Goal: Information Seeking & Learning: Learn about a topic

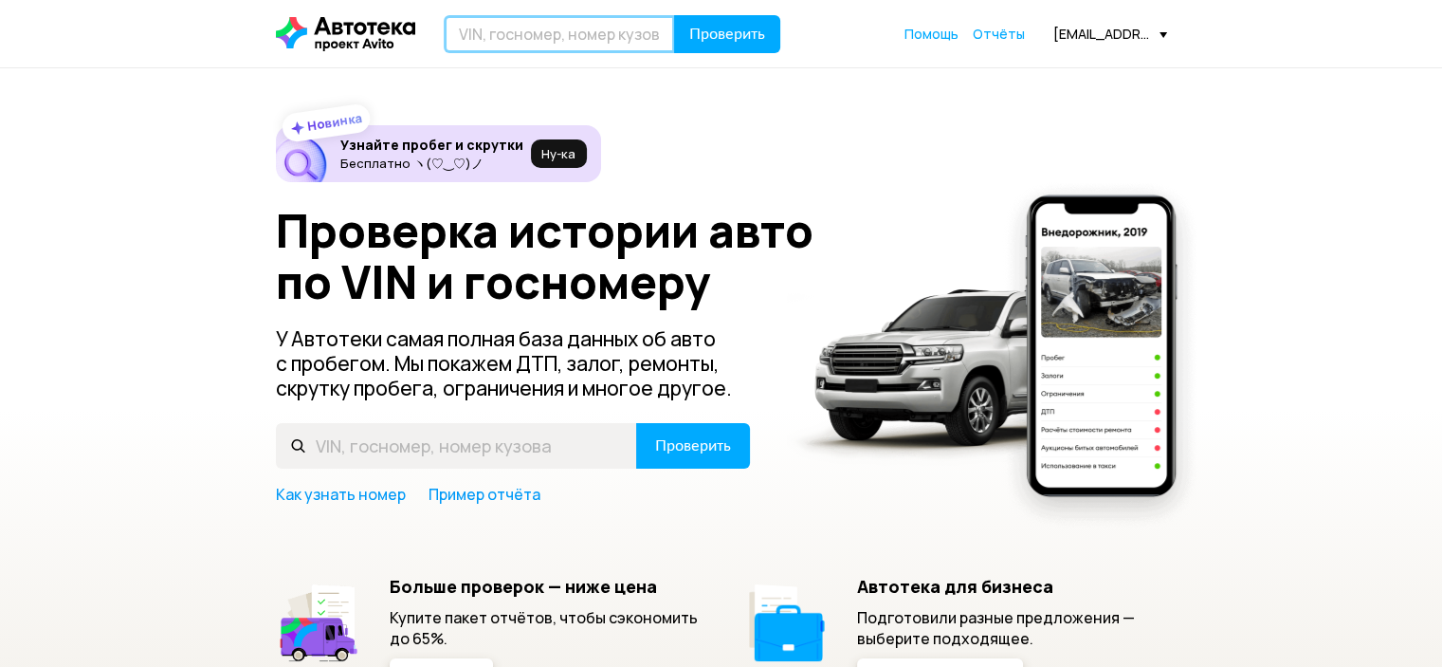
paste input "Z8NTANT32ES012861"
type input "Z8NTANT32ES012861"
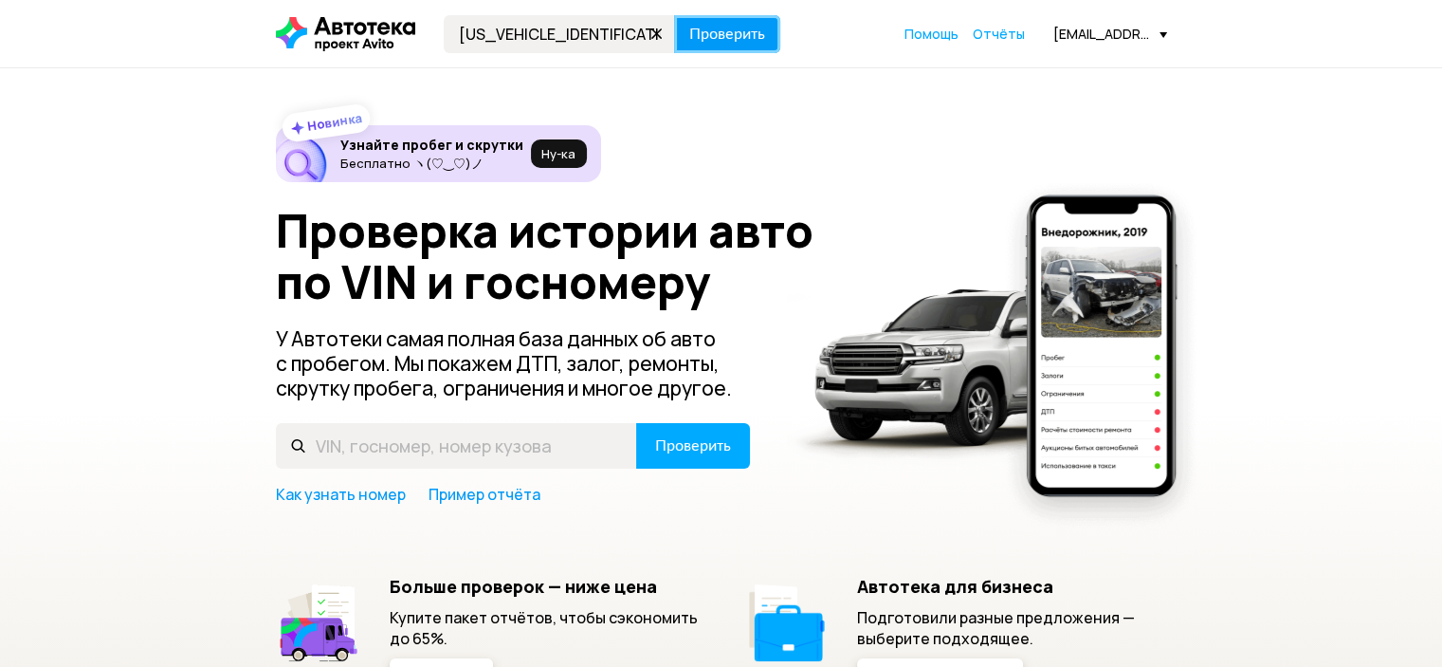
click at [715, 22] on button "Проверить" at bounding box center [727, 34] width 106 height 38
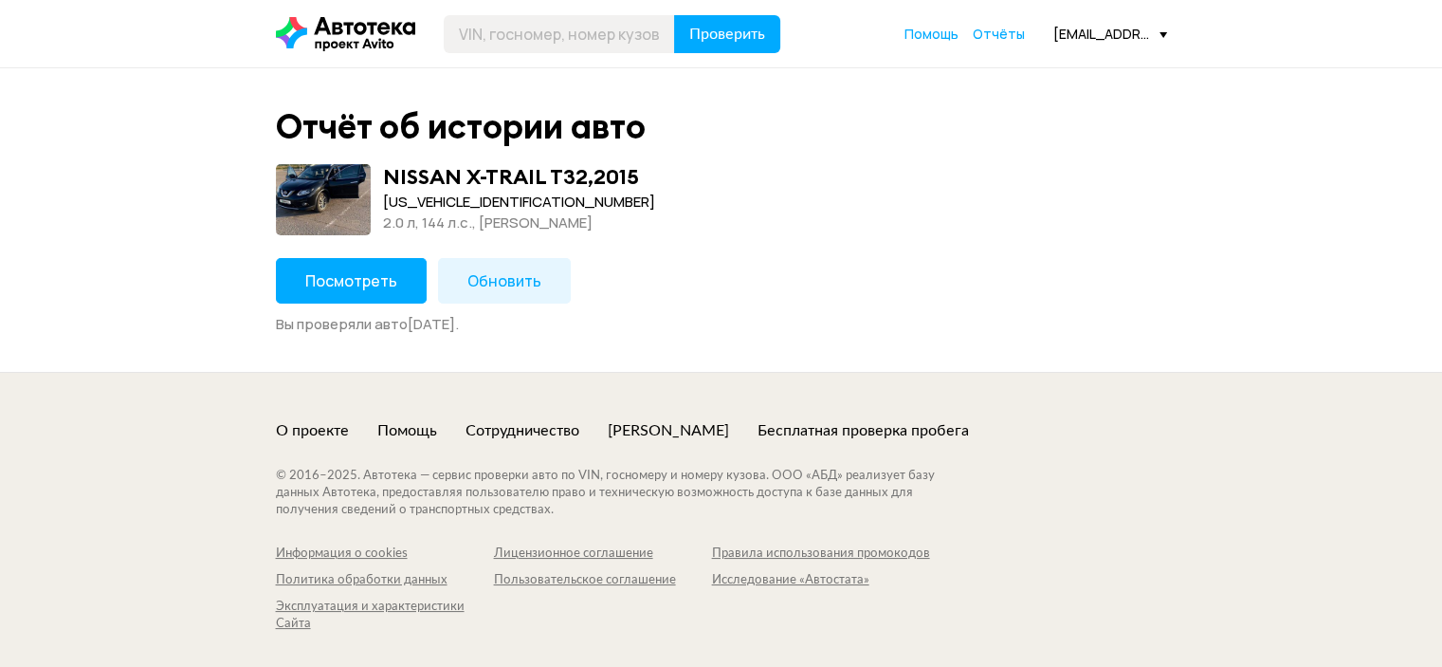
click at [368, 277] on span "Посмотреть" at bounding box center [351, 280] width 92 height 21
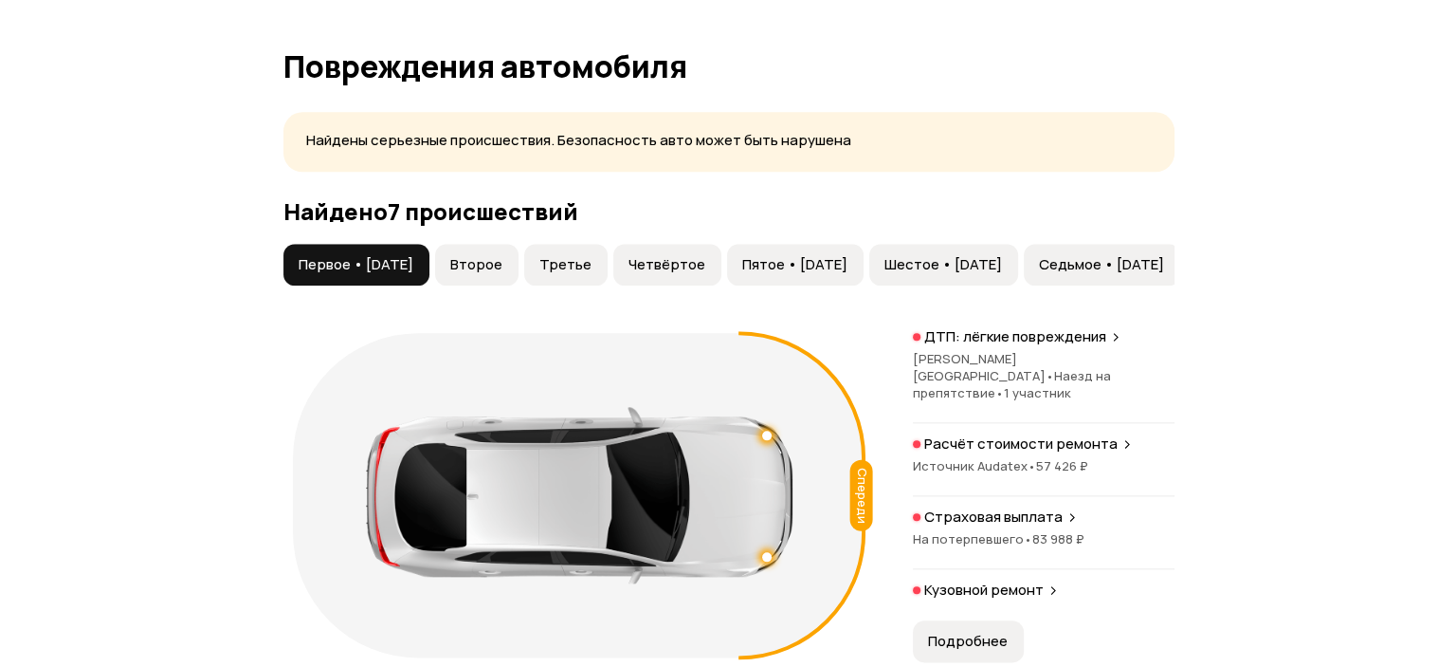
scroll to position [2181, 0]
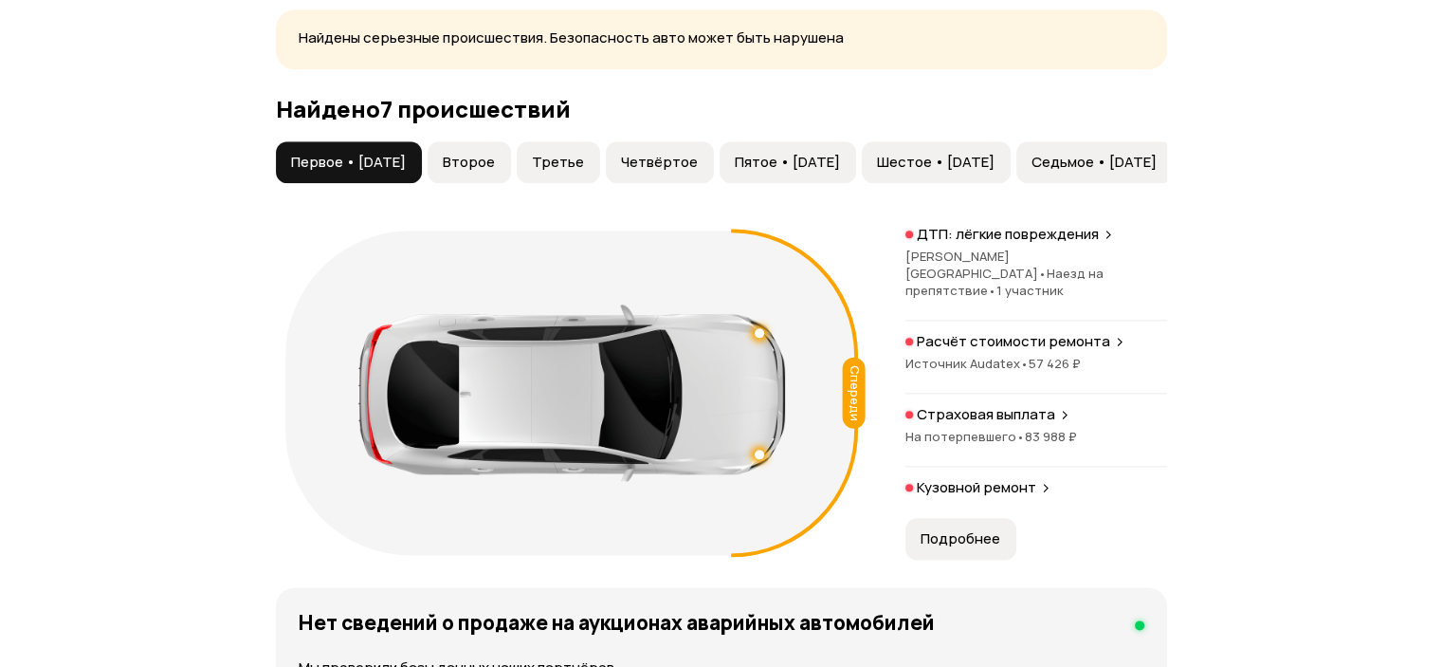
click at [1022, 244] on p "ДТП: лёгкие повреждения" at bounding box center [1008, 234] width 182 height 19
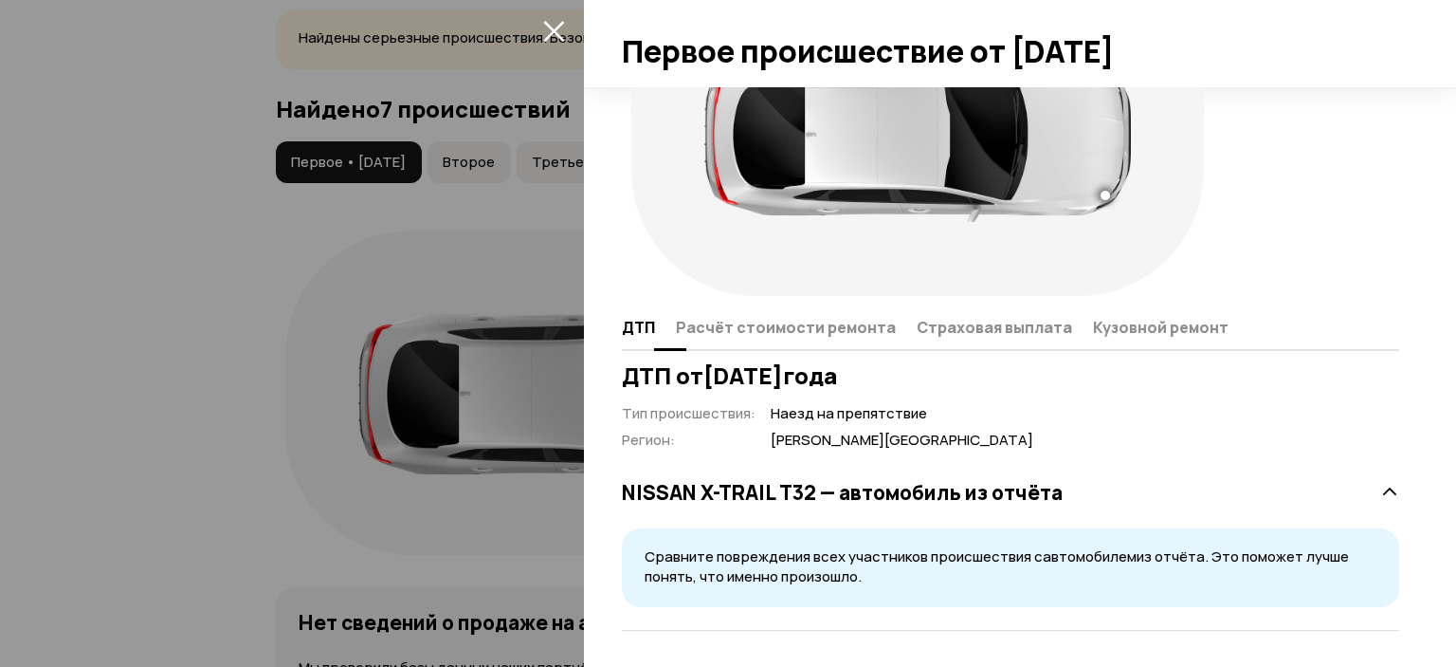
scroll to position [126, 0]
click at [852, 328] on span "Расчёт стоимости ремонта" at bounding box center [786, 326] width 220 height 19
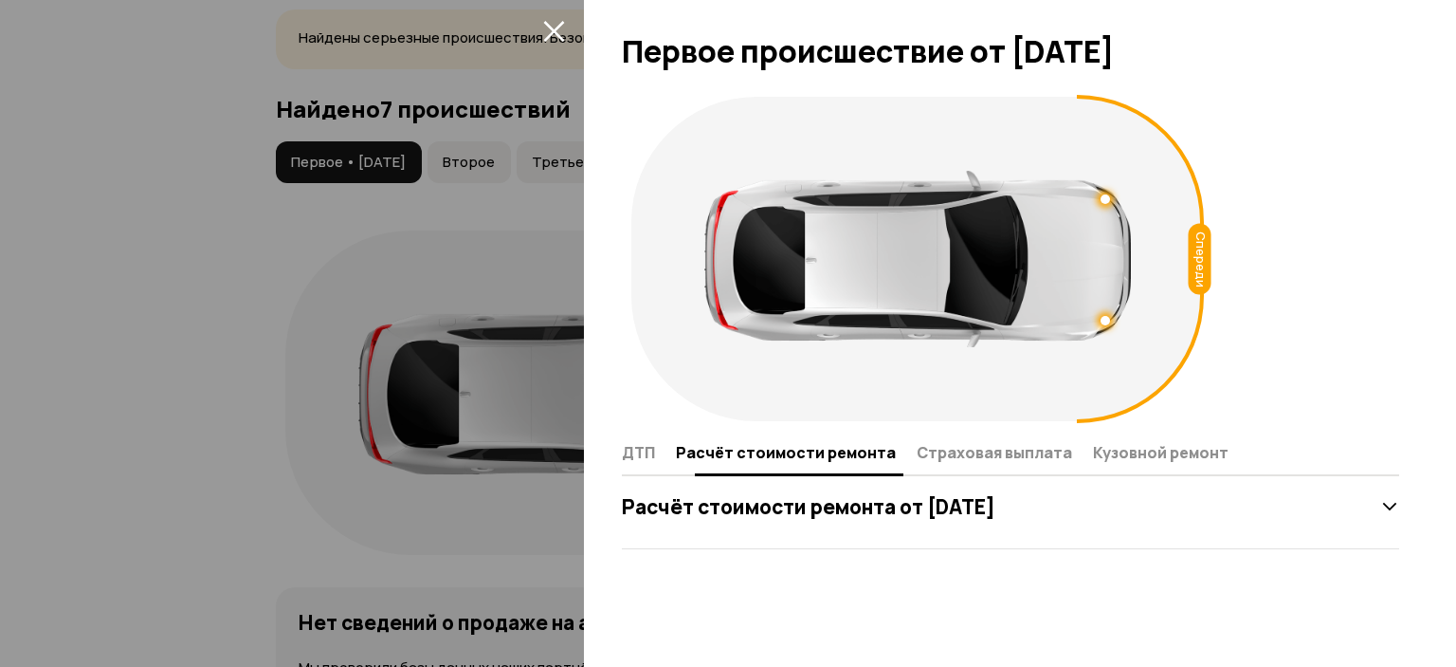
click at [969, 450] on span "Страховая выплата" at bounding box center [995, 452] width 156 height 19
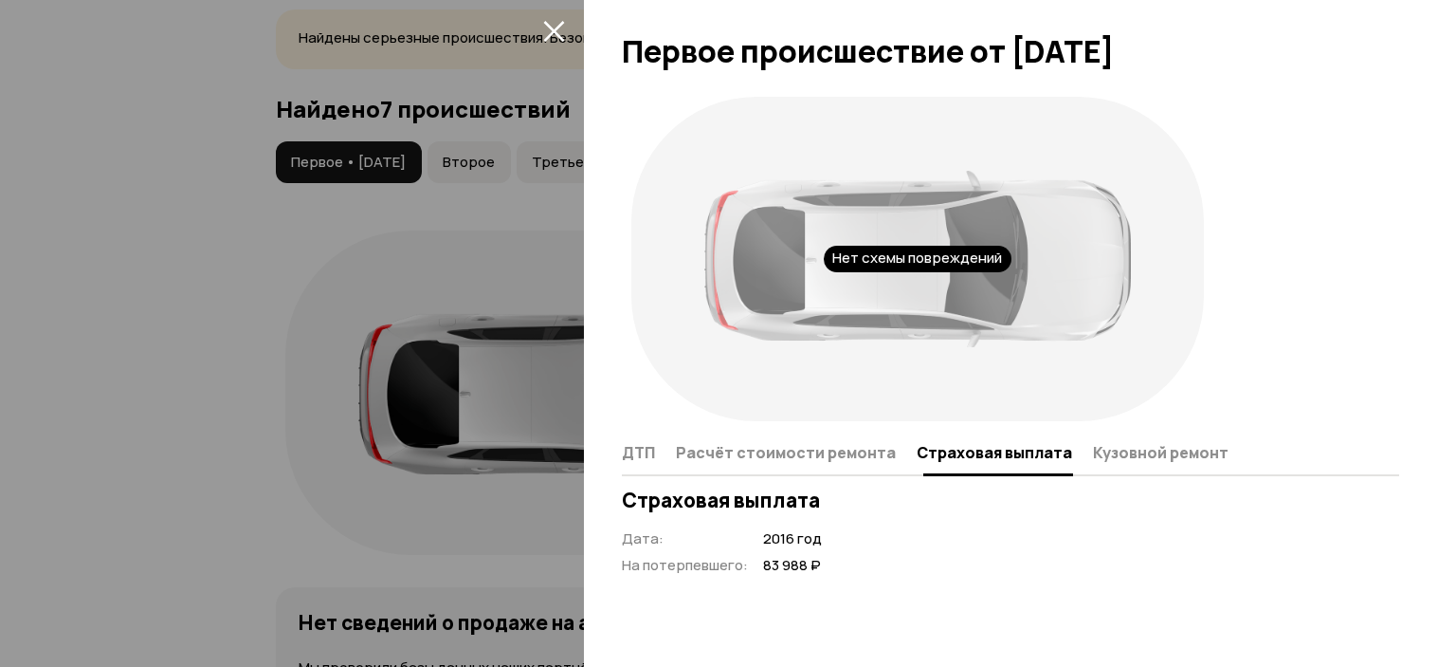
click at [1172, 450] on span "Кузовной ремонт" at bounding box center [1161, 452] width 136 height 19
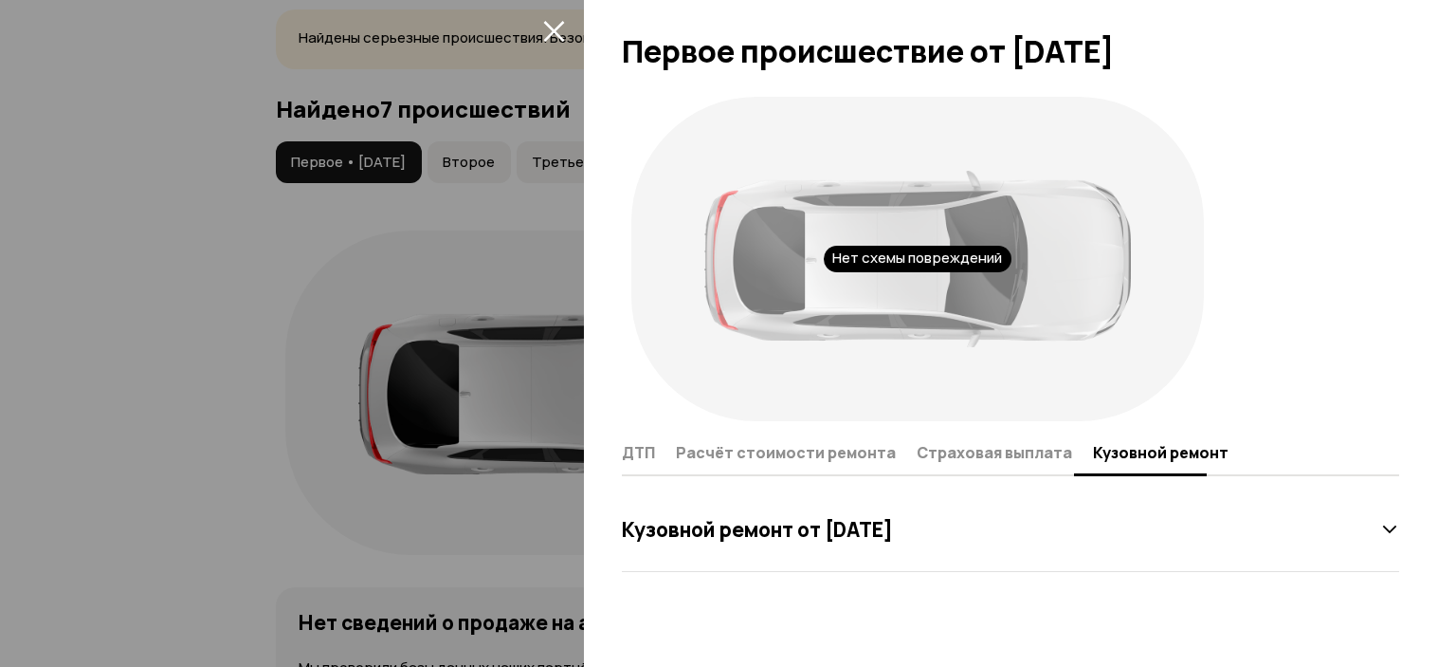
click at [556, 28] on icon "закрыть" at bounding box center [553, 31] width 21 height 21
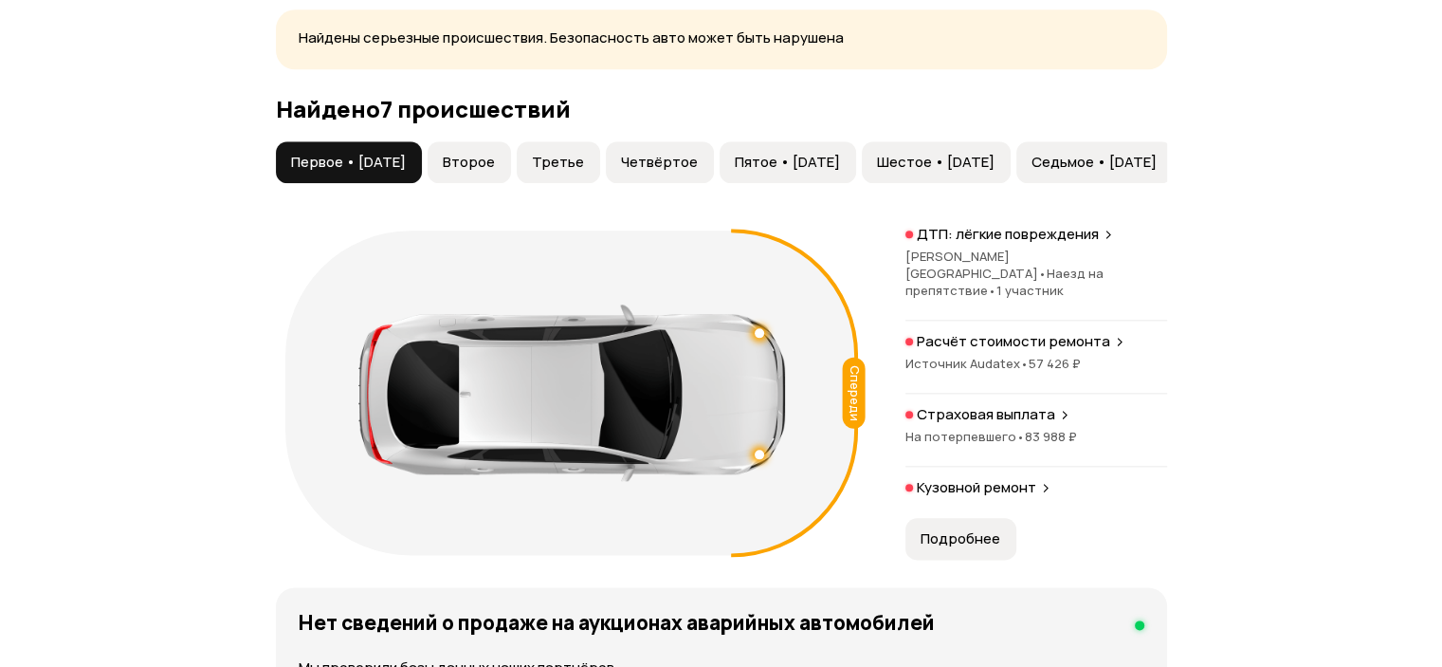
click at [1082, 244] on p "ДТП: лёгкие повреждения" at bounding box center [1008, 234] width 182 height 19
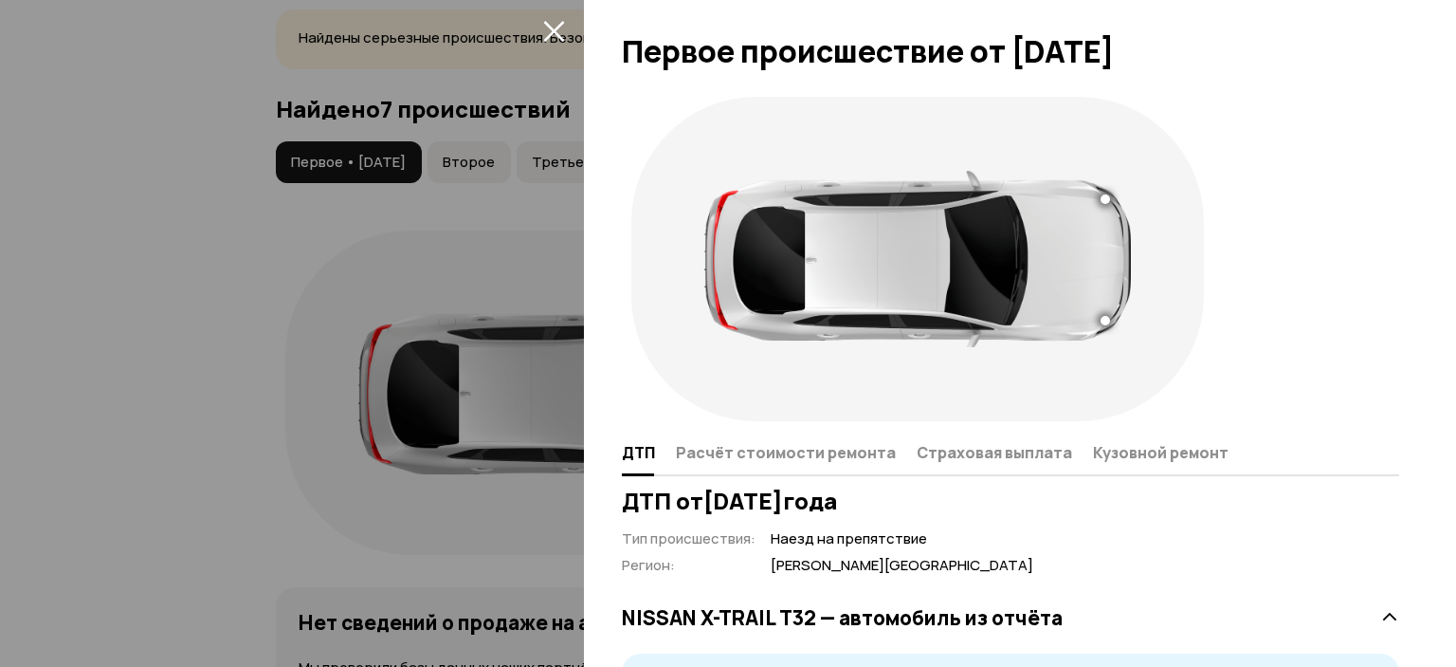
click at [1104, 196] on div at bounding box center [1105, 198] width 9 height 9
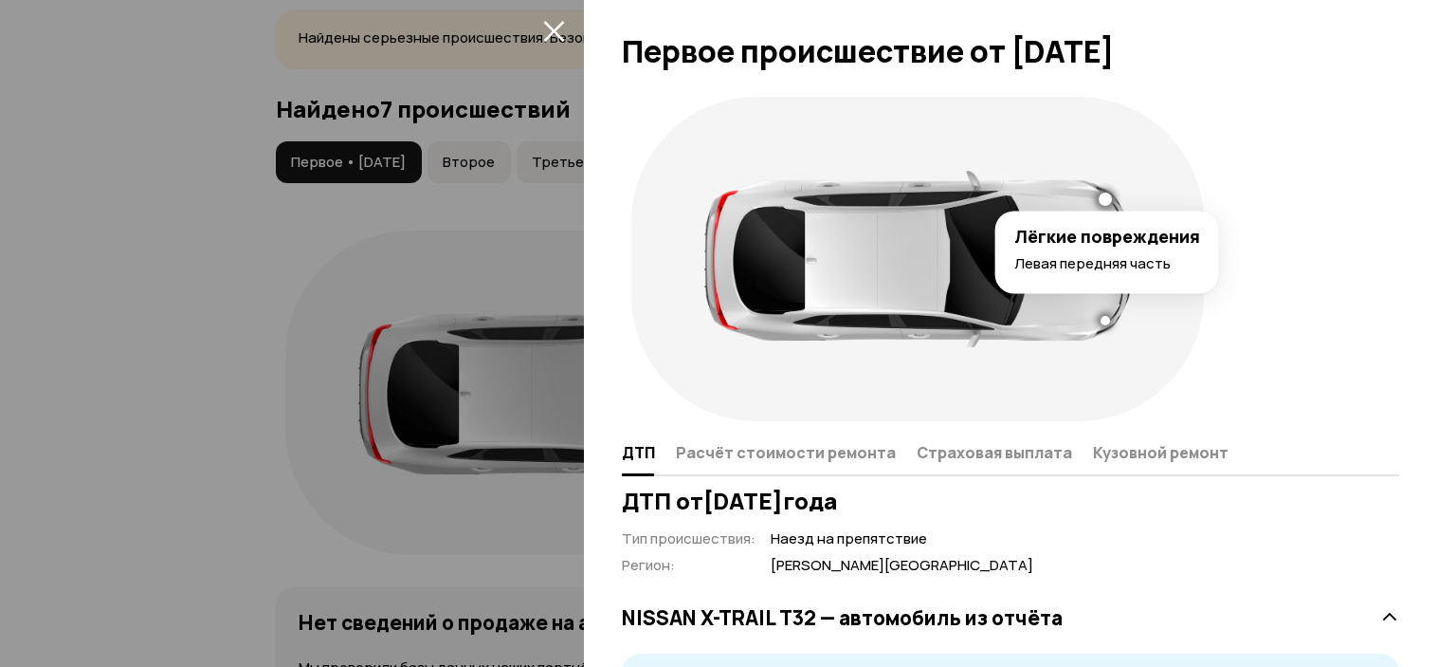
click at [1101, 321] on div at bounding box center [1105, 320] width 9 height 9
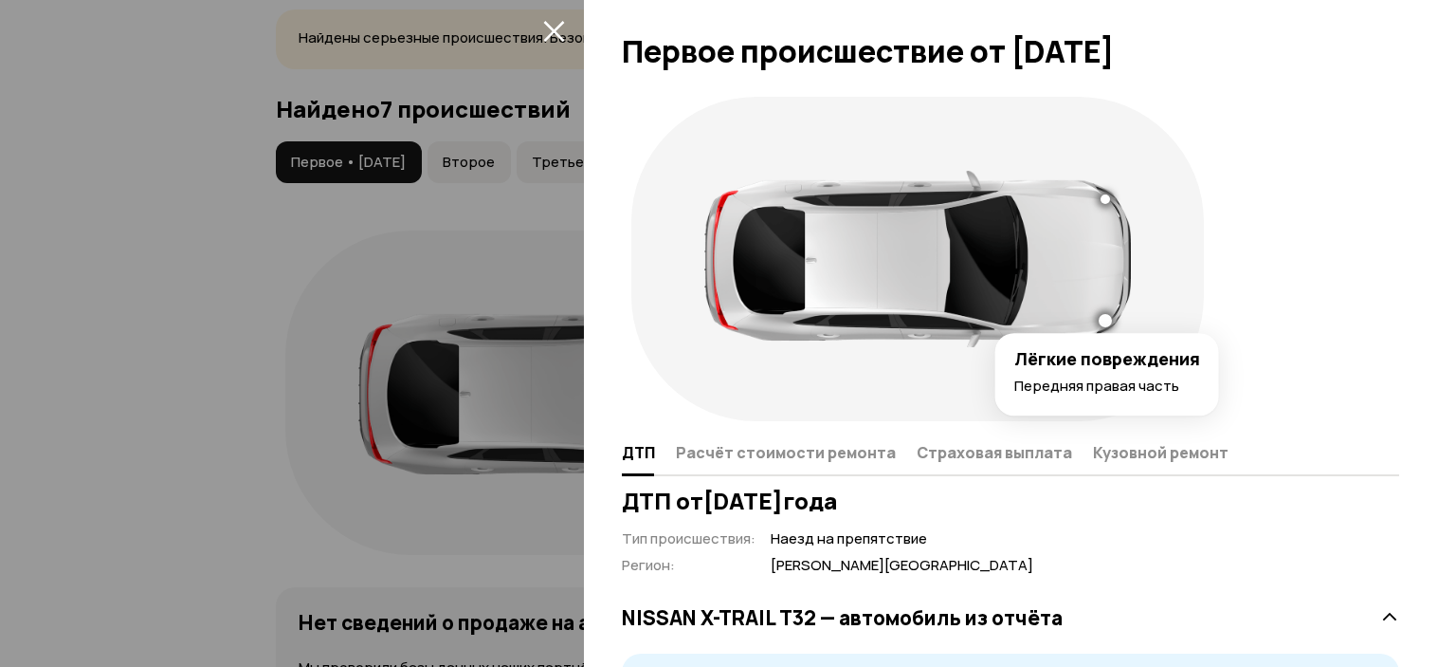
click at [192, 310] on div at bounding box center [728, 333] width 1456 height 667
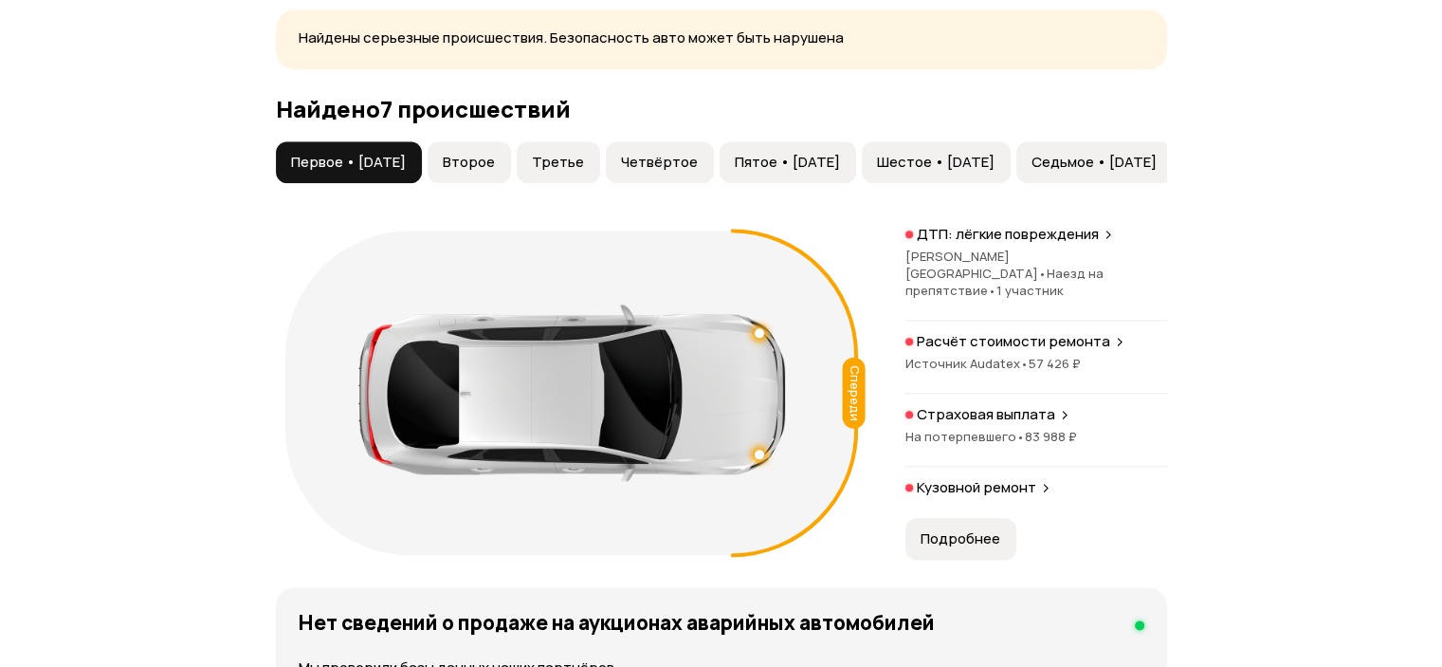
click at [495, 172] on span "Второе" at bounding box center [469, 162] width 52 height 19
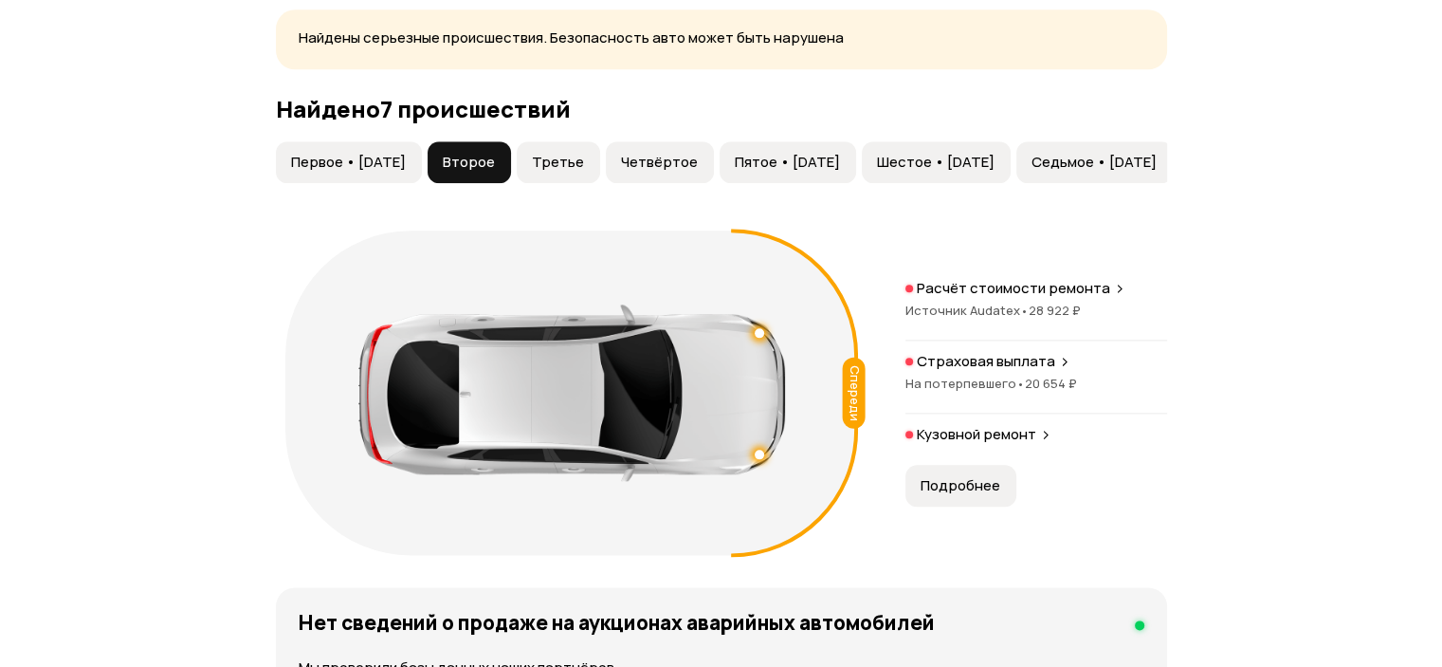
click at [565, 172] on span "Третье" at bounding box center [558, 162] width 52 height 19
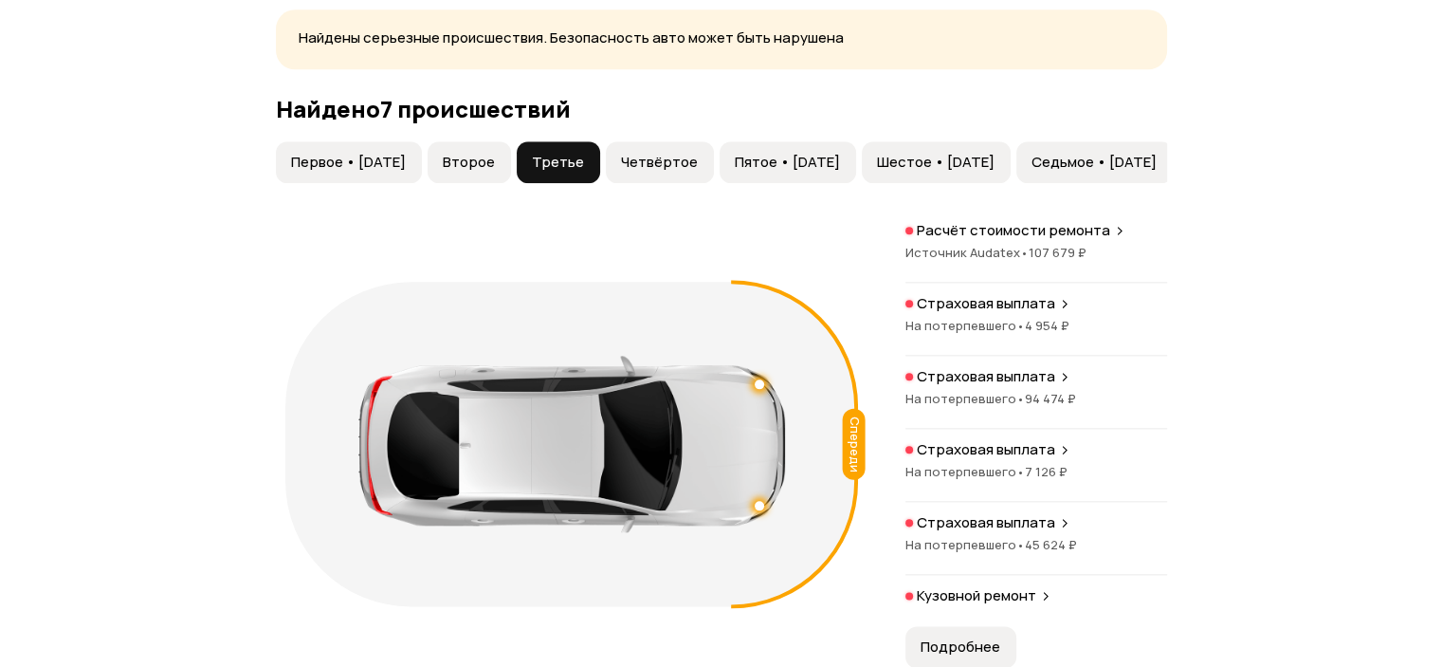
click at [1097, 240] on p "Расчёт стоимости ремонта" at bounding box center [1013, 230] width 193 height 19
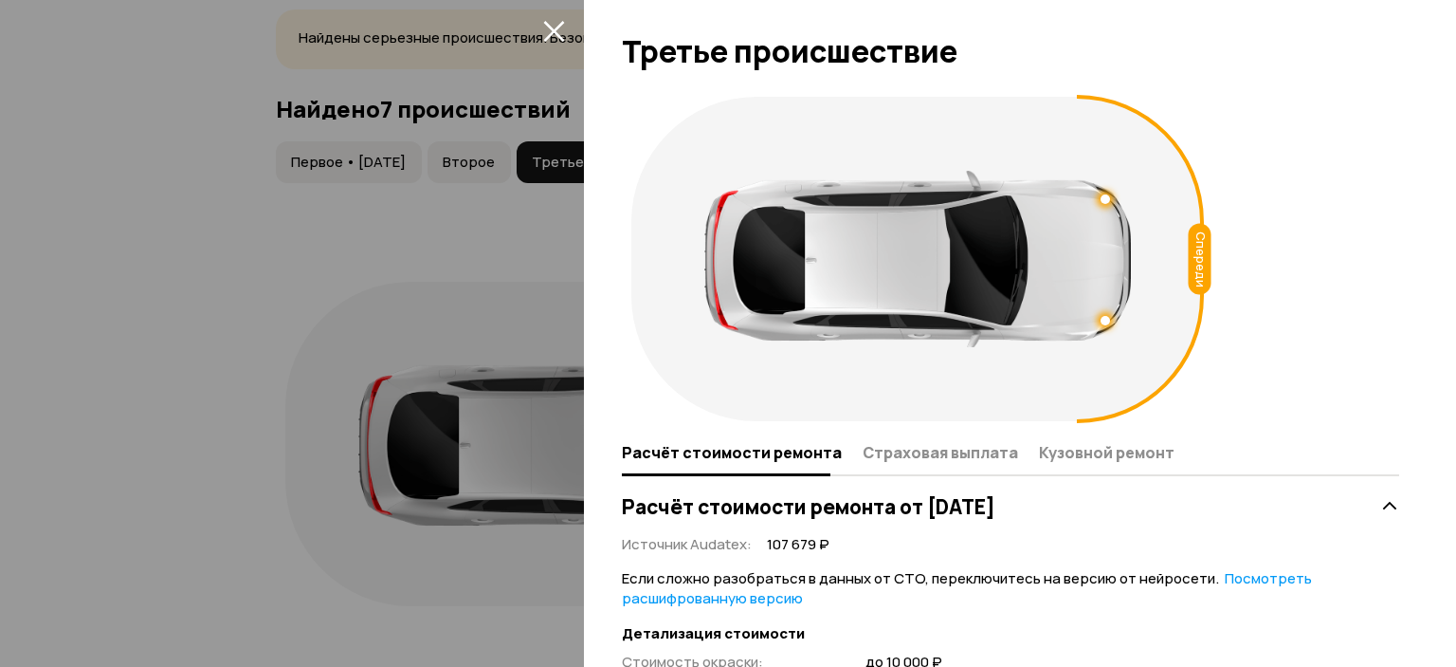
click at [554, 37] on icon "закрыть" at bounding box center [554, 31] width 22 height 22
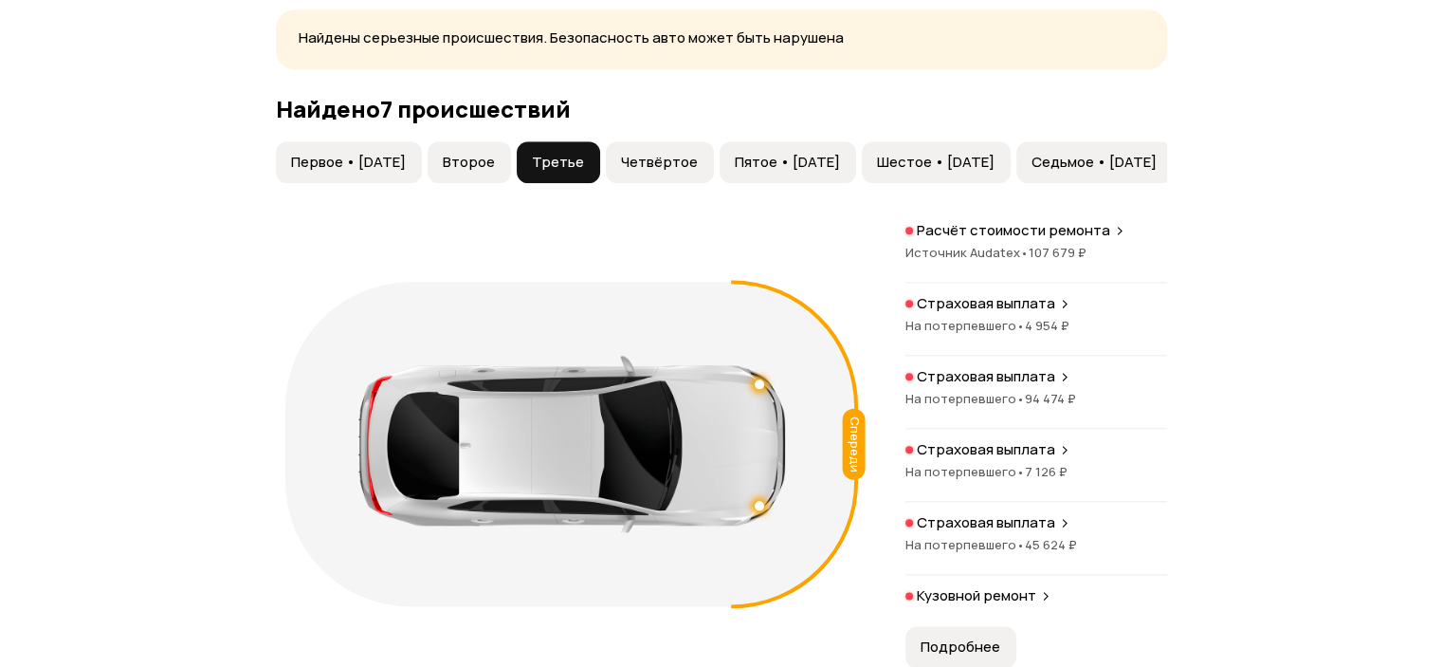
click at [683, 172] on span "Четвёртое" at bounding box center [659, 162] width 77 height 19
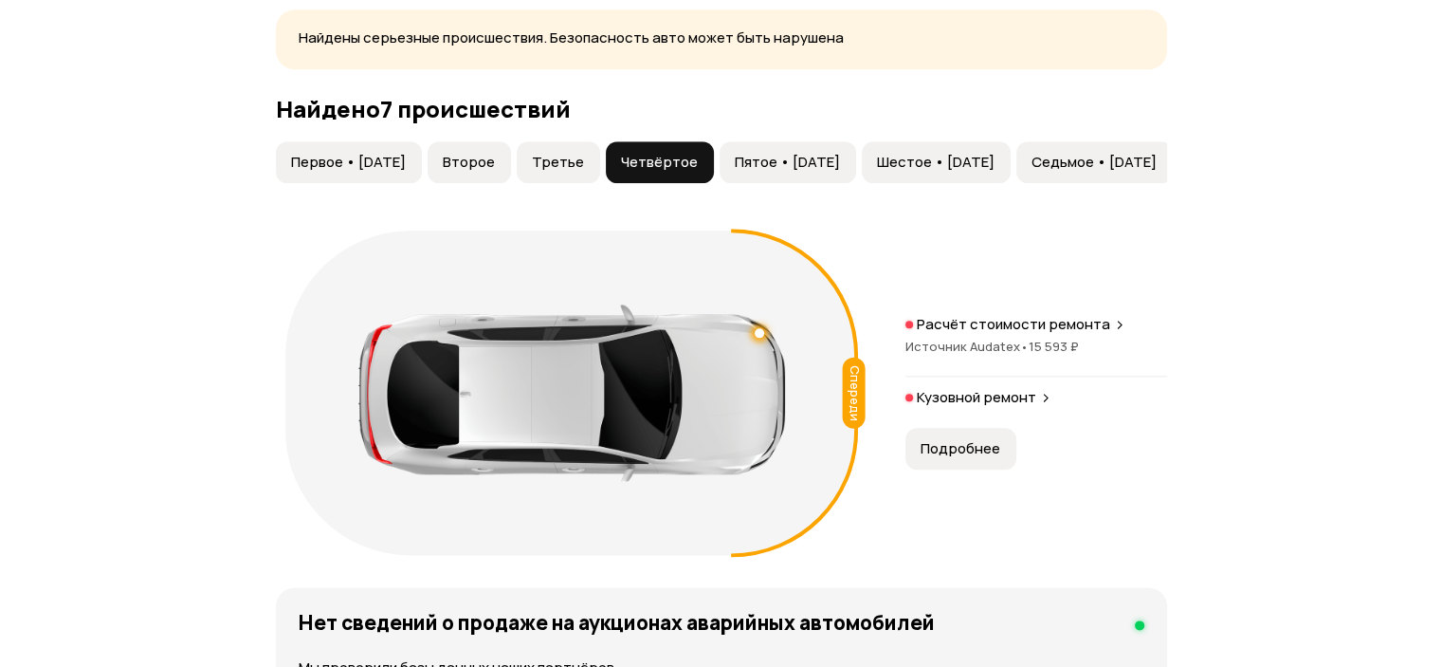
click at [1081, 334] on p "Расчёт стоимости ремонта" at bounding box center [1013, 324] width 193 height 19
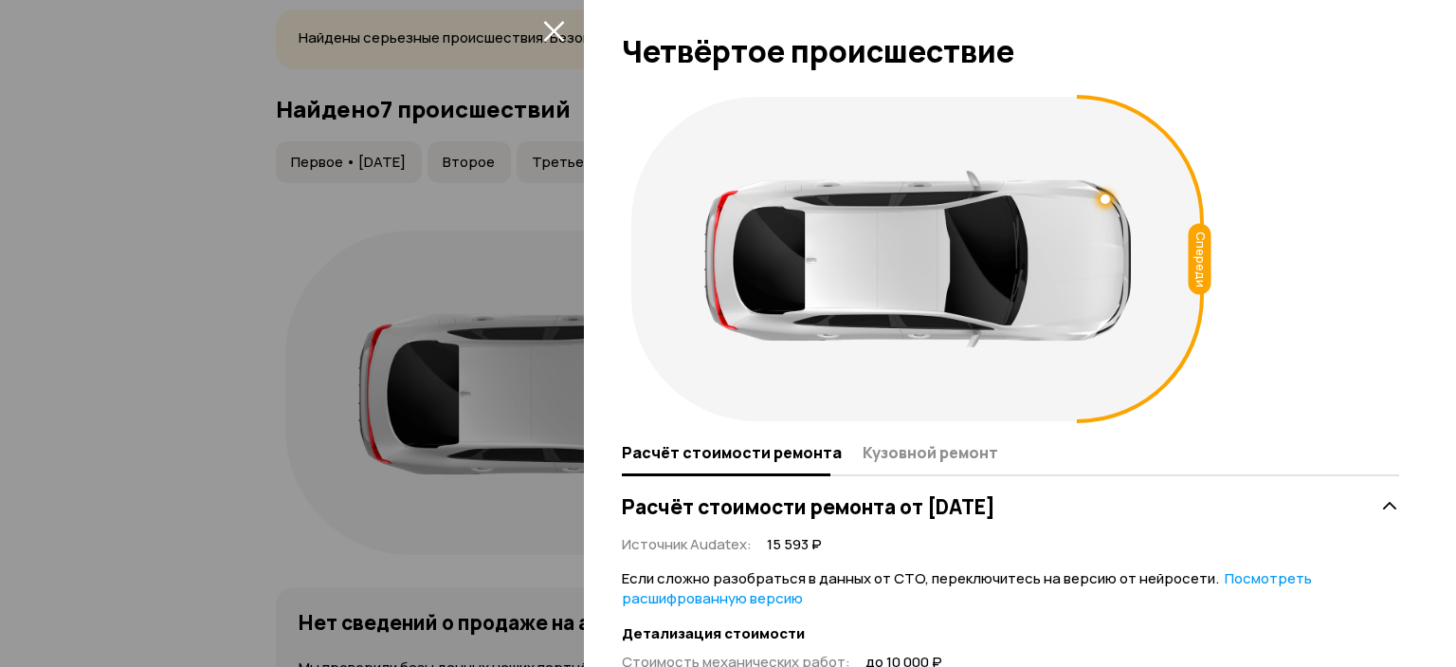
click at [555, 27] on icon "закрыть" at bounding box center [553, 31] width 21 height 21
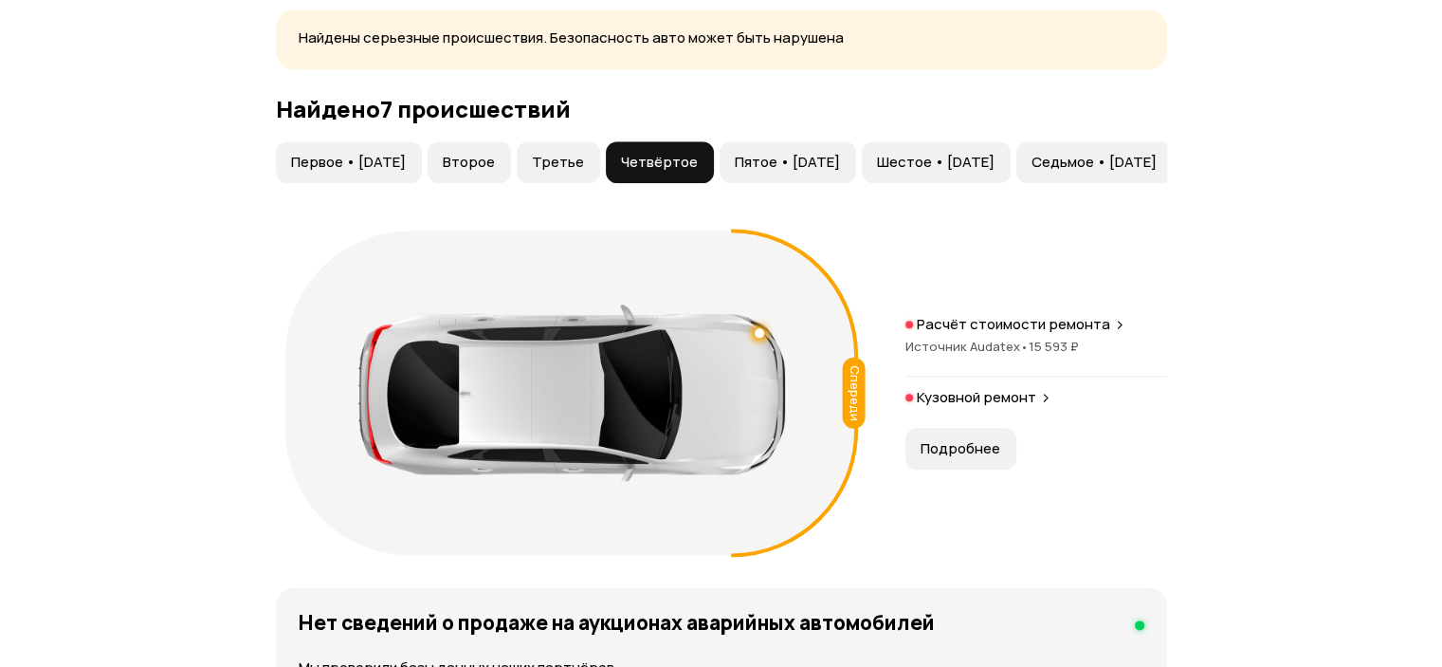
click at [817, 172] on span "Пятое • 08 сен 2018" at bounding box center [787, 162] width 105 height 19
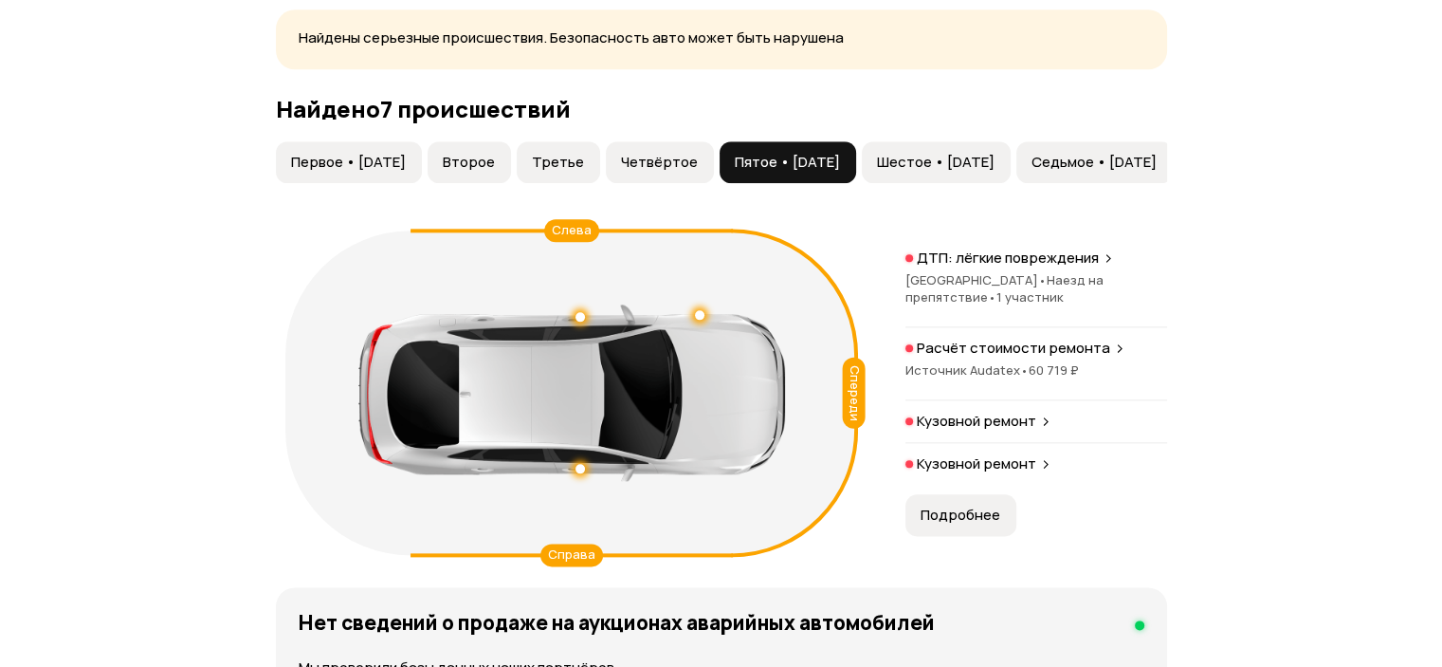
click at [1103, 265] on icon at bounding box center [1108, 257] width 11 height 15
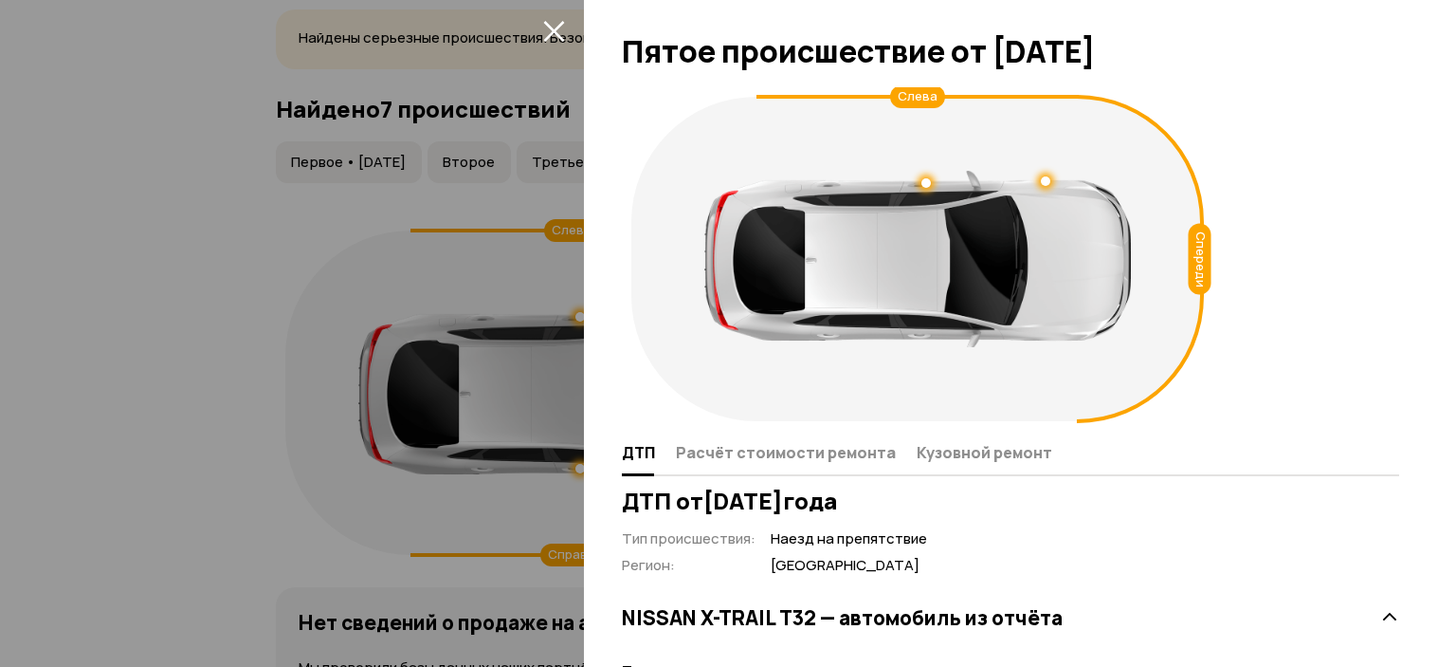
click at [1048, 174] on div at bounding box center [918, 259] width 427 height 176
click at [1047, 180] on div at bounding box center [1045, 180] width 9 height 9
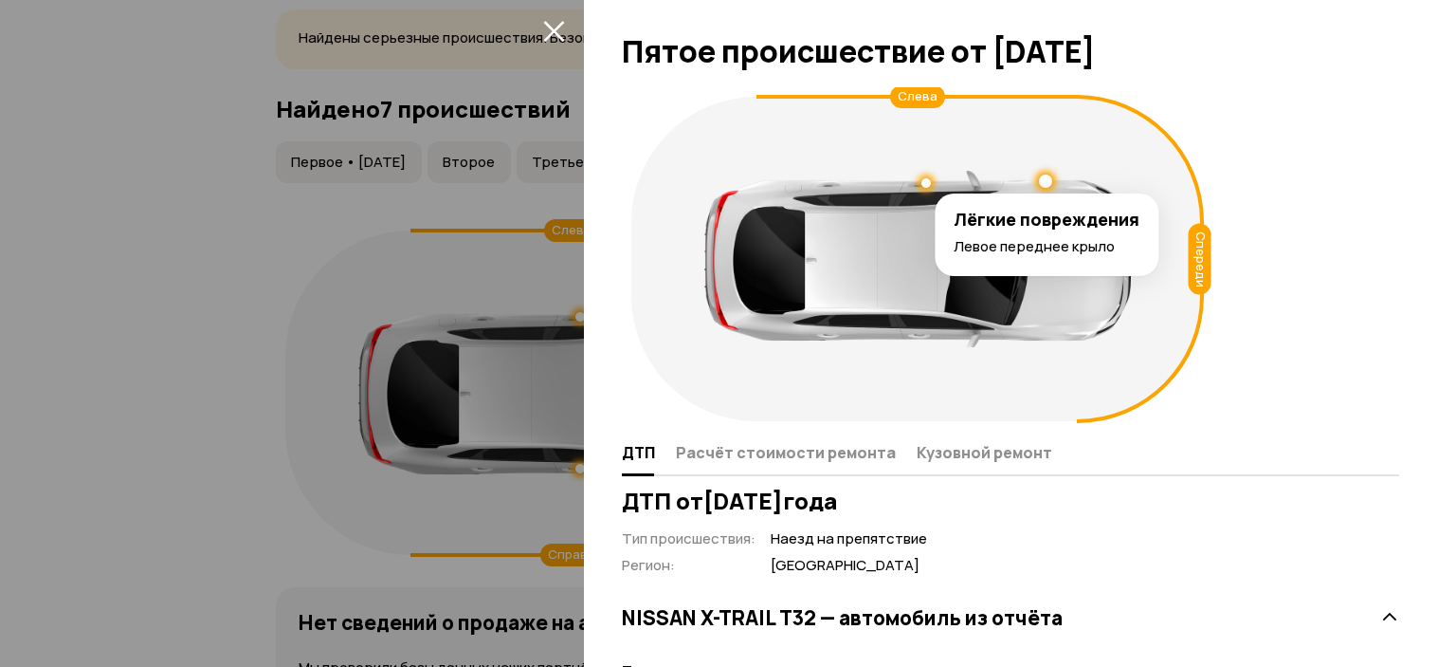
click at [926, 178] on div at bounding box center [926, 182] width 9 height 9
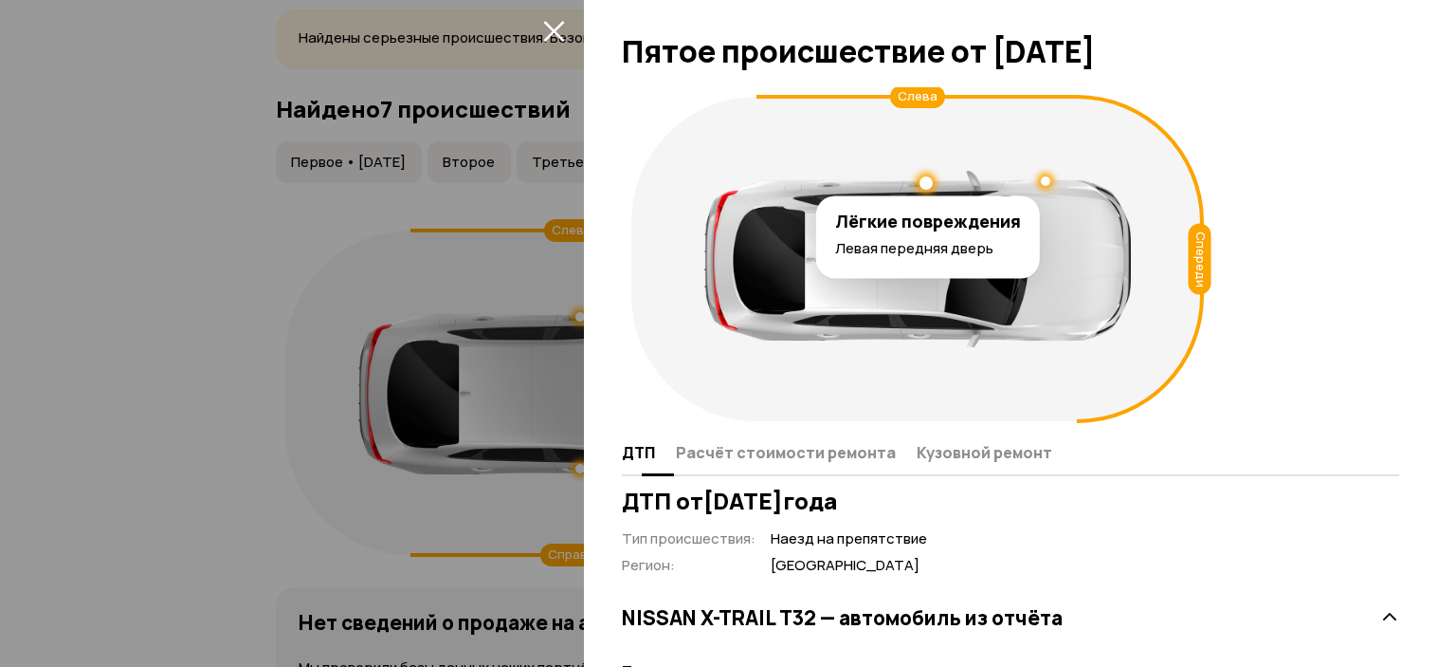
click at [793, 448] on span "Расчёт стоимости ремонта" at bounding box center [786, 452] width 220 height 19
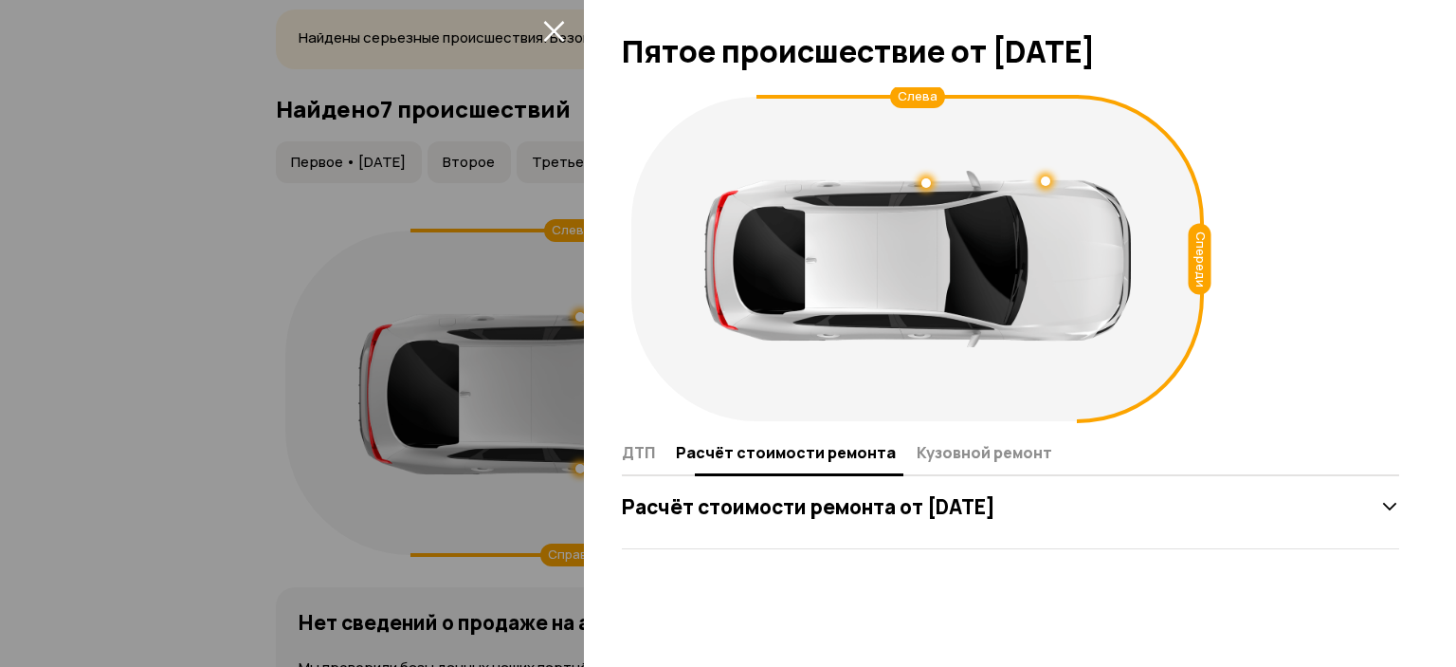
drag, startPoint x: 941, startPoint y: 444, endPoint x: 967, endPoint y: 477, distance: 42.5
click at [942, 444] on span "Кузовной ремонт" at bounding box center [985, 452] width 136 height 19
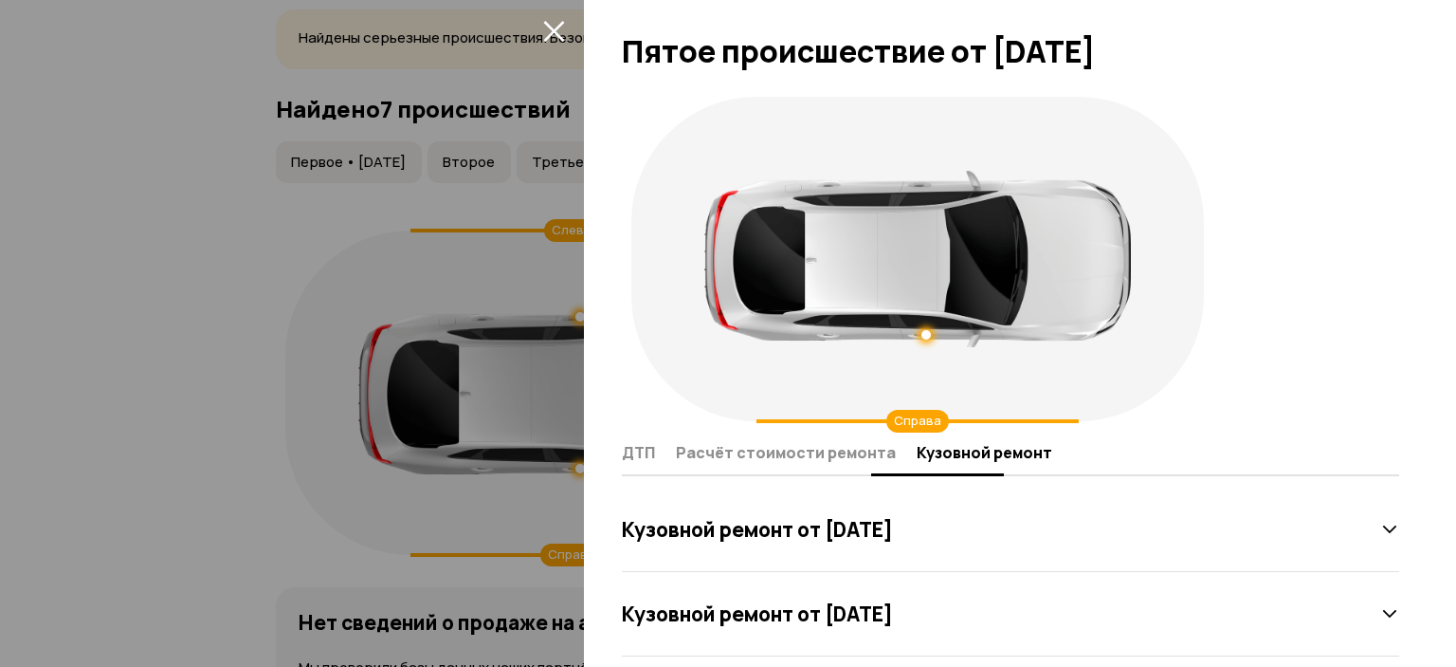
click at [640, 458] on span "ДТП" at bounding box center [638, 452] width 33 height 19
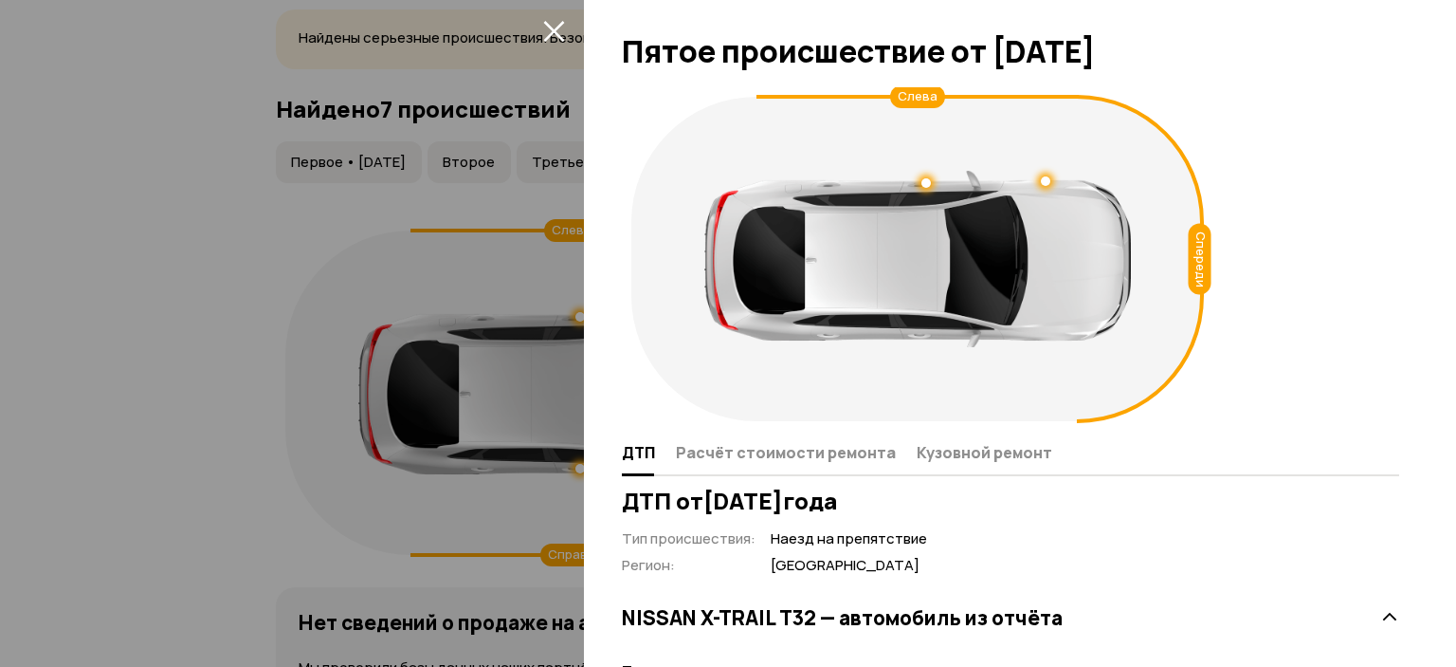
click at [561, 29] on icon "закрыть" at bounding box center [554, 31] width 22 height 22
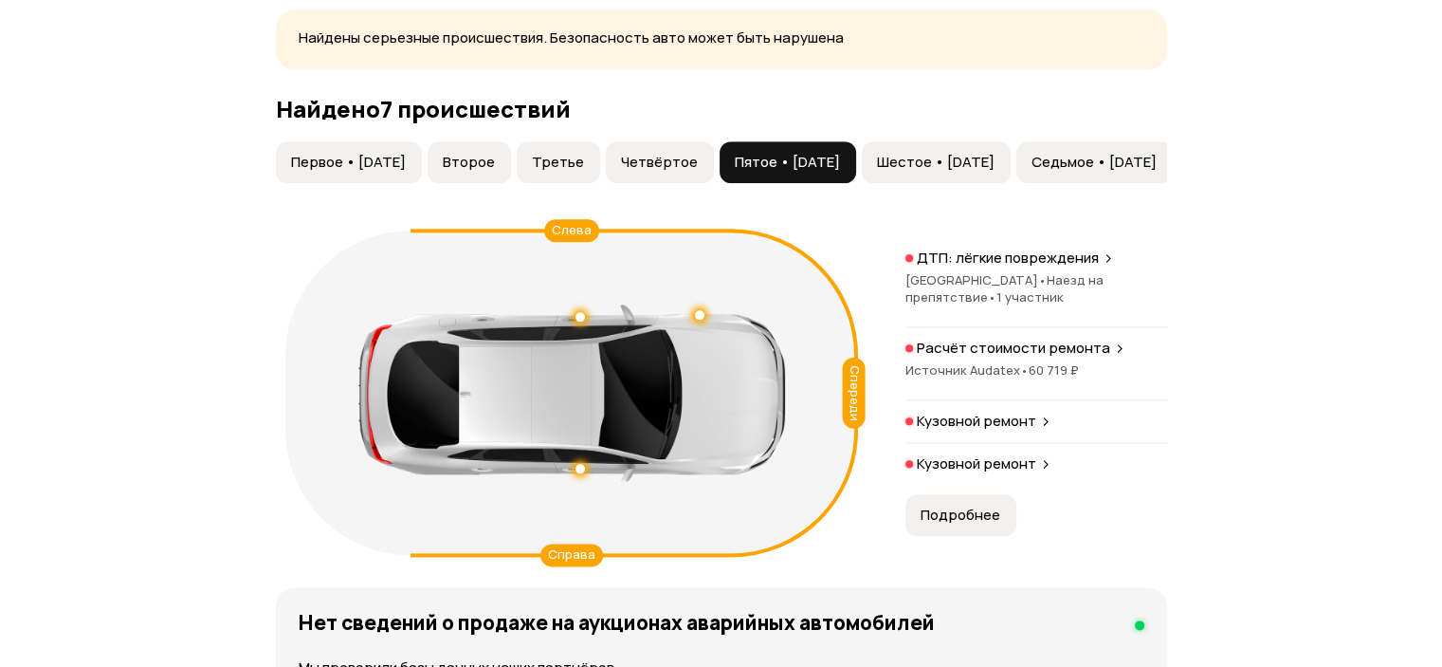
click at [988, 172] on span "Шестое • 10 фев 2020" at bounding box center [936, 162] width 118 height 19
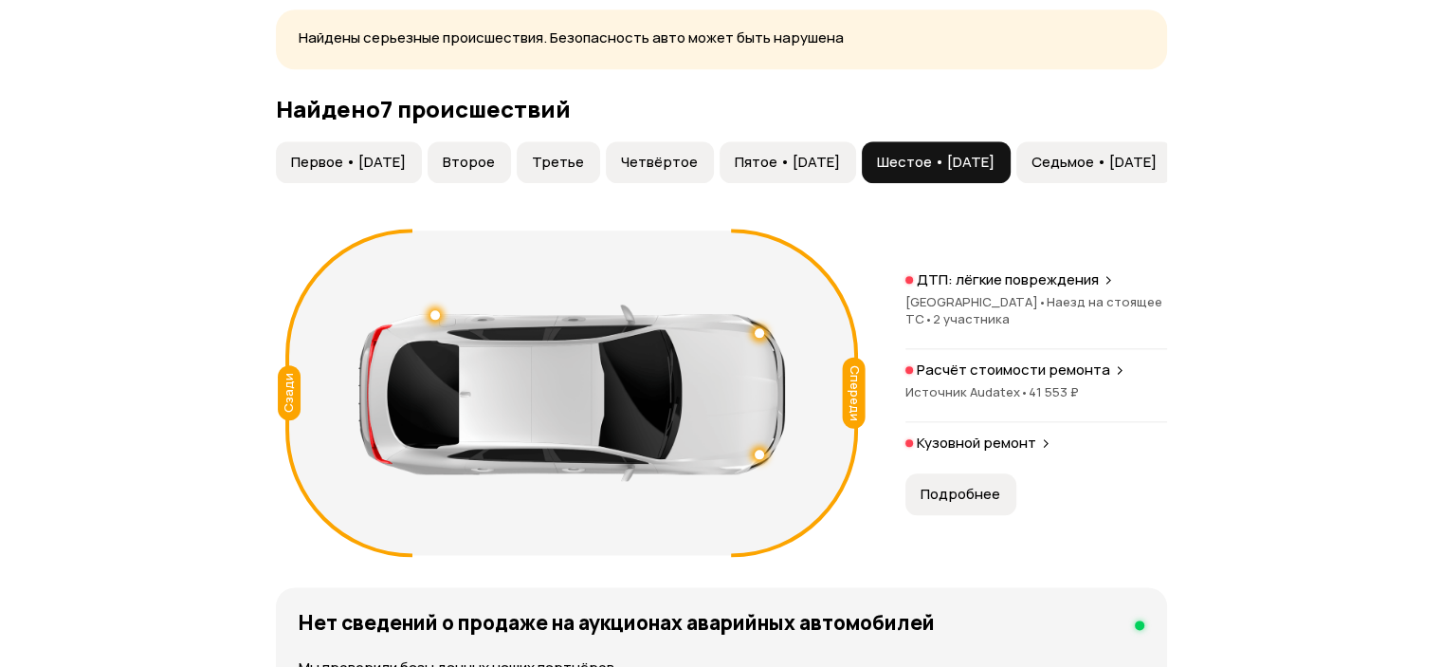
click at [1096, 289] on div "ДТП: лёгкие повреждения" at bounding box center [1037, 279] width 262 height 19
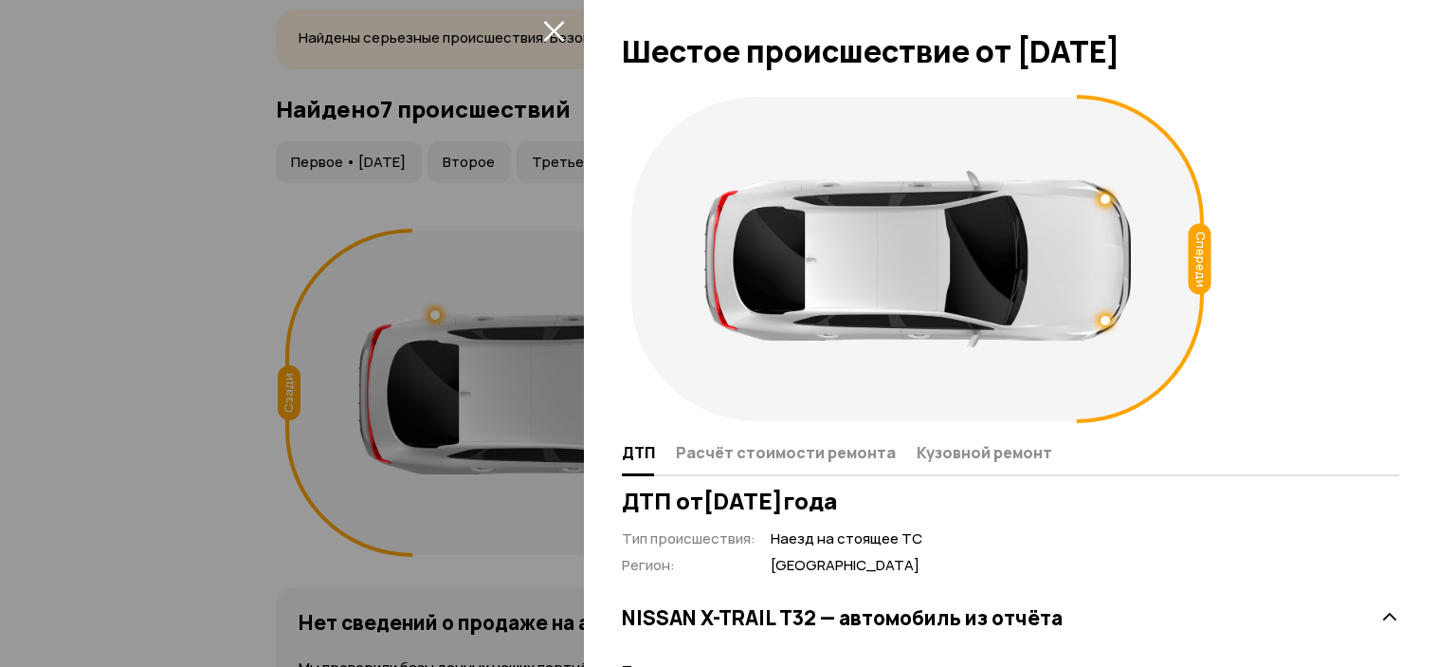
click at [1103, 196] on div at bounding box center [1105, 198] width 9 height 9
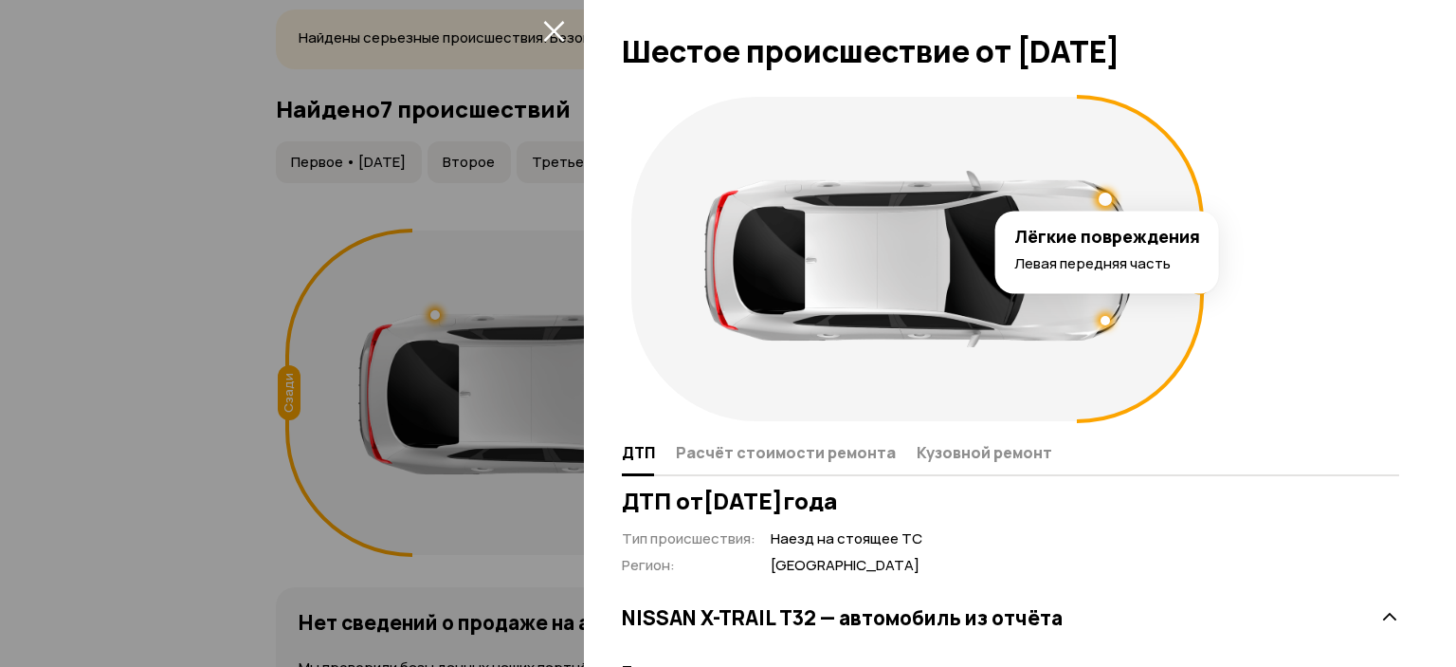
click at [1102, 322] on div at bounding box center [1105, 320] width 9 height 9
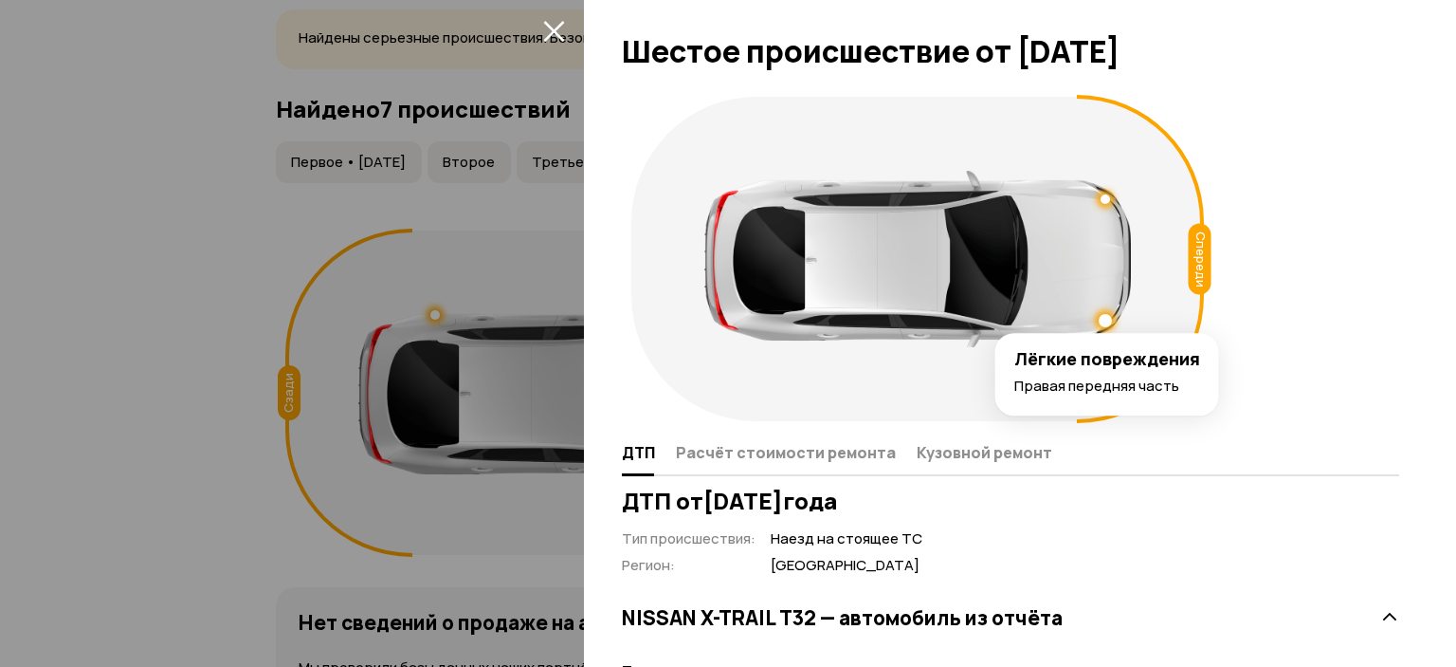
click at [848, 397] on div "Спереди" at bounding box center [917, 259] width 573 height 324
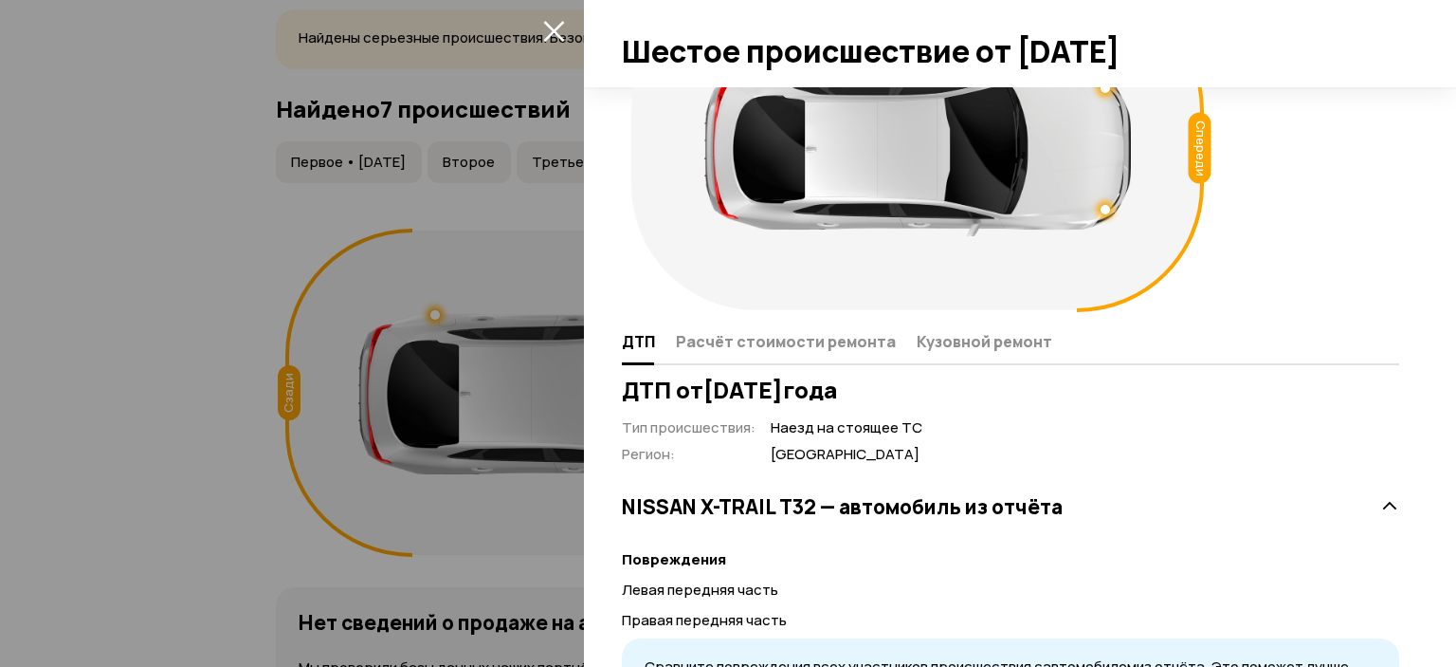
scroll to position [32, 0]
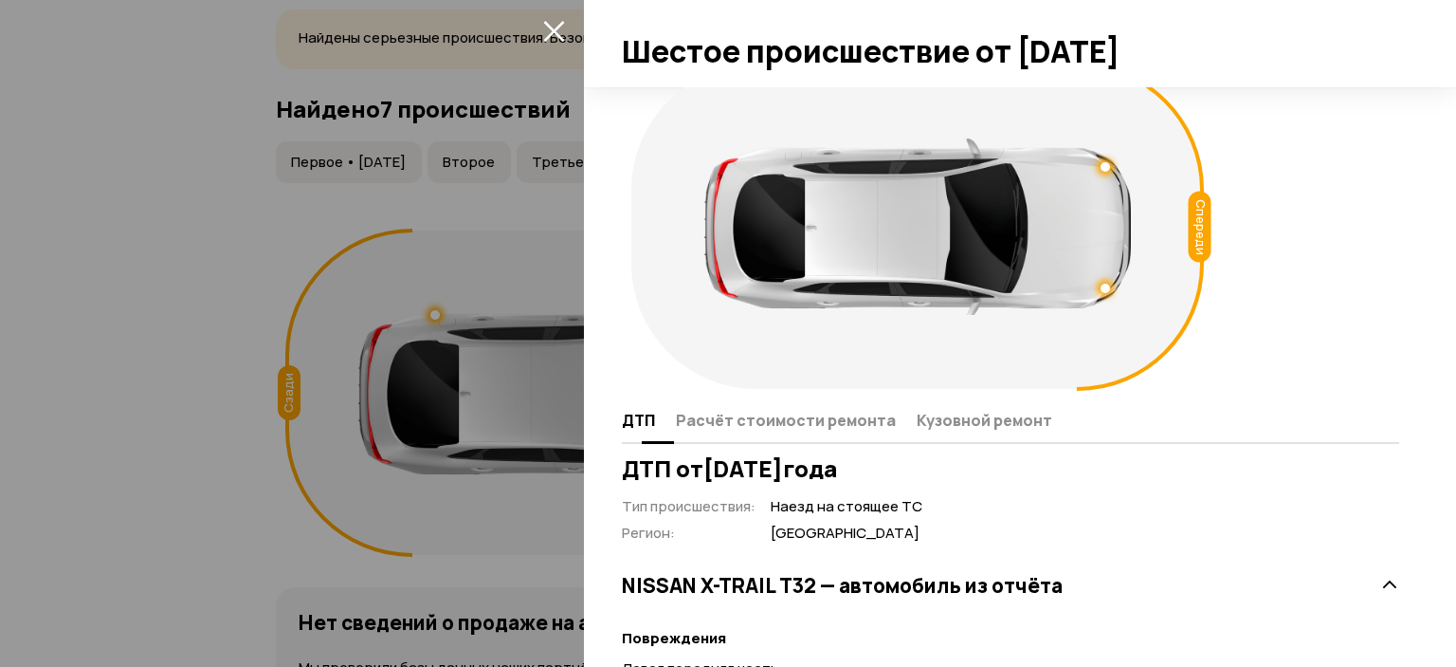
click at [793, 416] on span "Расчёт стоимости ремонта" at bounding box center [786, 420] width 220 height 19
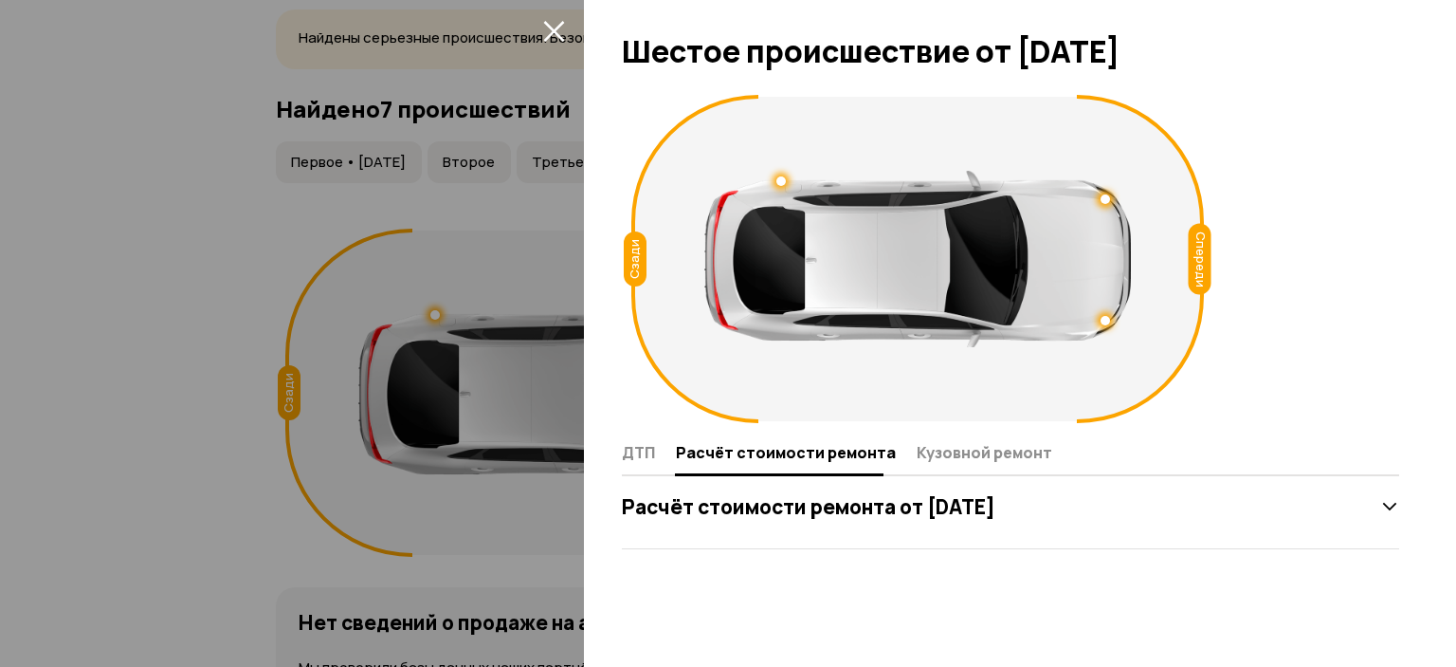
scroll to position [0, 0]
click at [1395, 502] on icon at bounding box center [1390, 506] width 19 height 19
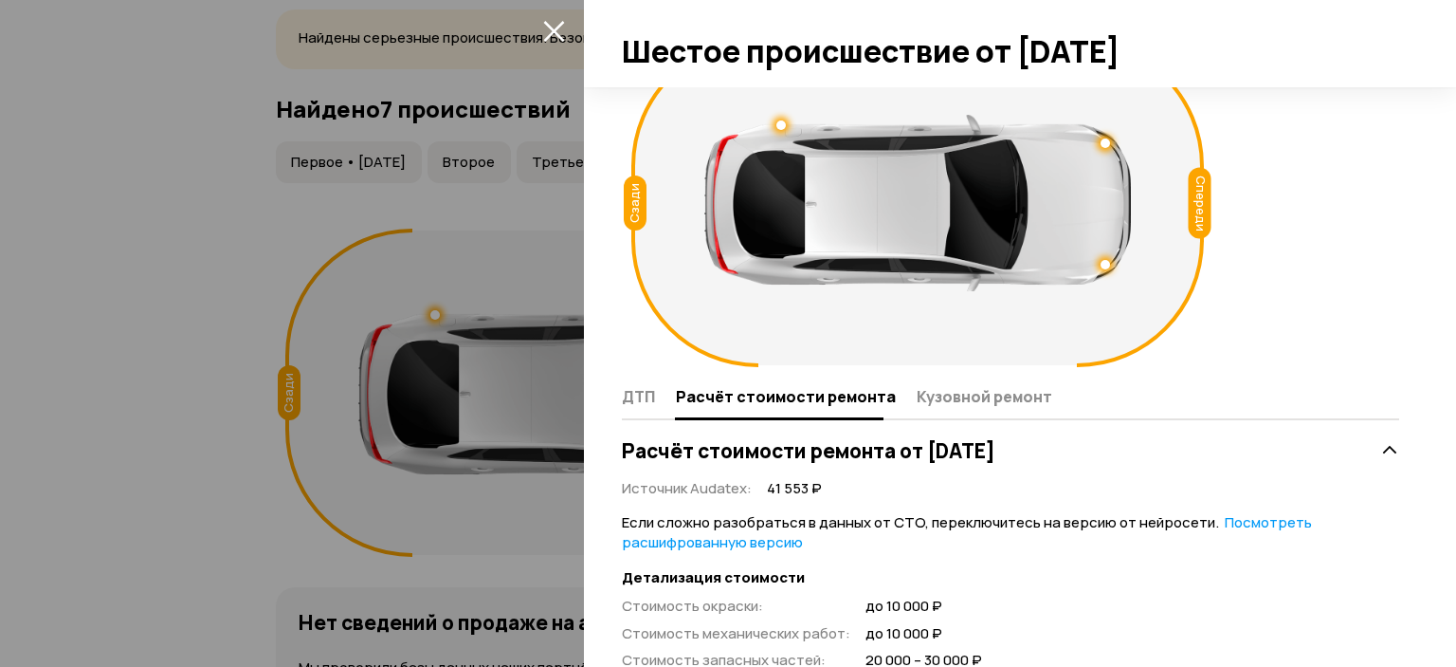
scroll to position [55, 0]
click at [948, 399] on span "Кузовной ремонт" at bounding box center [985, 397] width 136 height 19
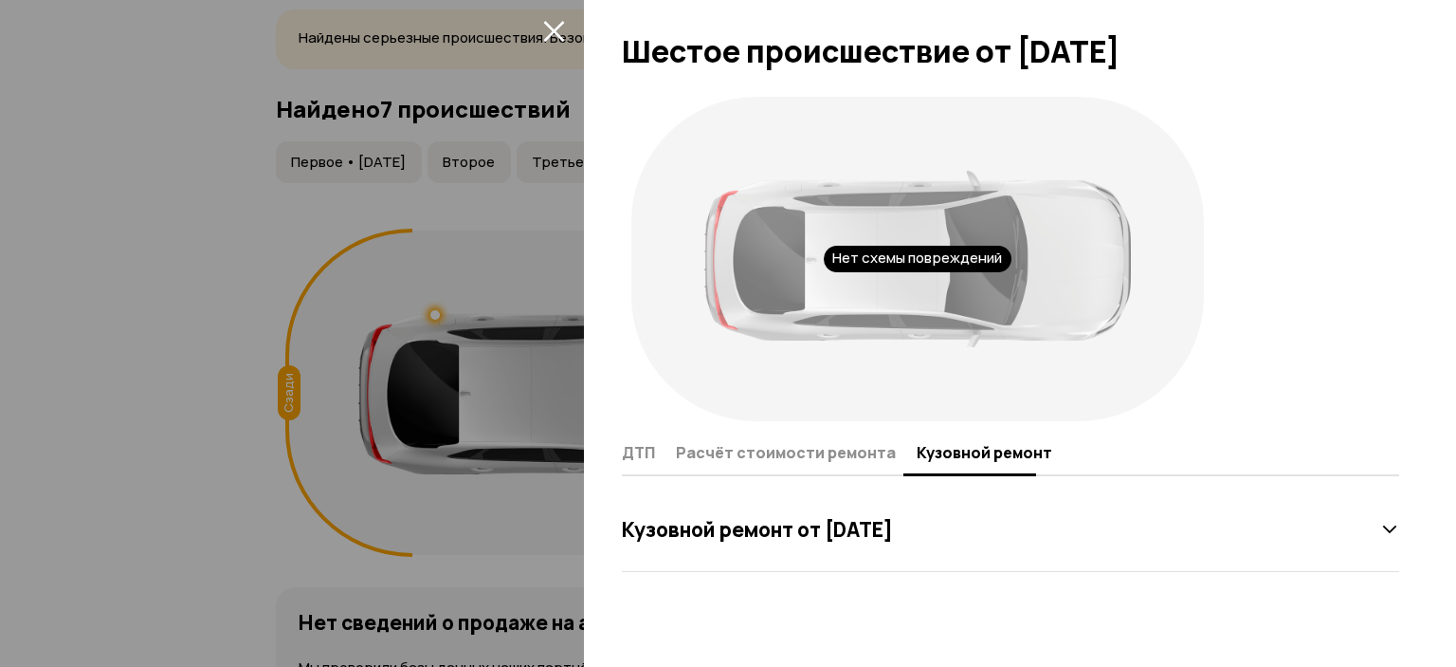
click at [1393, 528] on icon at bounding box center [1390, 529] width 19 height 19
click at [551, 33] on icon "закрыть" at bounding box center [553, 31] width 21 height 21
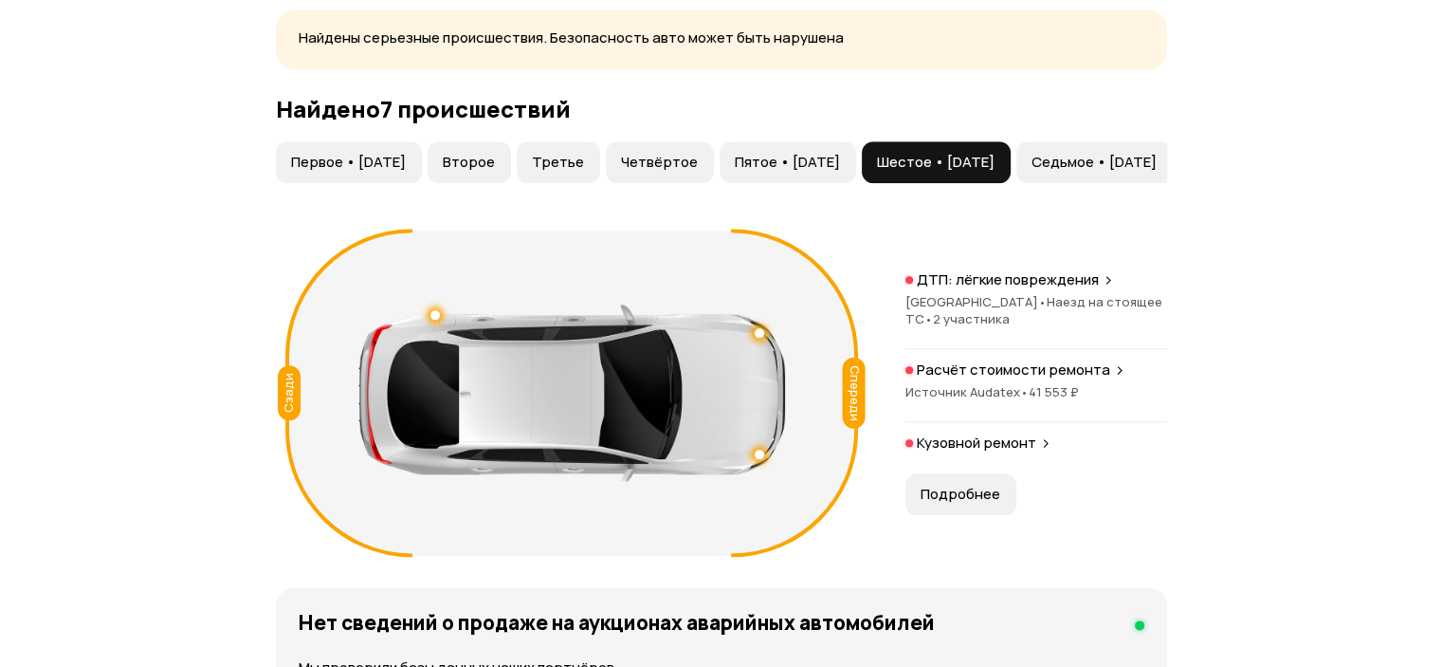
click at [1142, 172] on span "Седьмое • 20 ноя 2023" at bounding box center [1094, 162] width 125 height 19
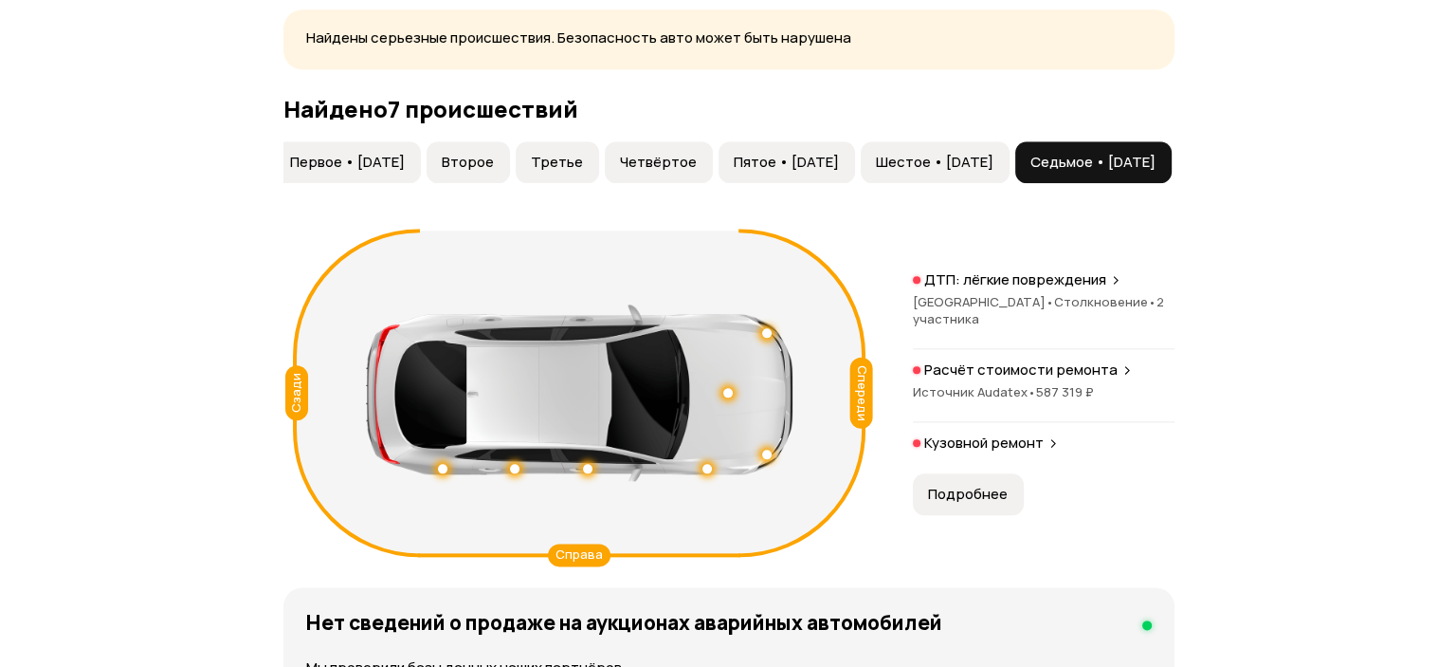
scroll to position [0, 128]
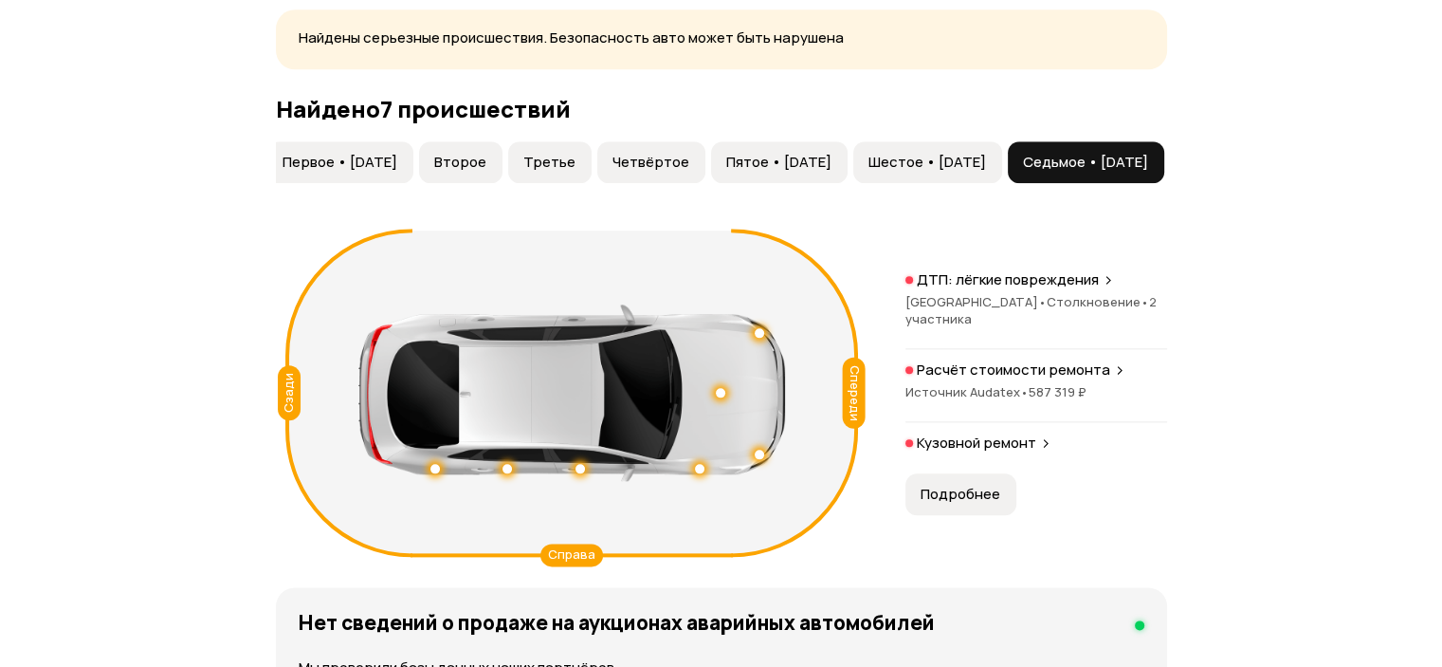
click at [996, 289] on p "ДТП: лёгкие повреждения" at bounding box center [1008, 279] width 182 height 19
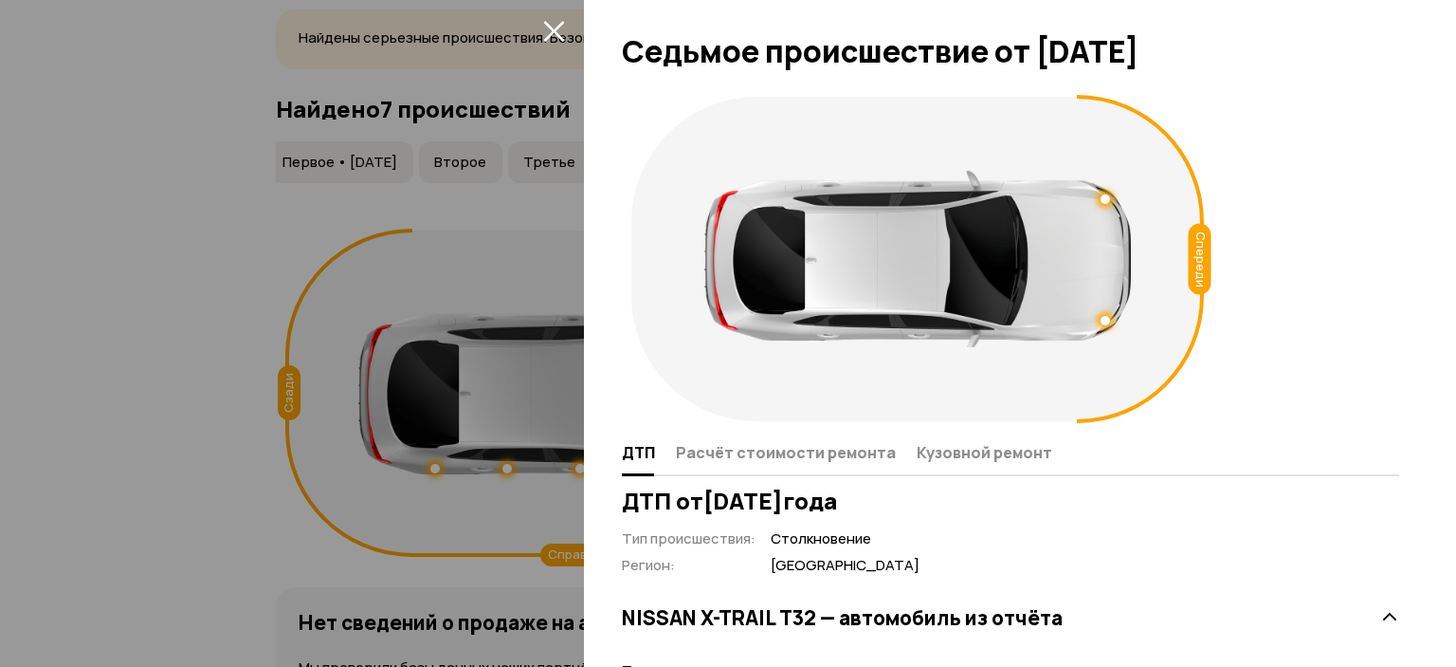
click at [1107, 197] on div at bounding box center [1105, 198] width 9 height 9
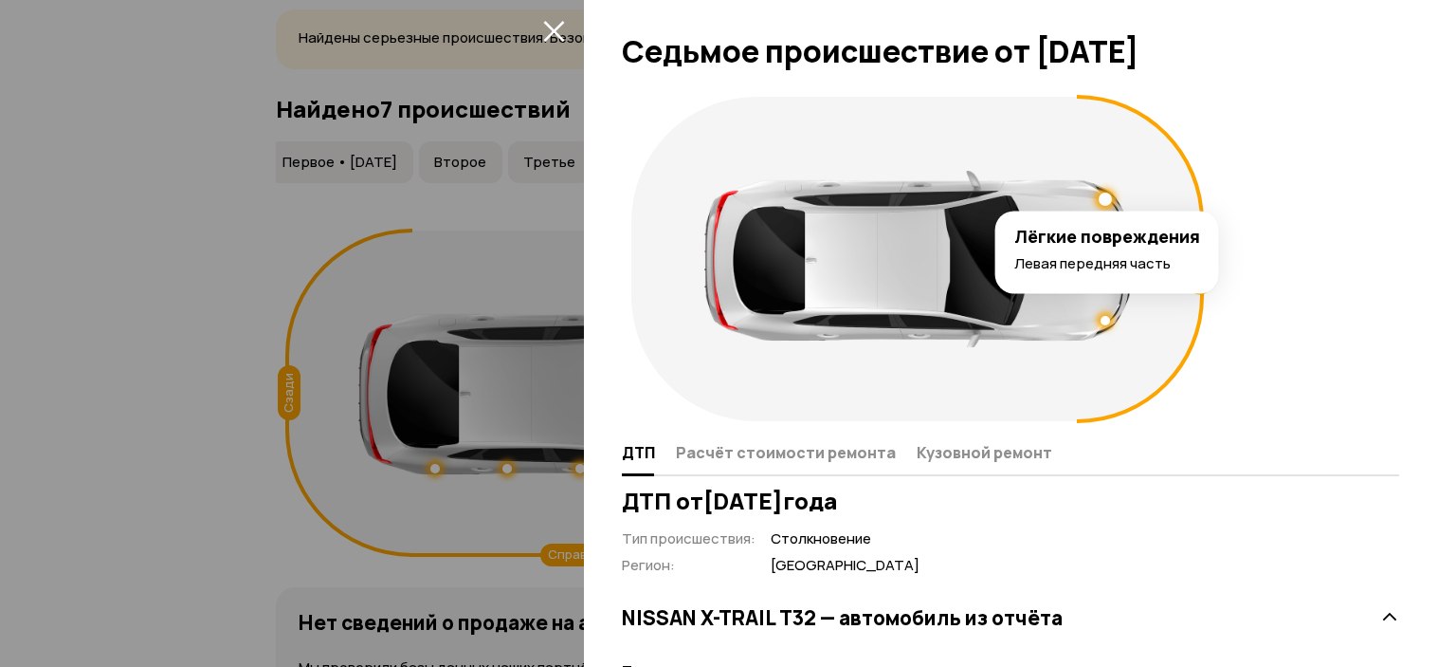
click at [1101, 318] on div at bounding box center [1105, 320] width 9 height 9
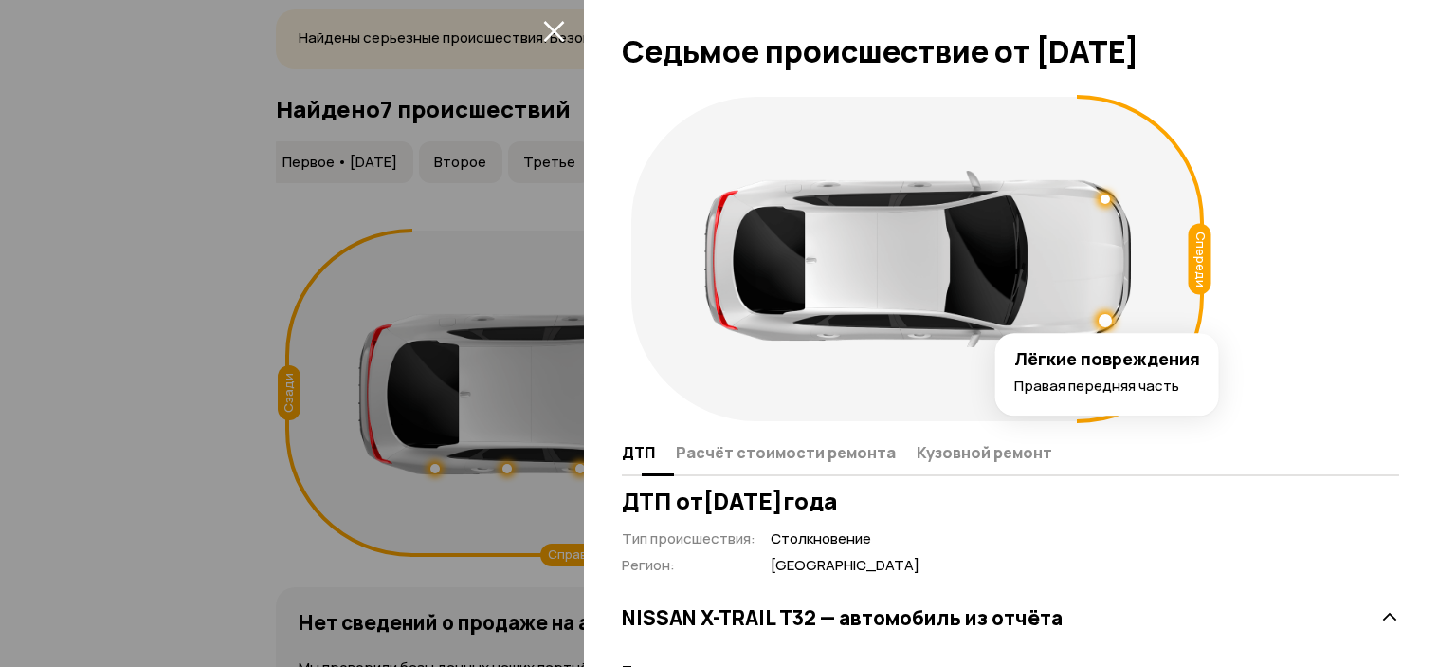
click at [749, 453] on span "Расчёт стоимости ремонта" at bounding box center [786, 452] width 220 height 19
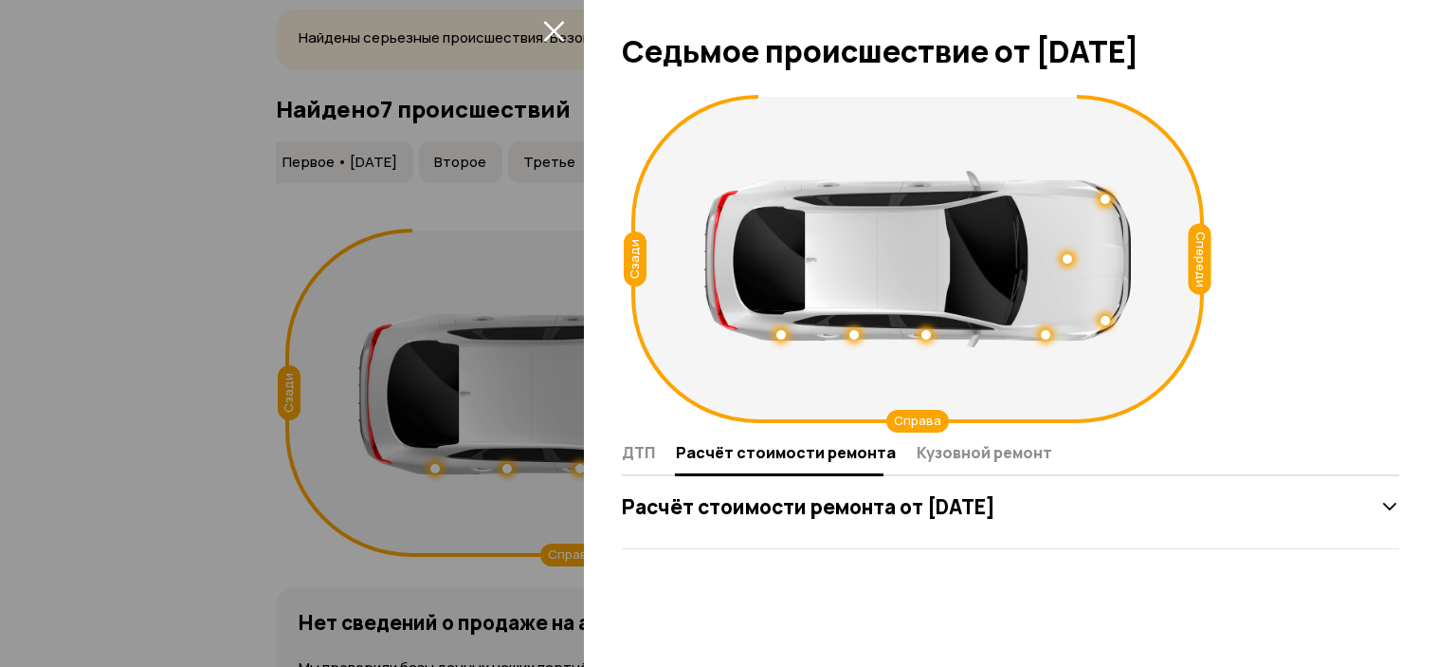
click at [1387, 503] on icon at bounding box center [1390, 506] width 19 height 19
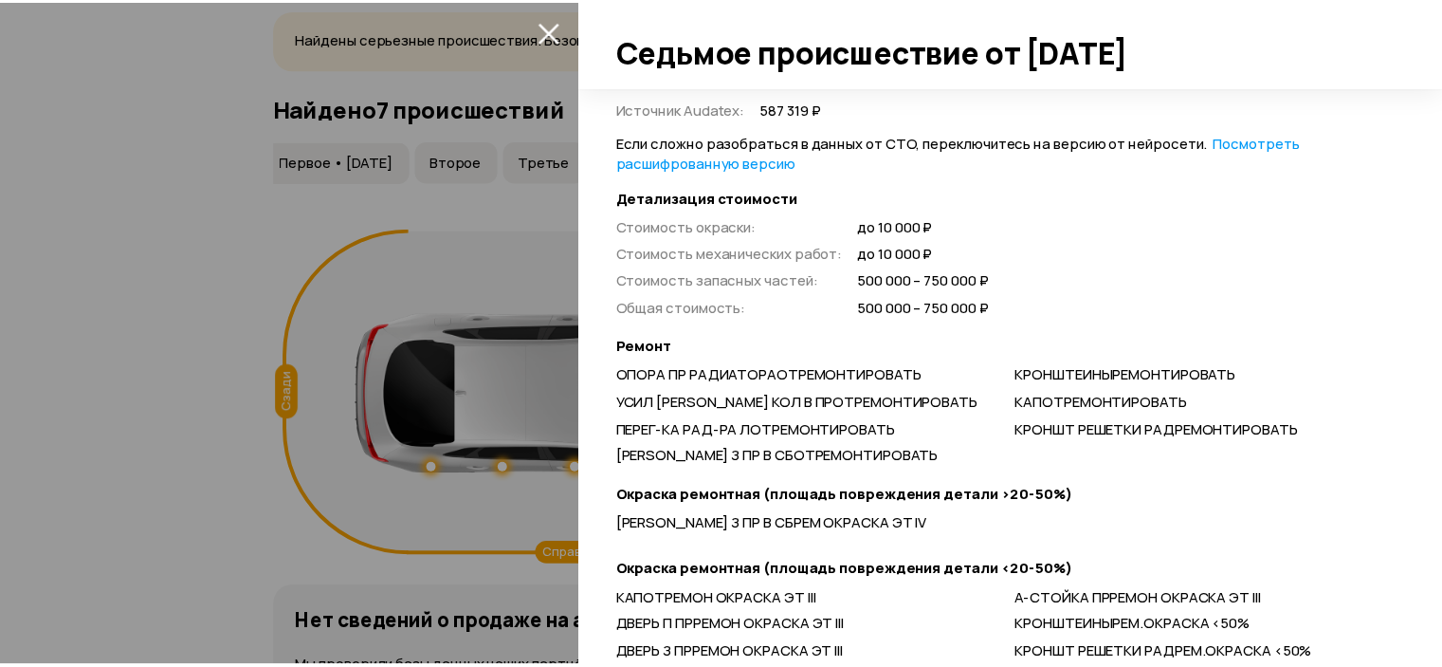
scroll to position [0, 0]
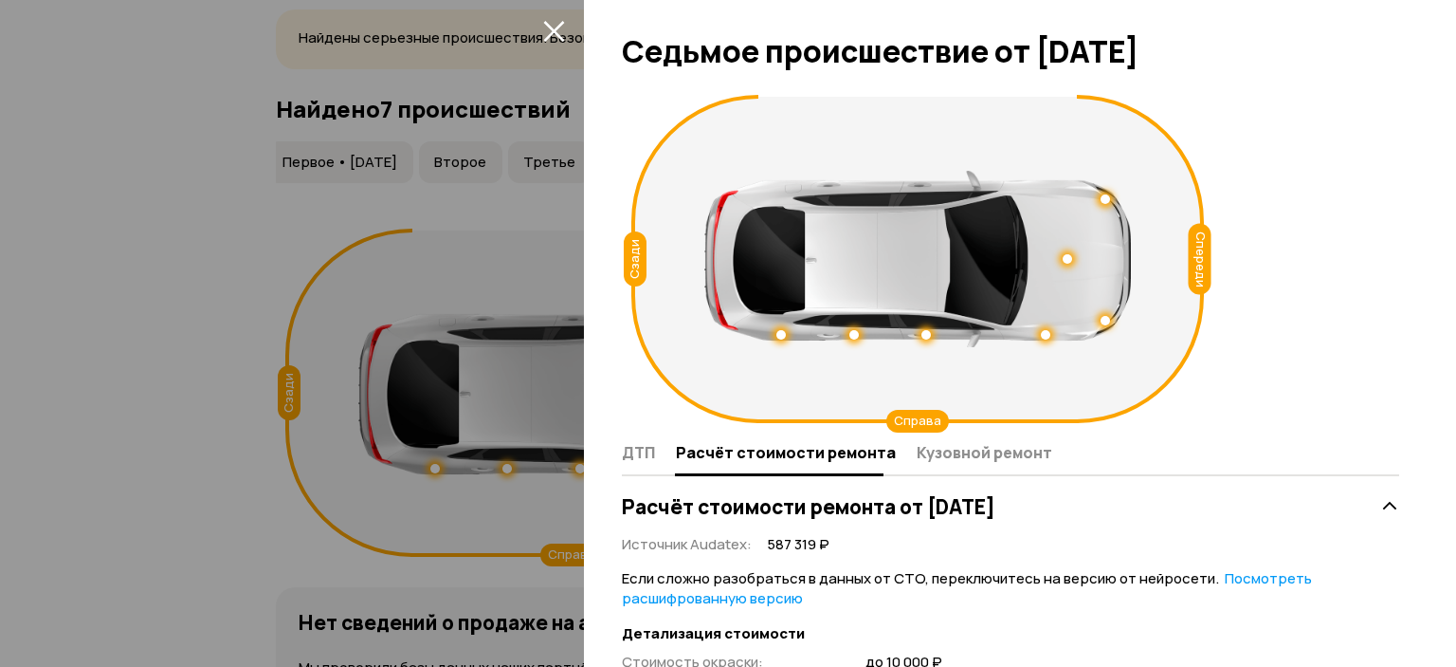
click at [225, 281] on div at bounding box center [728, 333] width 1456 height 667
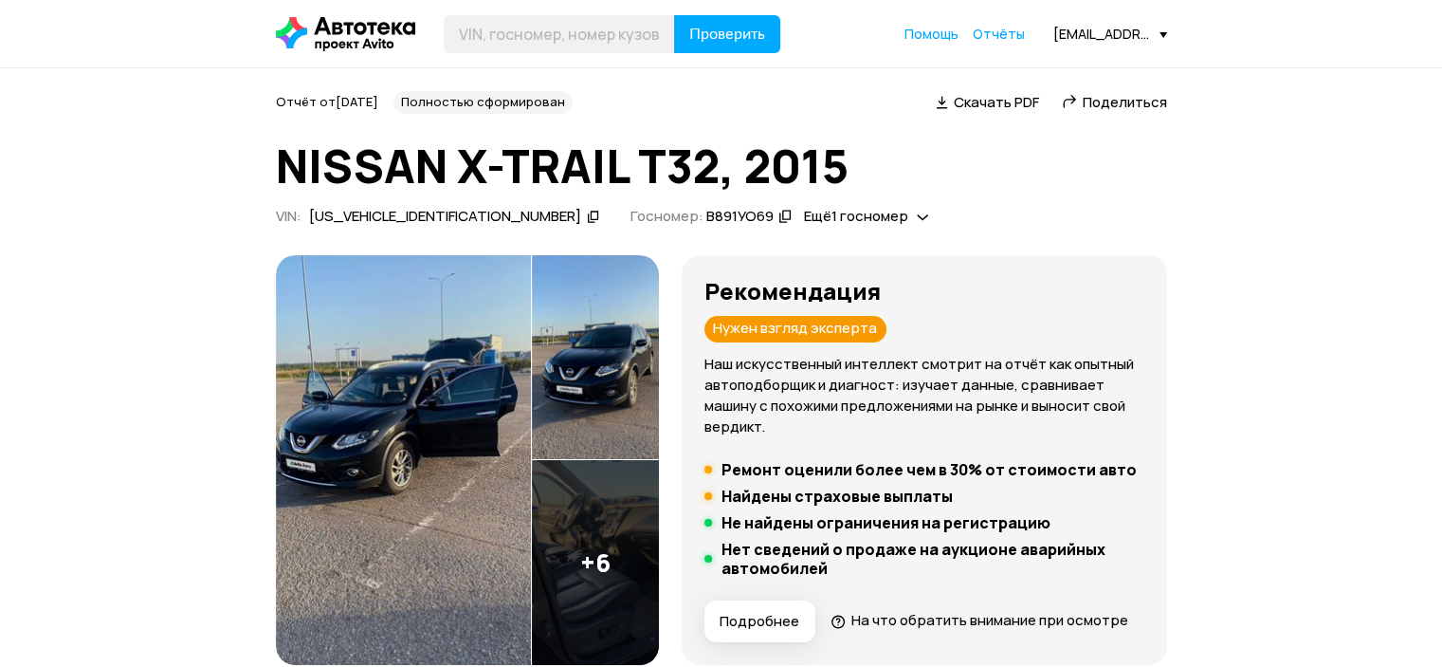
click at [407, 207] on div "Z8NTANT32ES012861" at bounding box center [445, 217] width 272 height 20
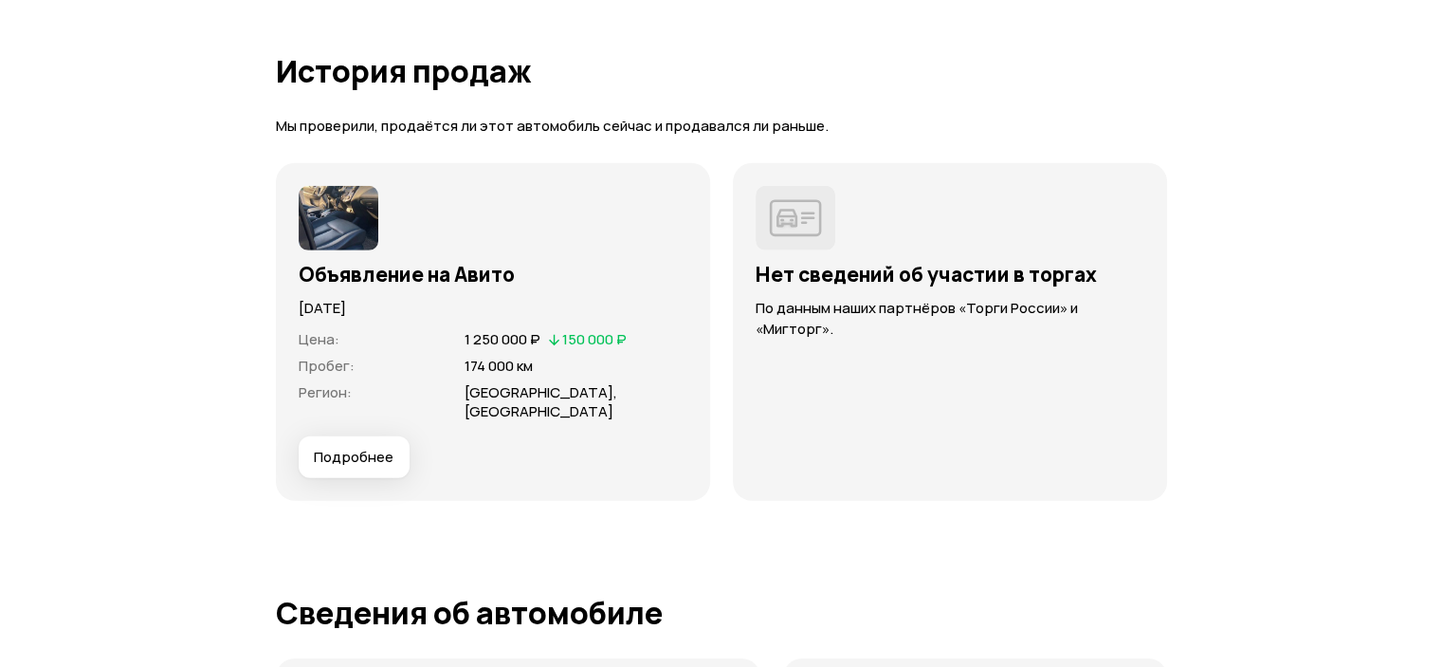
scroll to position [5784, 0]
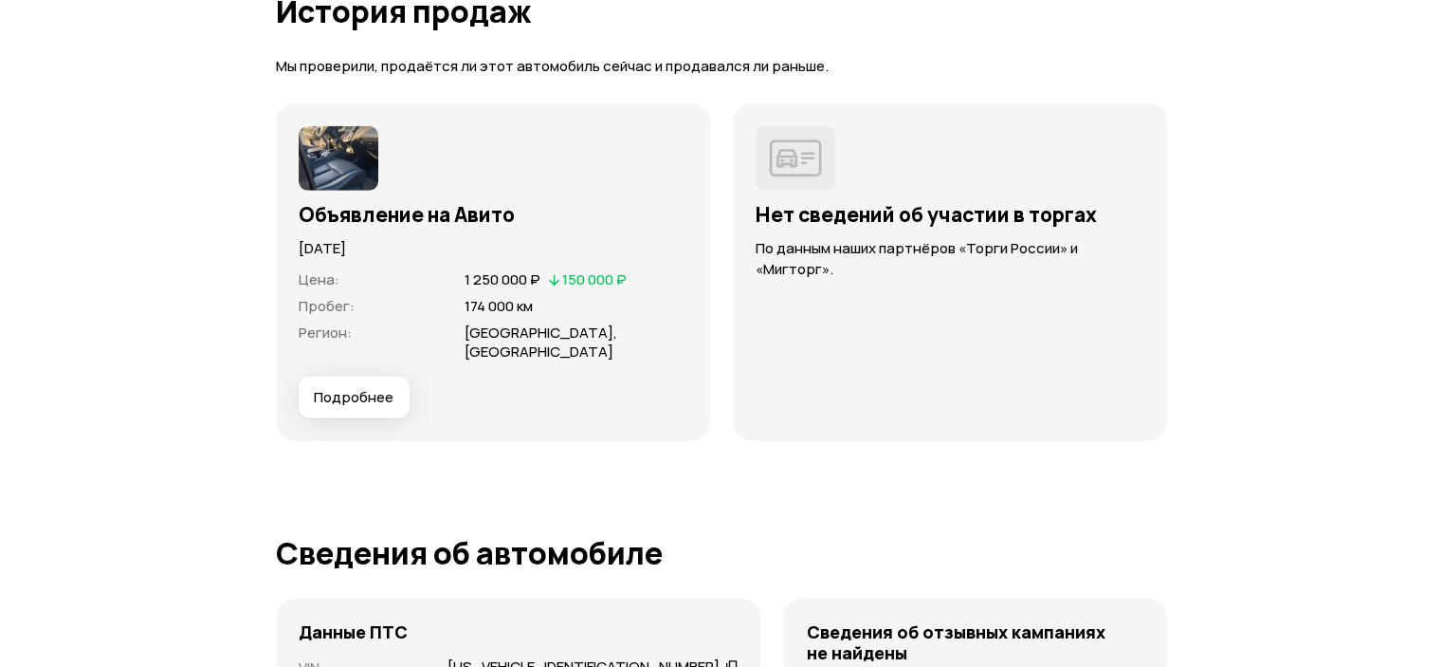
click at [371, 407] on span "Подробнее" at bounding box center [354, 397] width 80 height 19
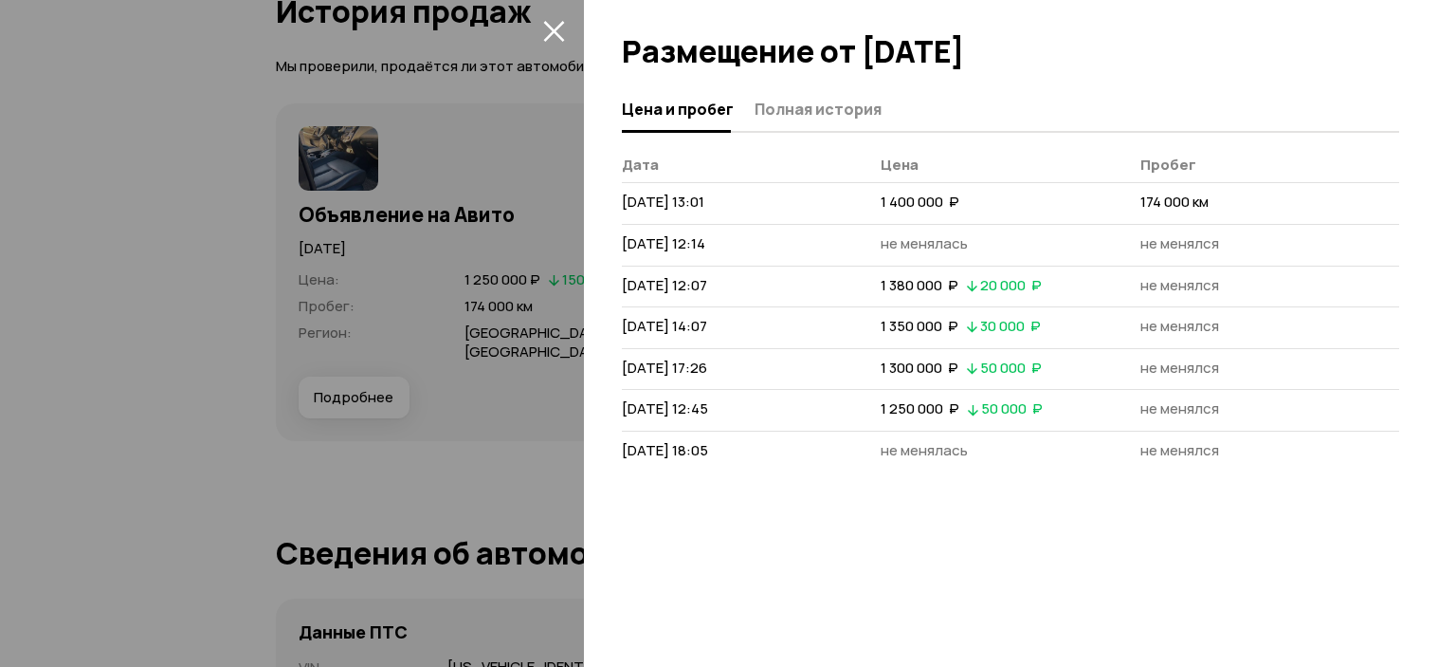
click at [127, 324] on div at bounding box center [728, 333] width 1456 height 667
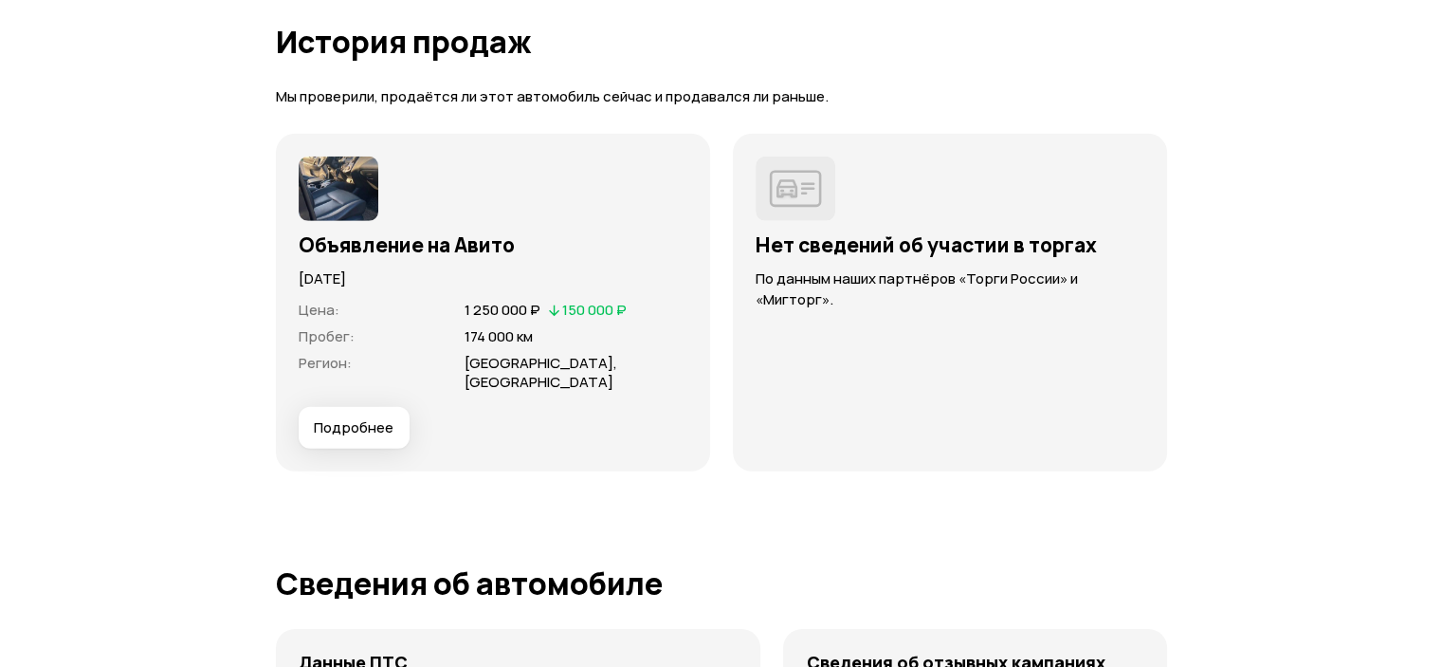
scroll to position [5594, 0]
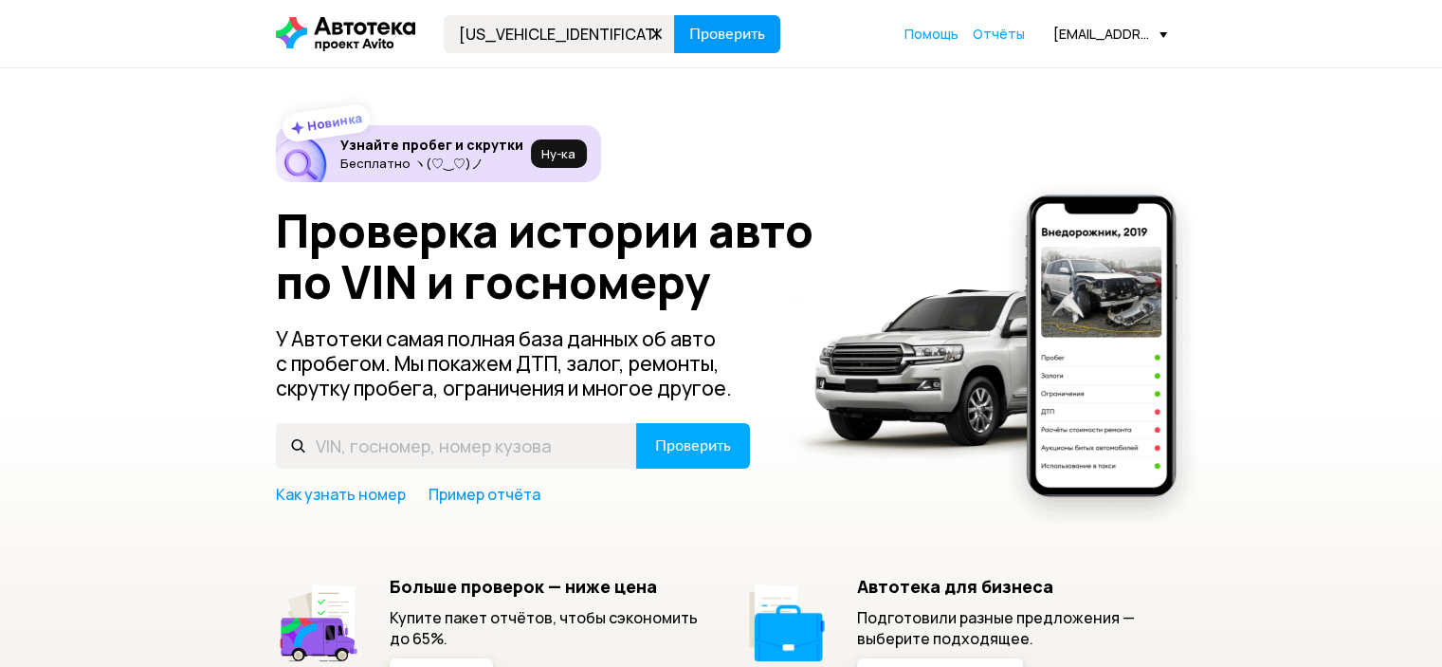
type input "Z8NTANT32ES023224"
click at [742, 31] on span "Проверить" at bounding box center [727, 34] width 76 height 15
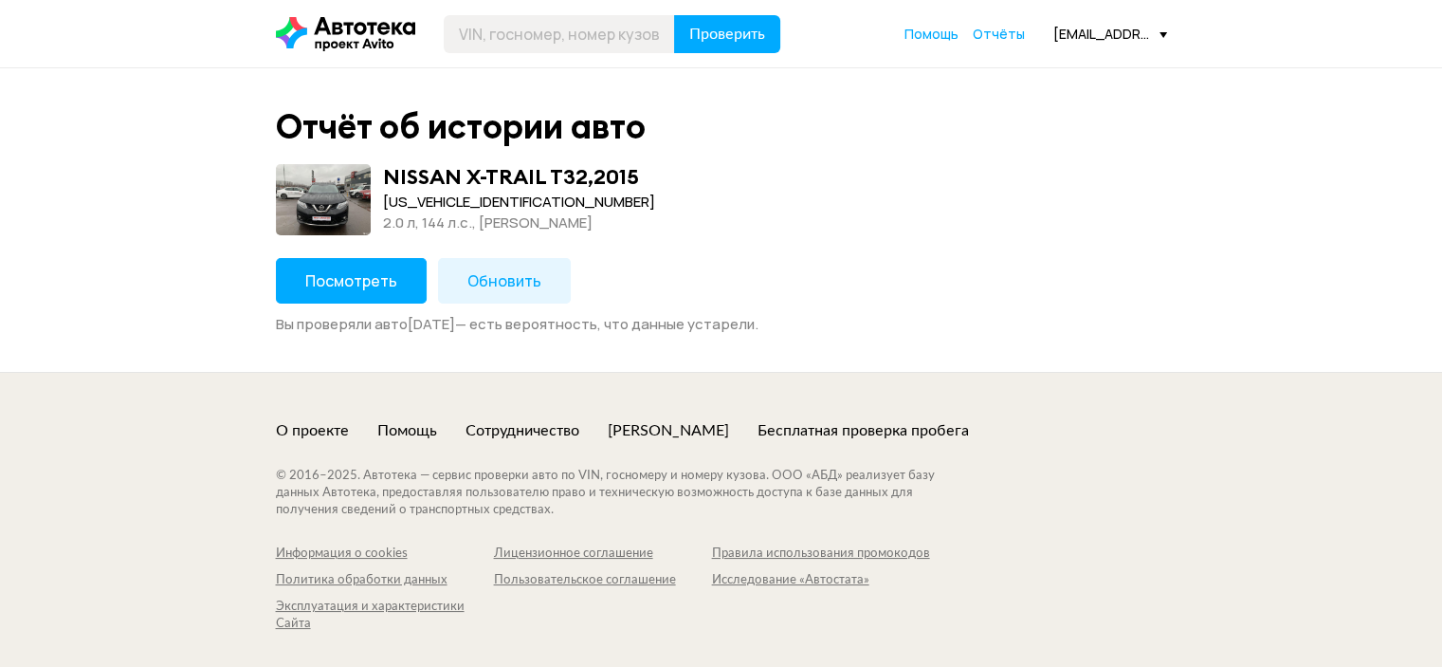
click at [329, 287] on span "Посмотреть" at bounding box center [351, 280] width 92 height 21
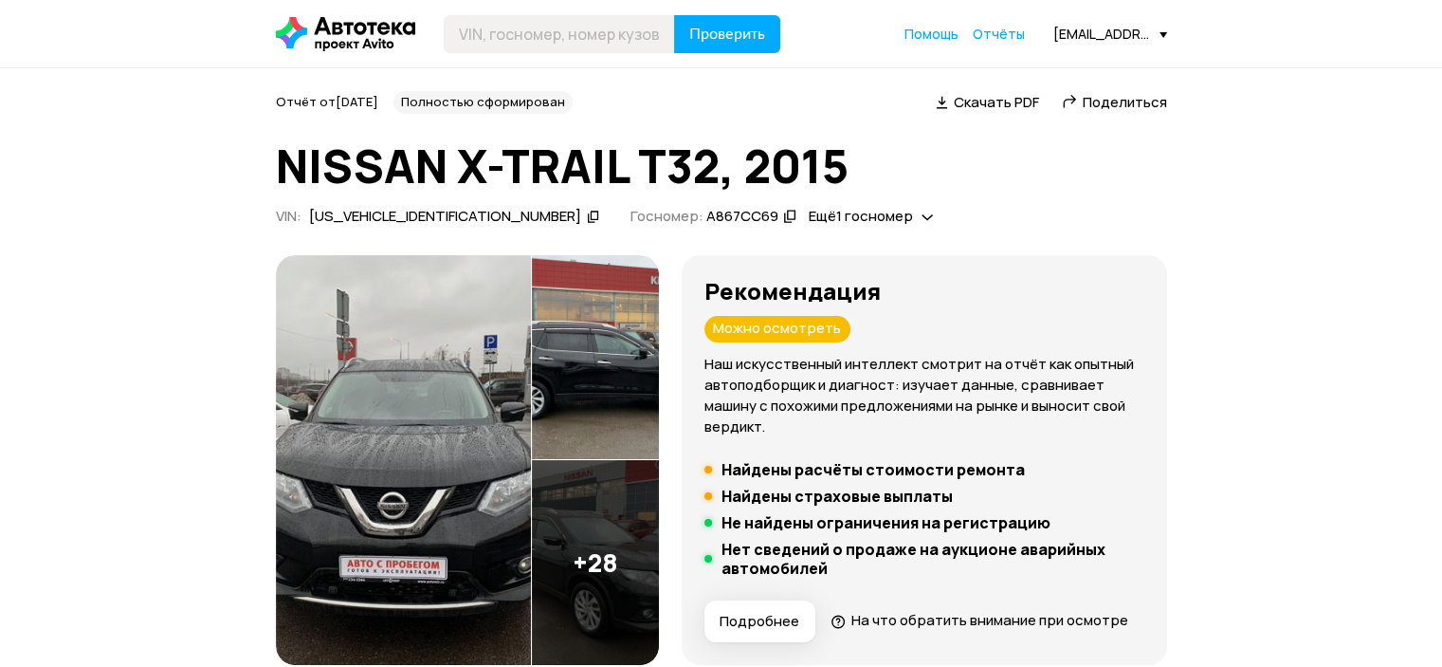
click at [441, 397] on img at bounding box center [403, 460] width 255 height 410
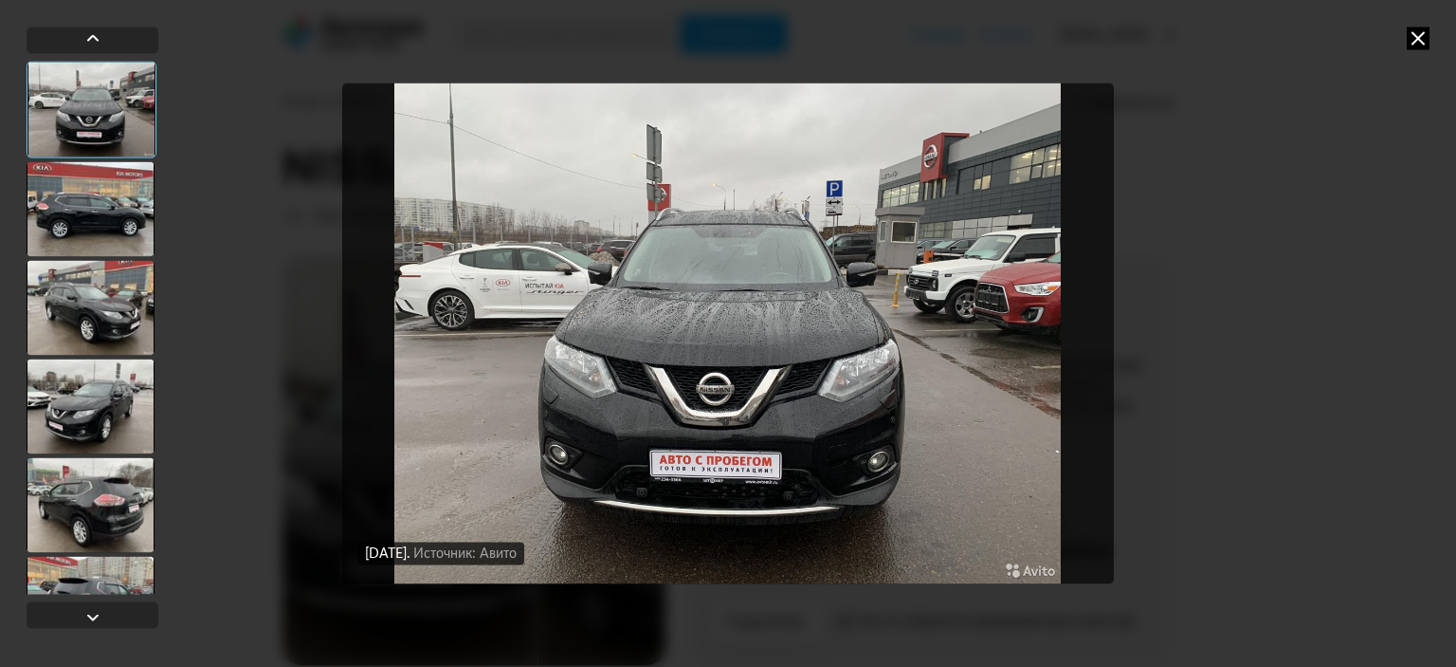
click at [106, 399] on div at bounding box center [91, 405] width 128 height 95
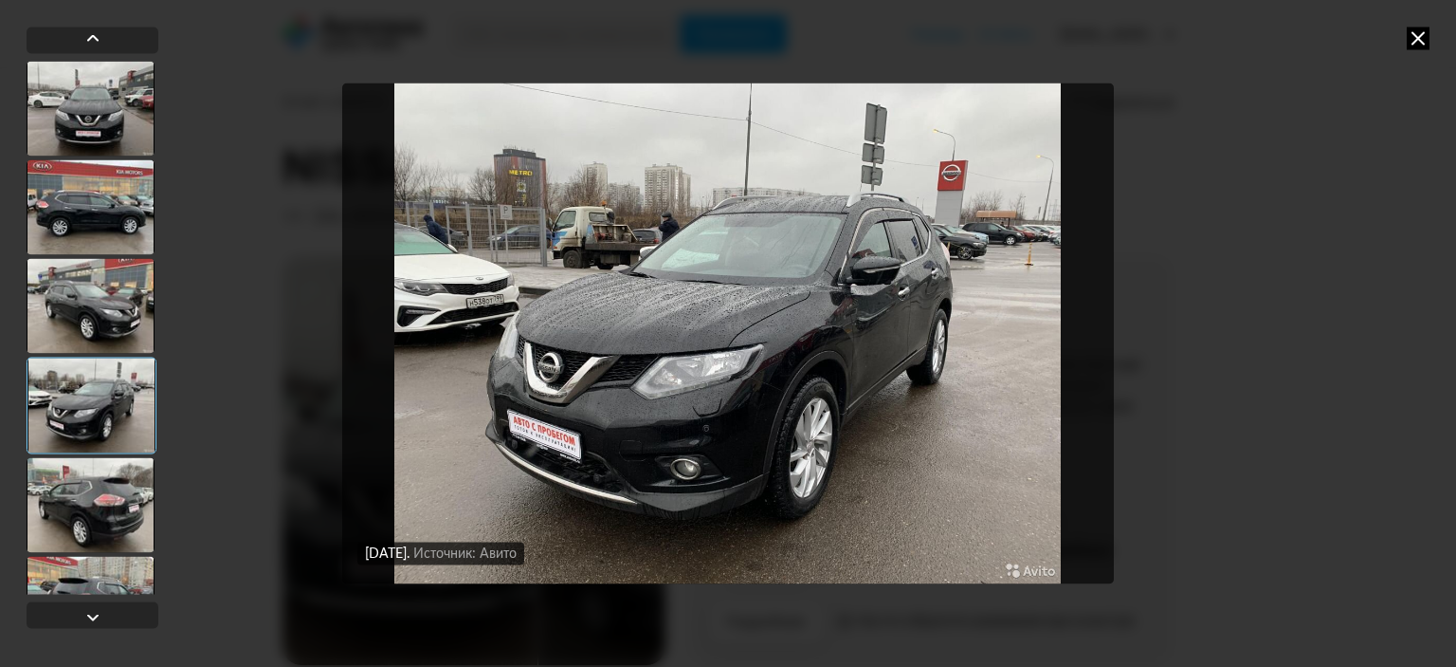
click at [99, 492] on div at bounding box center [91, 504] width 128 height 95
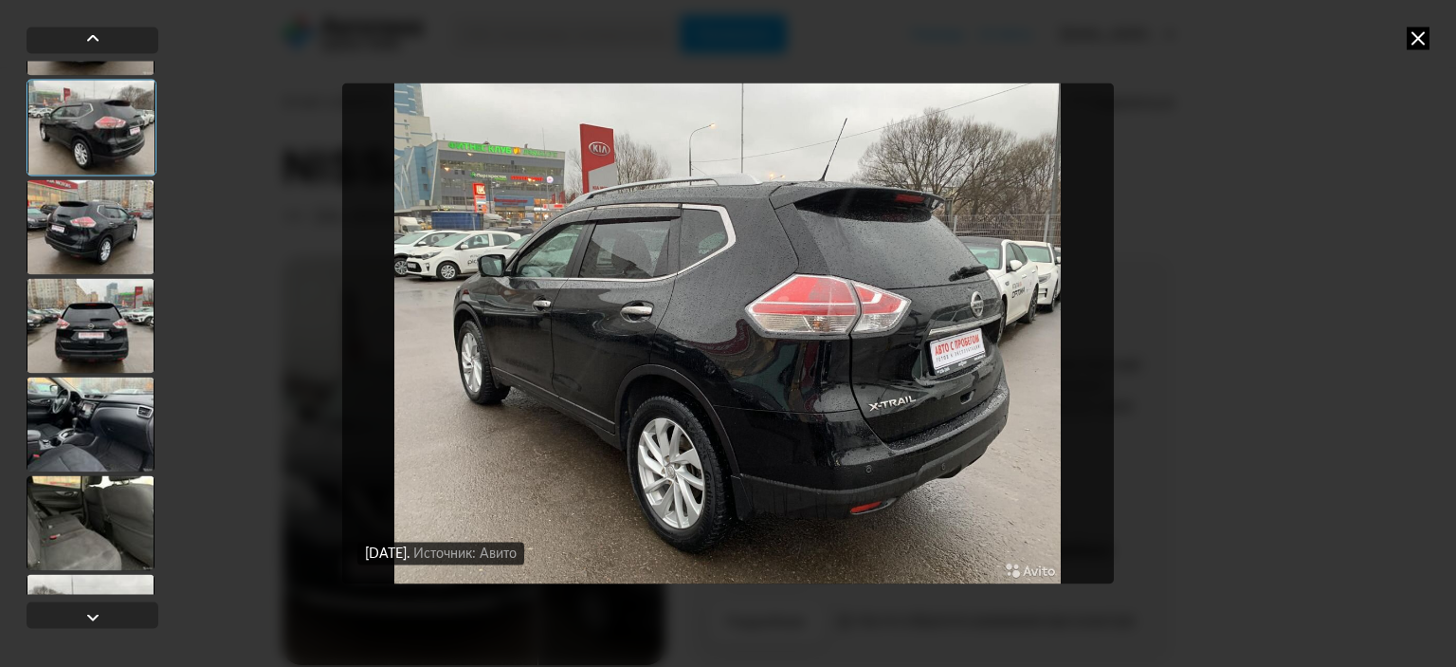
scroll to position [379, 0]
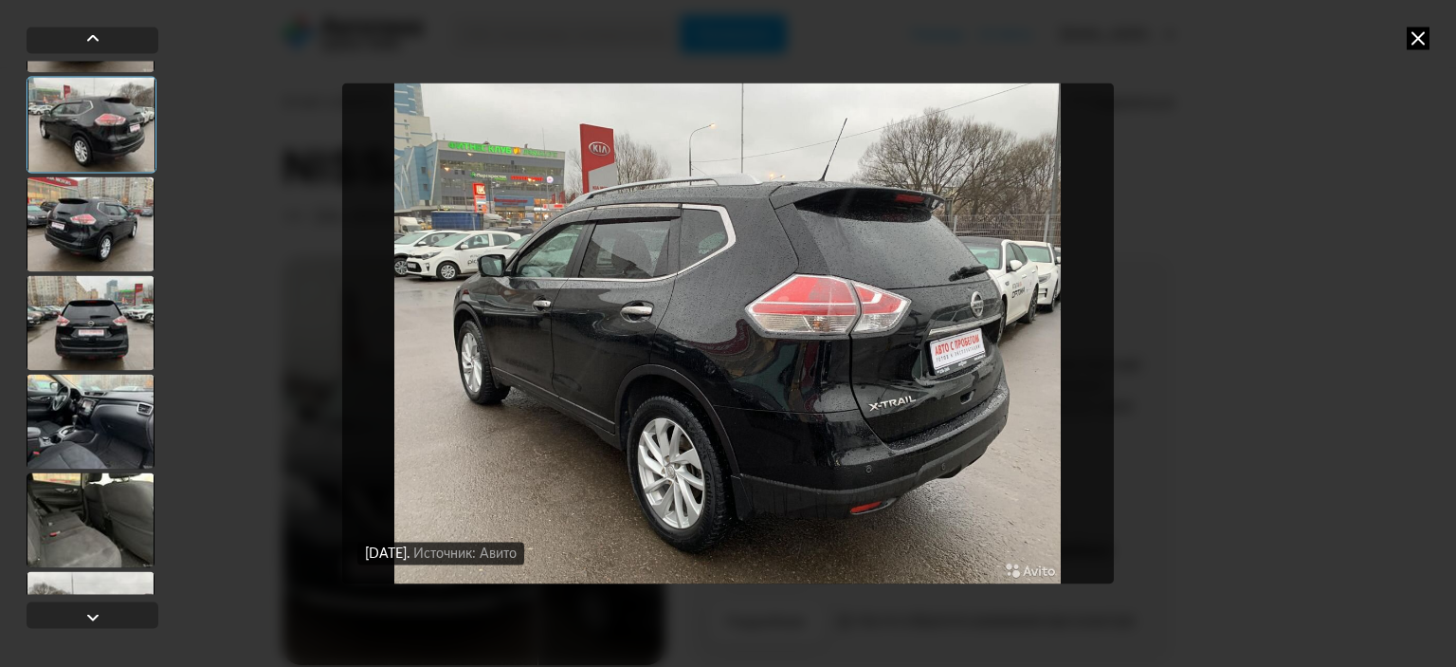
click at [101, 425] on div at bounding box center [91, 421] width 128 height 95
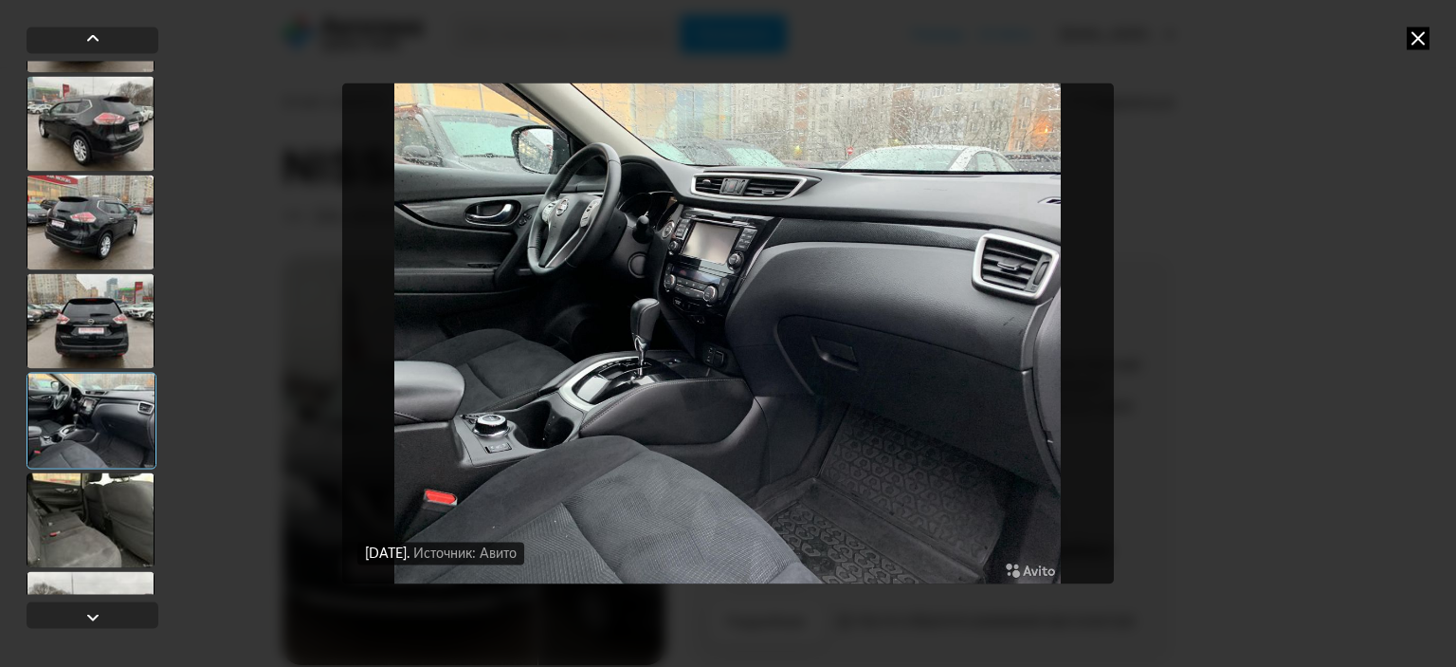
click at [101, 509] on div at bounding box center [91, 519] width 128 height 95
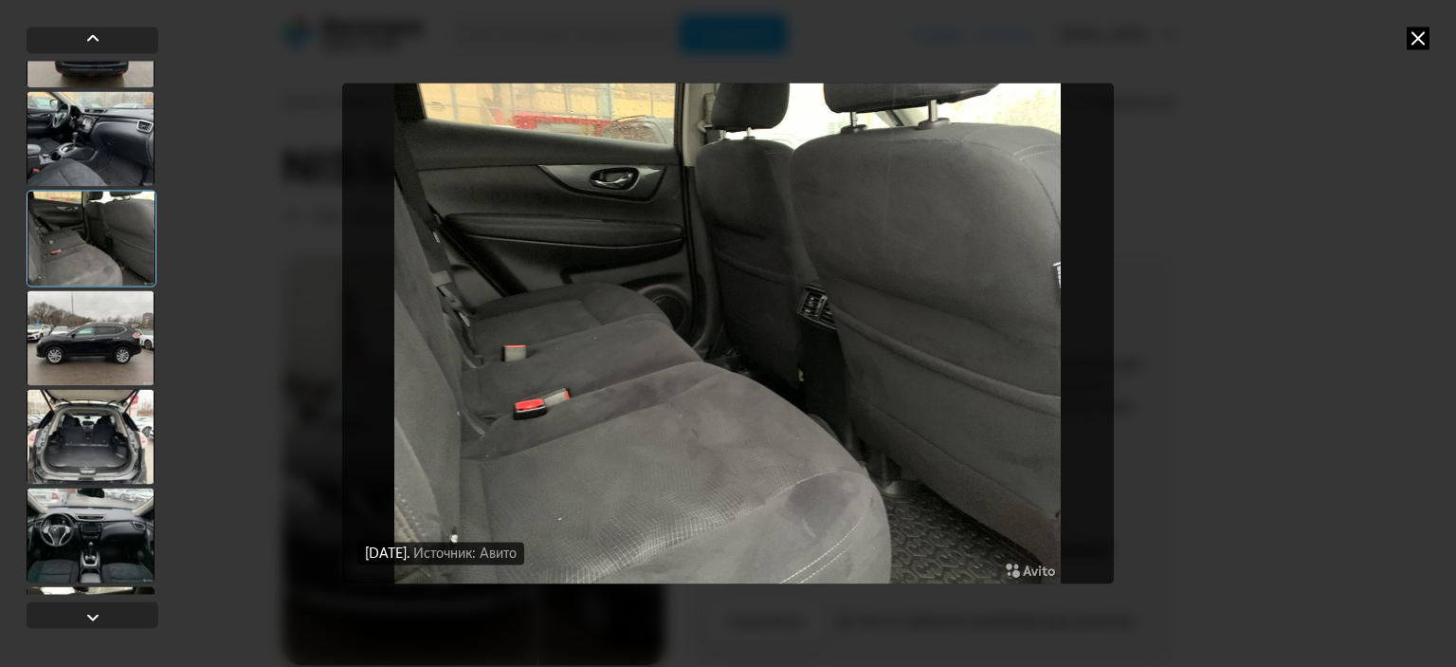
scroll to position [664, 0]
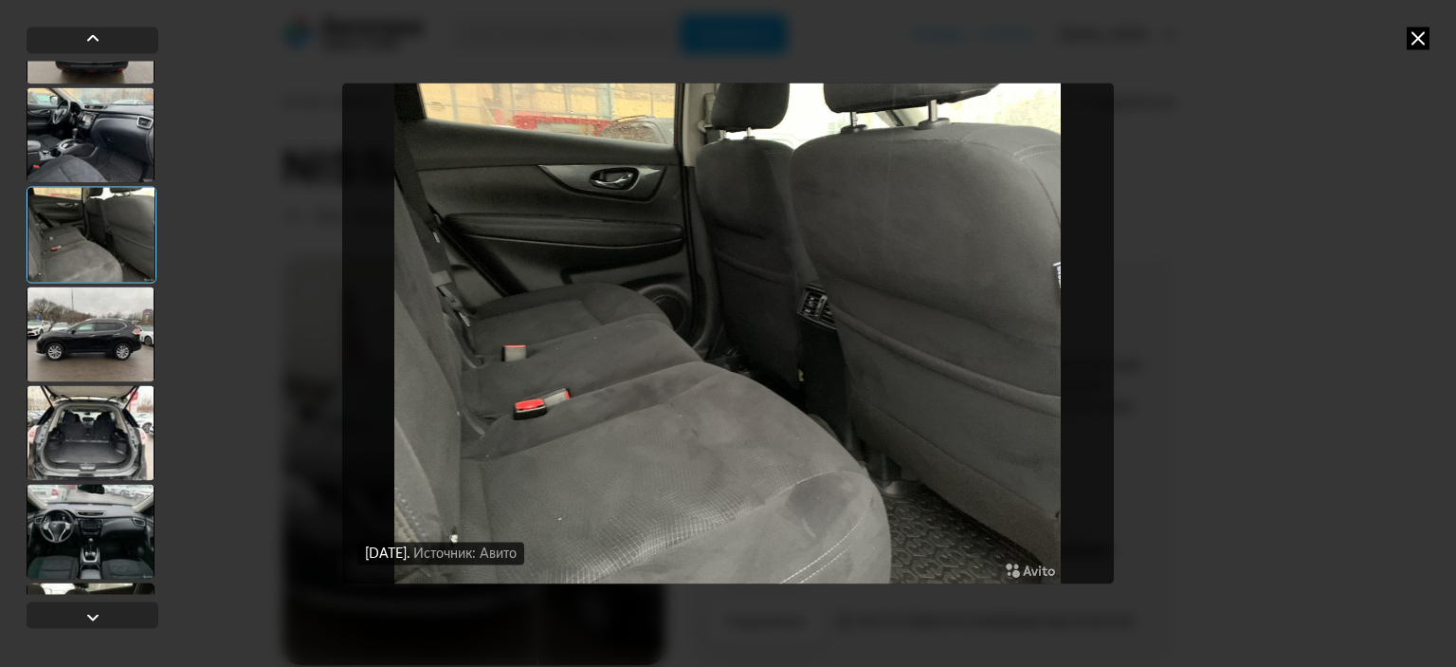
click at [108, 329] on div at bounding box center [91, 333] width 128 height 95
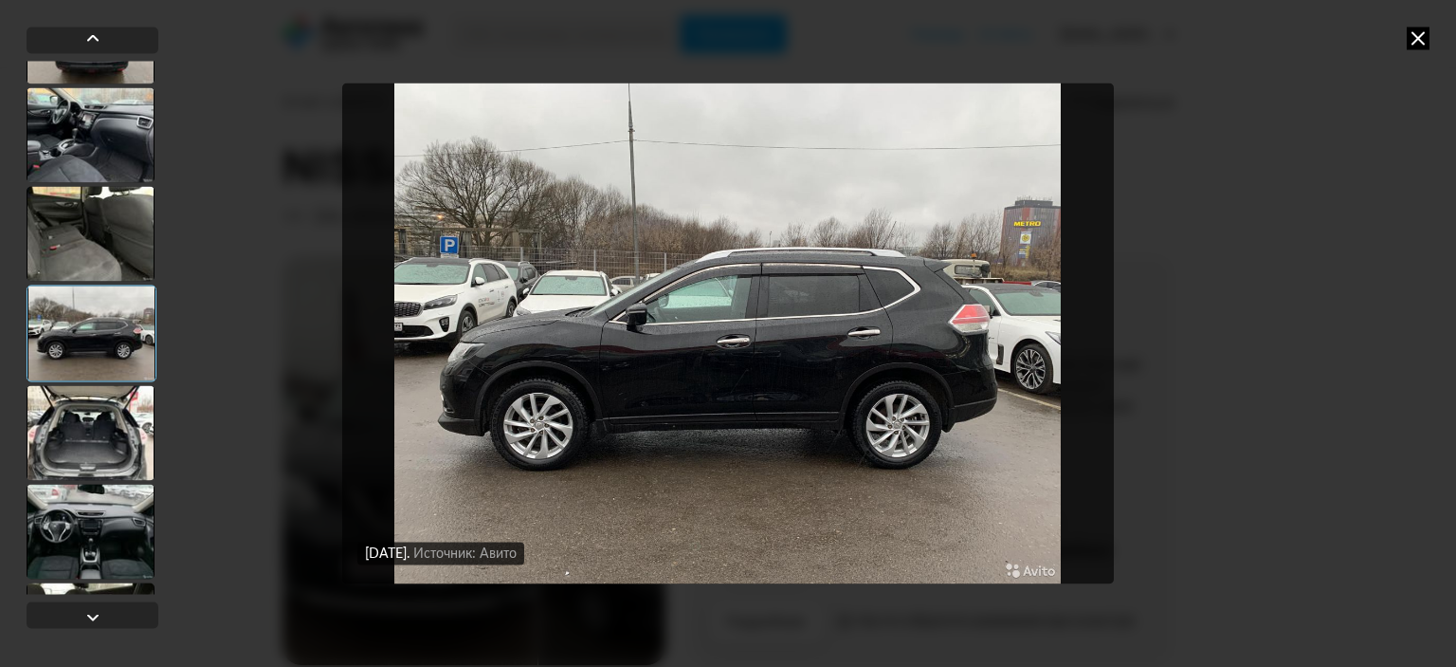
click at [89, 533] on div at bounding box center [91, 531] width 128 height 95
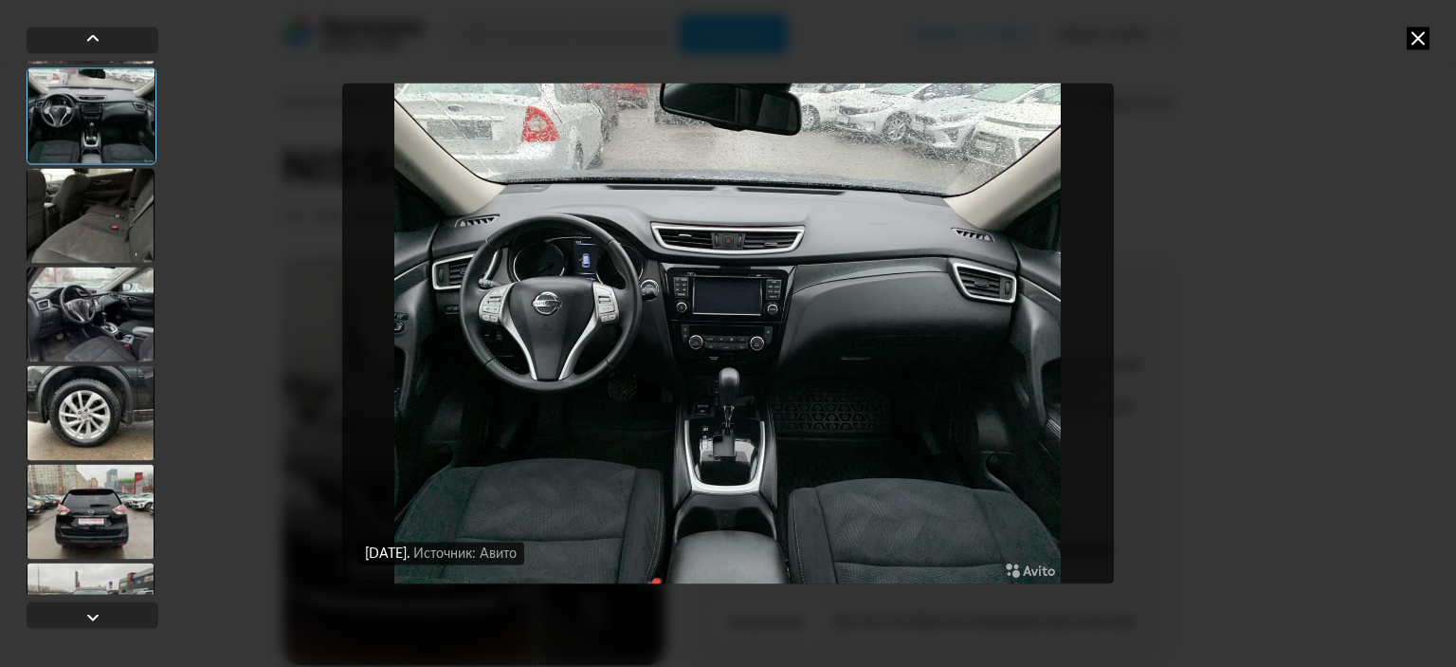
scroll to position [1138, 0]
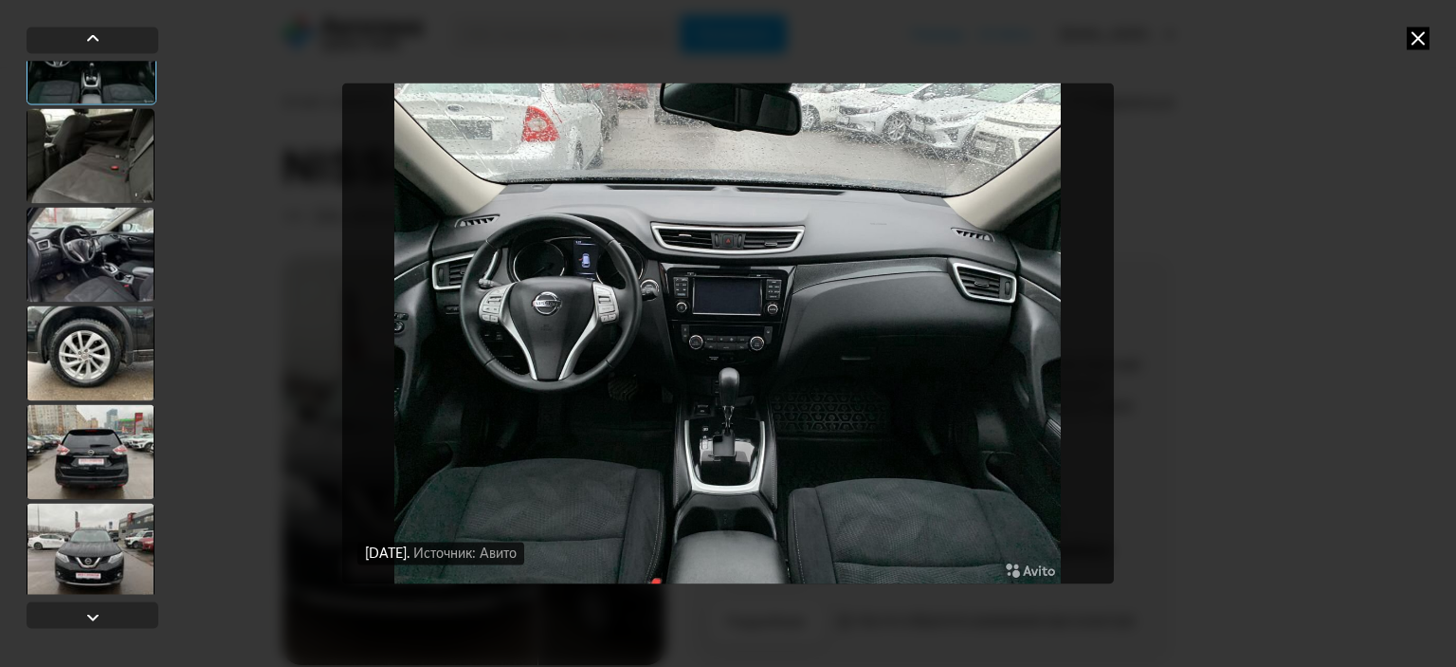
click at [95, 454] on div at bounding box center [91, 451] width 128 height 95
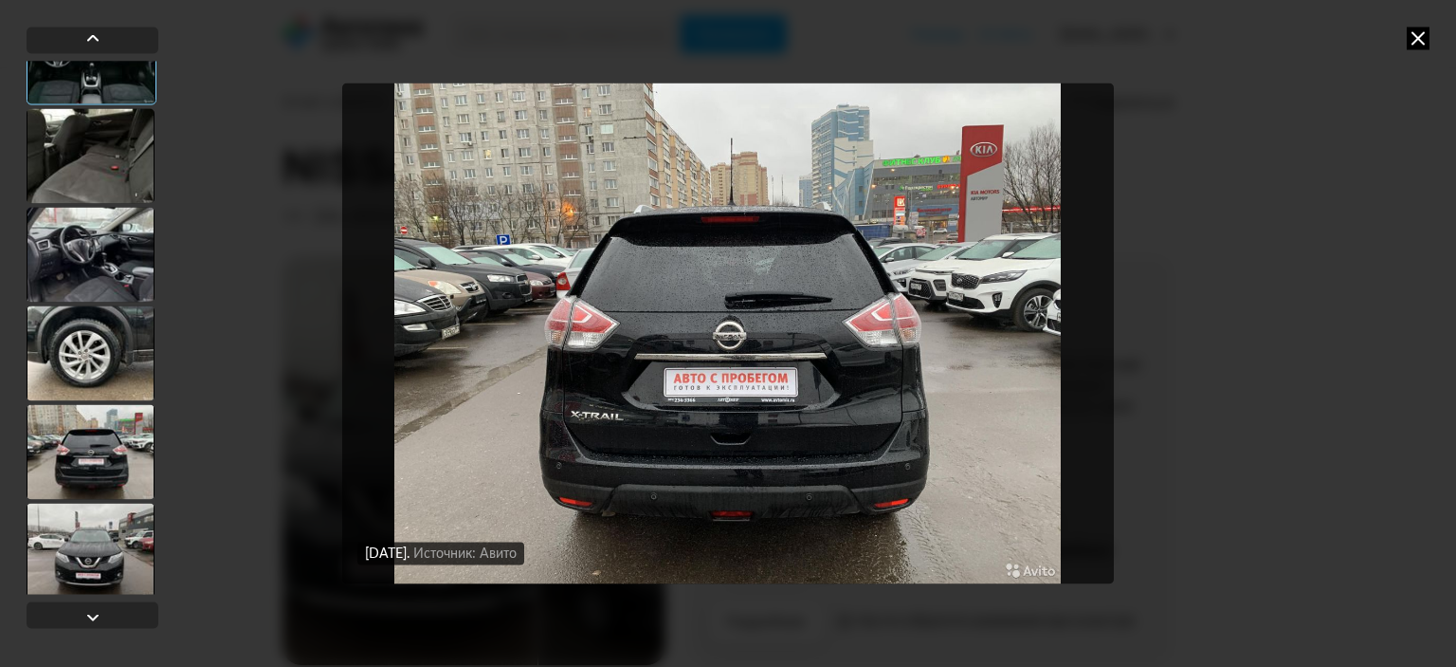
click at [89, 557] on div at bounding box center [91, 550] width 128 height 95
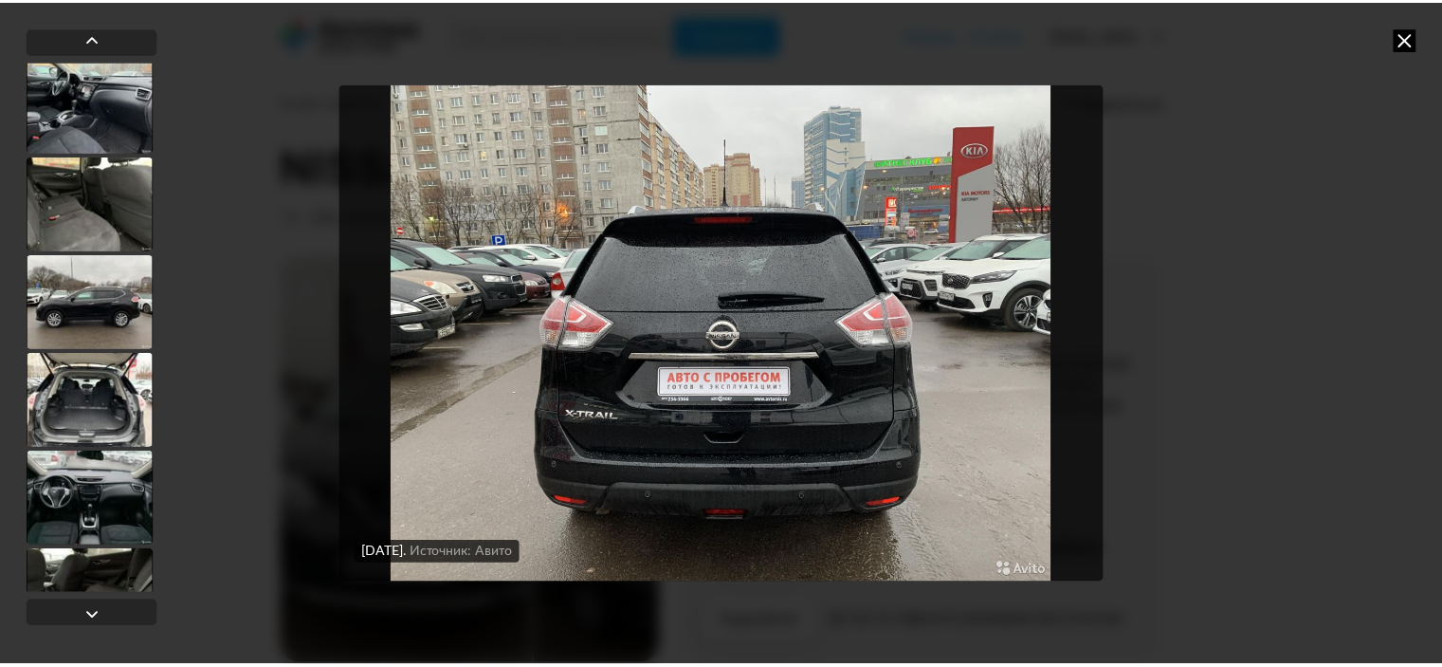
scroll to position [534, 0]
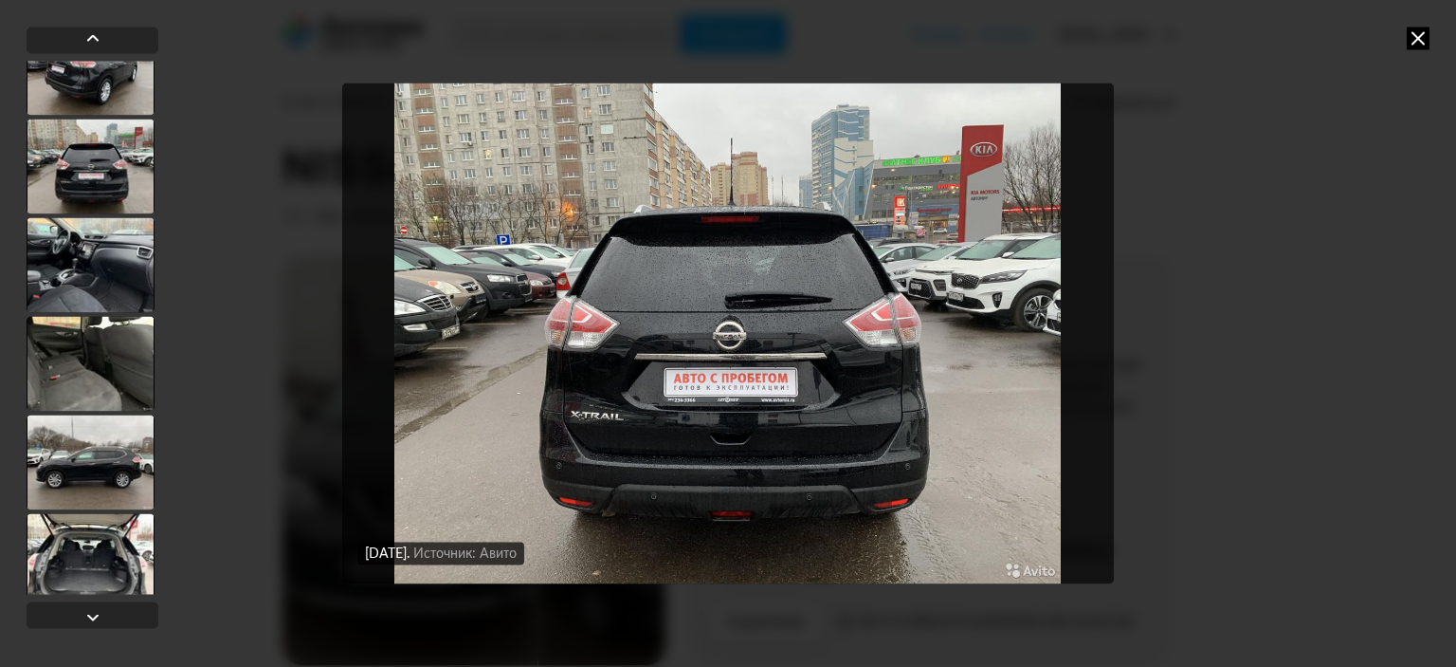
click at [1417, 39] on icon at bounding box center [1418, 38] width 23 height 23
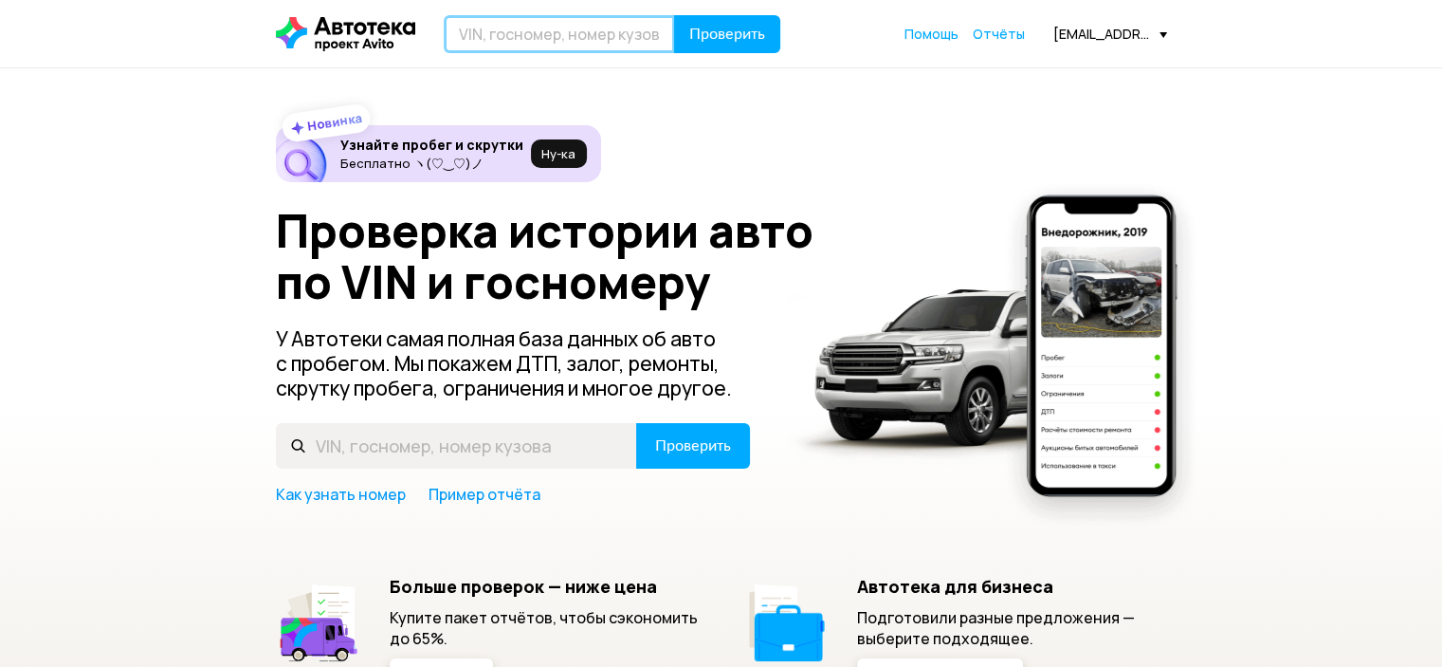
paste input "Z8NTANT32ES012861"
type input "Z8NTANT32ES012861"
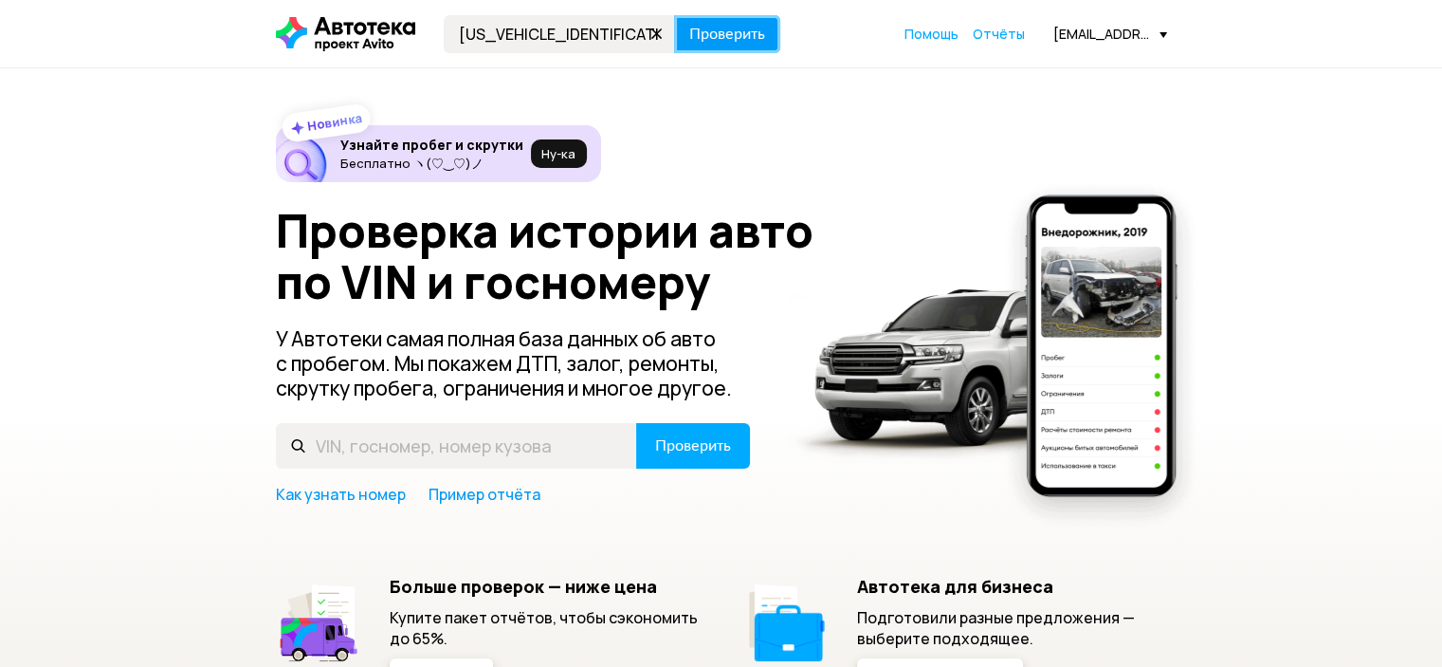
click at [710, 31] on span "Проверить" at bounding box center [727, 34] width 76 height 15
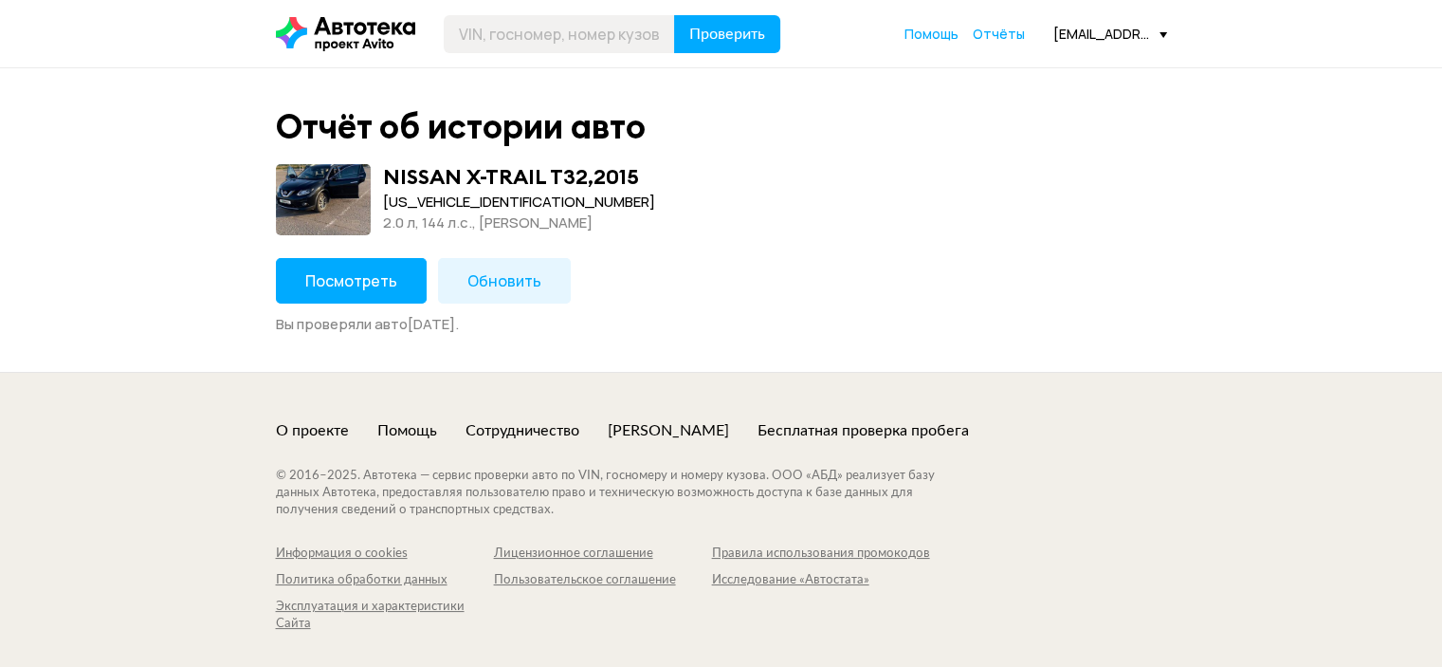
click at [334, 270] on span "Посмотреть" at bounding box center [351, 280] width 92 height 21
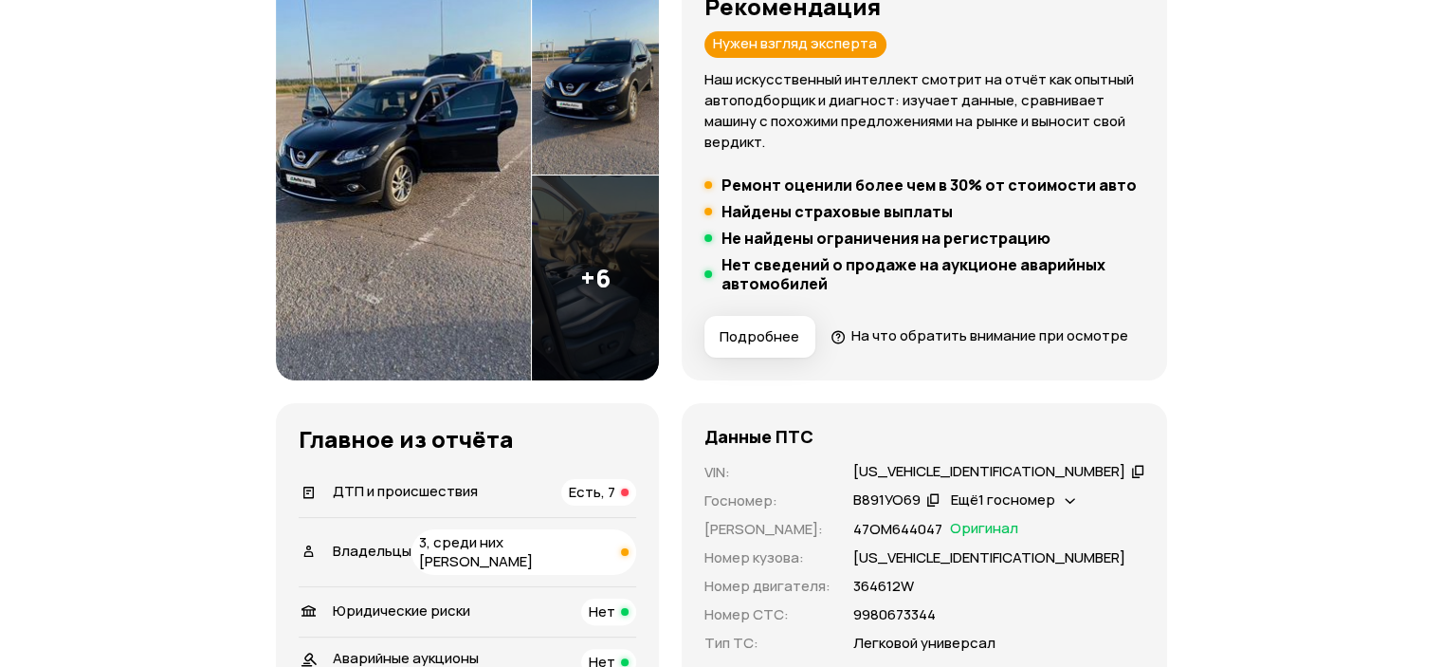
scroll to position [569, 0]
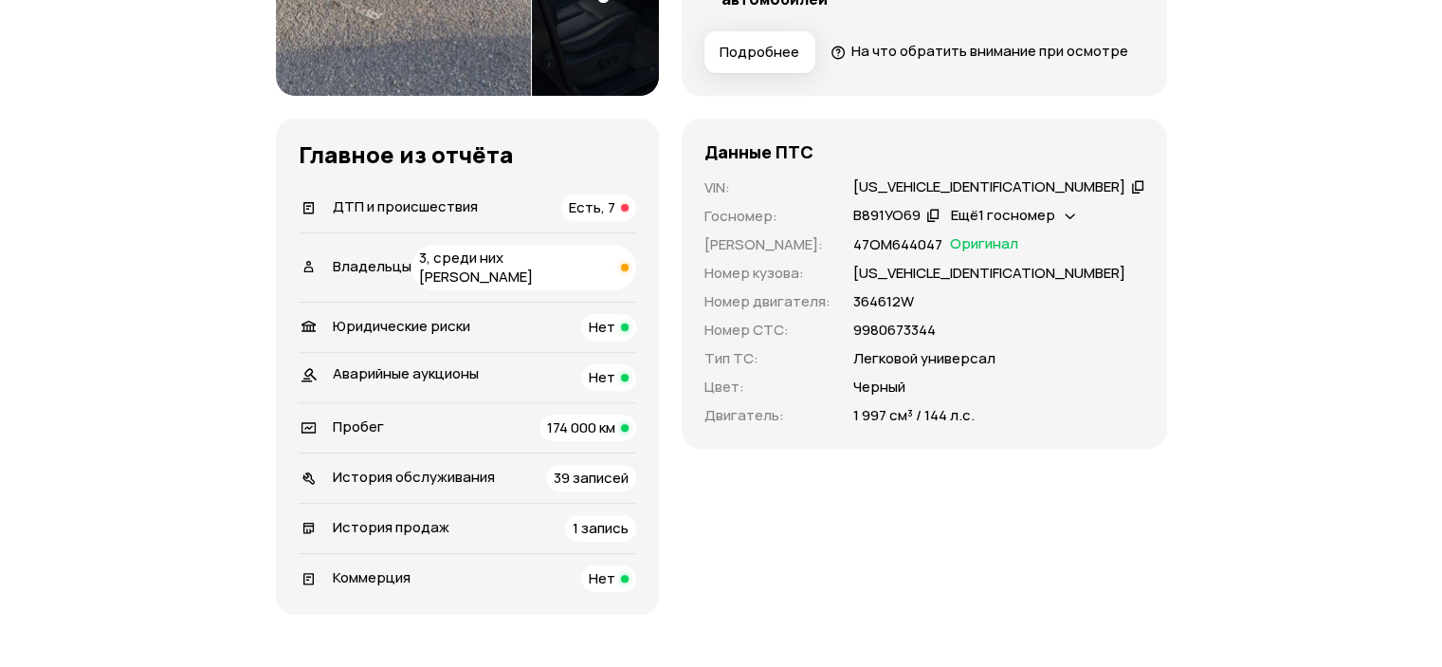
click at [615, 217] on span "Есть, 7" at bounding box center [592, 207] width 46 height 20
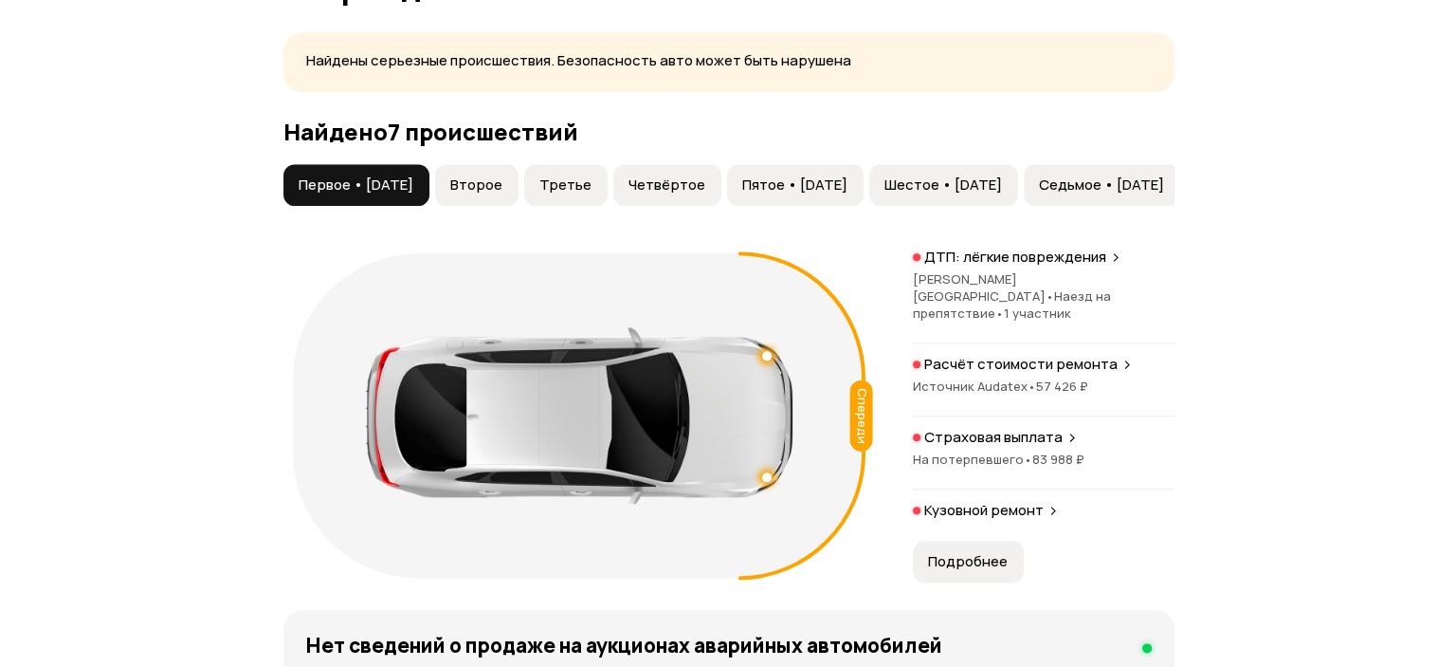
scroll to position [2161, 0]
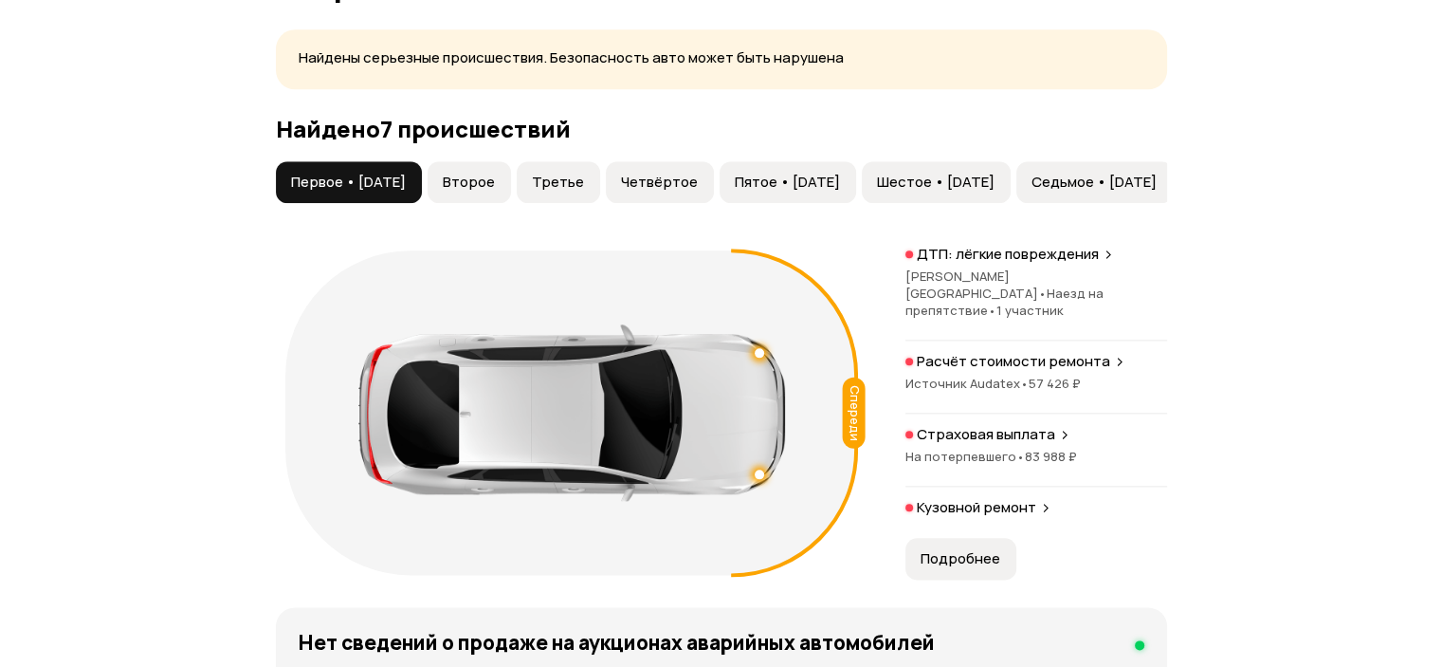
click at [495, 192] on span "Второе" at bounding box center [469, 182] width 52 height 19
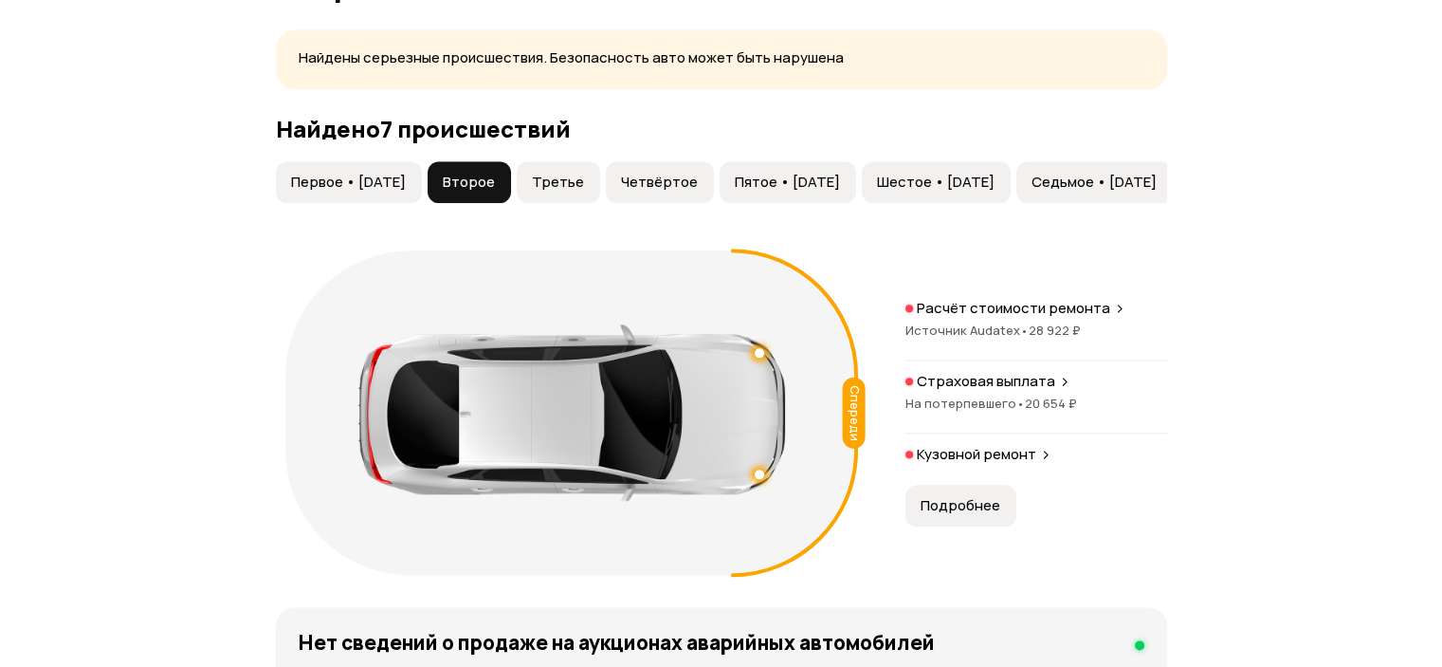
click at [584, 192] on span "Третье" at bounding box center [558, 182] width 52 height 19
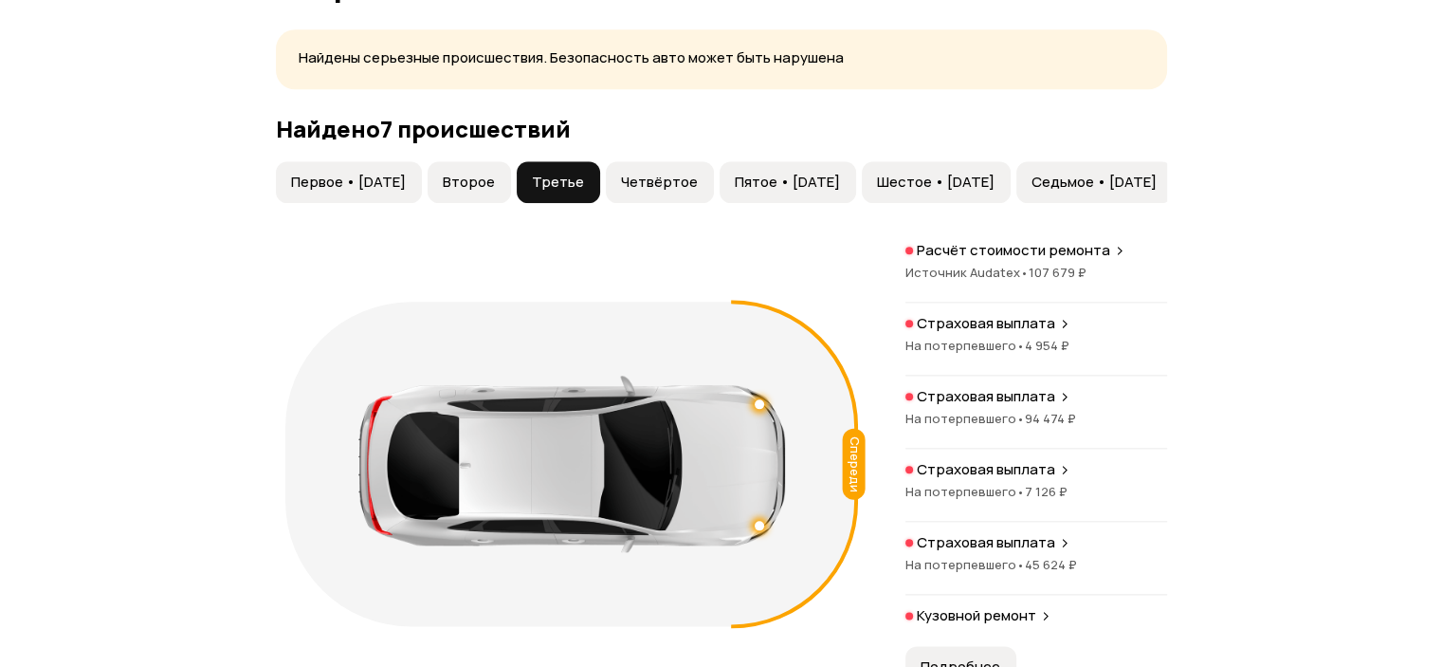
click at [698, 192] on span "Четвёртое" at bounding box center [659, 182] width 77 height 19
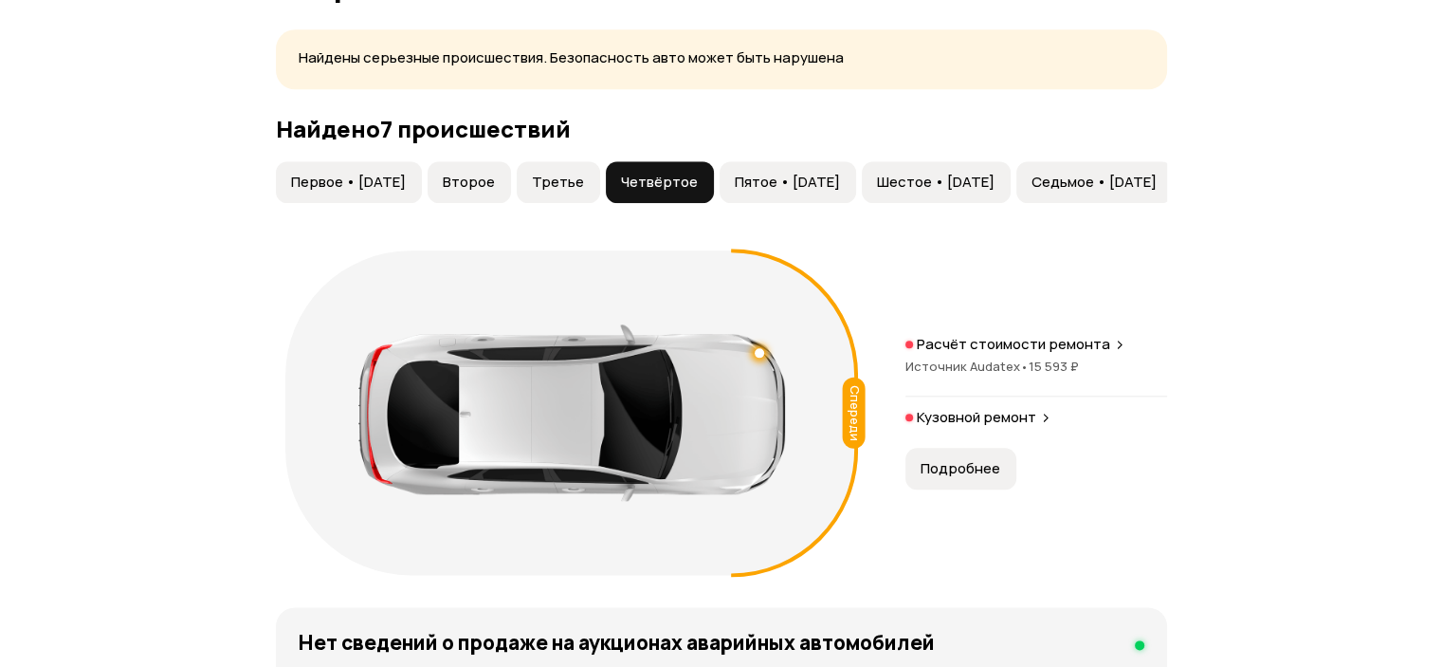
click at [799, 192] on span "Пятое • 08 сен 2018" at bounding box center [787, 182] width 105 height 19
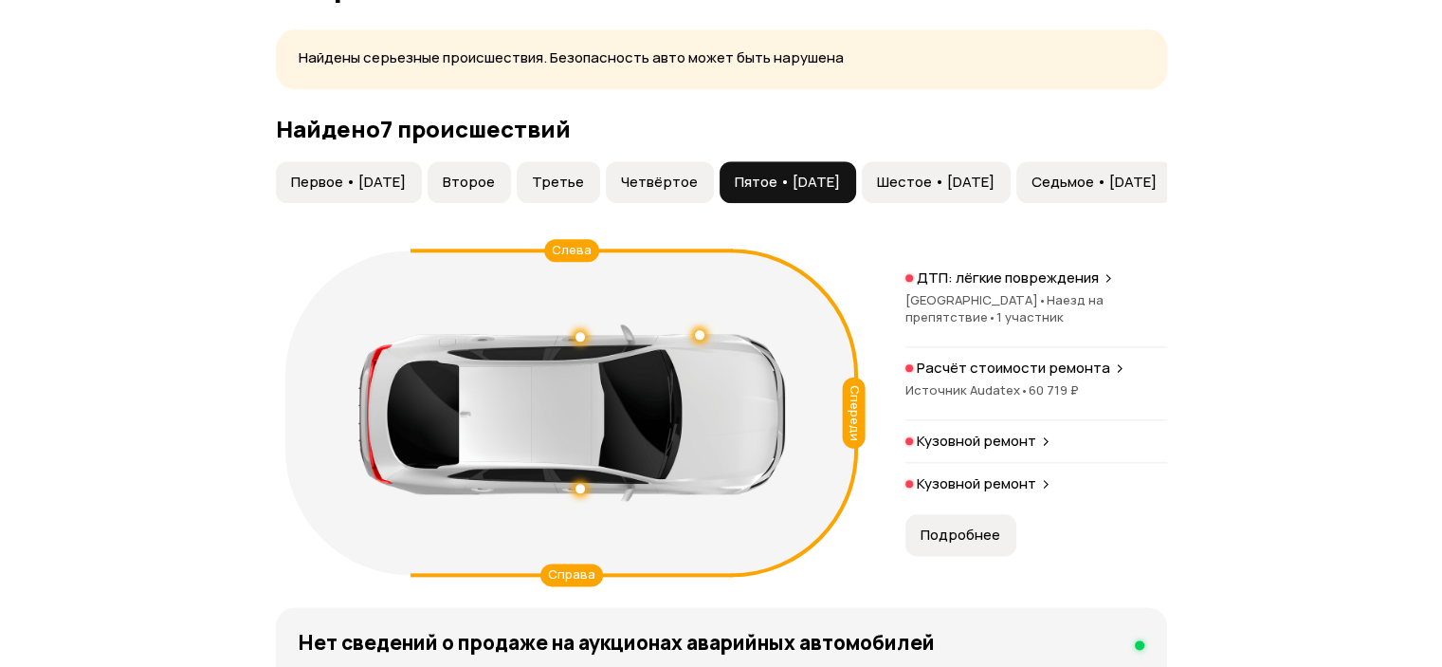
drag, startPoint x: 990, startPoint y: 220, endPoint x: 1025, endPoint y: 225, distance: 35.4
click at [993, 192] on span "Шестое • 10 фев 2020" at bounding box center [936, 182] width 118 height 19
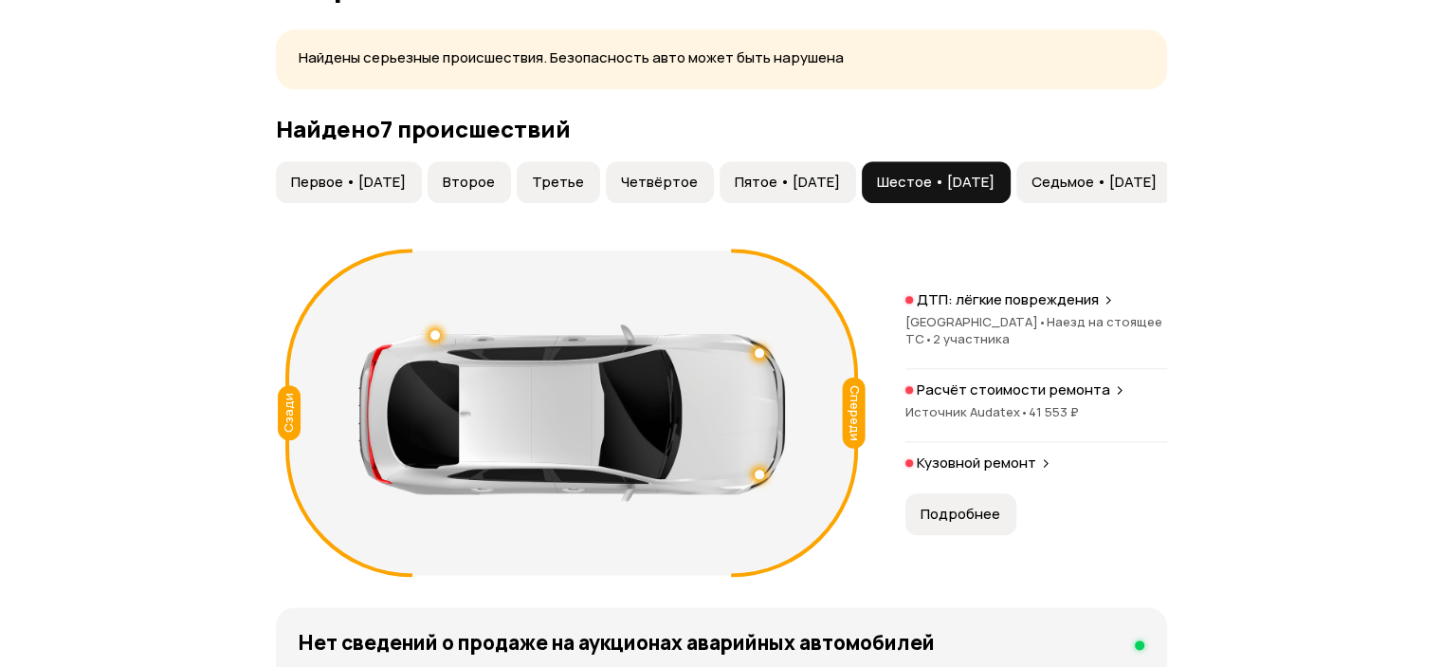
click at [1144, 192] on span "Седьмое • 20 ноя 2023" at bounding box center [1094, 182] width 125 height 19
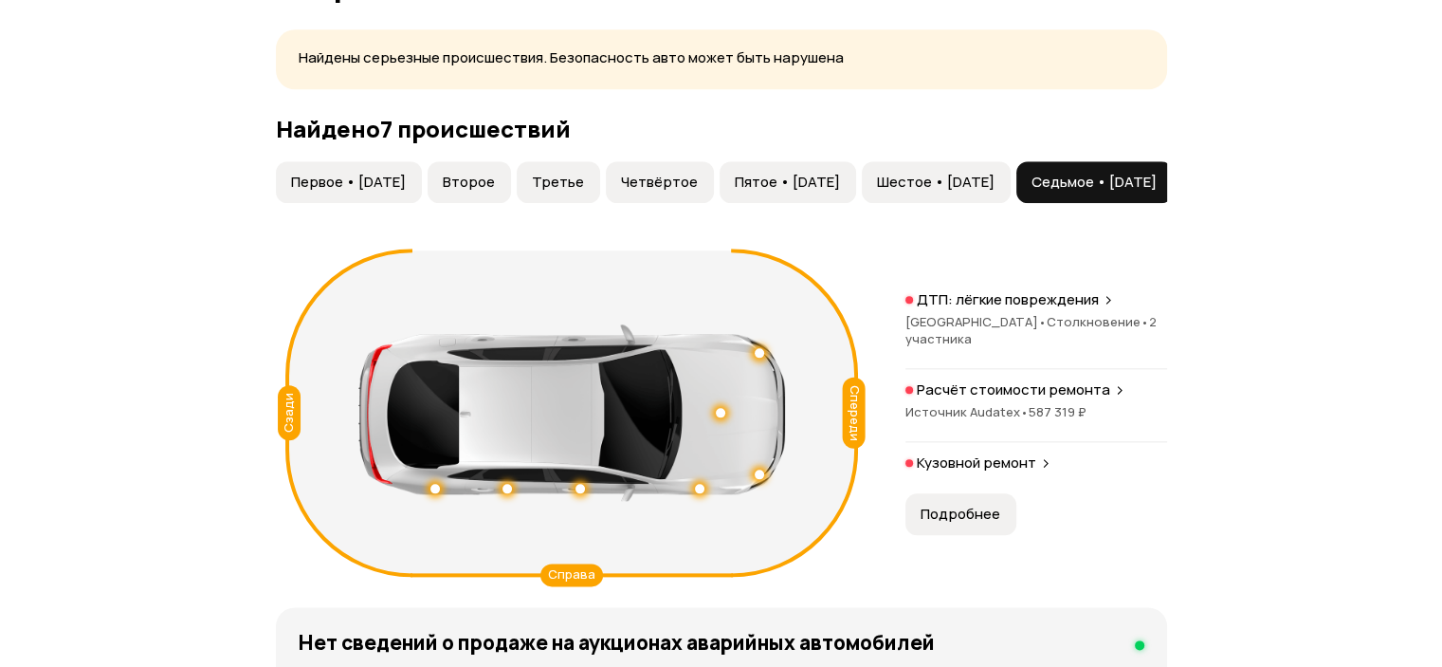
click at [943, 523] on span "Подробнее" at bounding box center [961, 513] width 80 height 19
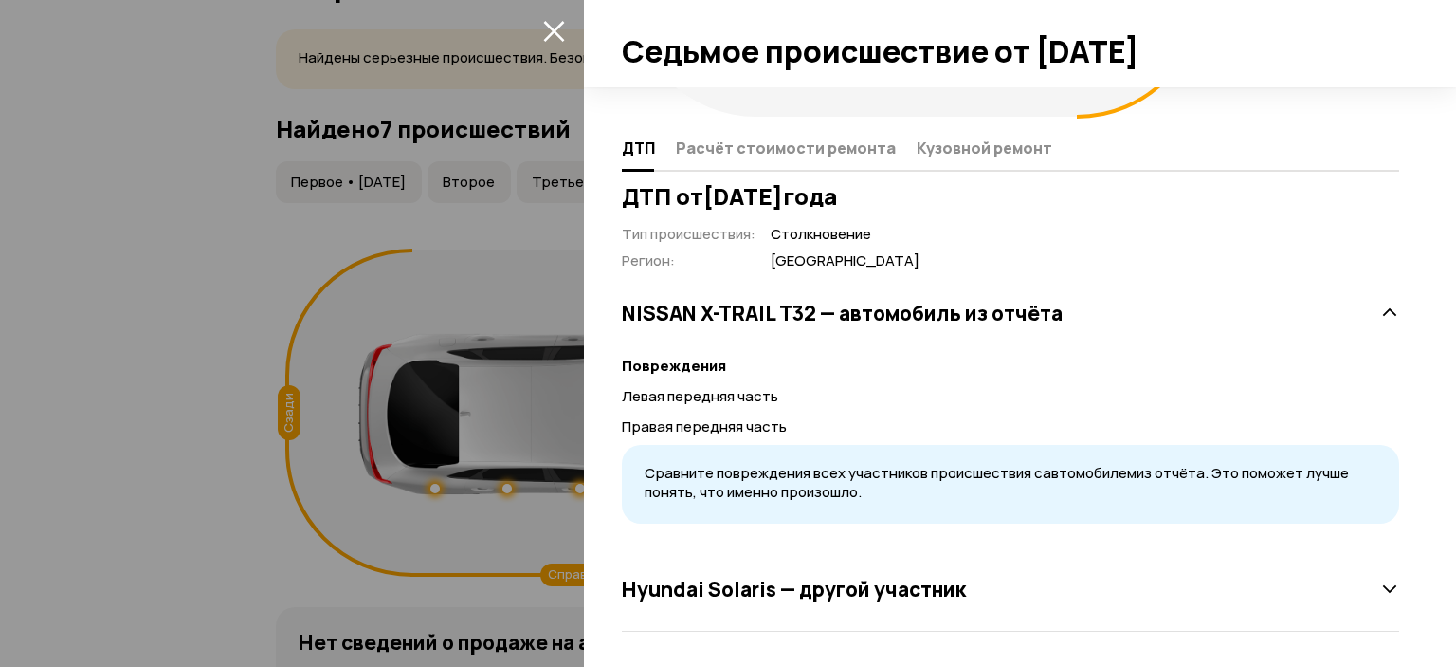
scroll to position [306, 0]
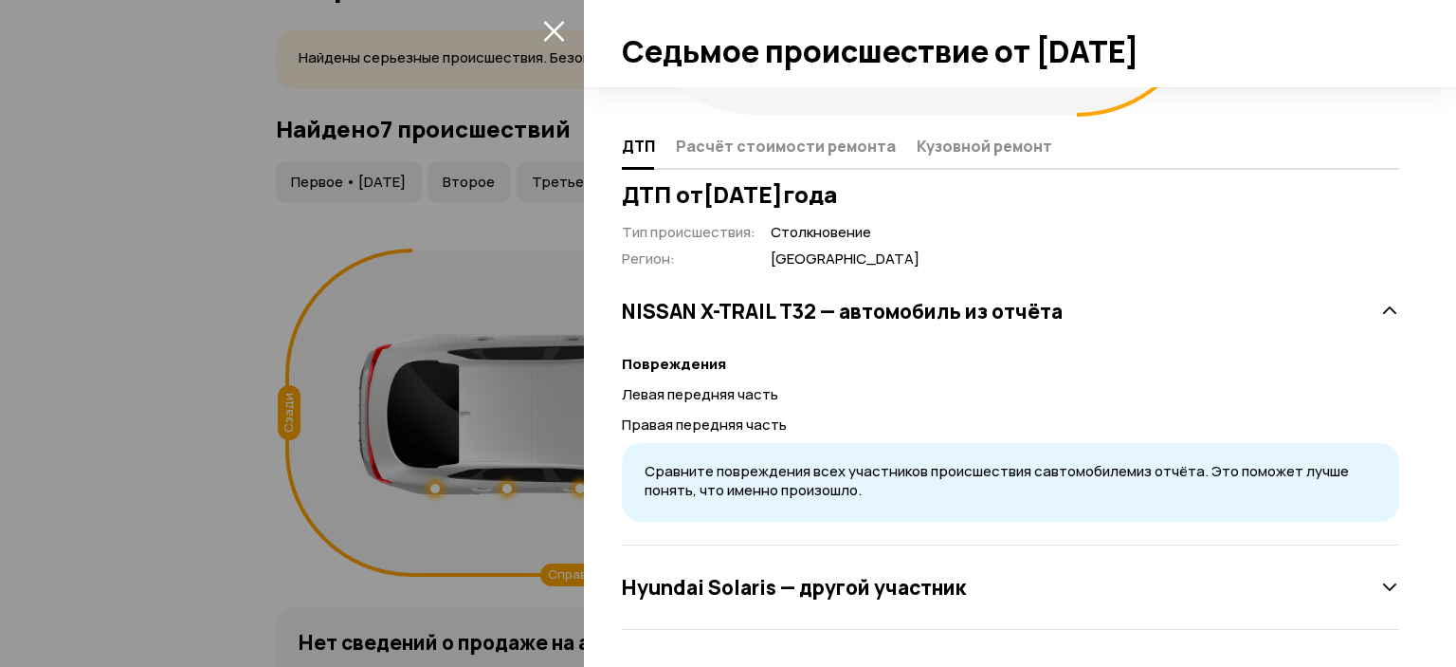
click at [696, 581] on h3 "Hyundai Solaris — другой участник" at bounding box center [794, 587] width 344 height 25
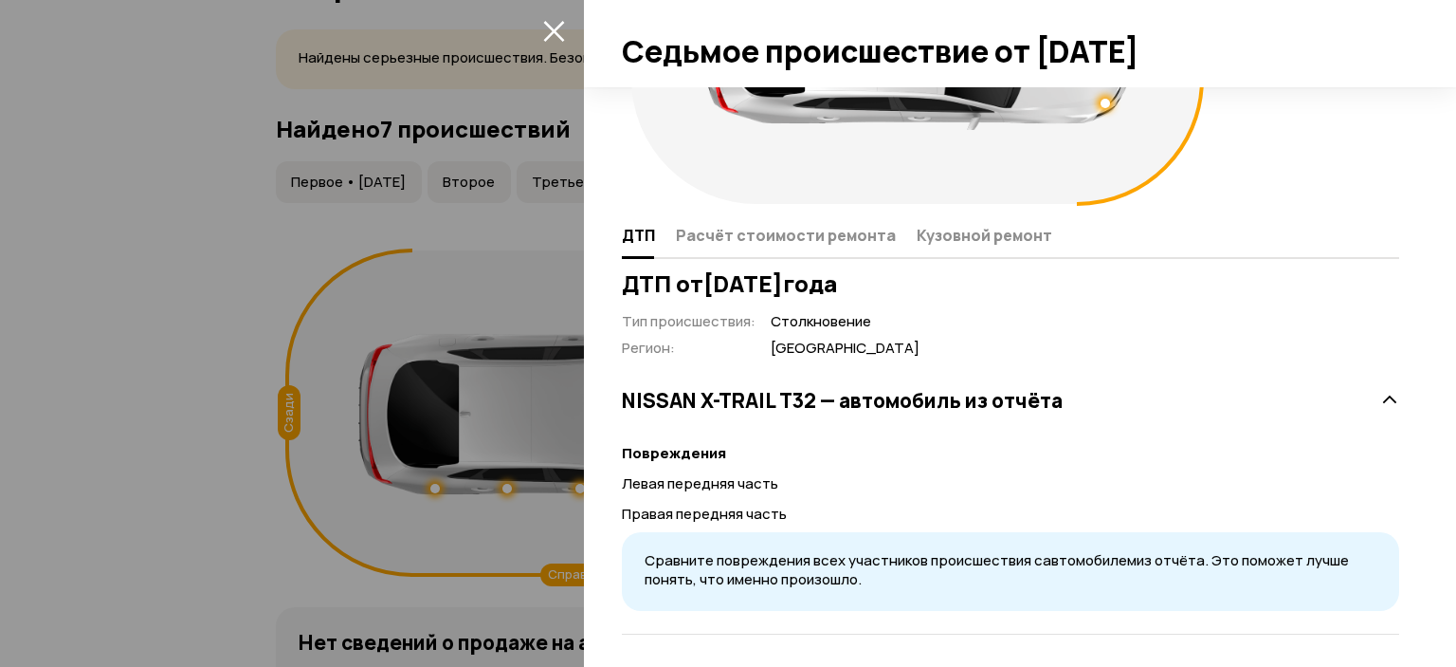
scroll to position [0, 0]
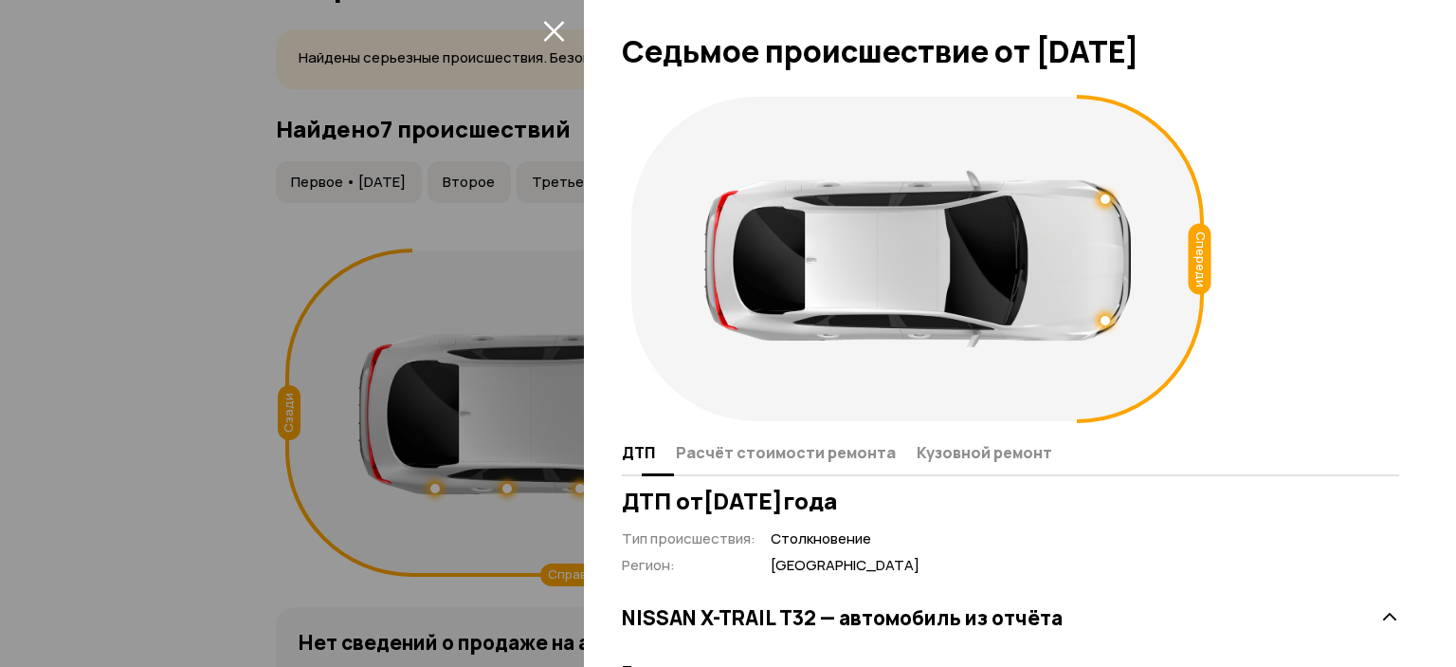
click at [735, 464] on button "Расчёт стоимости ремонта" at bounding box center [790, 451] width 241 height 37
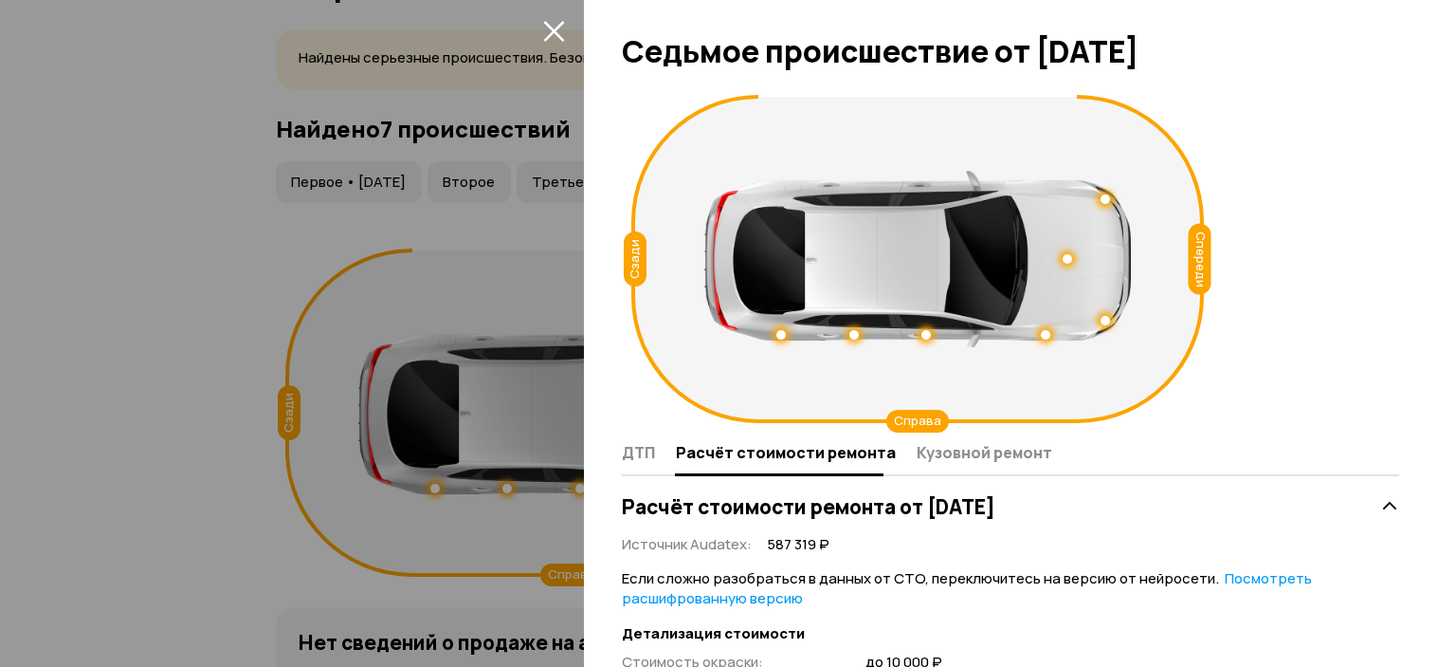
click at [497, 99] on div at bounding box center [728, 333] width 1456 height 667
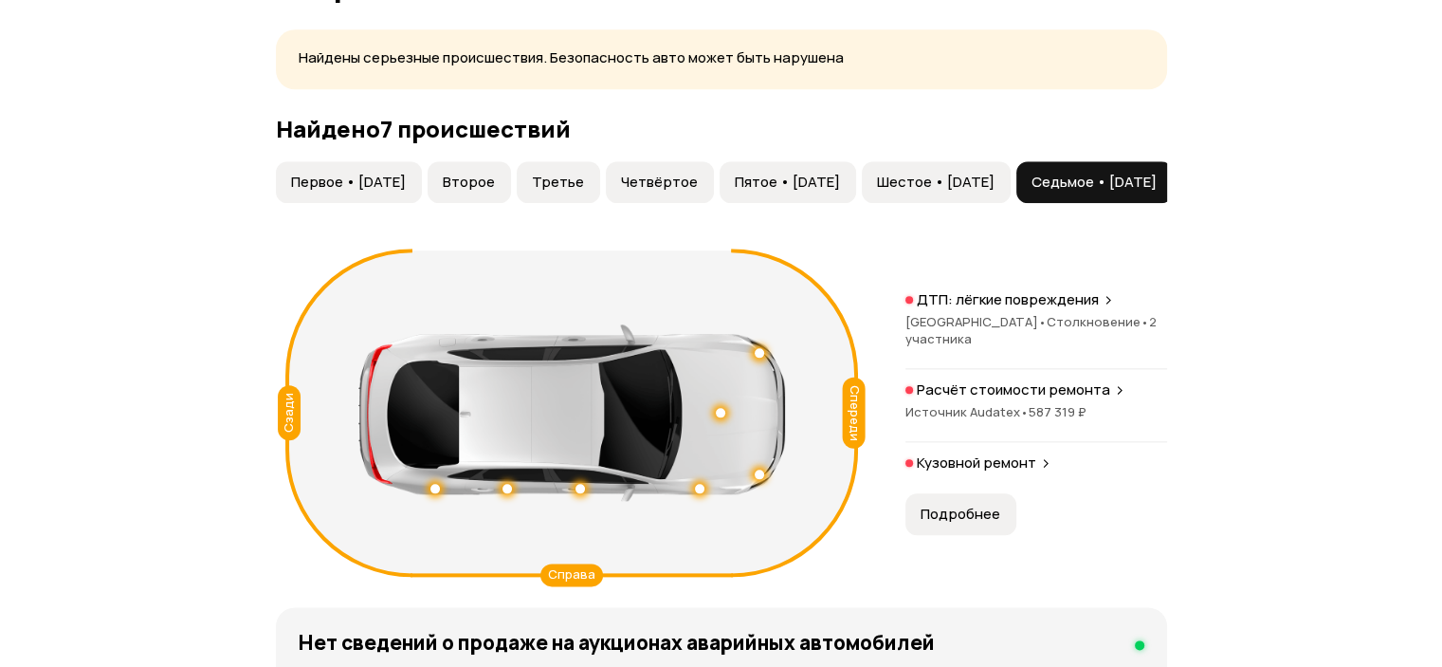
click at [465, 47] on article "Повреждения автомобиля Найдены серьезные происшествия. Безопасность авто может …" at bounding box center [721, 464] width 891 height 994
click at [819, 142] on article "Повреждения автомобиля Найдены серьезные происшествия. Безопасность авто может …" at bounding box center [721, 464] width 891 height 994
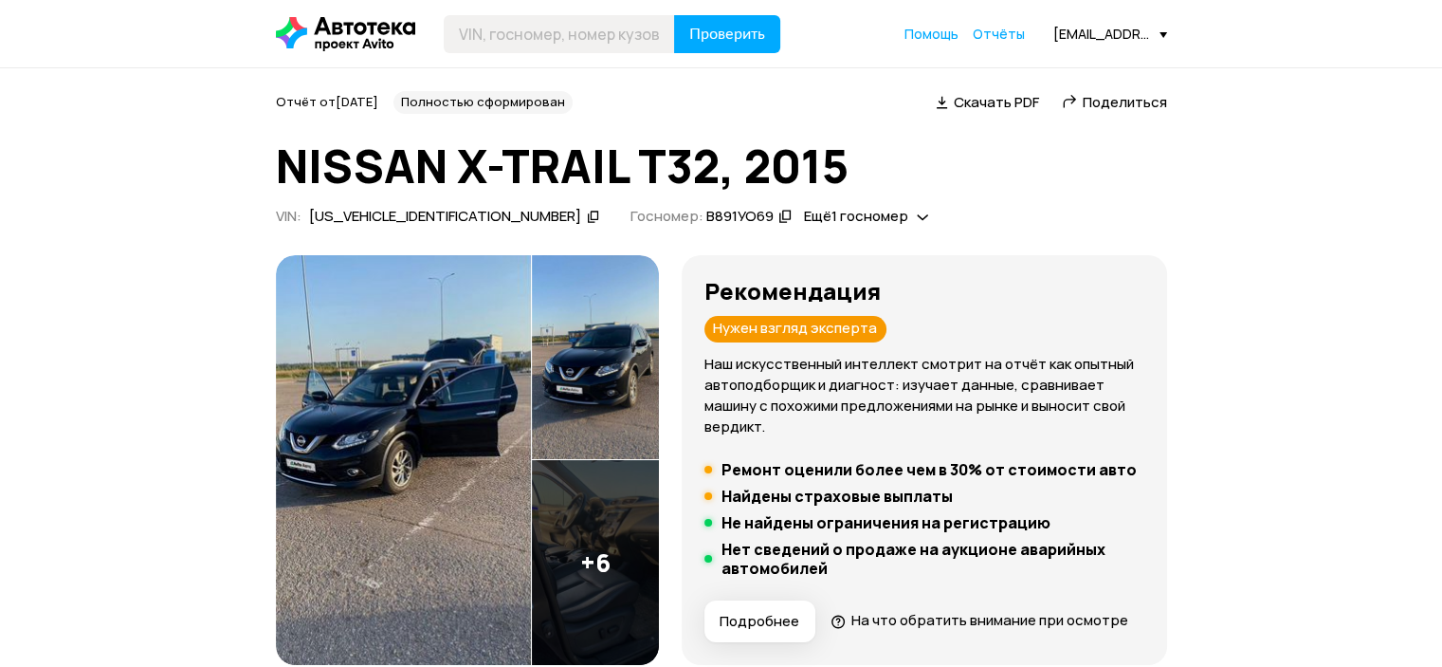
drag, startPoint x: 751, startPoint y: -115, endPoint x: 727, endPoint y: -115, distance: 23.7
click at [991, 105] on span "Скачать PDF" at bounding box center [996, 102] width 85 height 20
click at [557, 48] on input "text" at bounding box center [559, 34] width 231 height 38
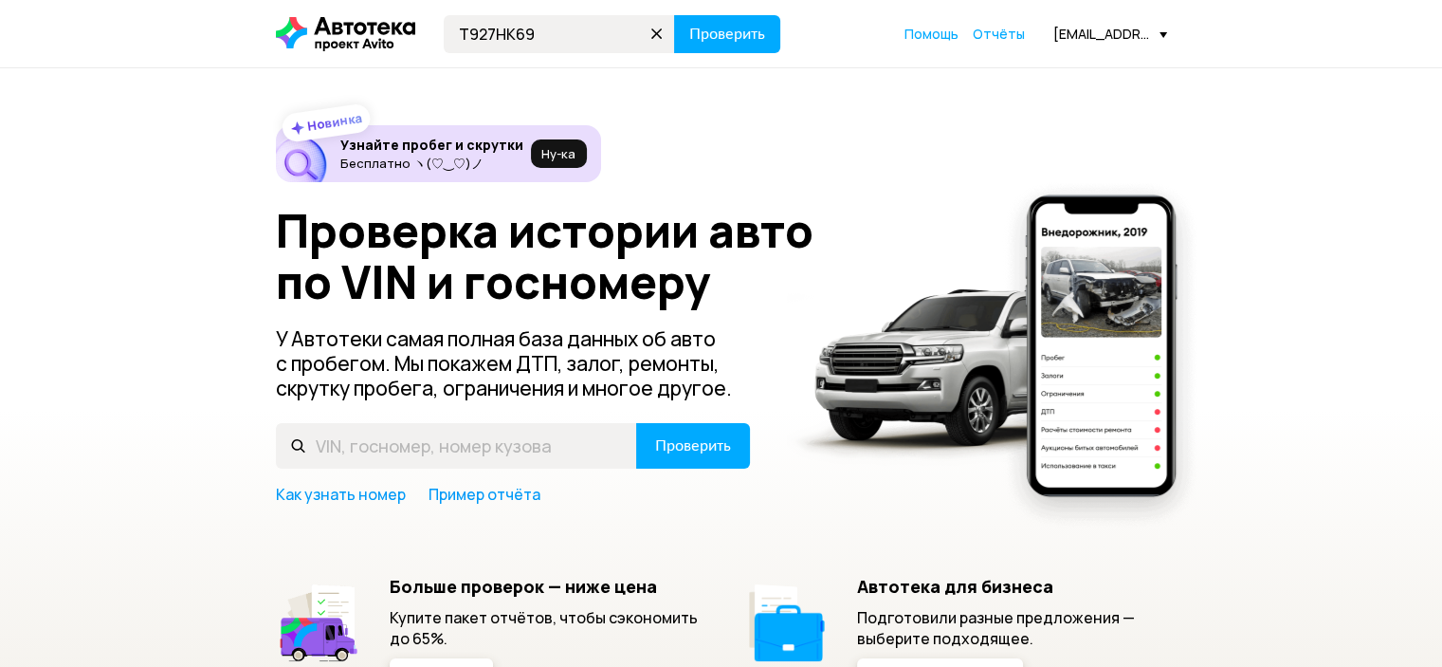
type input "Т927НК69"
click at [674, 15] on button "Проверить" at bounding box center [727, 34] width 106 height 38
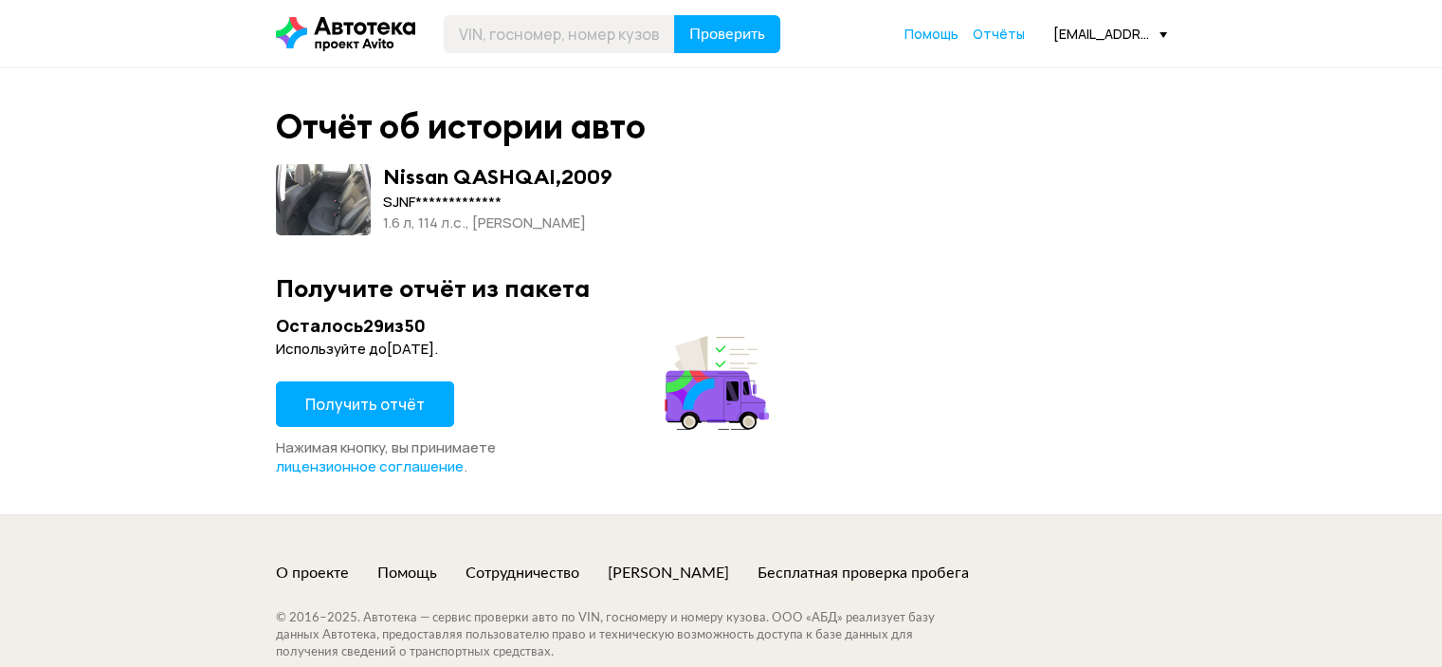
drag, startPoint x: 400, startPoint y: 398, endPoint x: 418, endPoint y: 405, distance: 19.2
click at [399, 398] on span "Получить отчёт" at bounding box center [364, 404] width 119 height 21
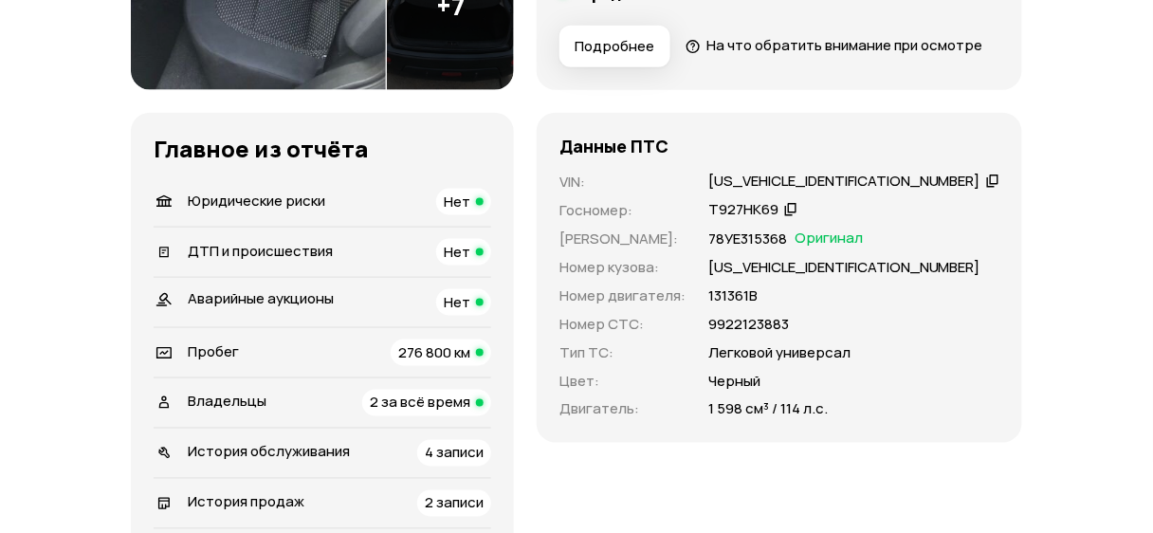
scroll to position [379, 0]
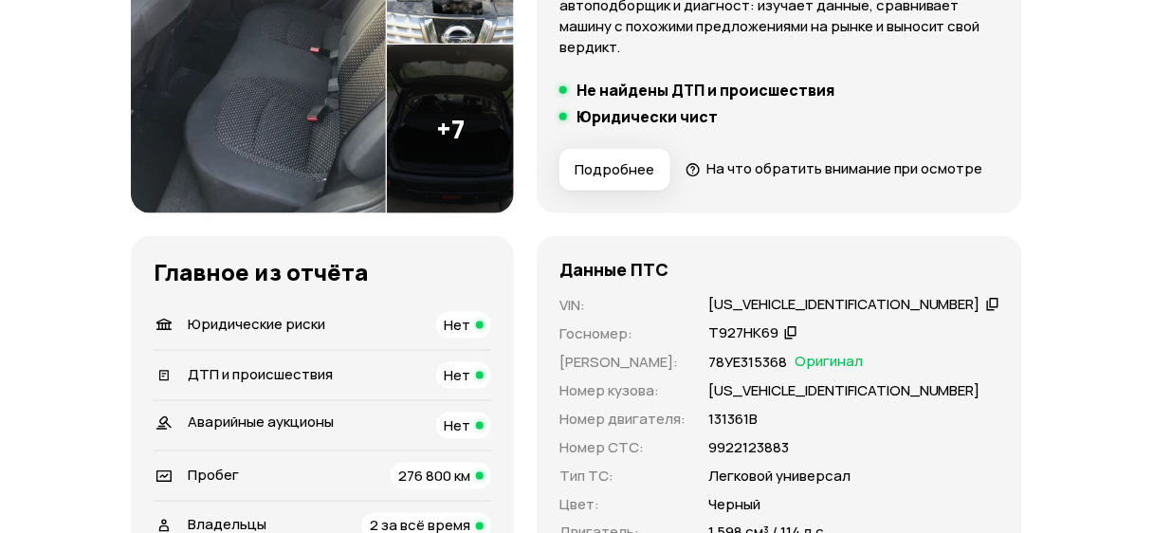
click at [654, 175] on span "Подробнее" at bounding box center [615, 169] width 80 height 19
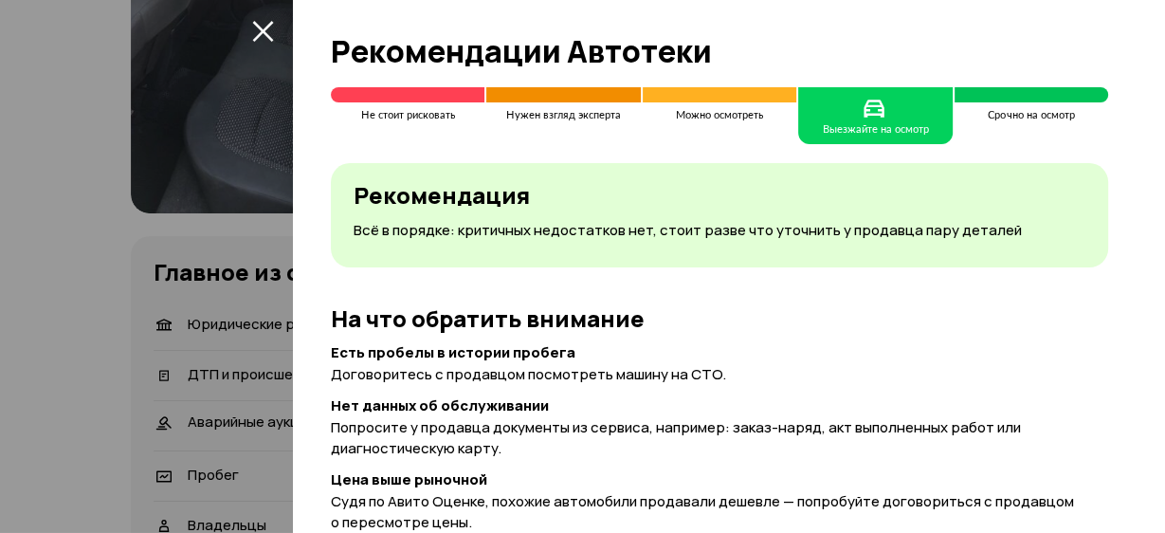
click at [252, 270] on div at bounding box center [582, 266] width 1165 height 533
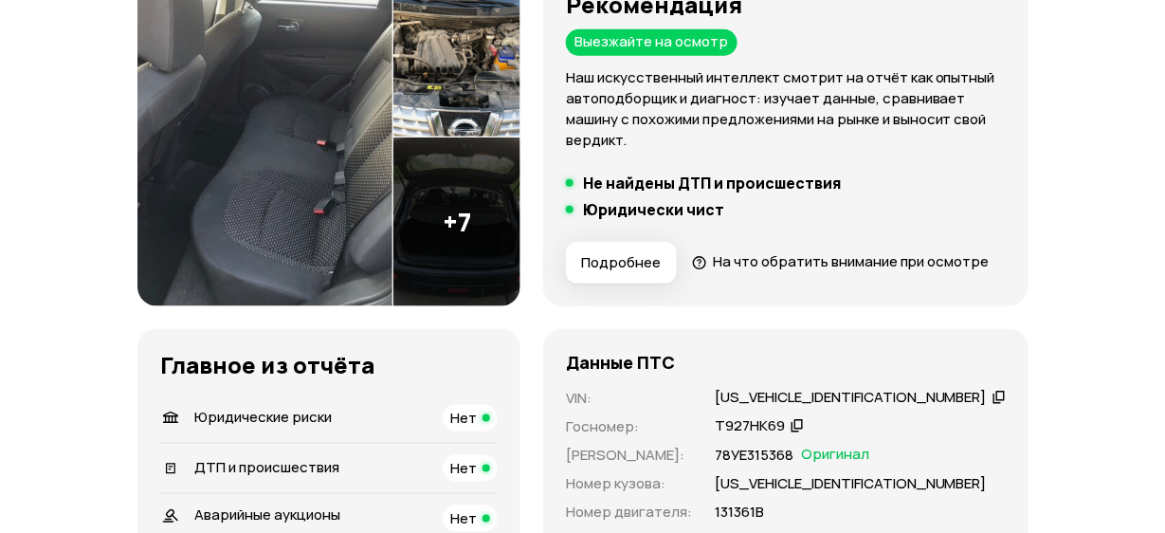
scroll to position [152, 0]
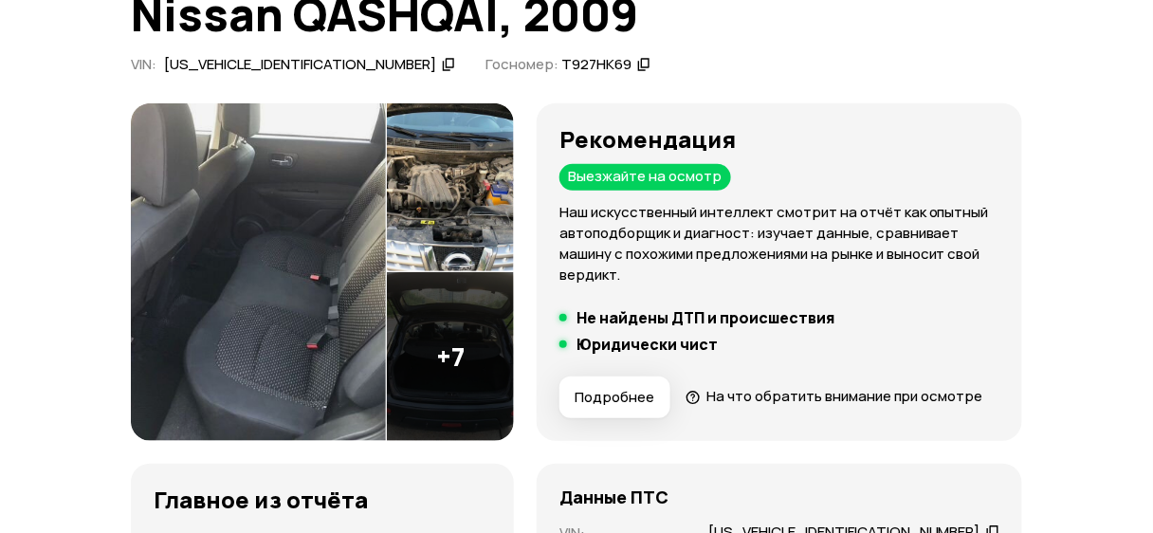
click at [337, 231] on img at bounding box center [258, 272] width 255 height 338
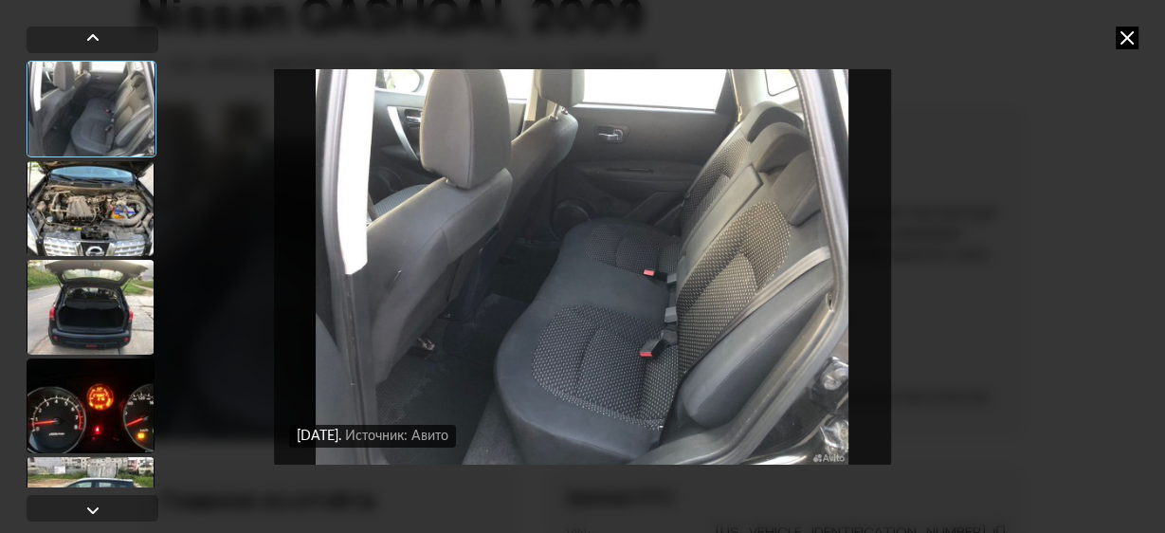
click at [111, 207] on div at bounding box center [91, 208] width 128 height 95
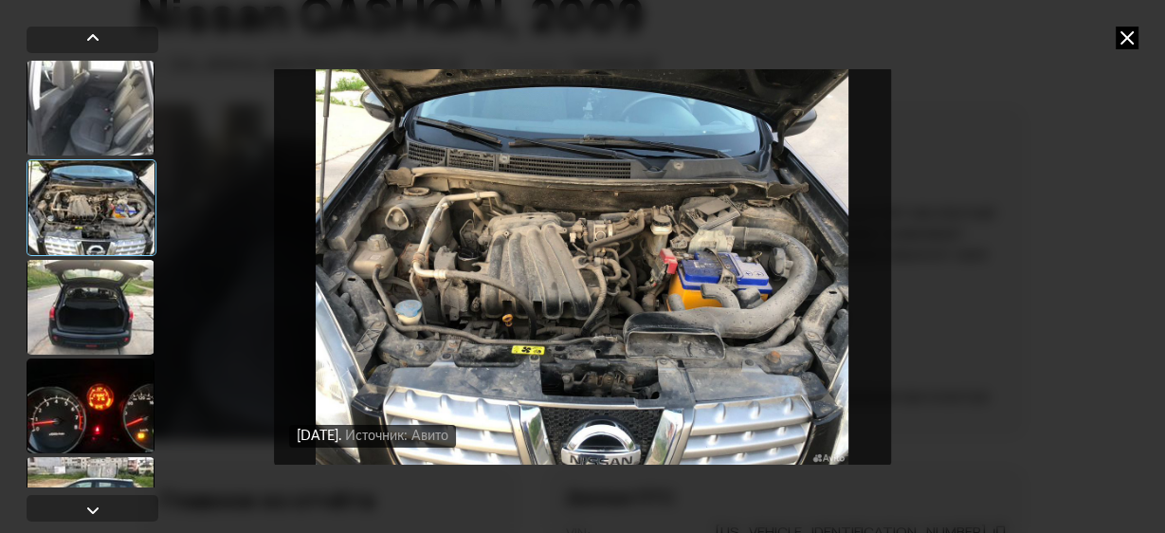
click at [75, 309] on div at bounding box center [91, 307] width 128 height 95
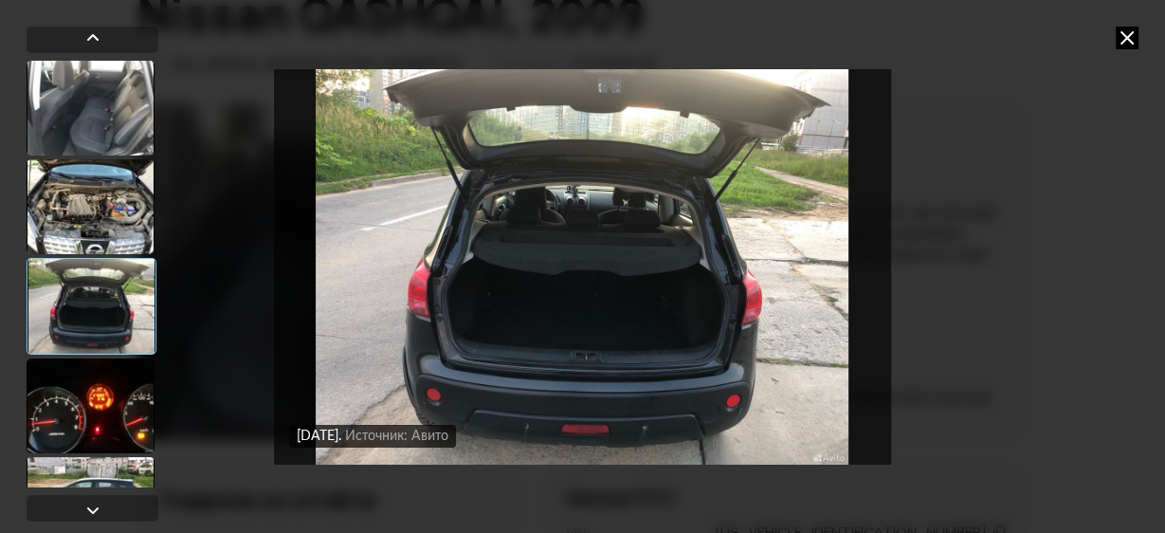
click at [79, 392] on div at bounding box center [91, 405] width 128 height 95
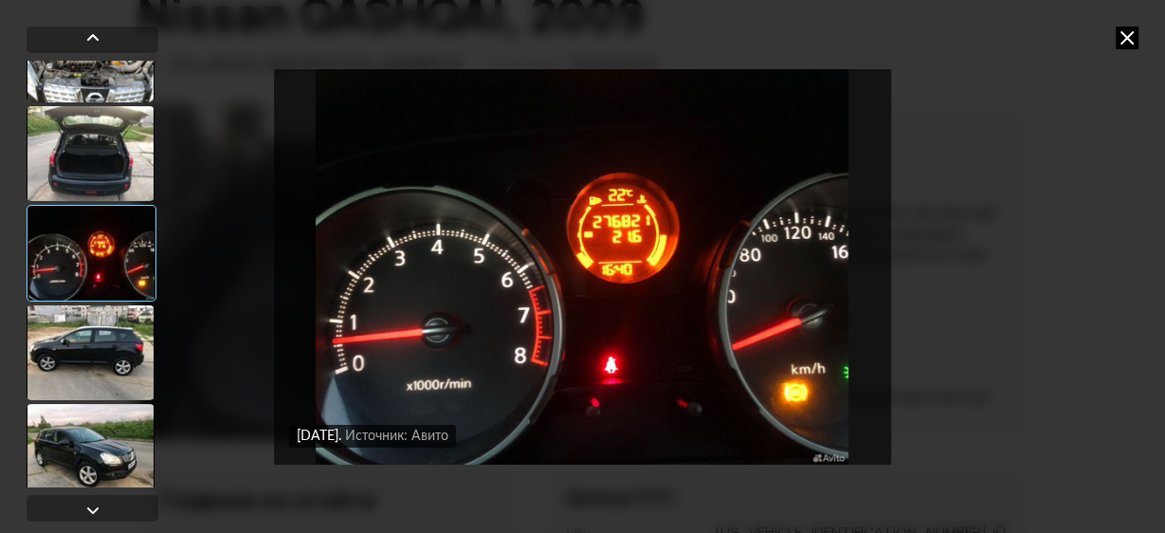
click at [108, 353] on div at bounding box center [91, 352] width 128 height 95
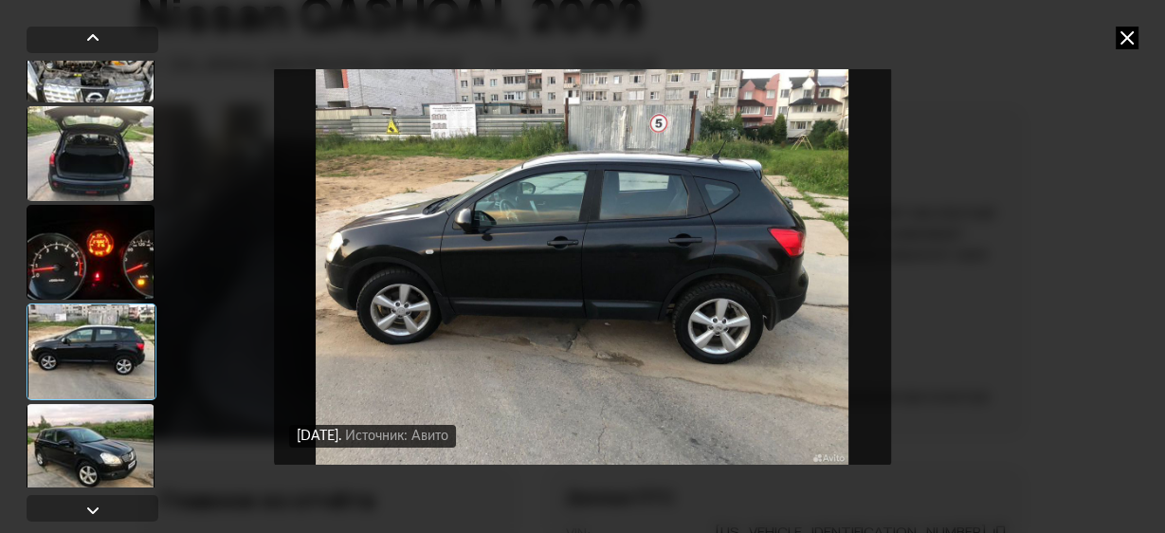
click at [85, 452] on div at bounding box center [91, 451] width 128 height 95
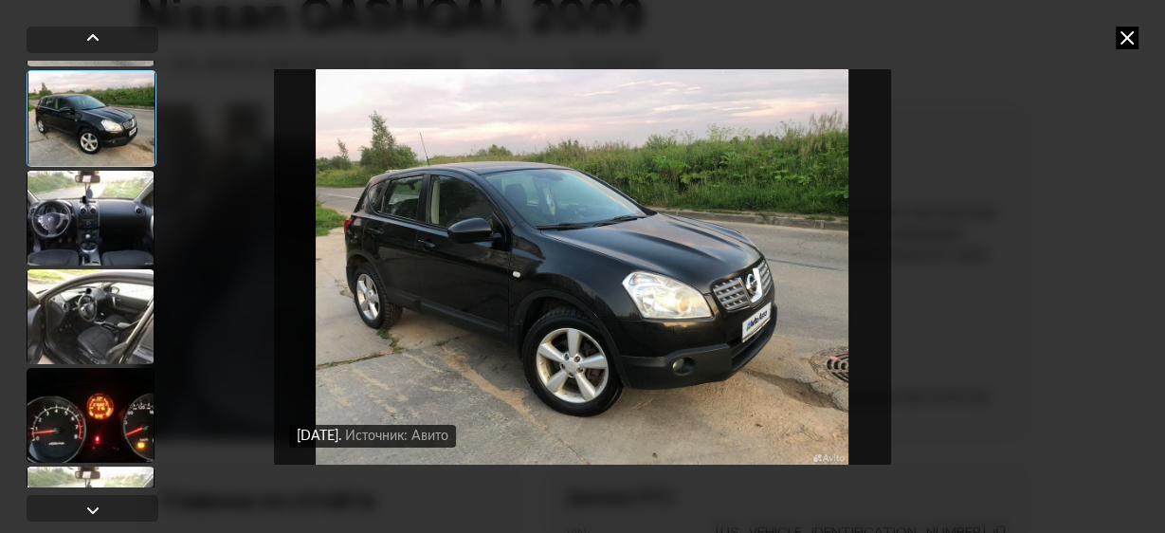
scroll to position [531, 0]
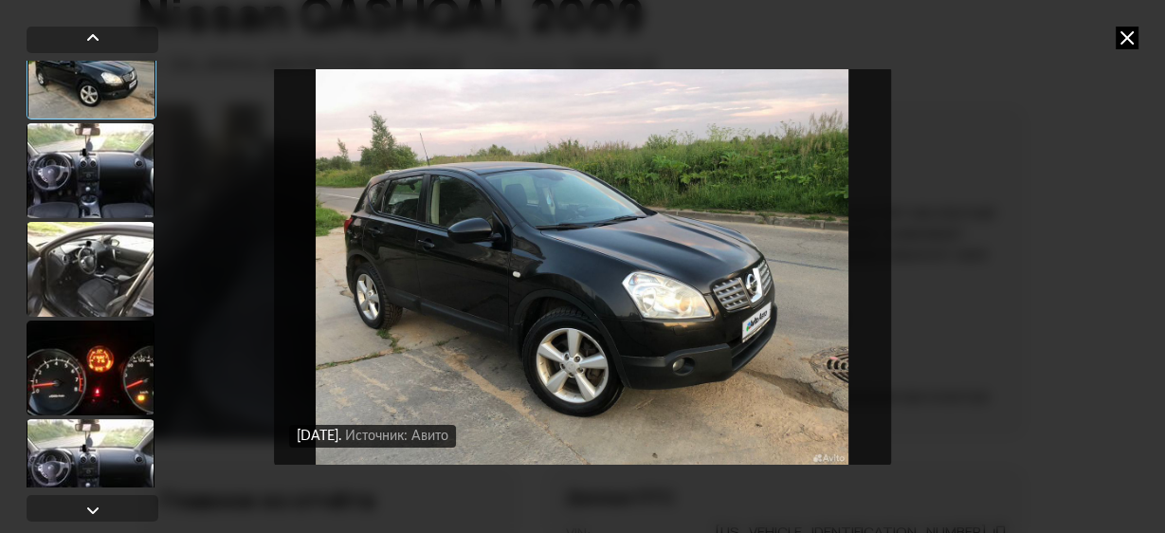
click at [95, 272] on div at bounding box center [91, 269] width 128 height 95
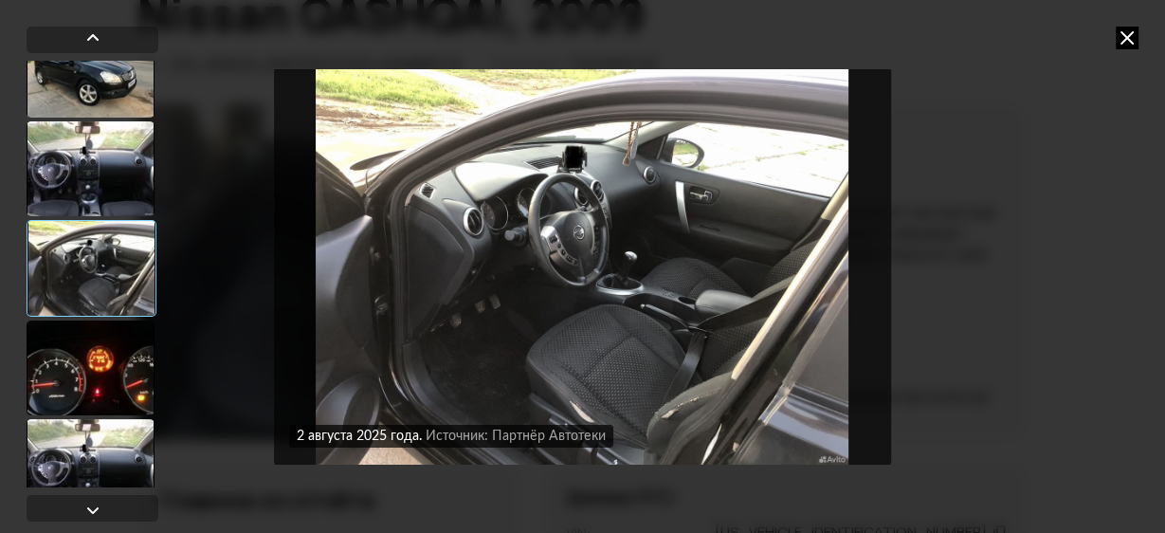
click at [98, 182] on div at bounding box center [91, 168] width 128 height 95
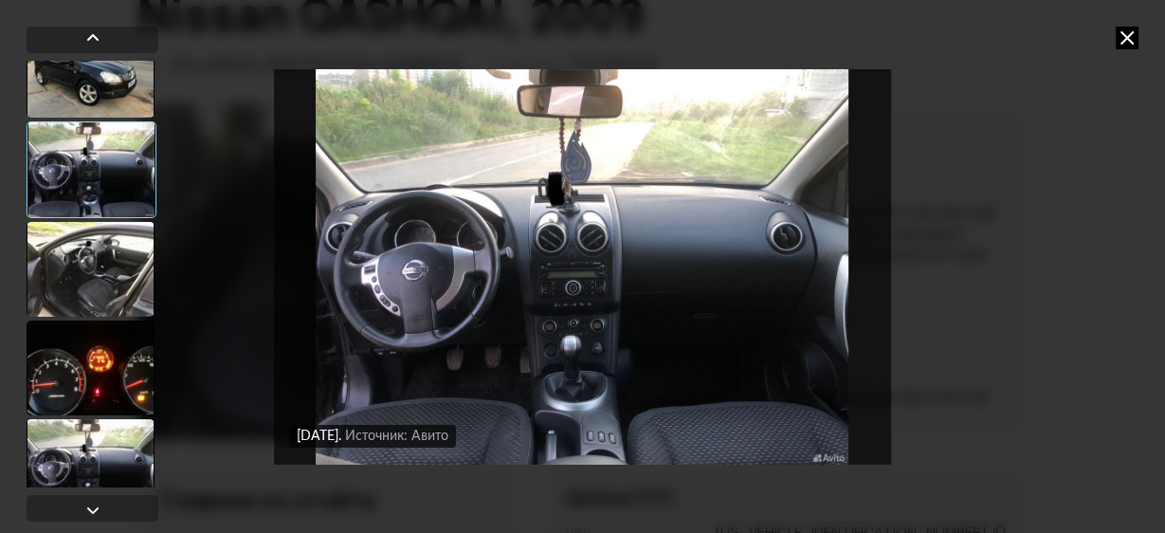
click at [589, 338] on img "Go to Slide 7" at bounding box center [582, 266] width 617 height 400
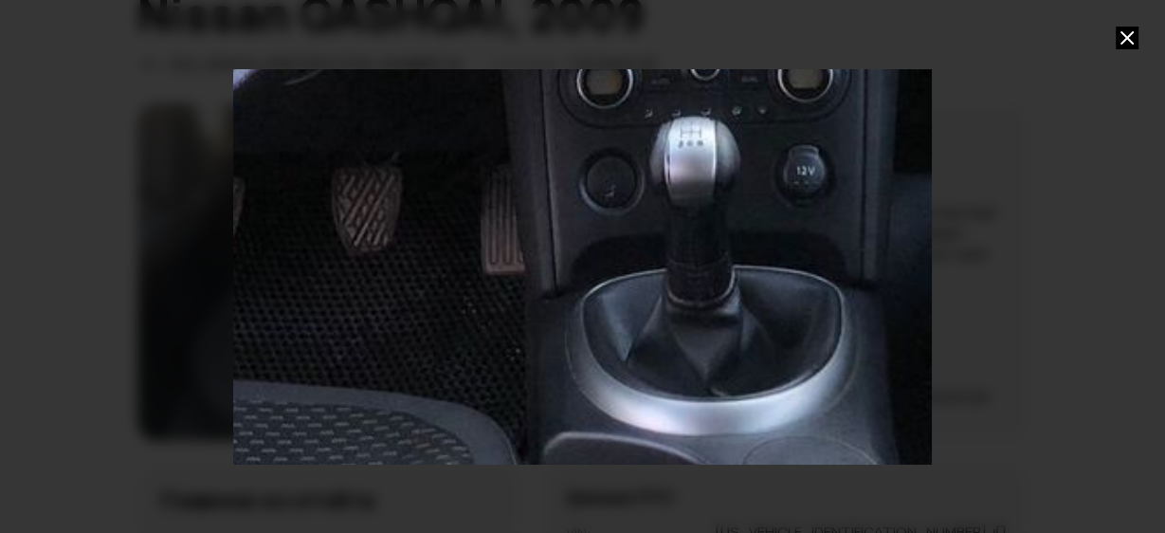
drag, startPoint x: 601, startPoint y: 437, endPoint x: 766, endPoint y: 109, distance: 367.2
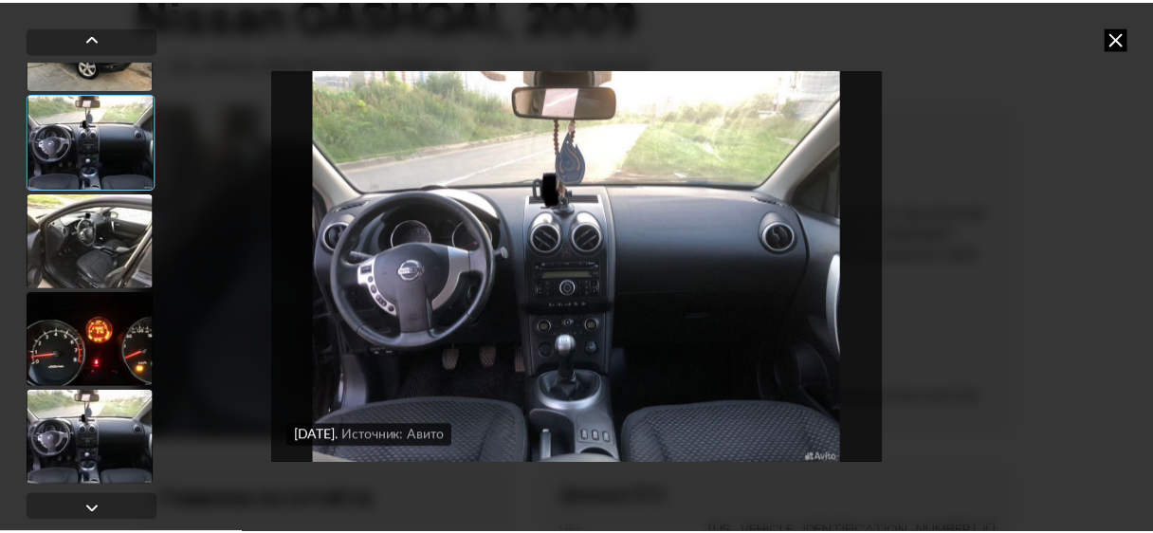
scroll to position [560, 0]
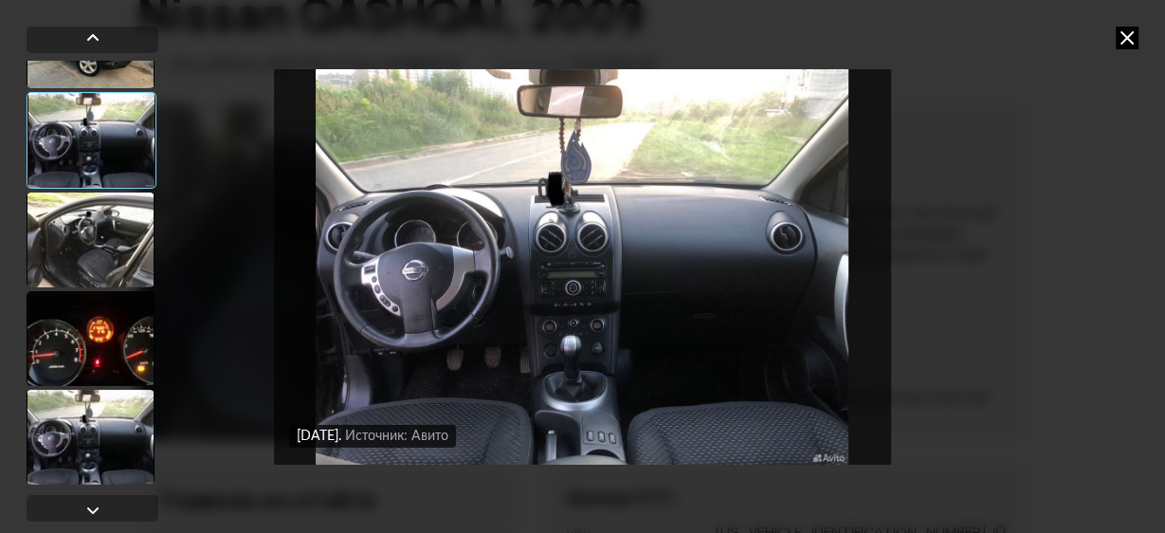
click at [102, 441] on div at bounding box center [91, 437] width 128 height 95
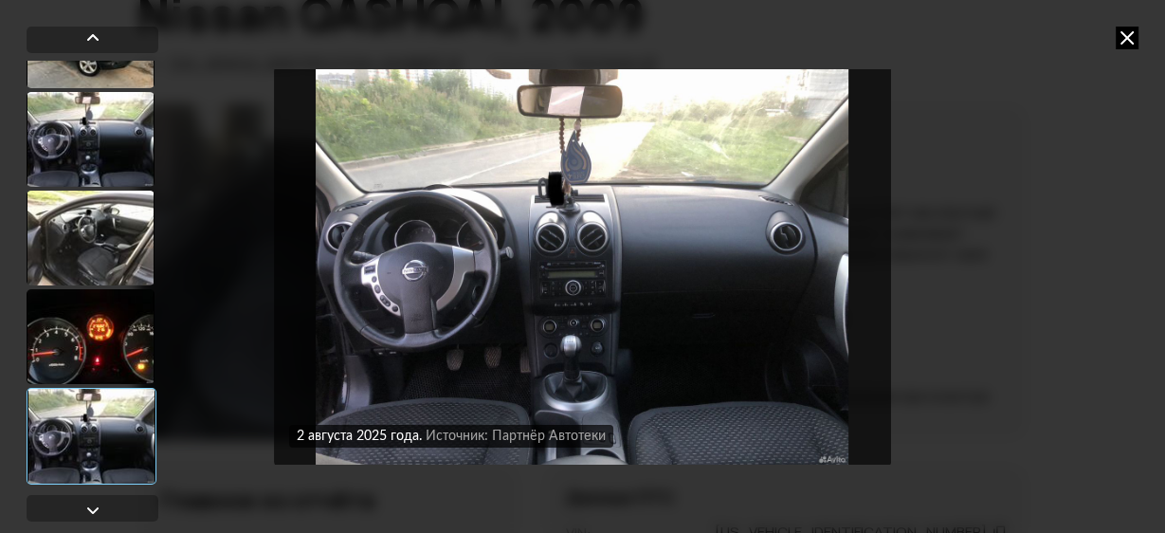
click at [1128, 39] on icon at bounding box center [1127, 38] width 23 height 23
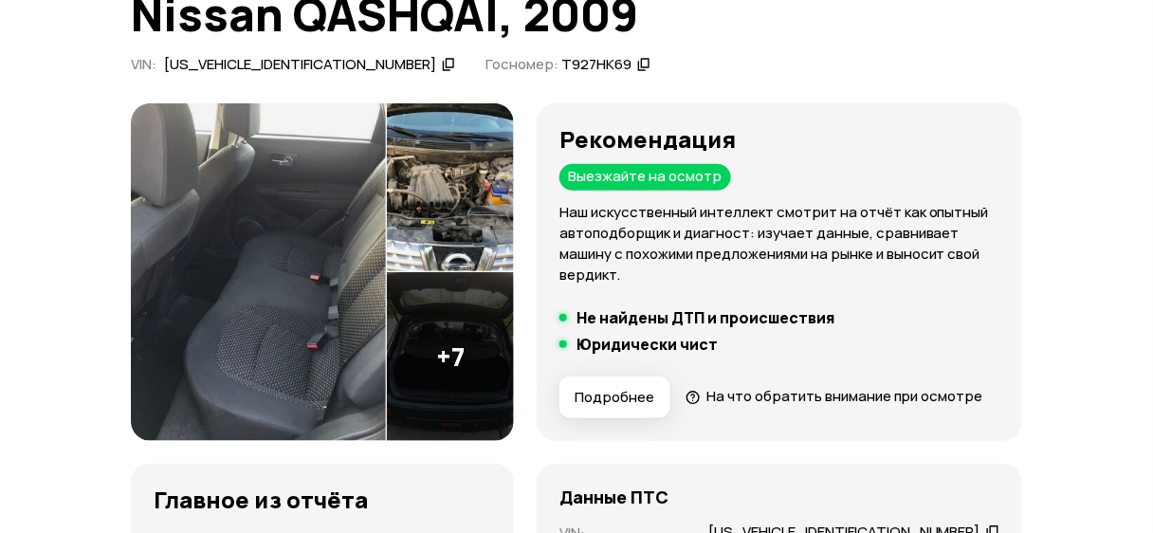
scroll to position [0, 0]
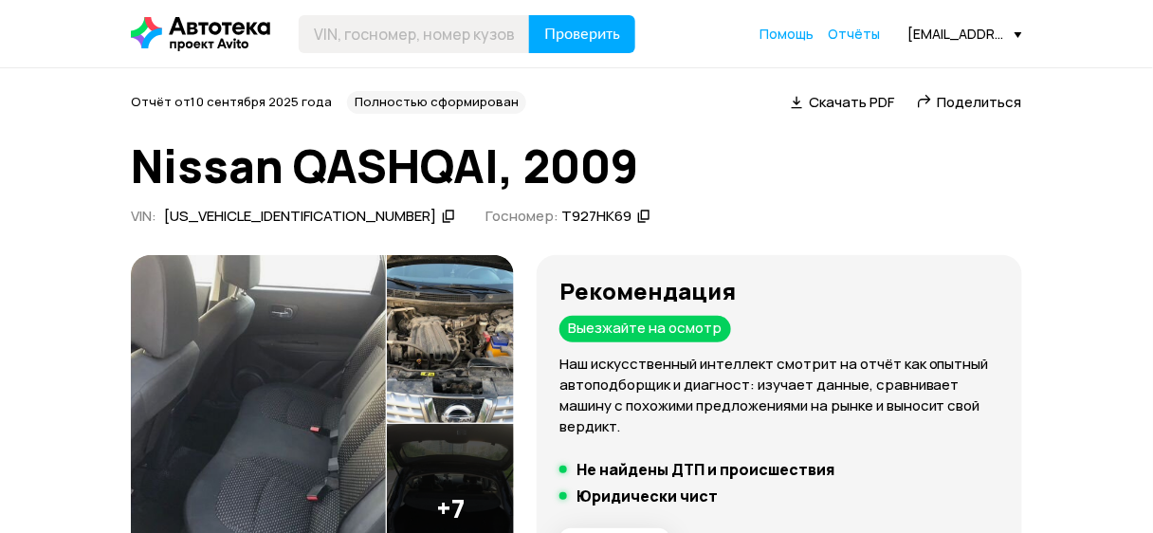
drag, startPoint x: 755, startPoint y: 388, endPoint x: 741, endPoint y: -92, distance: 480.0
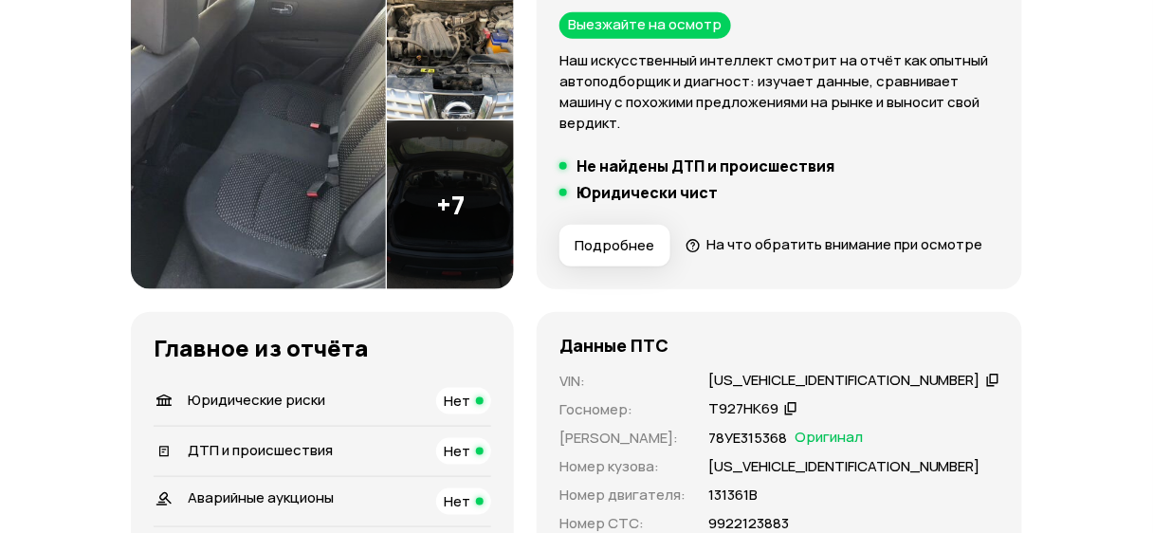
scroll to position [531, 0]
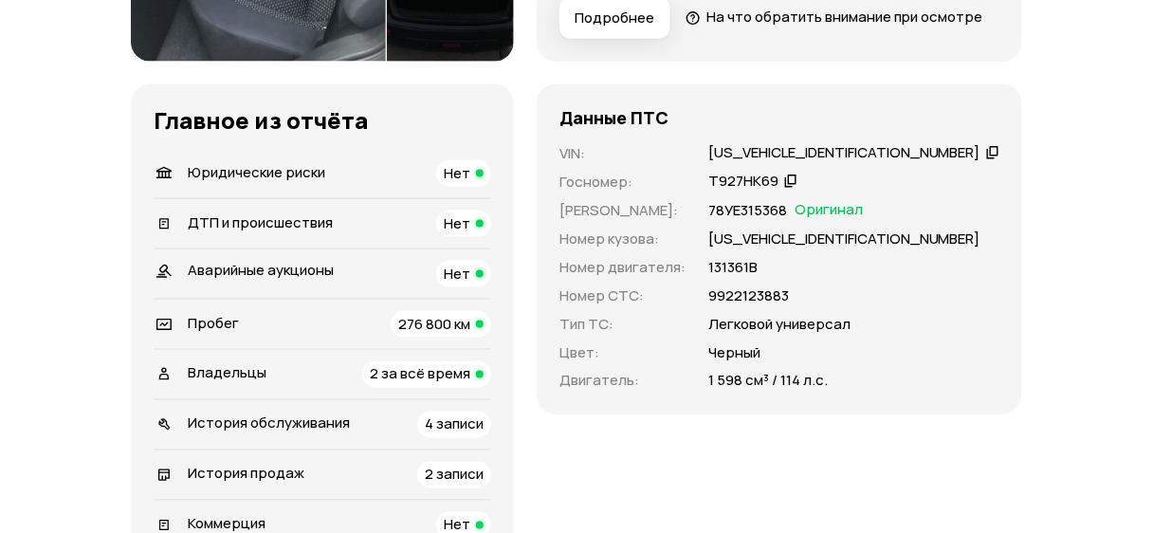
click at [826, 163] on div "SJNFAAJ10U1401428" at bounding box center [844, 153] width 272 height 20
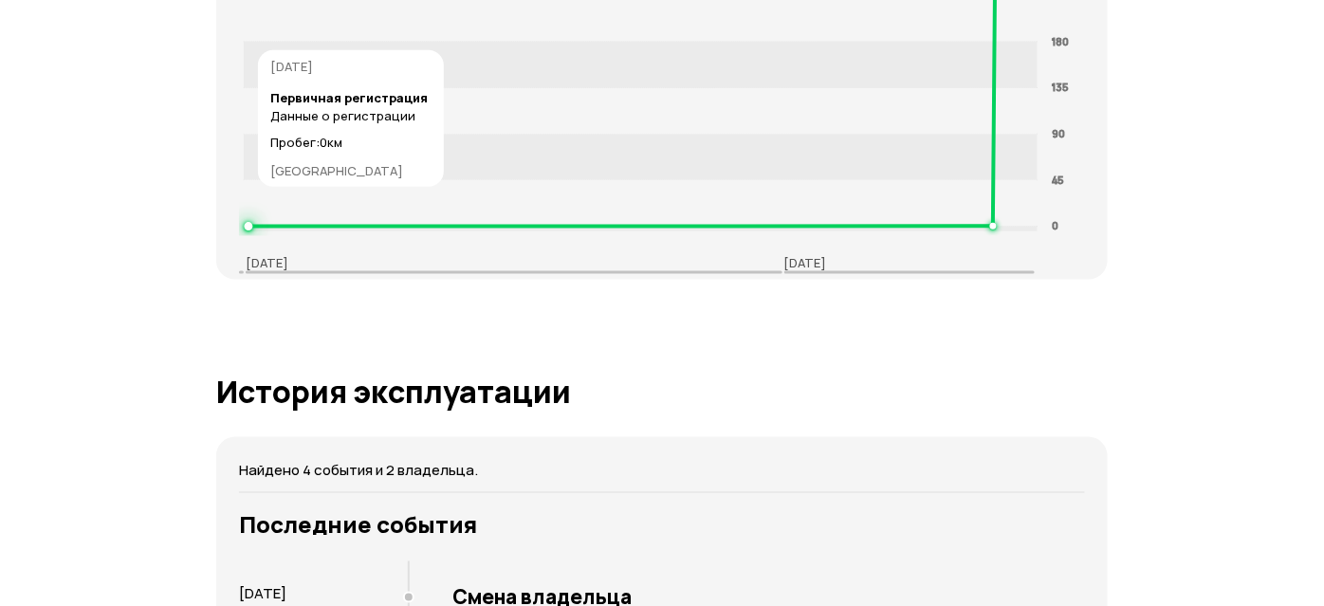
scroll to position [3541, 0]
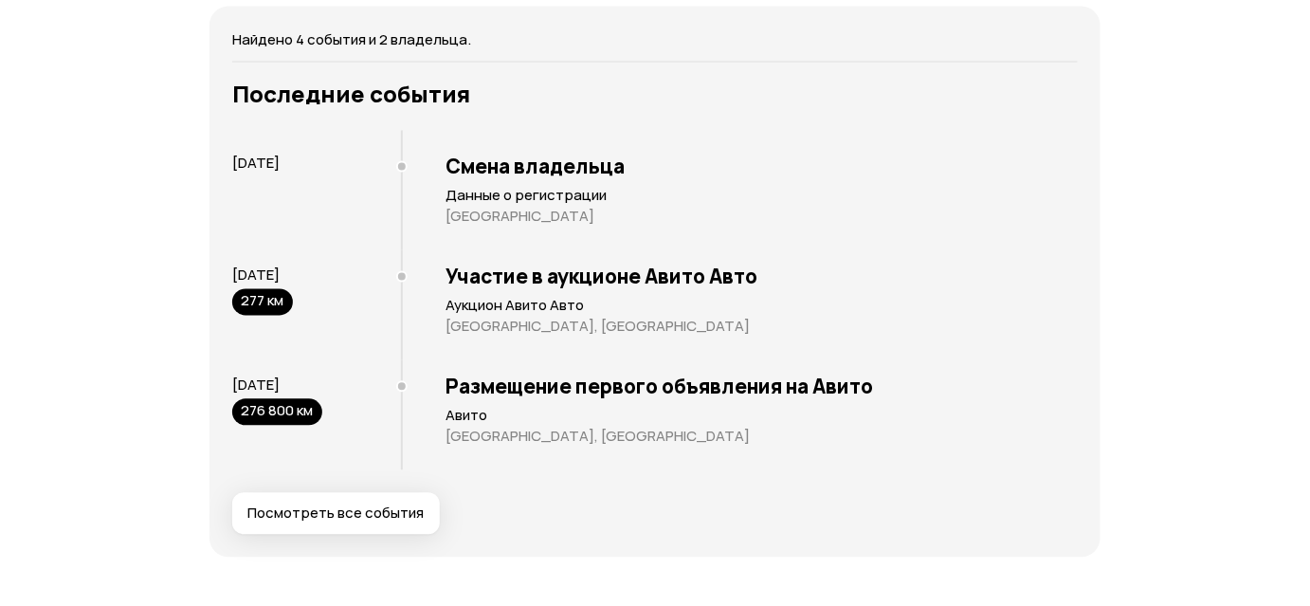
click at [378, 523] on span "Посмотреть все события" at bounding box center [335, 513] width 176 height 19
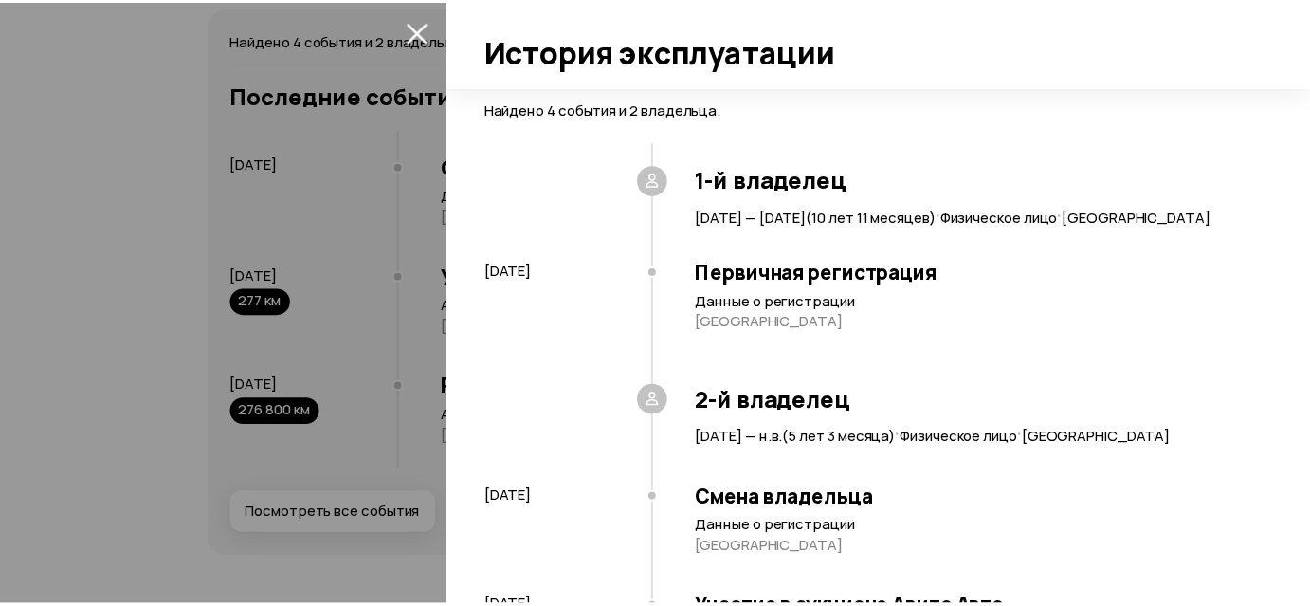
scroll to position [315, 0]
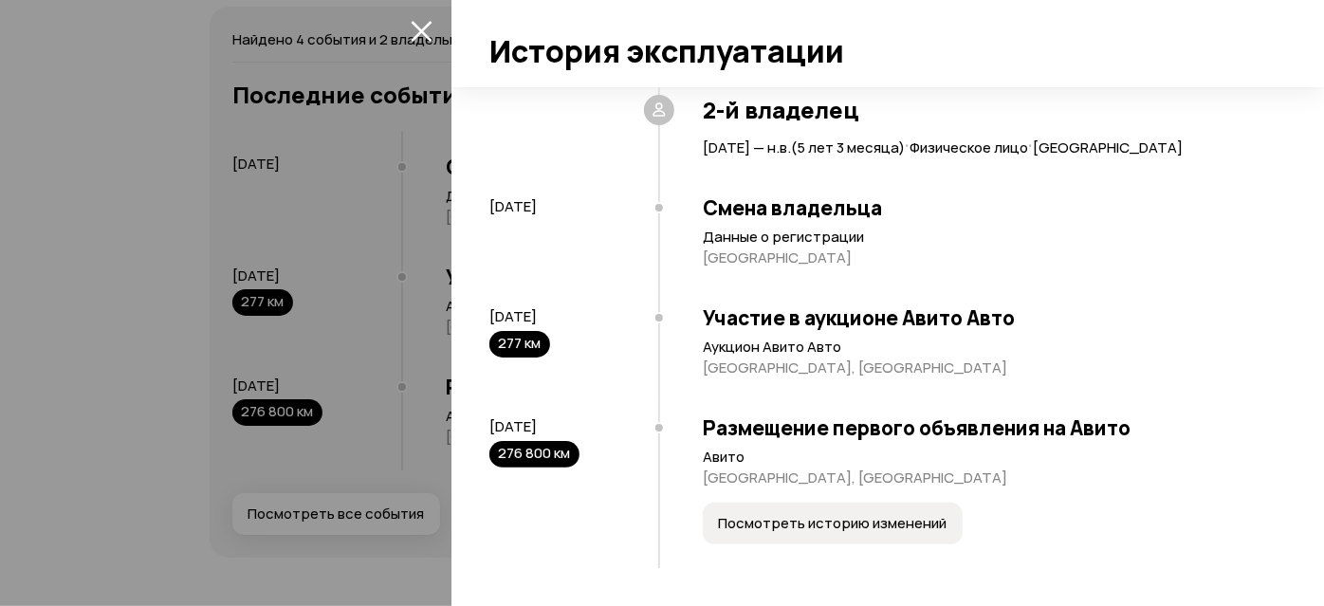
click at [293, 280] on div at bounding box center [662, 303] width 1324 height 606
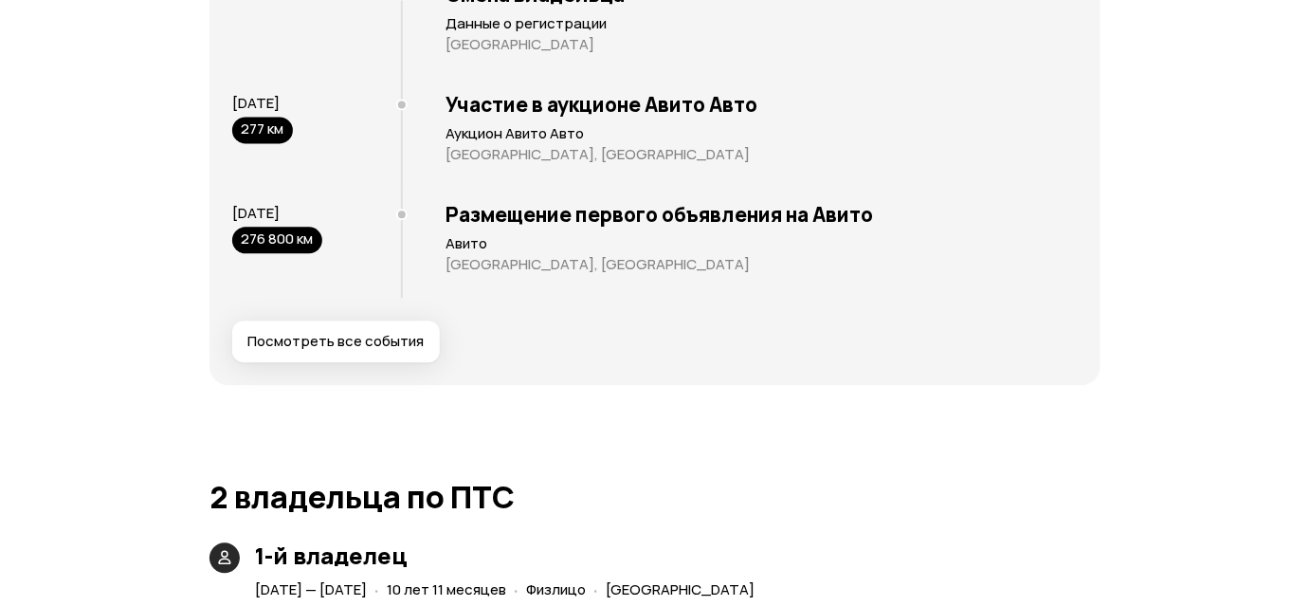
scroll to position [3627, 0]
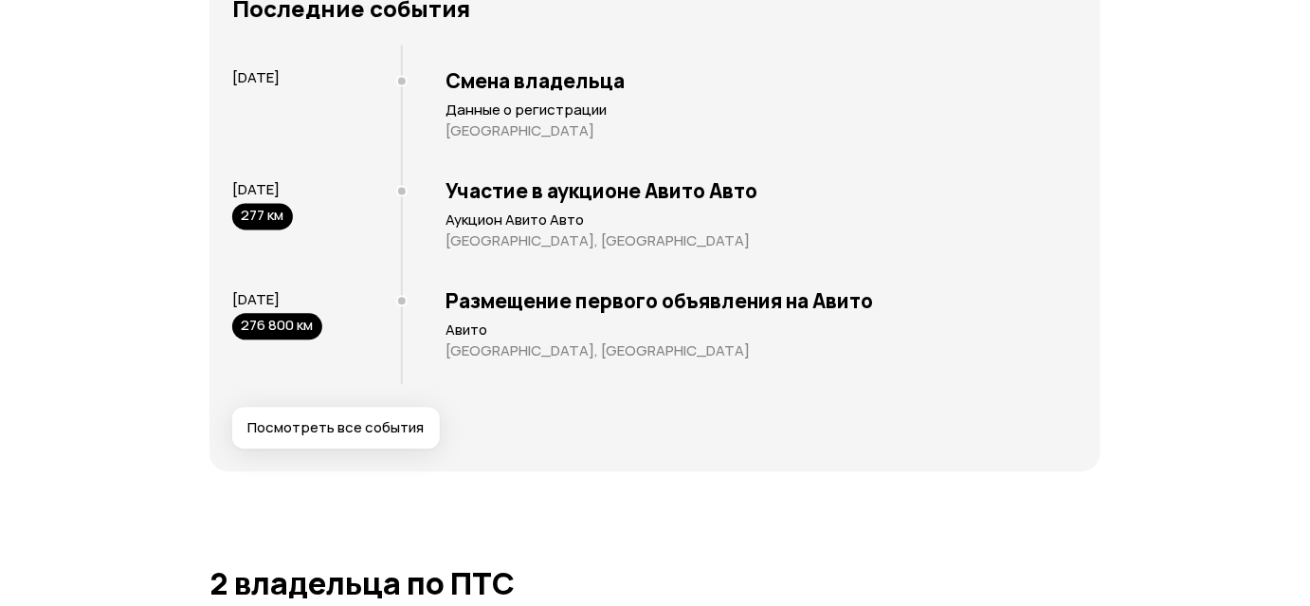
drag, startPoint x: 242, startPoint y: 357, endPoint x: 331, endPoint y: 358, distance: 89.2
click at [330, 340] on div "21 августа 2025 276 800 км" at bounding box center [316, 315] width 169 height 50
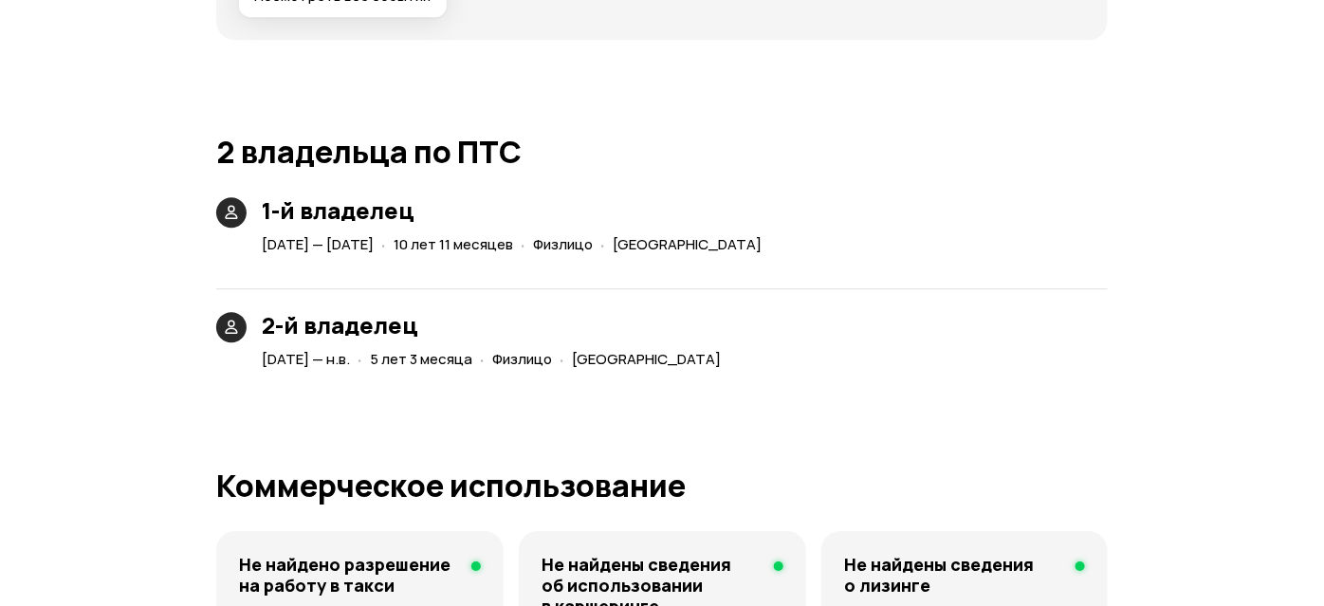
scroll to position [3886, 0]
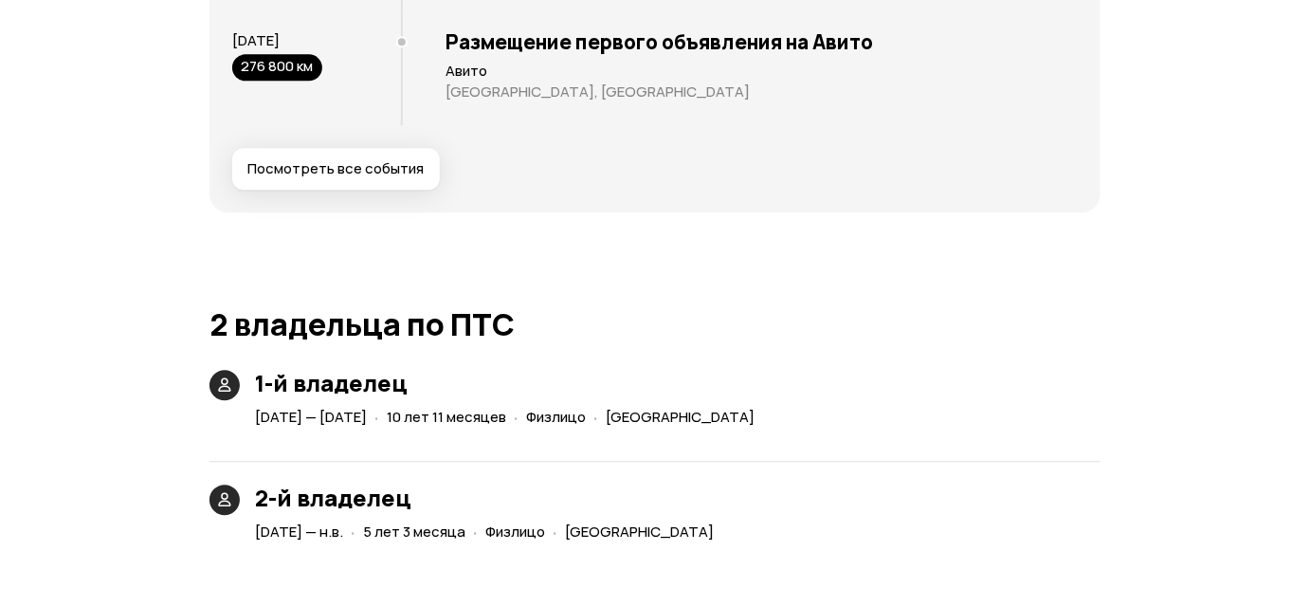
click at [335, 178] on span "Посмотреть все события" at bounding box center [335, 168] width 176 height 19
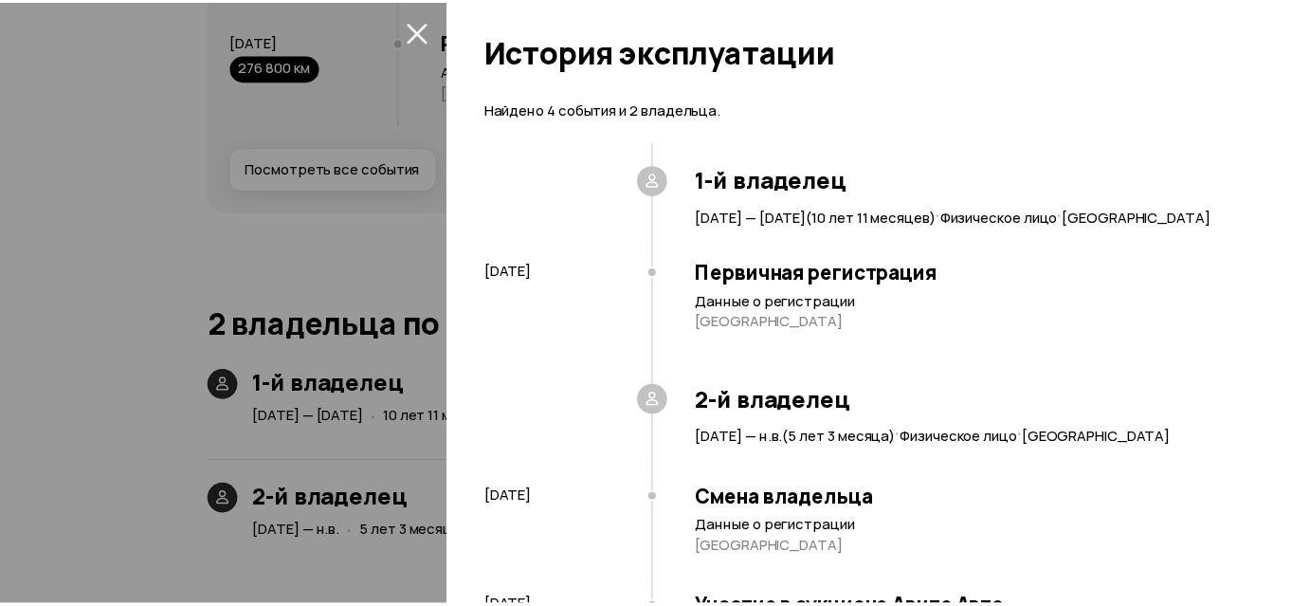
scroll to position [315, 0]
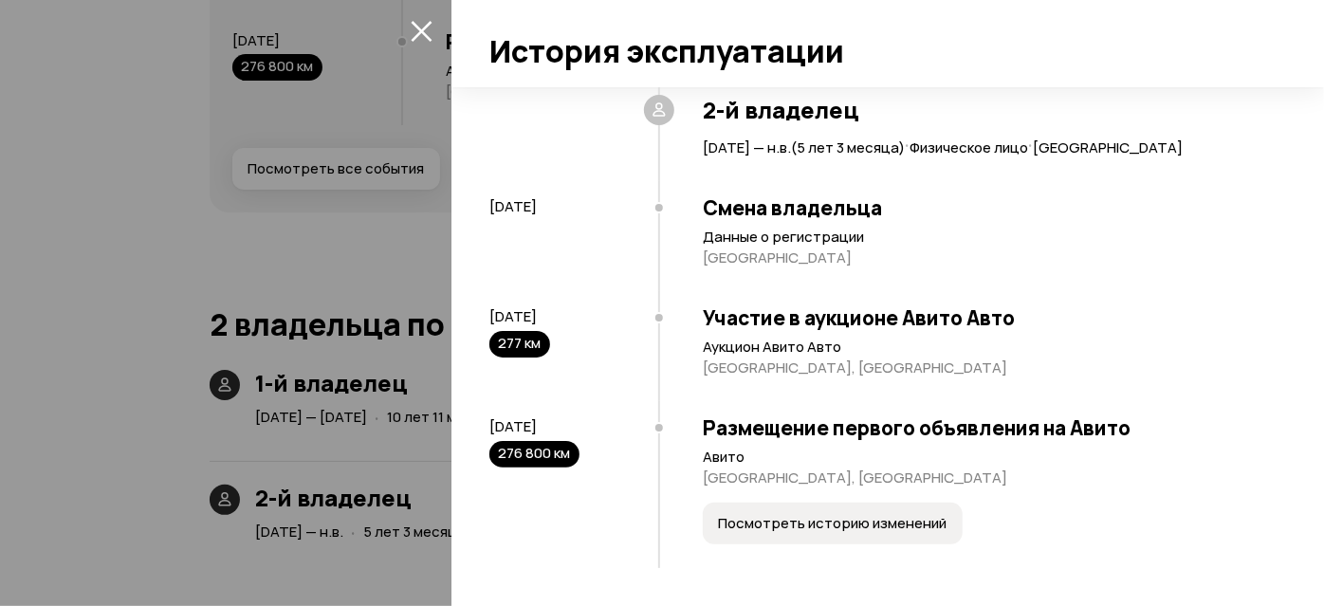
drag, startPoint x: 494, startPoint y: 452, endPoint x: 574, endPoint y: 450, distance: 79.7
click at [576, 450] on div "276 800 км" at bounding box center [534, 454] width 90 height 27
drag, startPoint x: 278, startPoint y: 258, endPoint x: 293, endPoint y: 260, distance: 15.3
click at [280, 257] on div at bounding box center [662, 303] width 1324 height 606
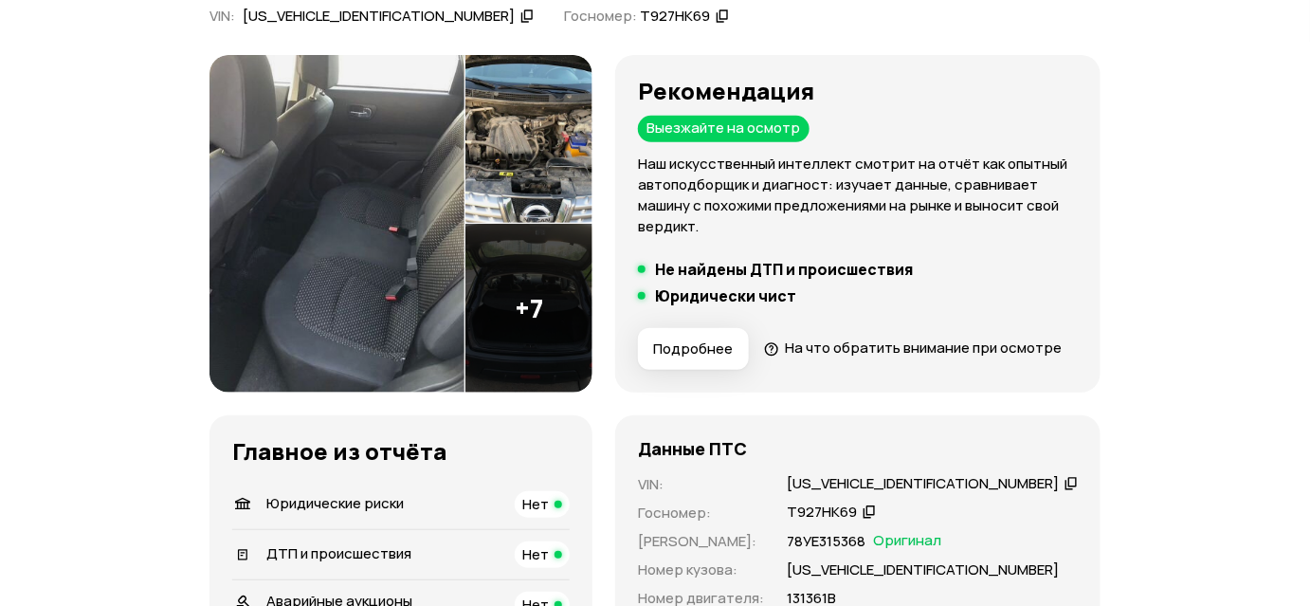
scroll to position [0, 0]
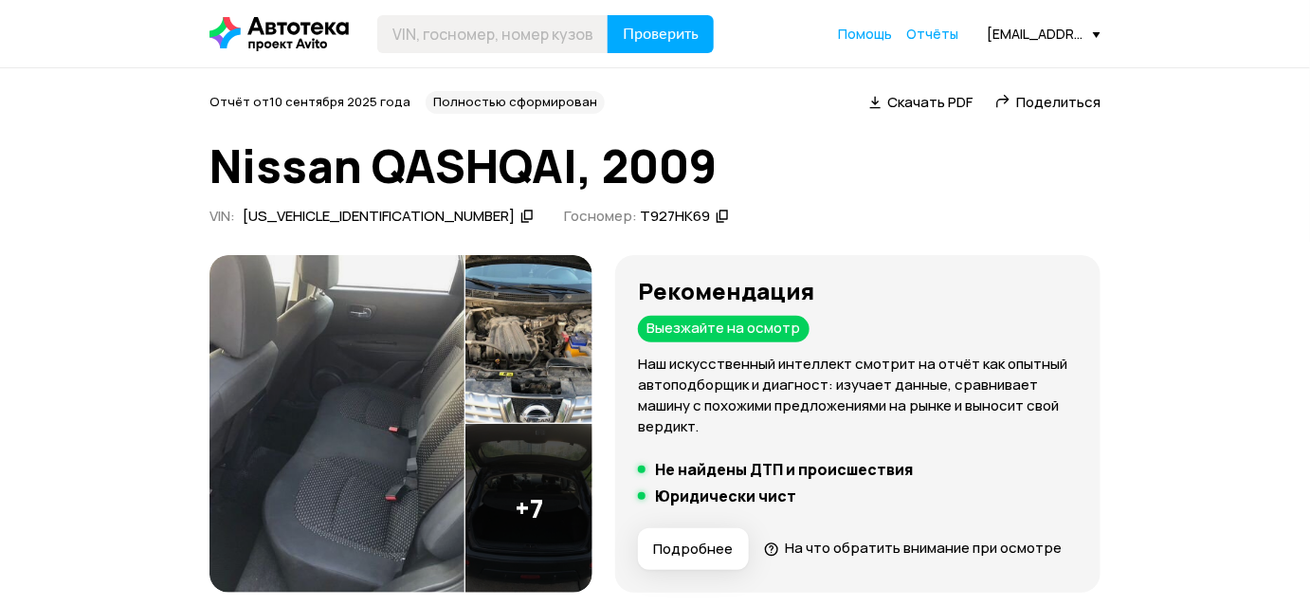
drag, startPoint x: 892, startPoint y: 320, endPoint x: 942, endPoint y: -104, distance: 427.6
click at [468, 46] on input "text" at bounding box center [492, 34] width 231 height 38
click at [409, 35] on input "text" at bounding box center [492, 34] width 231 height 38
click at [430, 29] on input "text" at bounding box center [492, 34] width 231 height 38
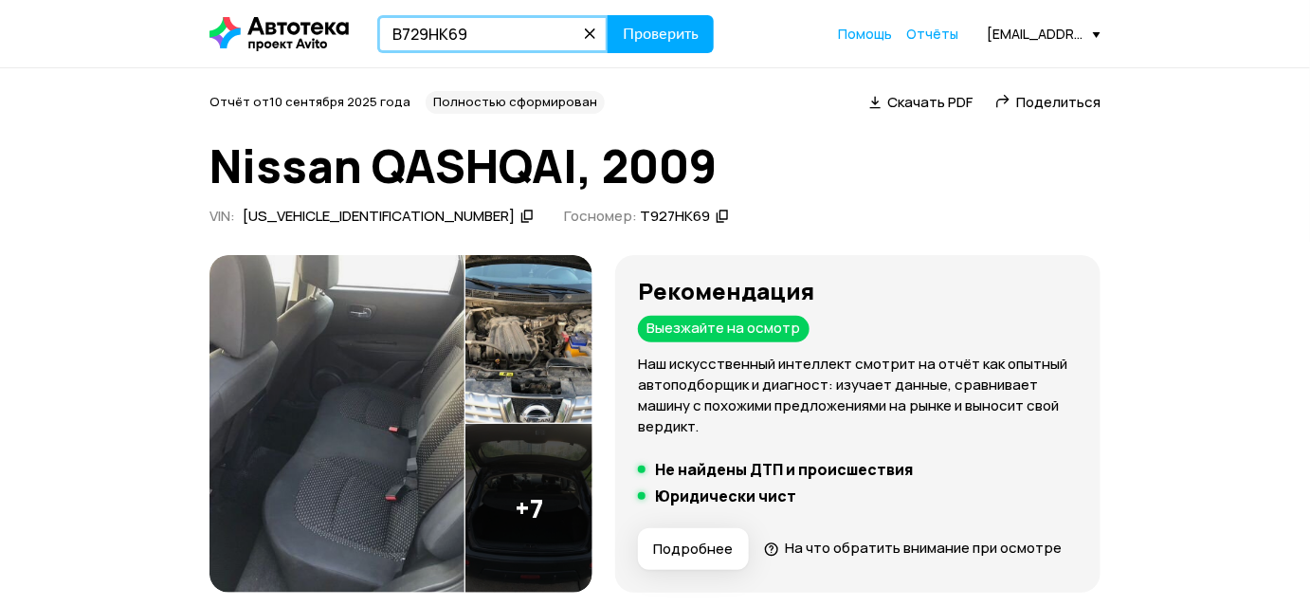
type input "В729НК69"
click at [608, 15] on button "Проверить" at bounding box center [661, 34] width 106 height 38
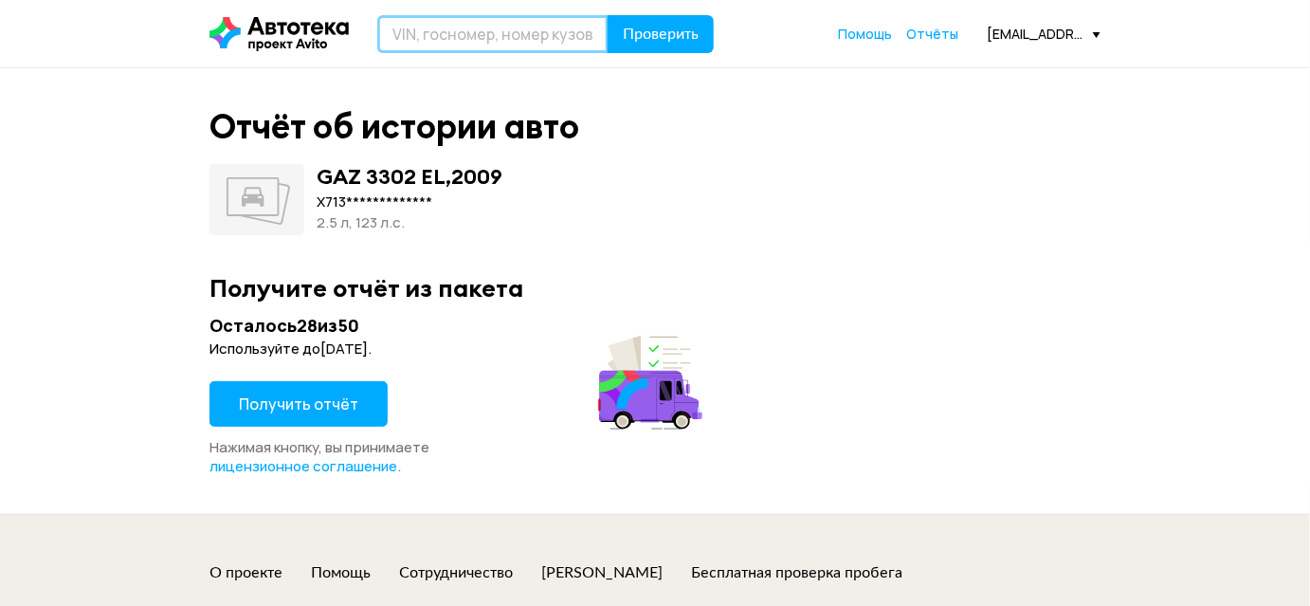
click at [438, 35] on input "text" at bounding box center [492, 34] width 231 height 38
type input "Б"
type input "В729КН69"
click at [608, 15] on button "Проверить" at bounding box center [661, 34] width 106 height 38
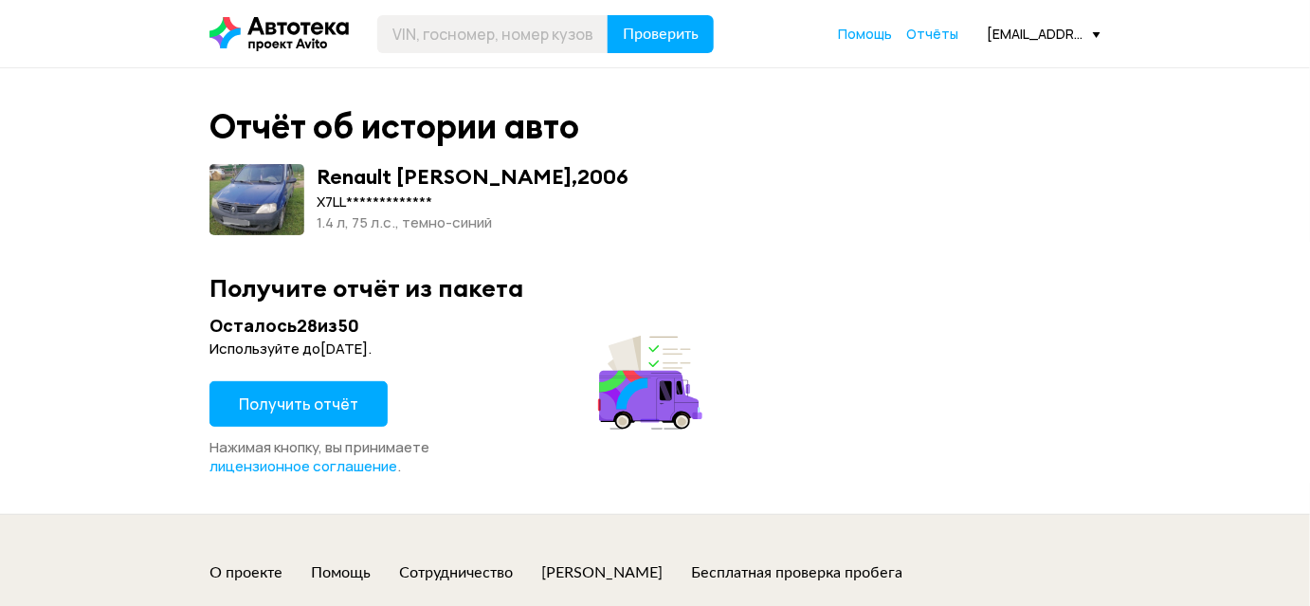
click at [255, 409] on span "Получить отчёт" at bounding box center [298, 404] width 119 height 21
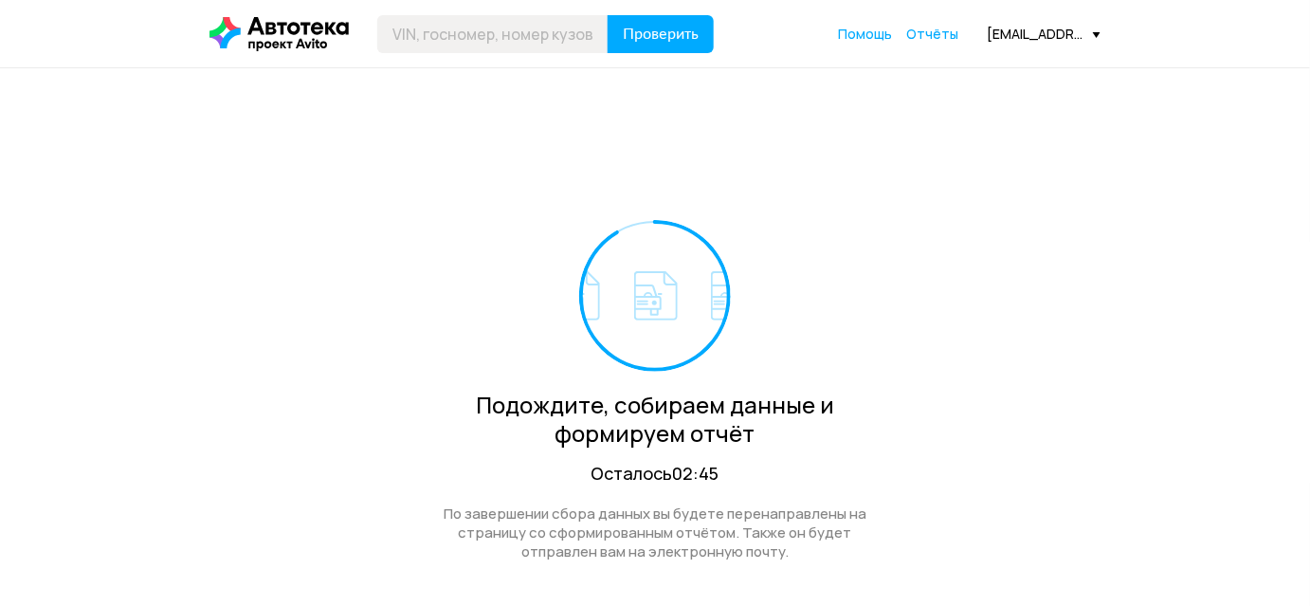
click at [647, 292] on circle at bounding box center [655, 296] width 148 height 148
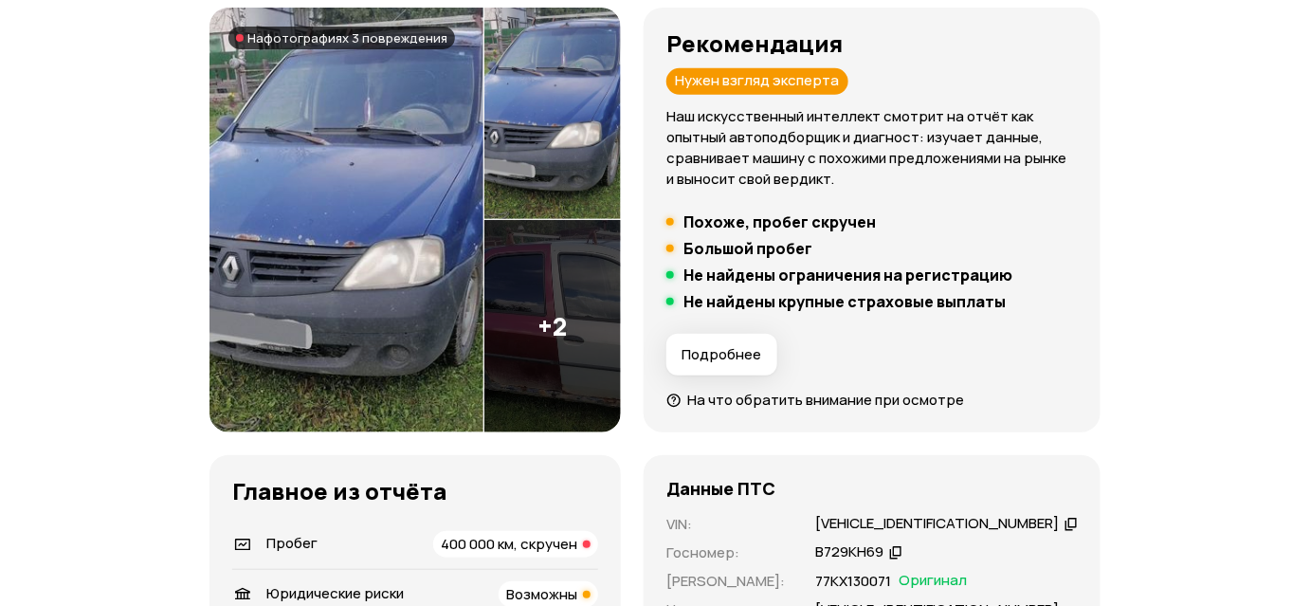
scroll to position [430, 0]
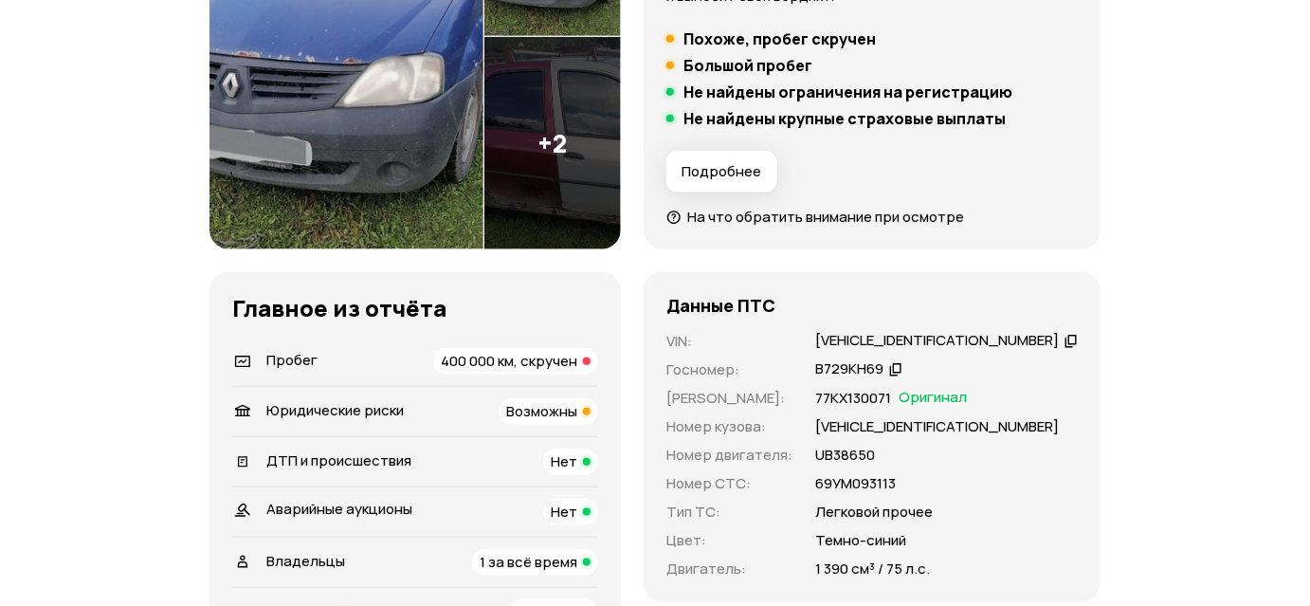
click at [577, 360] on span "400 000 км, скручен" at bounding box center [509, 361] width 137 height 20
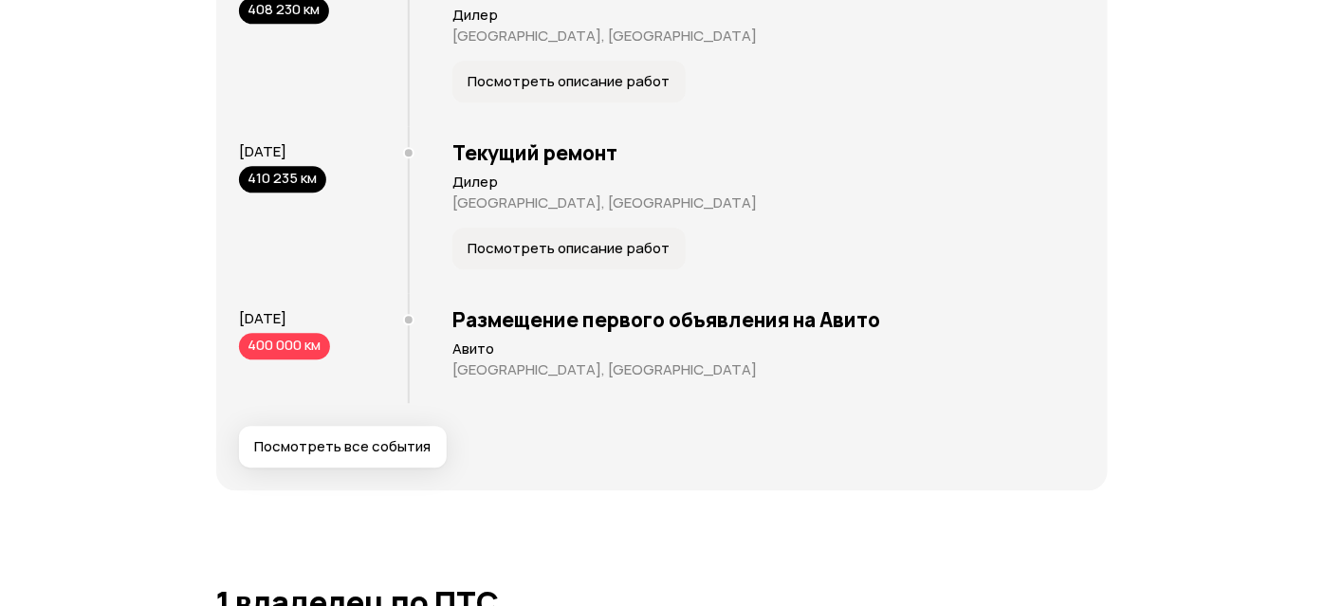
scroll to position [3925, 0]
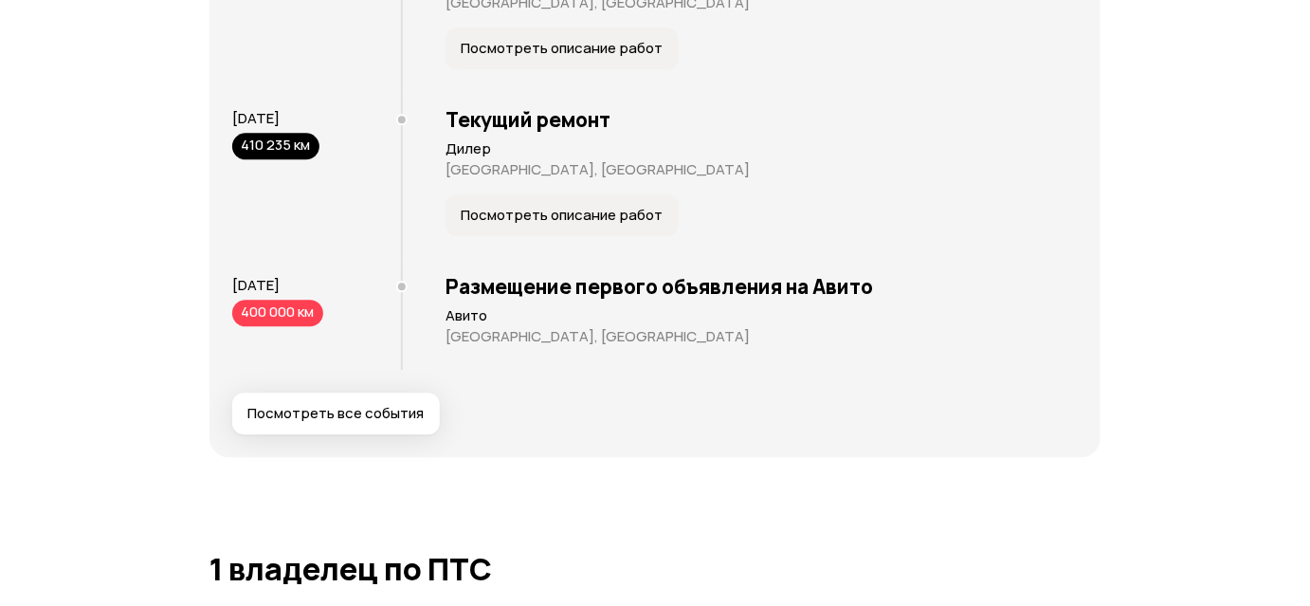
click at [339, 421] on button "Посмотреть все события" at bounding box center [336, 414] width 208 height 42
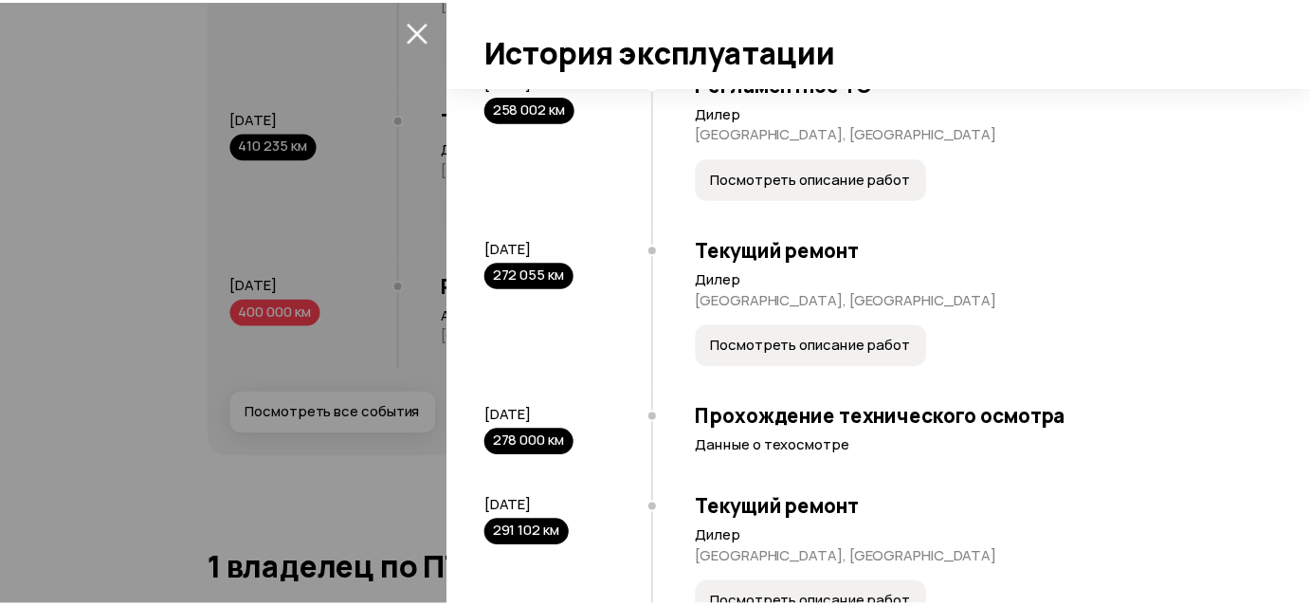
scroll to position [2404, 0]
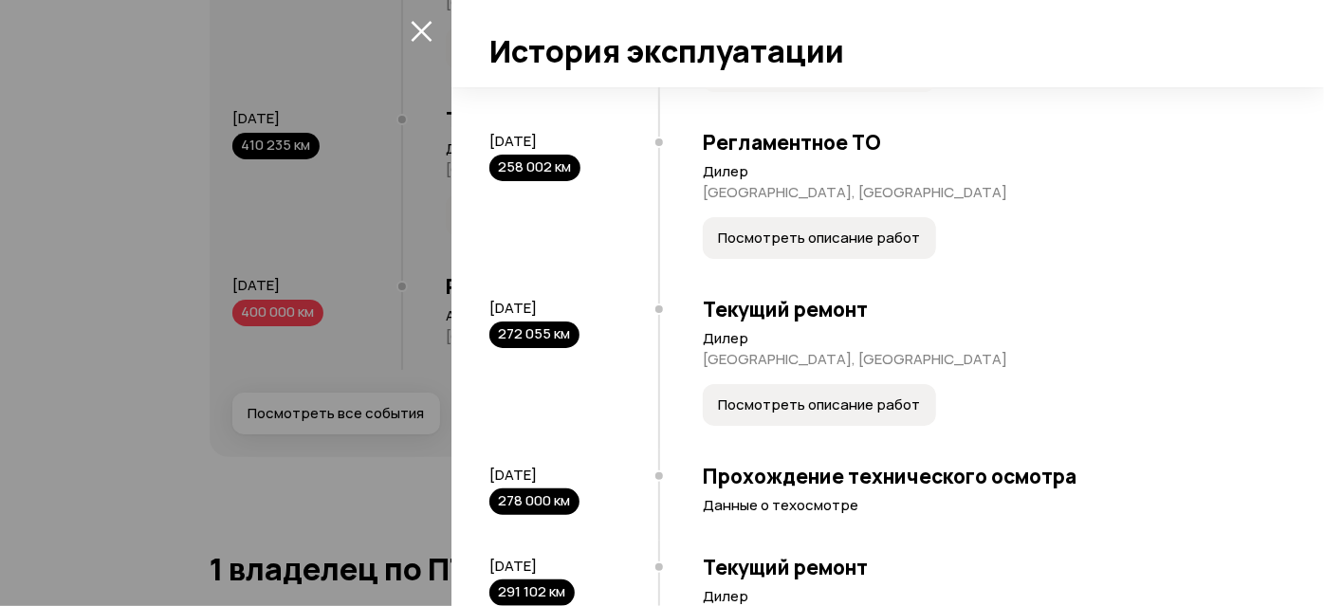
drag, startPoint x: 200, startPoint y: 210, endPoint x: 427, endPoint y: 156, distance: 232.8
click at [200, 209] on div at bounding box center [662, 303] width 1324 height 606
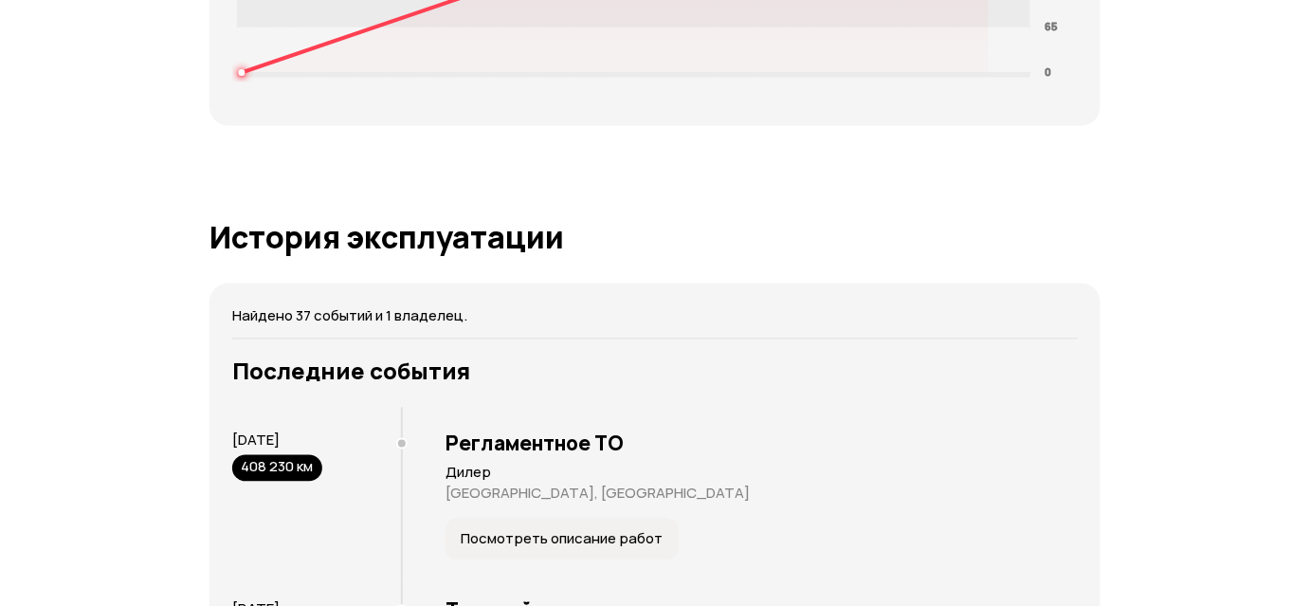
scroll to position [0, 0]
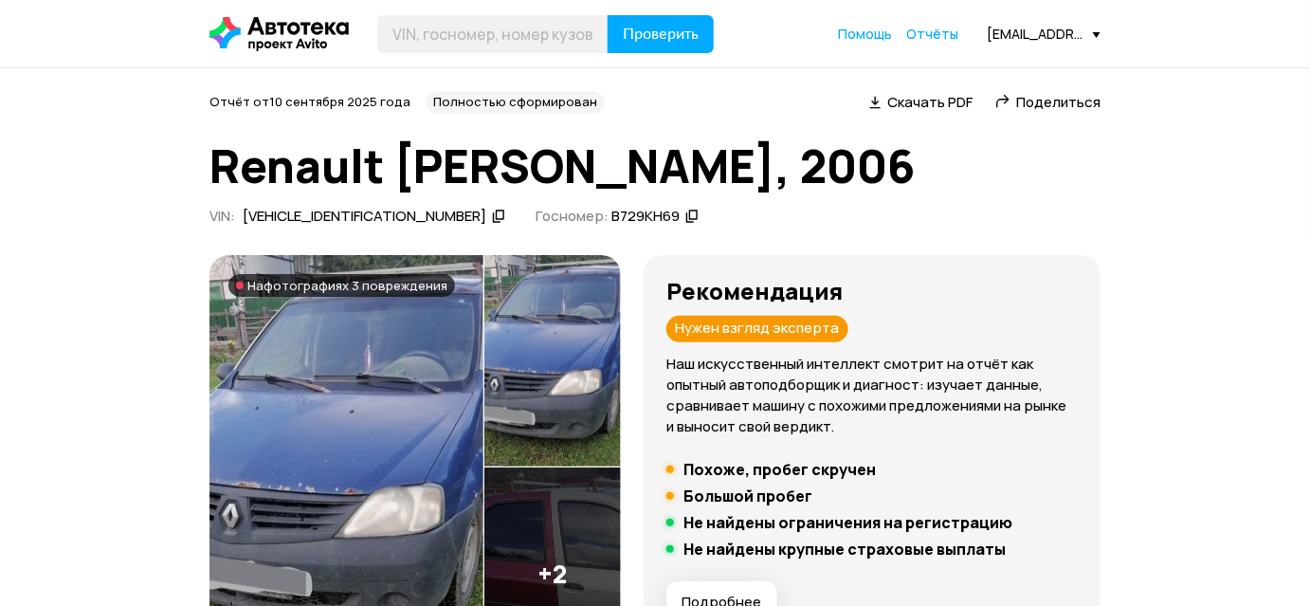
drag, startPoint x: 895, startPoint y: 415, endPoint x: 927, endPoint y: -104, distance: 520.6
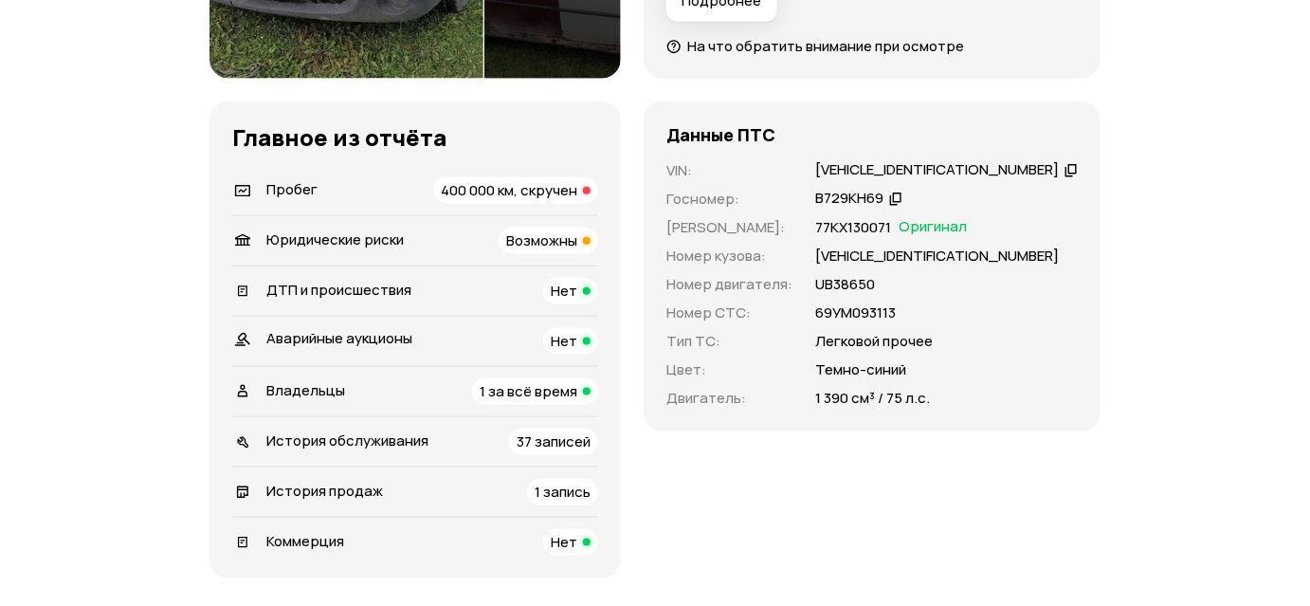
scroll to position [603, 0]
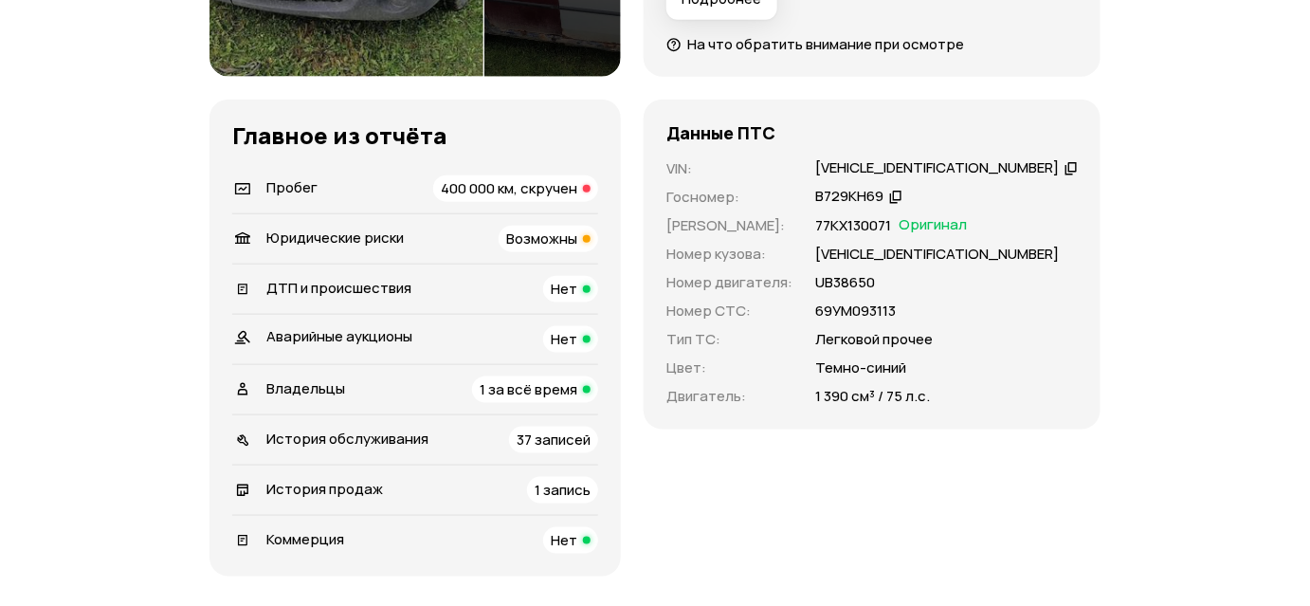
click at [544, 237] on span "Возможны" at bounding box center [541, 239] width 71 height 20
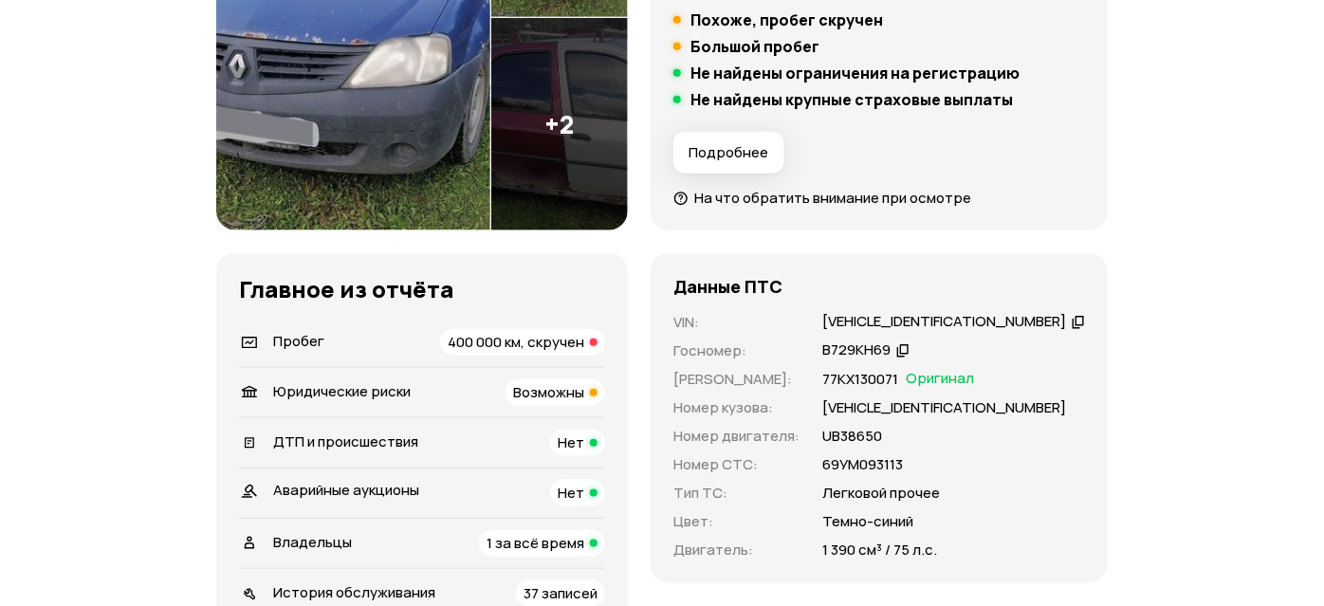
scroll to position [238, 0]
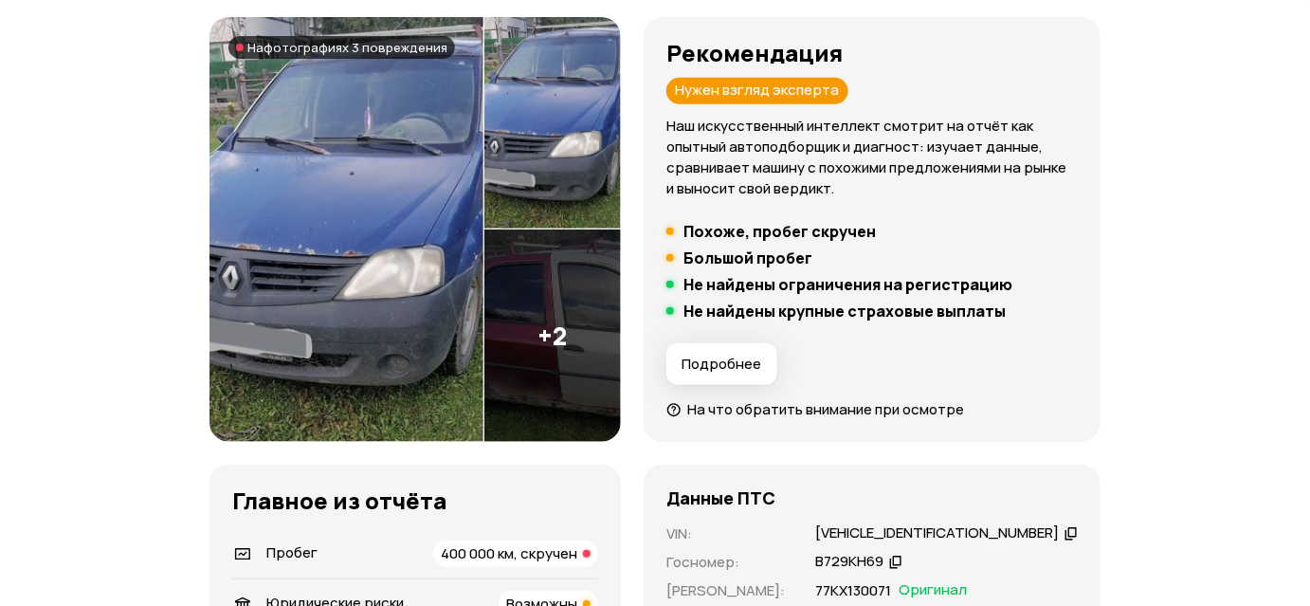
click at [419, 230] on img at bounding box center [347, 230] width 274 height 426
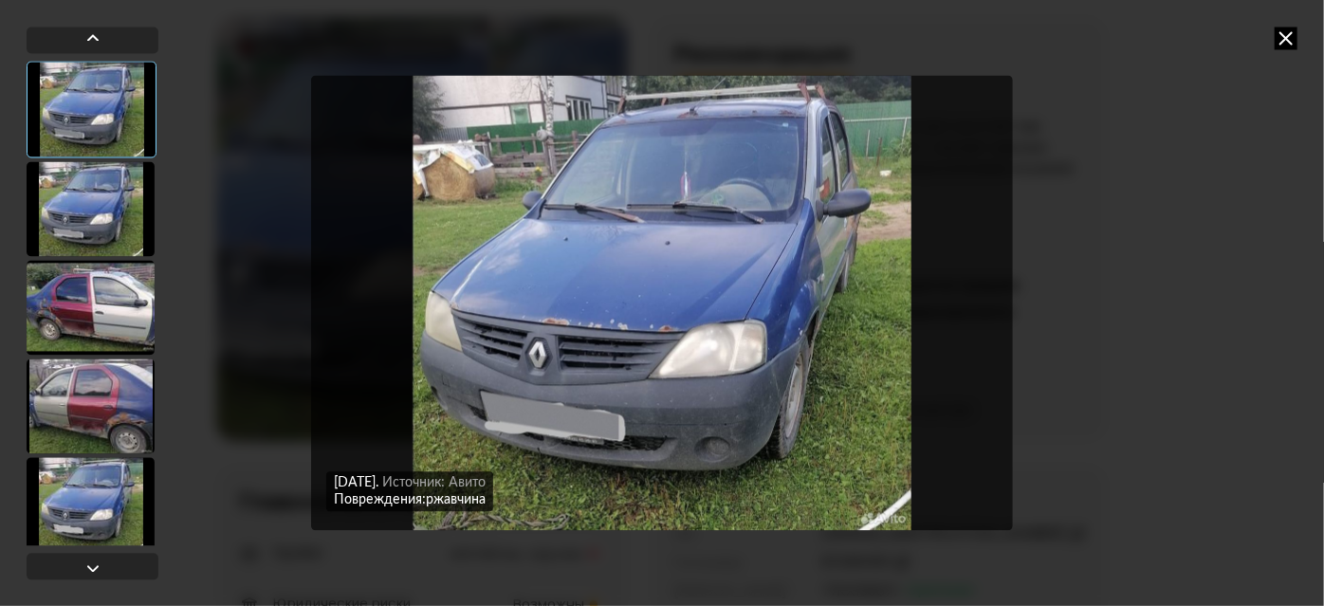
click at [88, 192] on div at bounding box center [91, 208] width 128 height 95
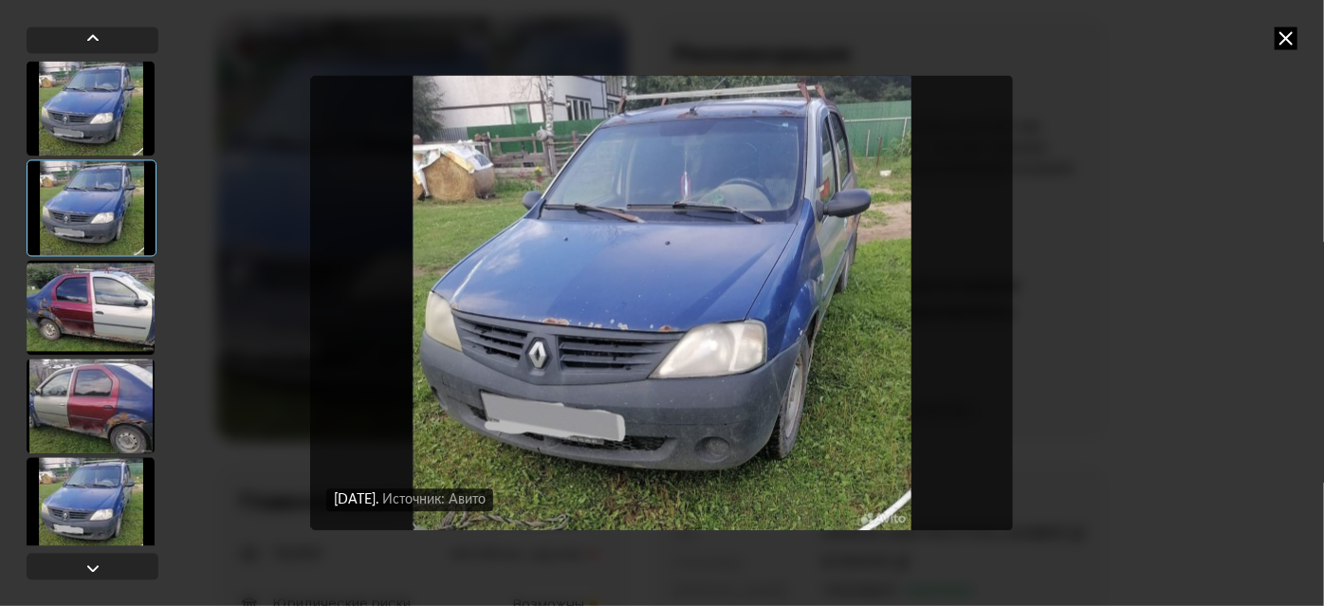
click at [113, 289] on div at bounding box center [91, 307] width 128 height 95
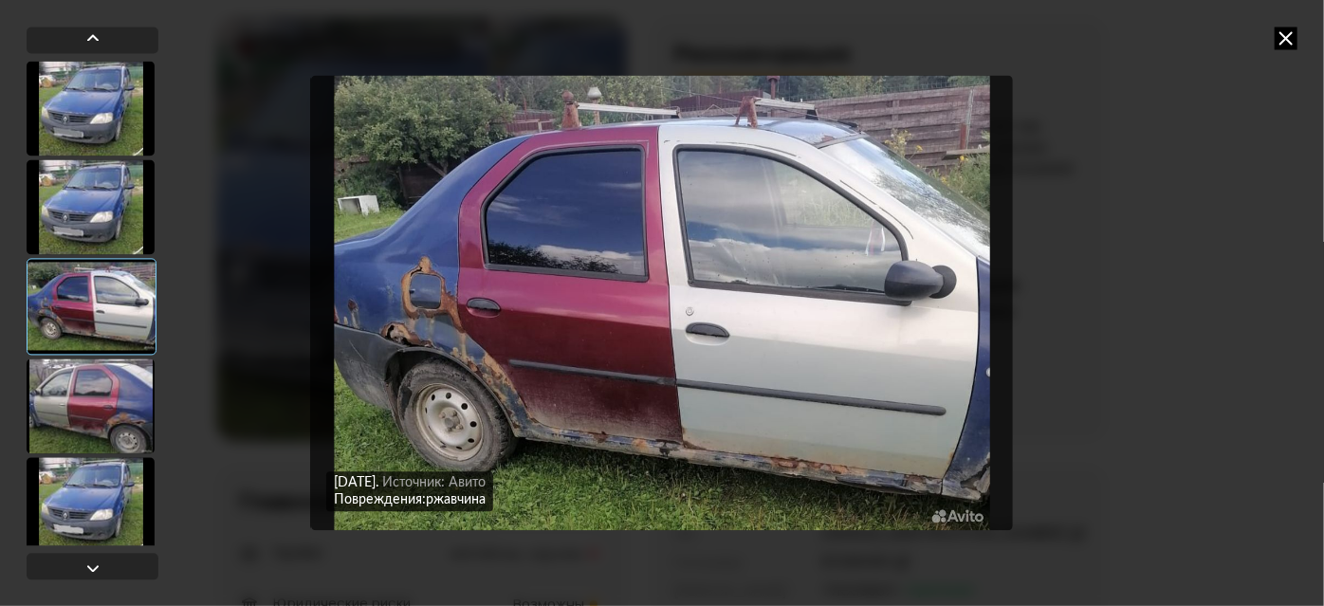
click at [101, 398] on div at bounding box center [91, 405] width 128 height 95
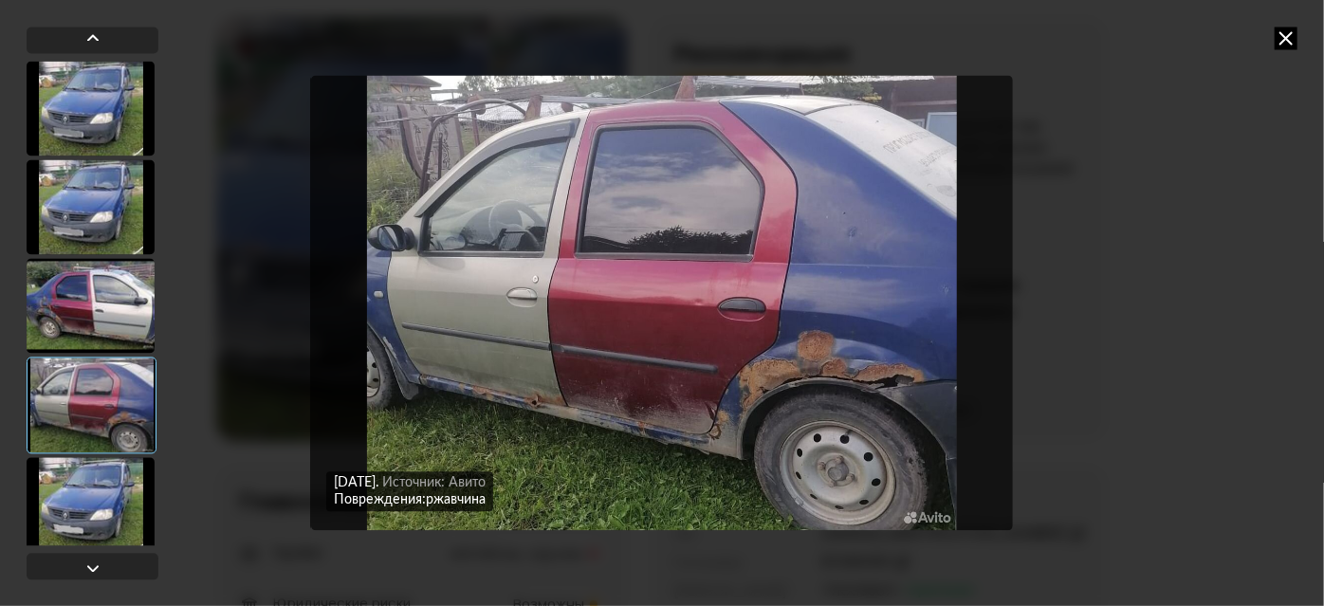
click at [100, 504] on div at bounding box center [91, 504] width 128 height 95
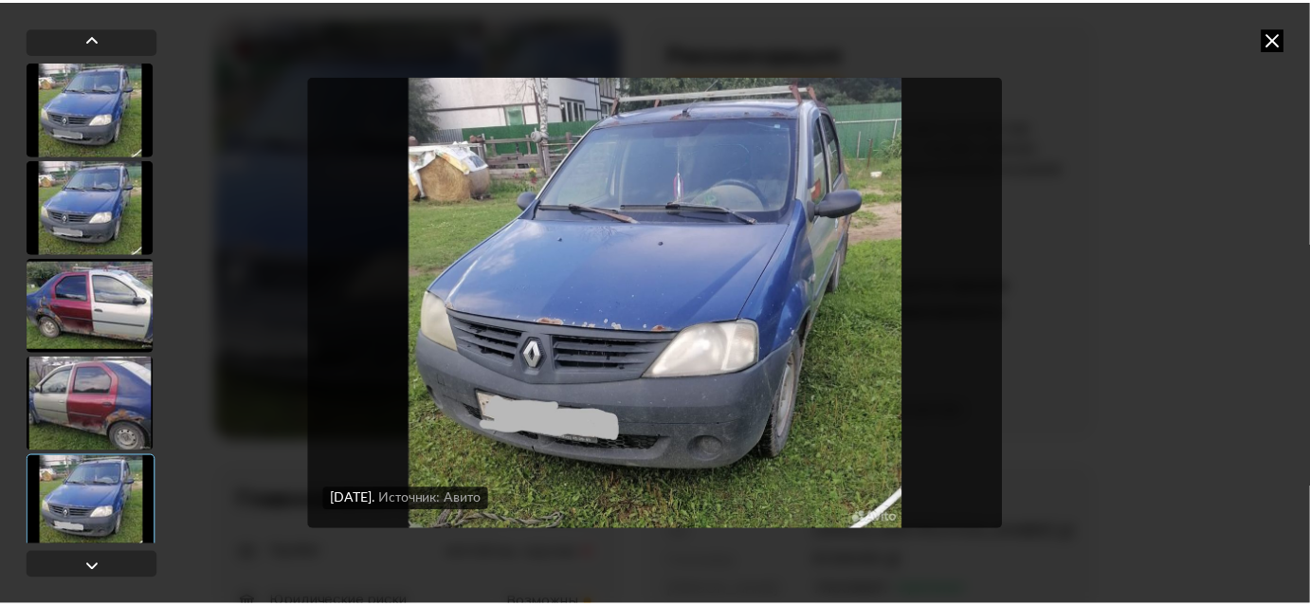
scroll to position [9, 0]
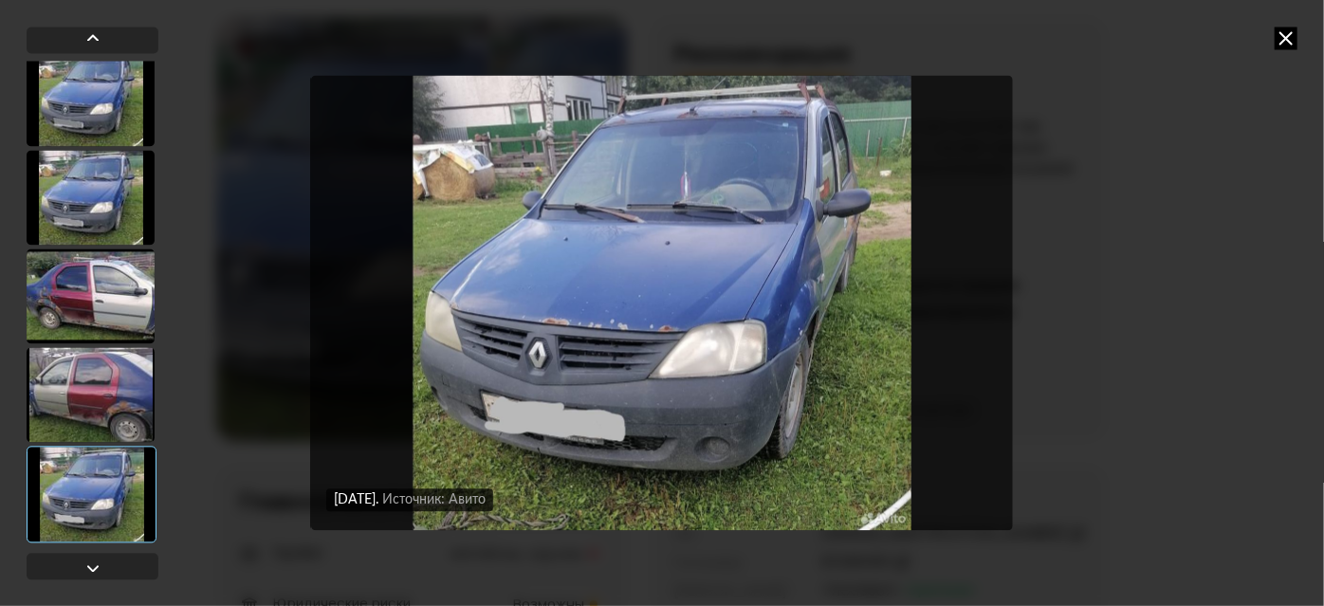
click at [100, 404] on div at bounding box center [91, 394] width 128 height 95
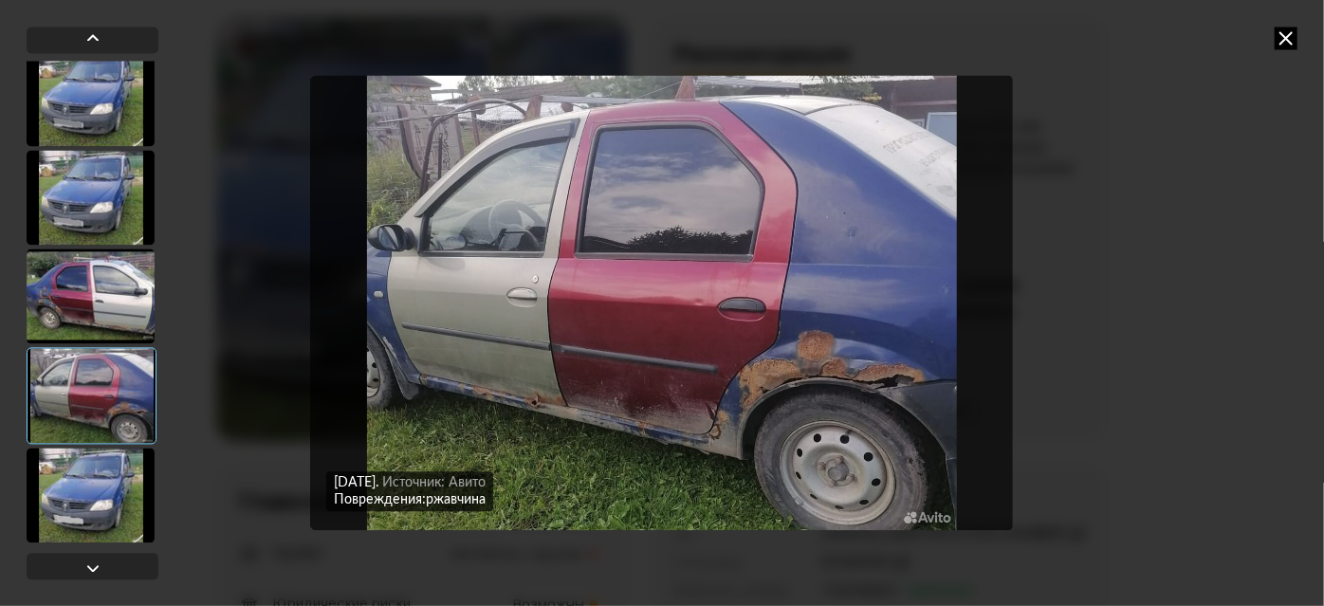
click at [91, 303] on div at bounding box center [91, 295] width 128 height 95
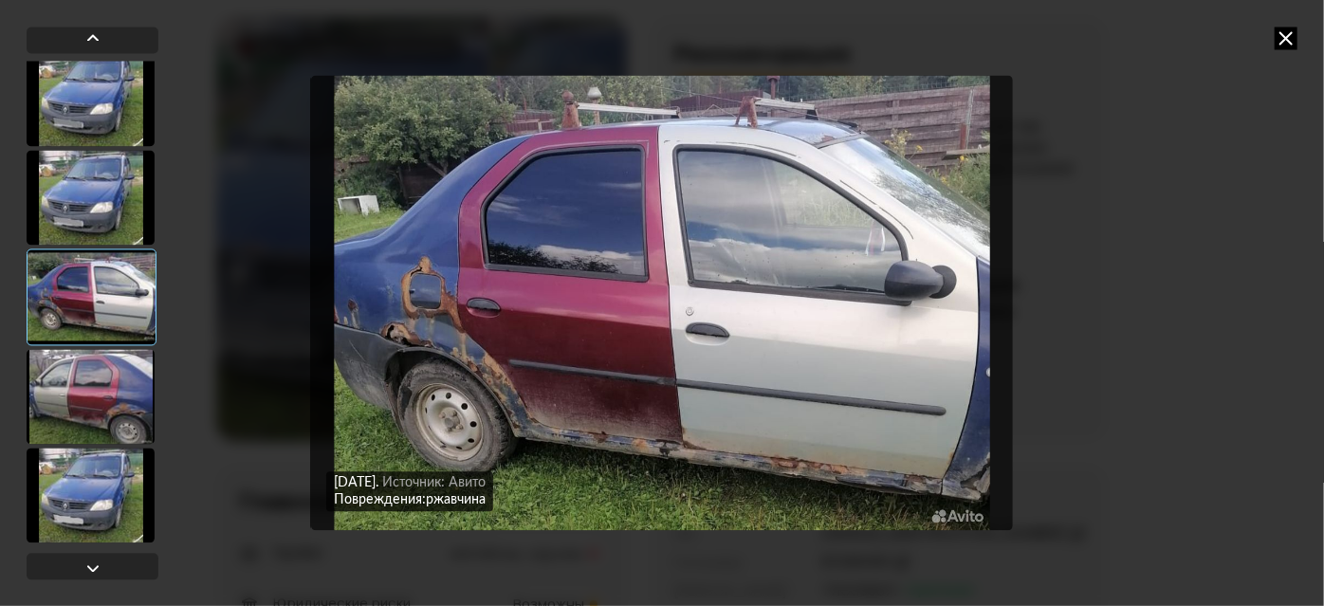
click at [1294, 37] on icon at bounding box center [1285, 38] width 23 height 23
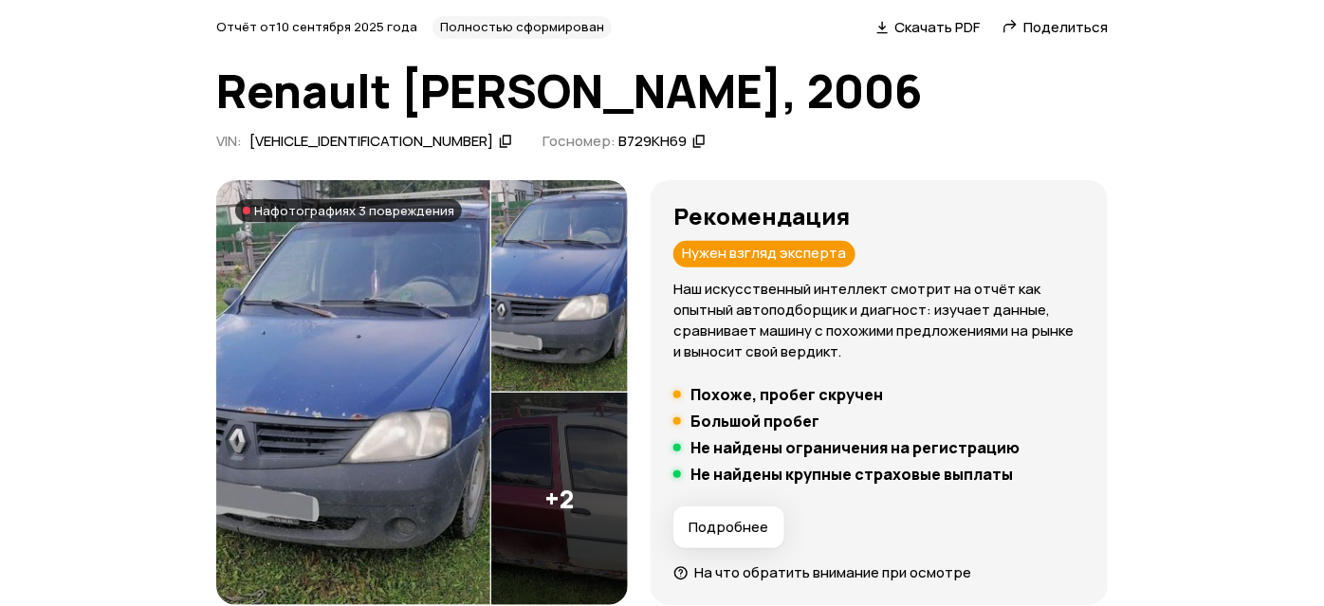
scroll to position [0, 0]
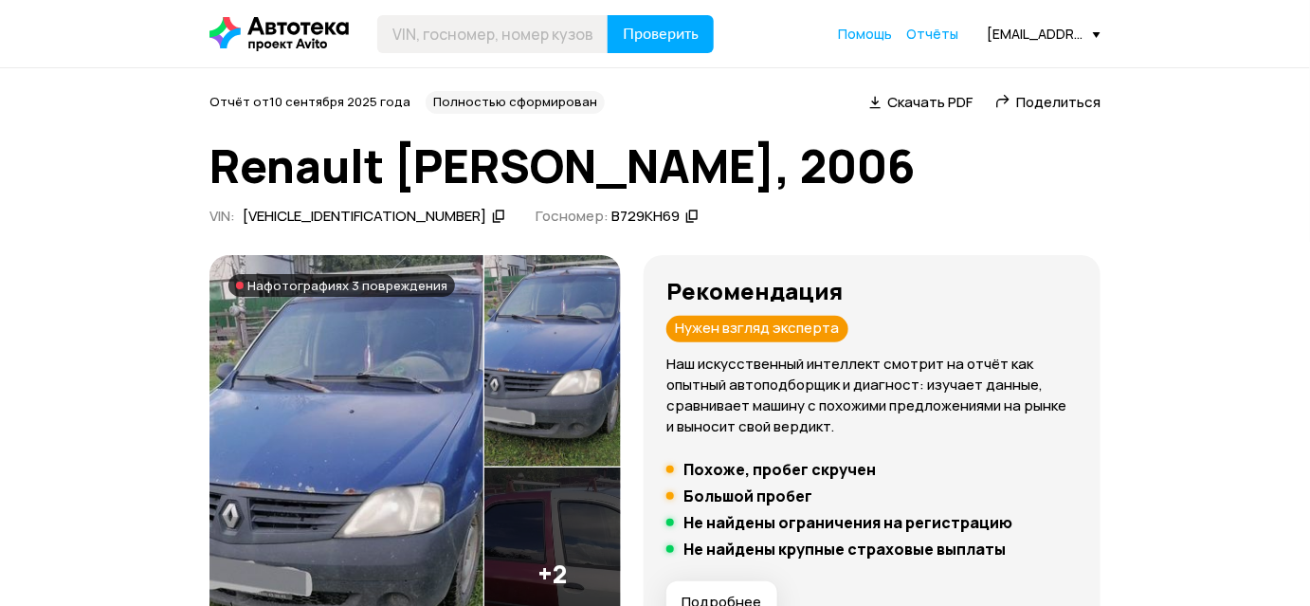
click at [328, 404] on img at bounding box center [347, 468] width 274 height 426
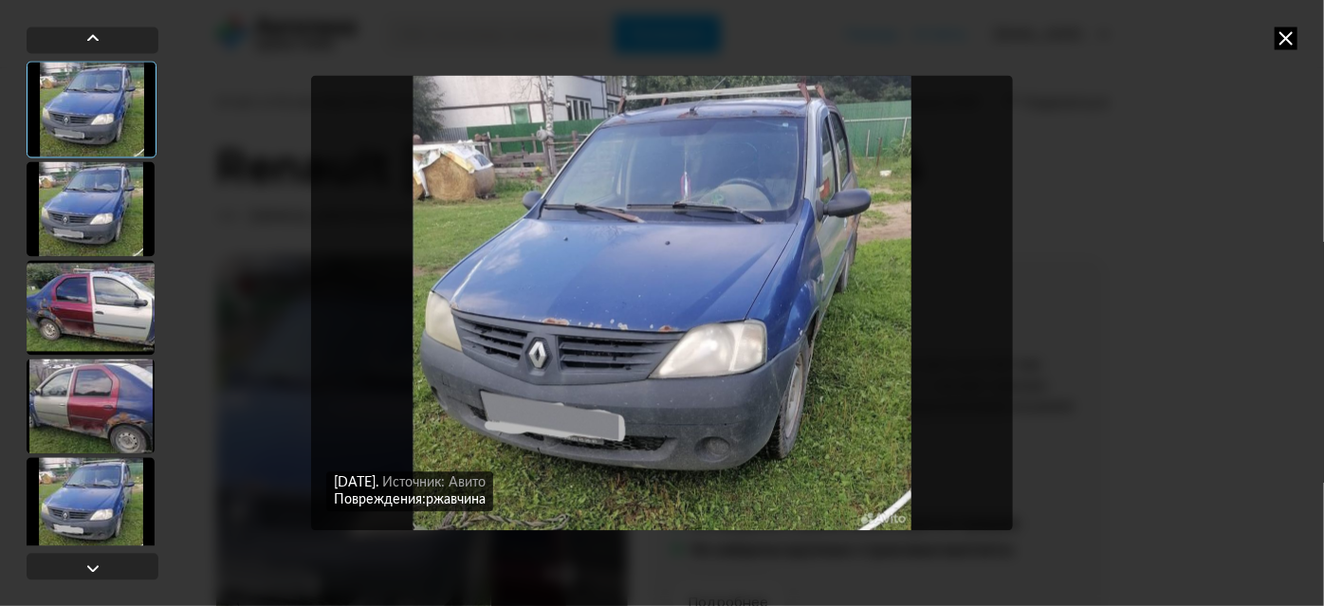
click at [47, 386] on div at bounding box center [91, 405] width 128 height 95
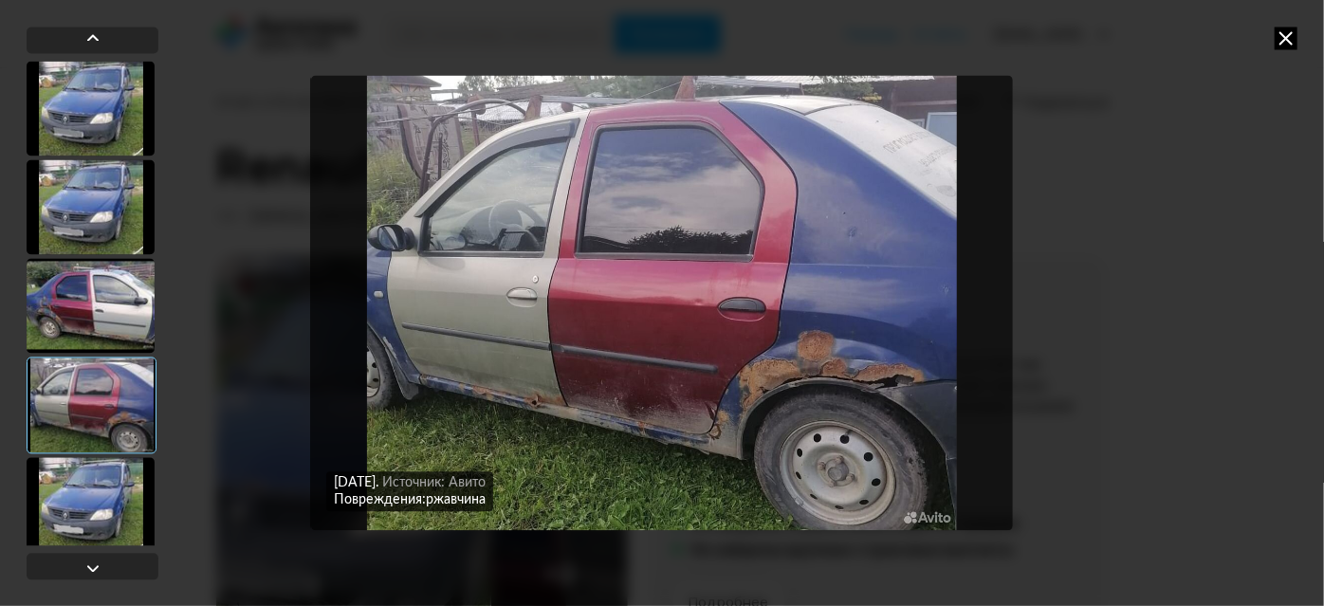
click at [1287, 37] on icon at bounding box center [1285, 38] width 23 height 23
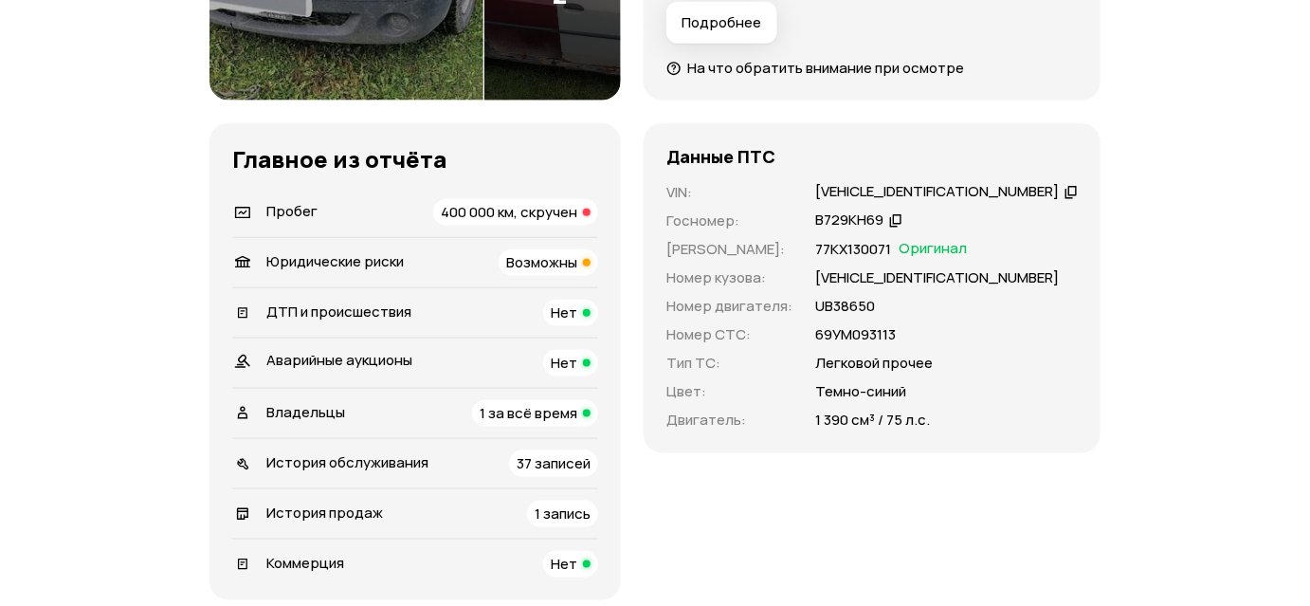
scroll to position [258, 0]
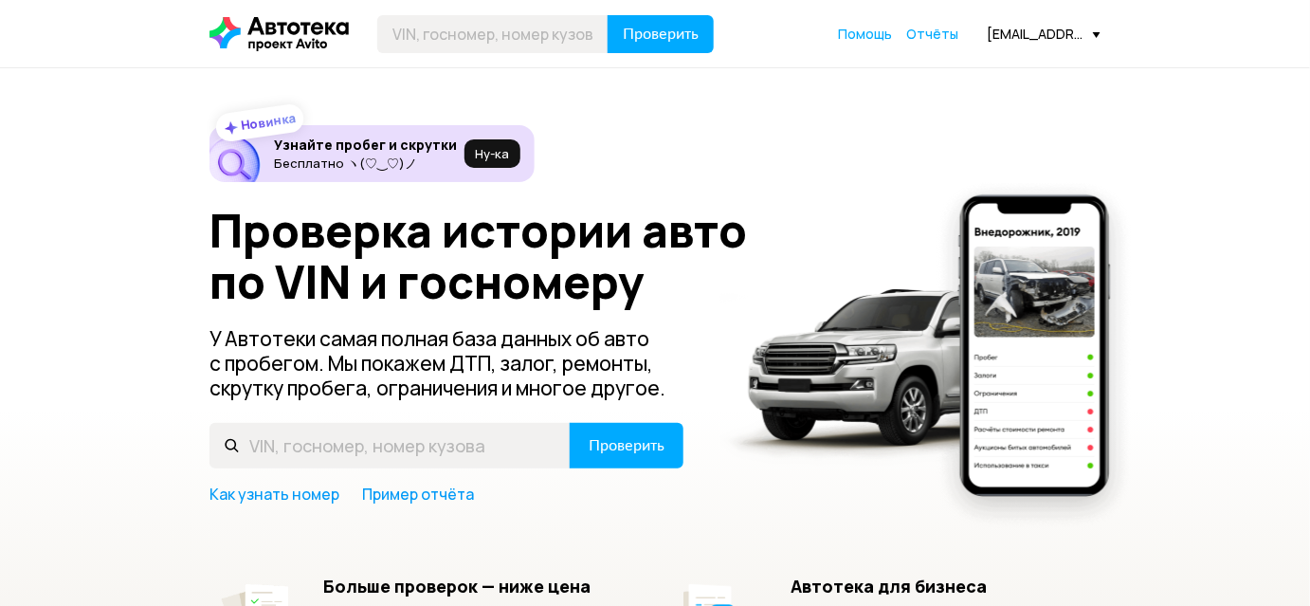
click at [743, 118] on div "Новинка Узнайте пробег и скрутки Бесплатно ヽ(♡‿♡)ノ Ну‑ка Проверка истории авто …" at bounding box center [655, 416] width 1310 height 696
click at [541, 40] on input "text" at bounding box center [492, 34] width 231 height 38
click at [554, 40] on input "text" at bounding box center [492, 34] width 231 height 38
click at [554, 28] on input "text" at bounding box center [492, 34] width 231 height 38
click at [550, 34] on input "text" at bounding box center [492, 34] width 231 height 38
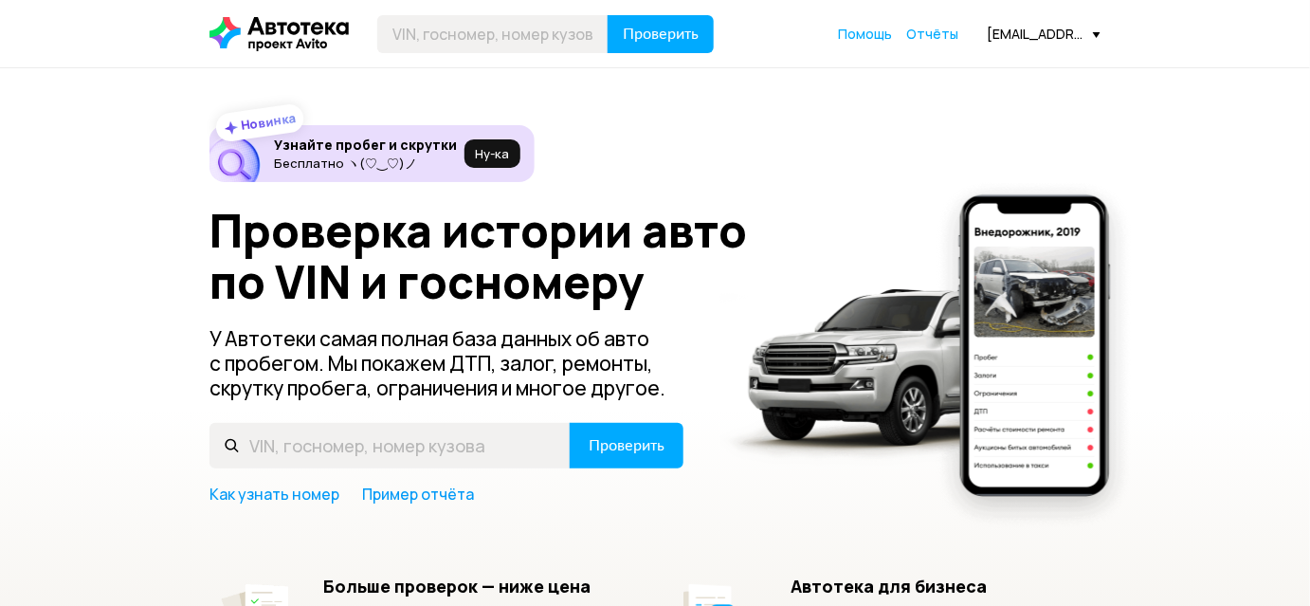
click at [635, 57] on header "Проверить Помощь Отчёты [EMAIL_ADDRESS][DOMAIN_NAME]" at bounding box center [655, 33] width 1310 height 67
click at [541, 40] on input "text" at bounding box center [492, 34] width 231 height 38
click at [519, 37] on input "text" at bounding box center [492, 34] width 231 height 38
drag, startPoint x: 458, startPoint y: 30, endPoint x: 476, endPoint y: 48, distance: 25.5
click at [459, 30] on input "text" at bounding box center [492, 34] width 231 height 38
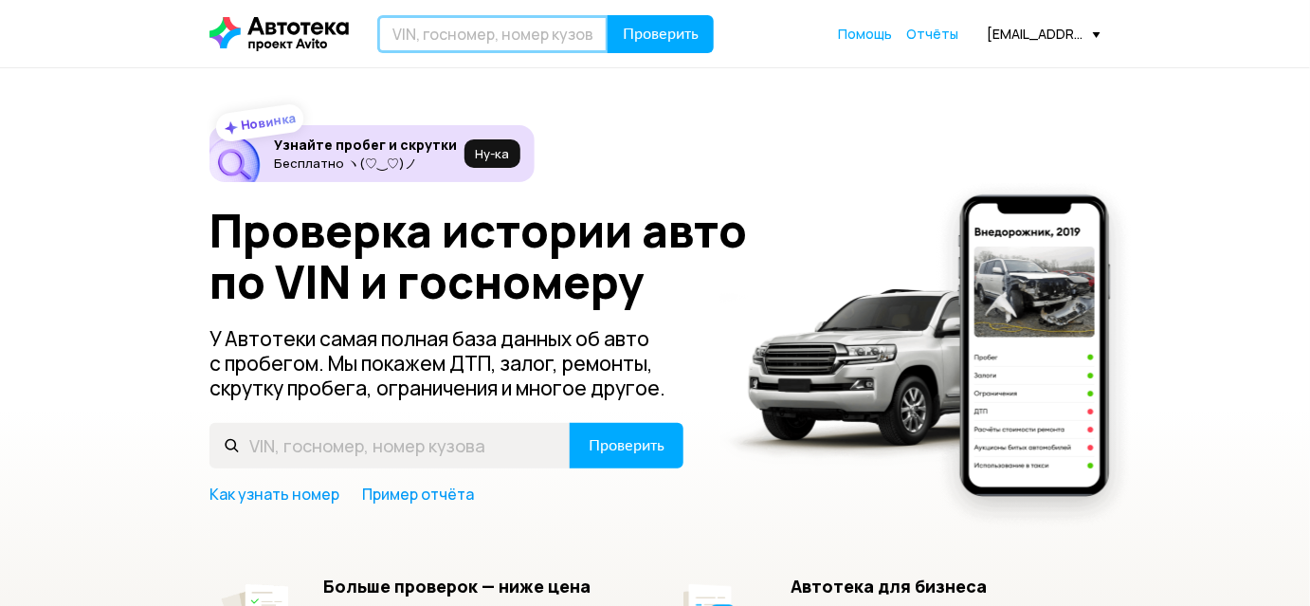
click at [492, 20] on input "text" at bounding box center [492, 34] width 231 height 38
type input "О166ТТ69"
click at [608, 15] on button "Проверить" at bounding box center [661, 34] width 106 height 38
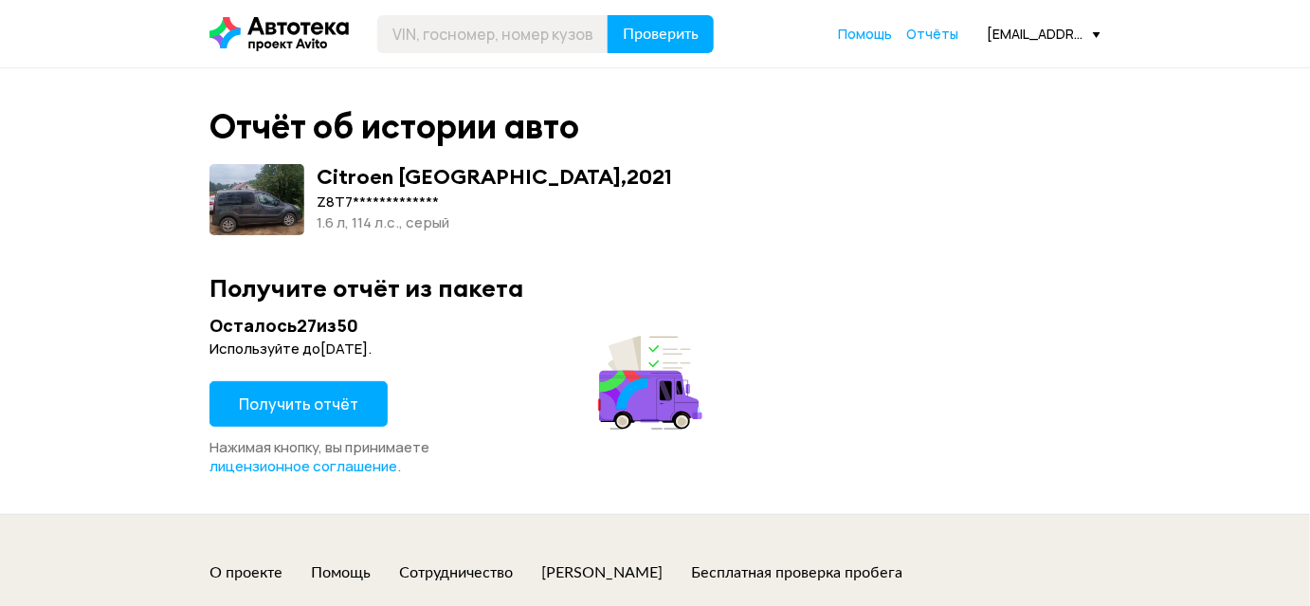
click at [323, 383] on button "Получить отчёт" at bounding box center [299, 404] width 178 height 46
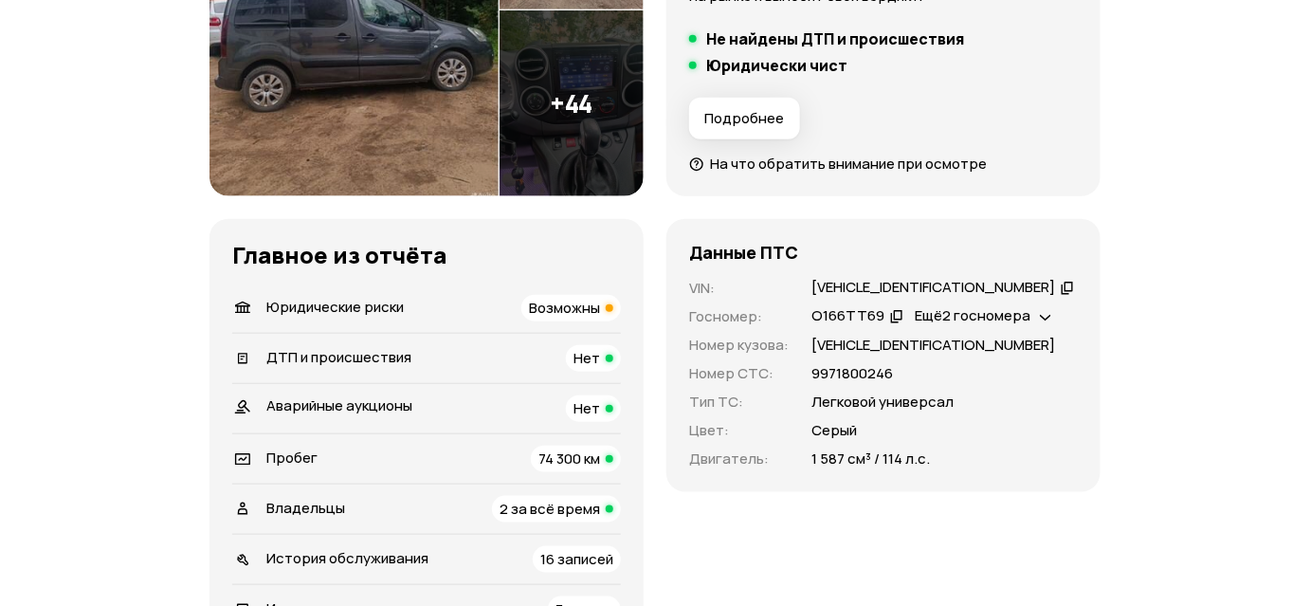
click at [578, 313] on span "Возможны" at bounding box center [564, 308] width 71 height 20
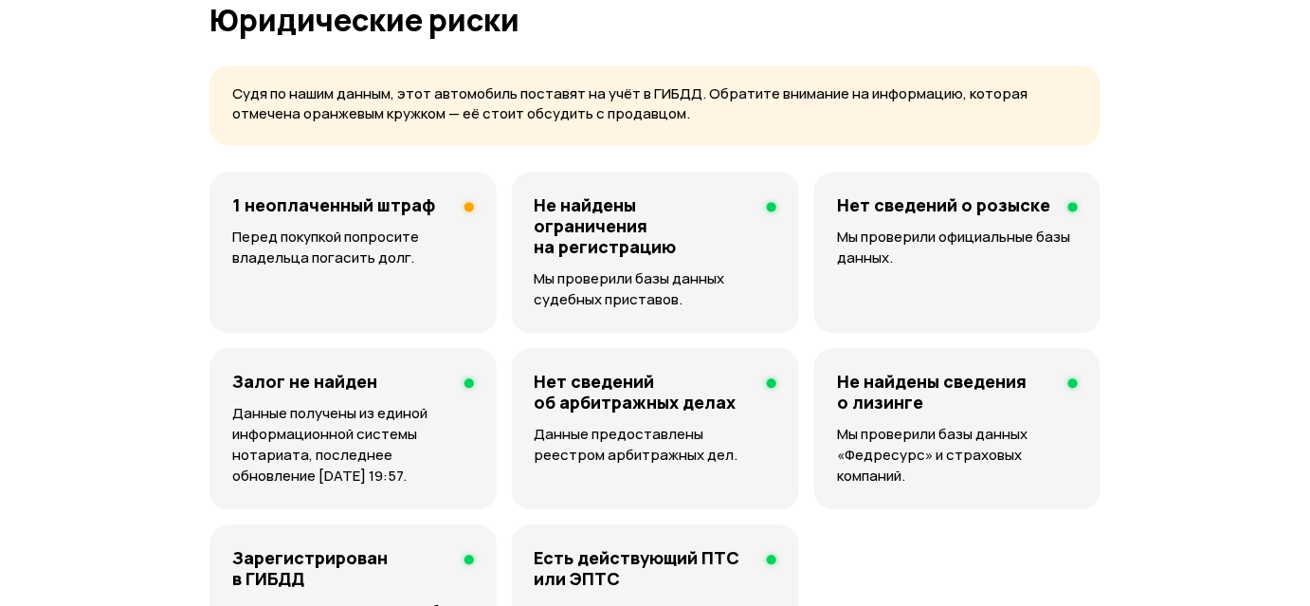
scroll to position [1219, 0]
click at [359, 226] on p "Перед покупкой попросите владельца погасить долг." at bounding box center [353, 247] width 242 height 42
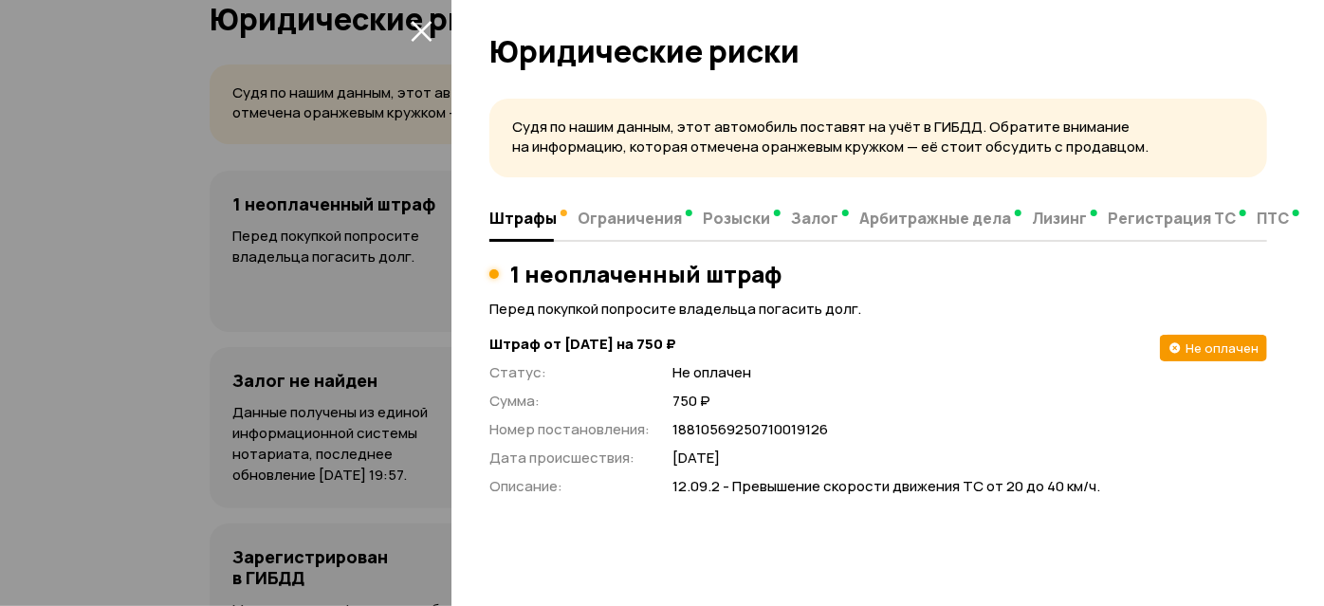
drag, startPoint x: 208, startPoint y: 302, endPoint x: 252, endPoint y: 326, distance: 50.9
click at [208, 302] on div at bounding box center [662, 303] width 1324 height 606
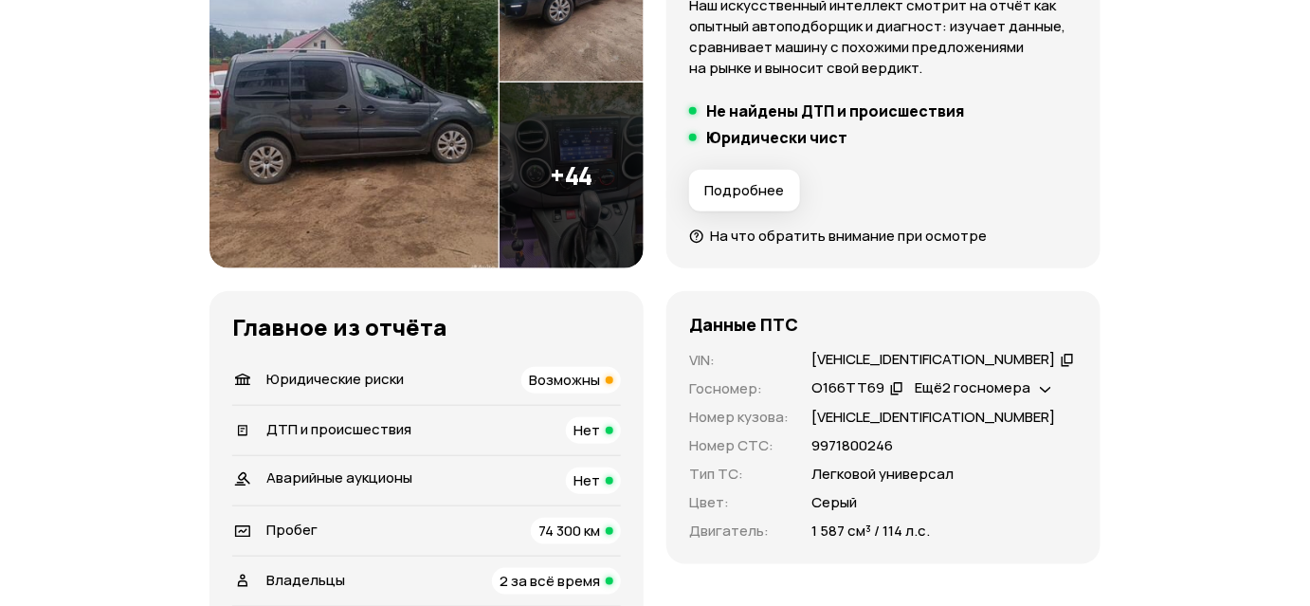
scroll to position [530, 0]
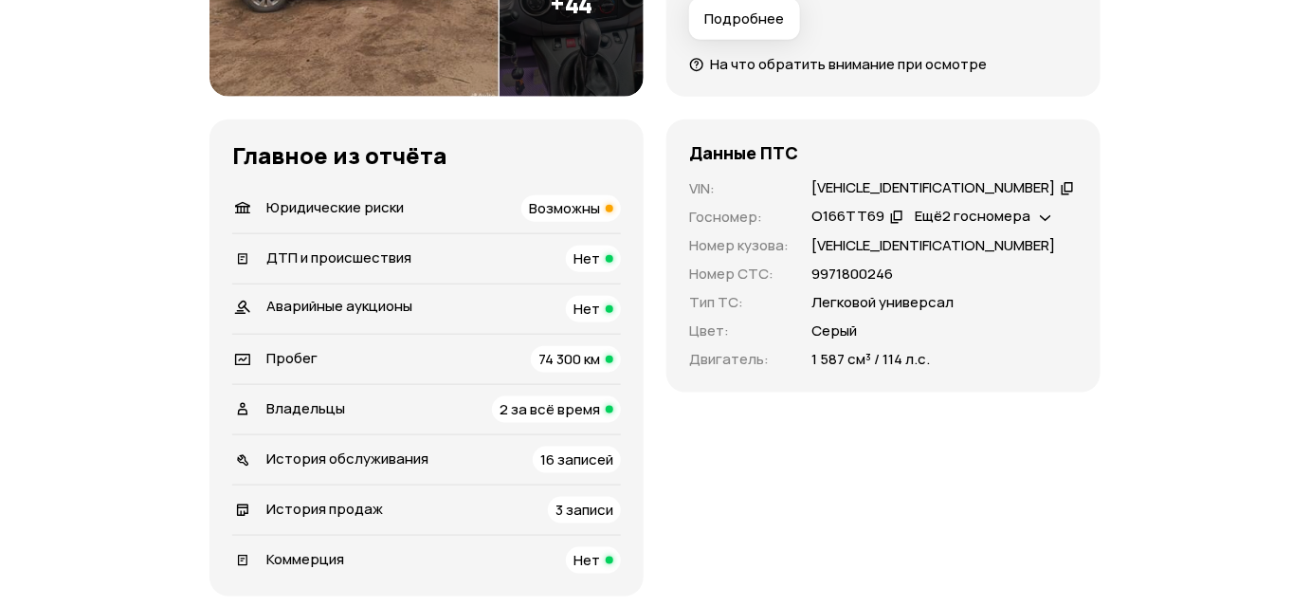
click at [541, 409] on span "2 за всё время" at bounding box center [550, 409] width 101 height 20
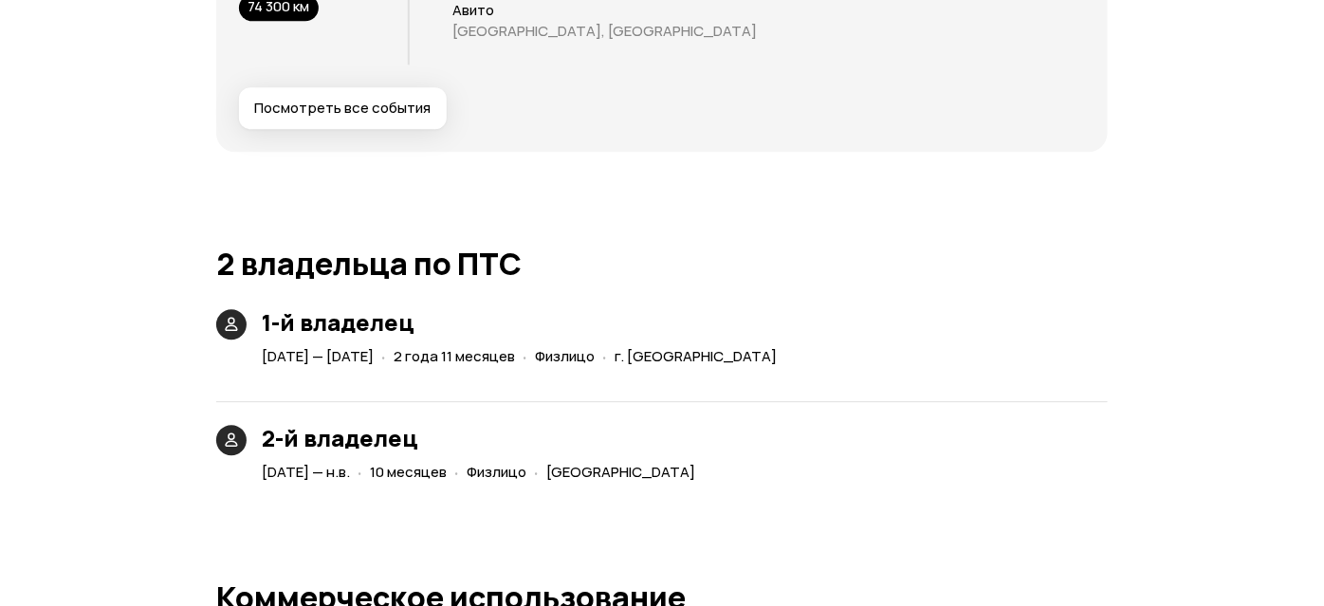
scroll to position [3831, 0]
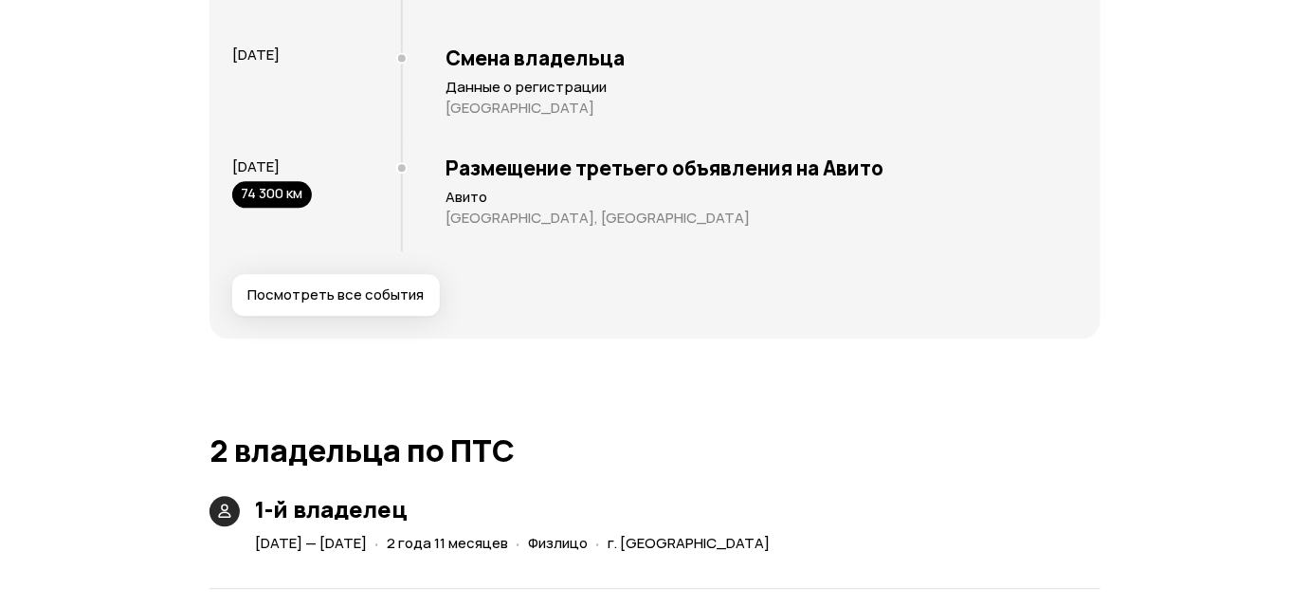
click at [387, 290] on span "Посмотреть все события" at bounding box center [335, 294] width 176 height 19
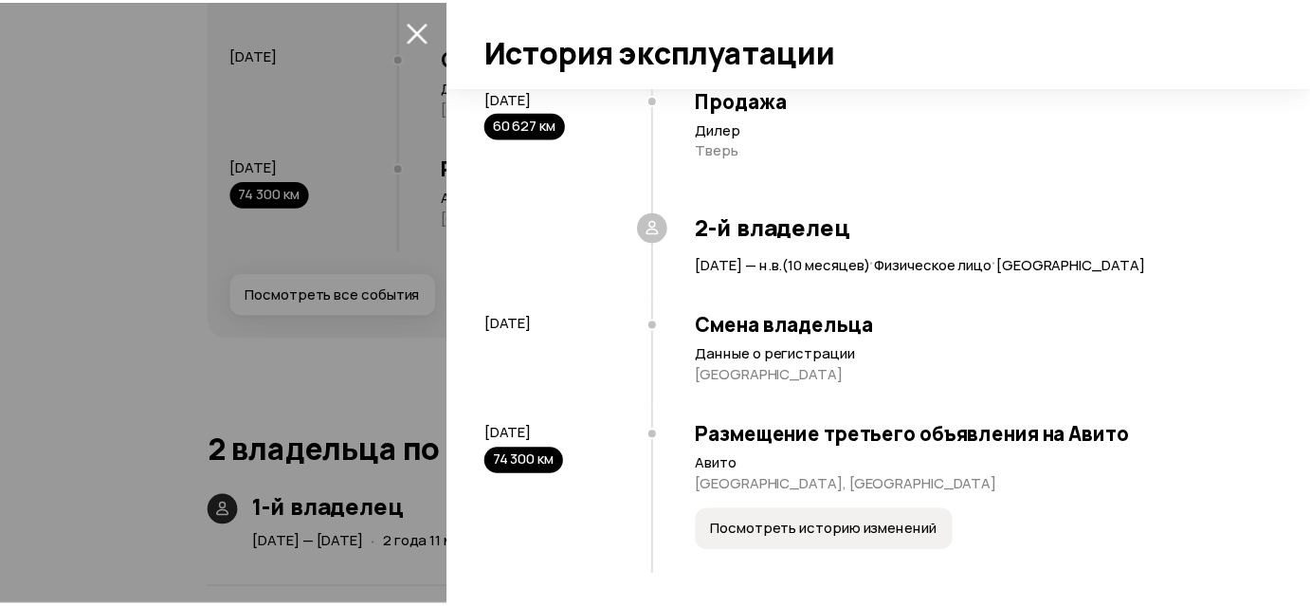
scroll to position [1924, 0]
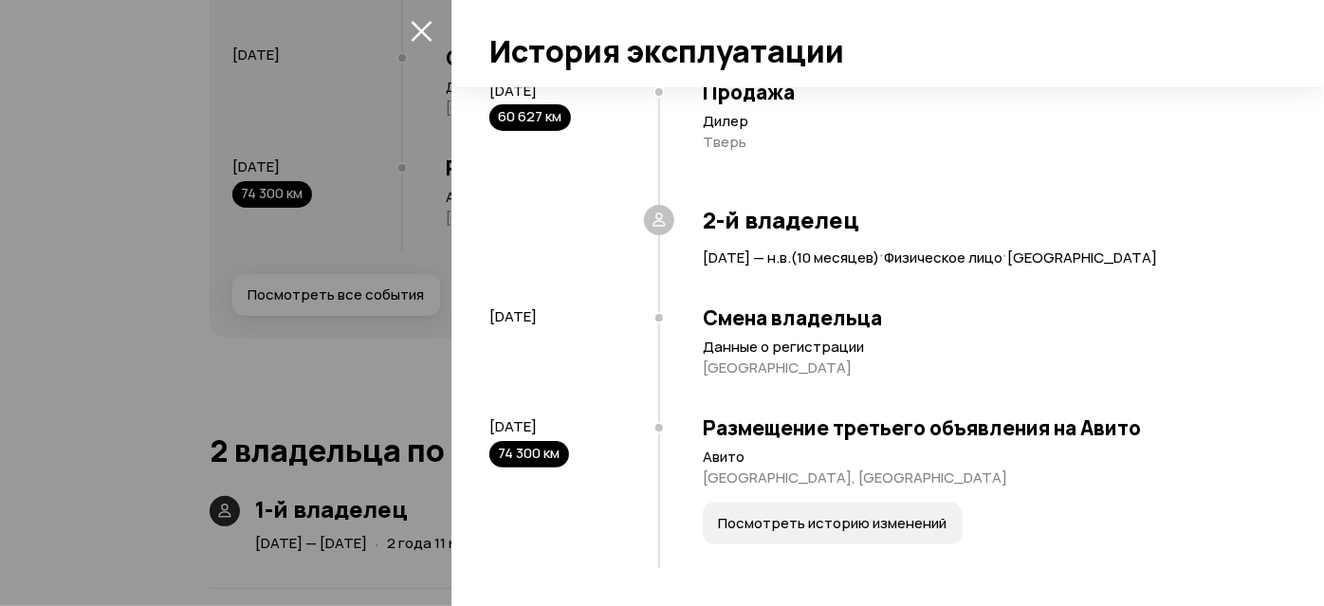
click at [836, 522] on span "Посмотреть историю изменений" at bounding box center [832, 523] width 229 height 19
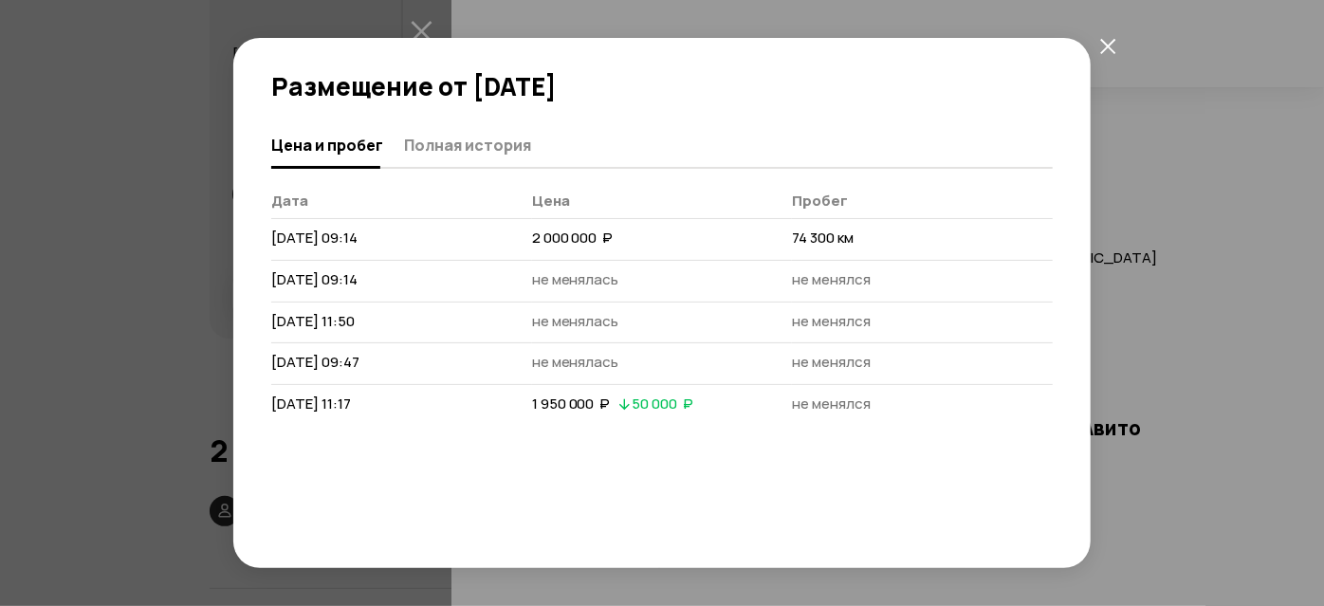
click at [1102, 43] on icon "закрыть" at bounding box center [1108, 46] width 16 height 16
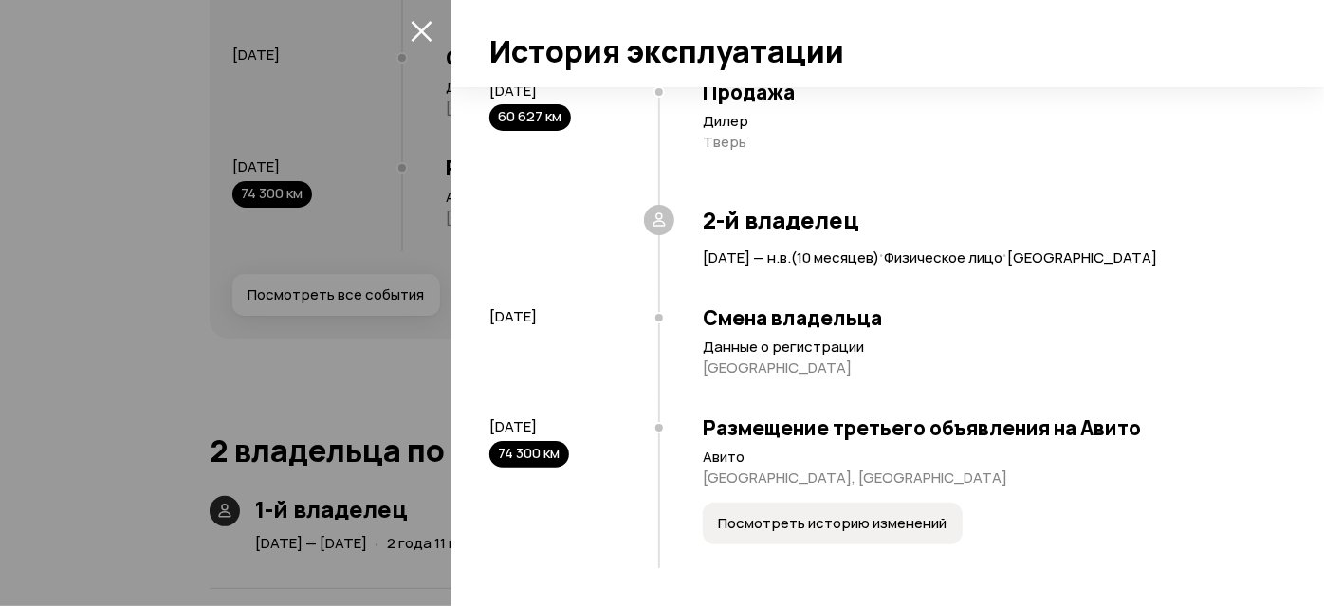
click at [418, 269] on div at bounding box center [662, 303] width 1324 height 606
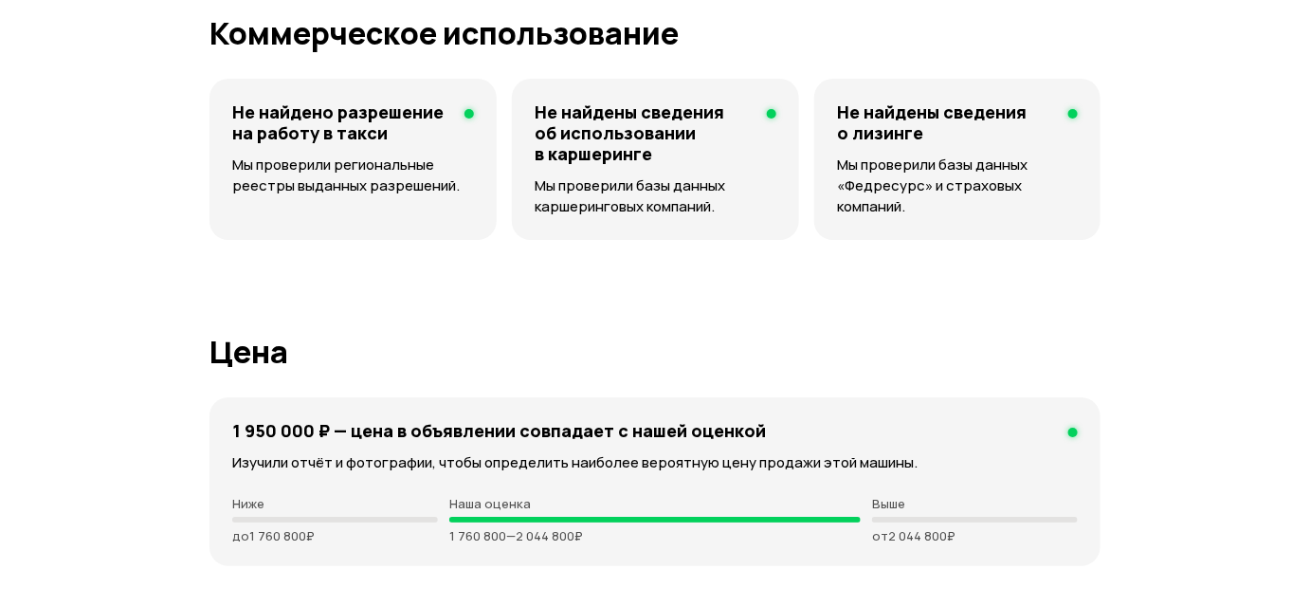
scroll to position [4348, 0]
